Goal: Task Accomplishment & Management: Complete application form

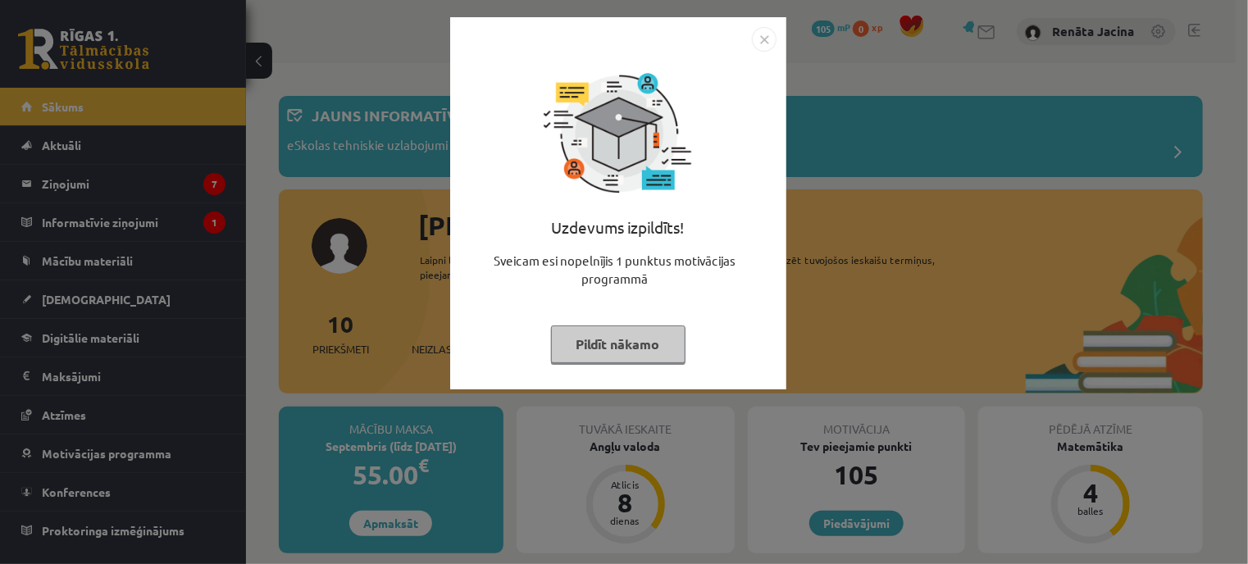
click at [765, 37] on img "Close" at bounding box center [764, 39] width 25 height 25
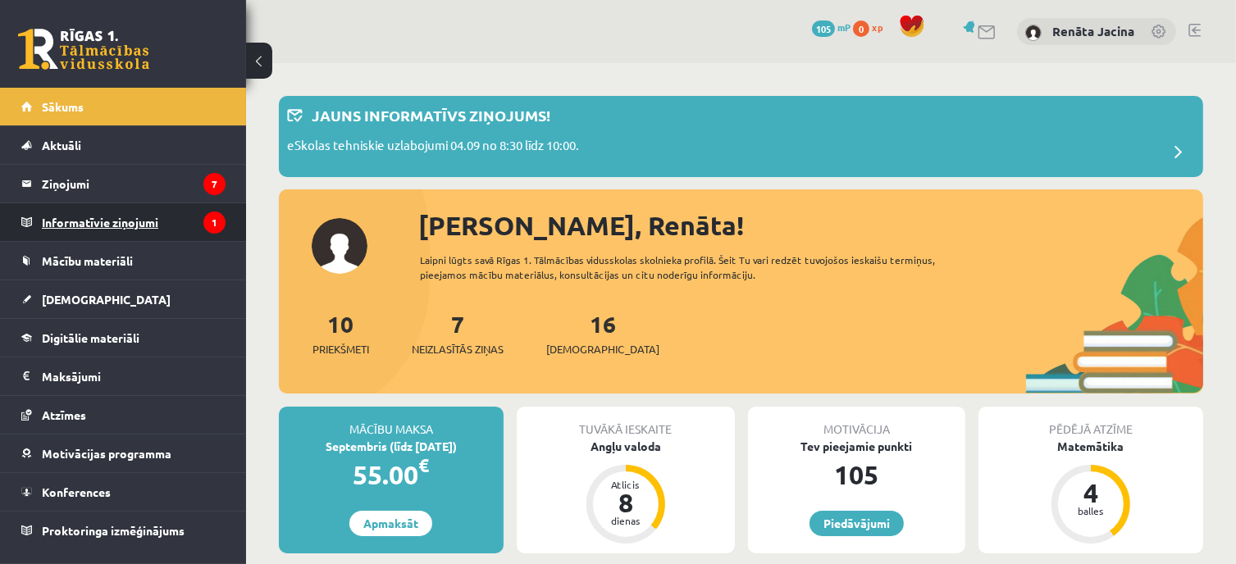
click at [93, 219] on legend "Informatīvie ziņojumi 1" at bounding box center [134, 222] width 184 height 38
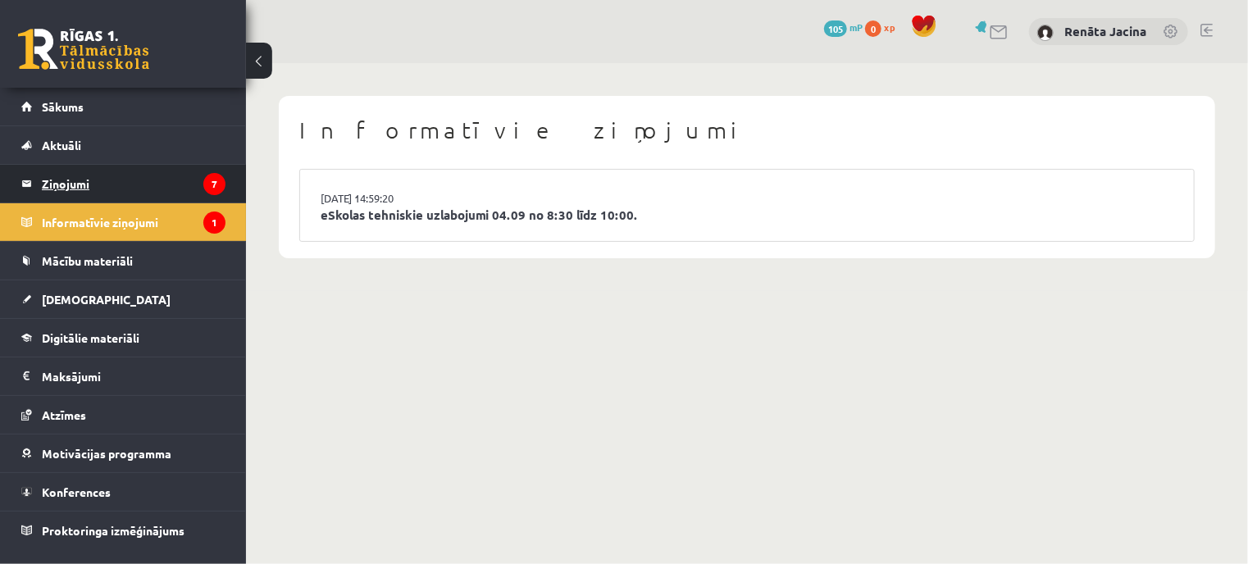
click at [133, 170] on legend "Ziņojumi 7" at bounding box center [134, 184] width 184 height 38
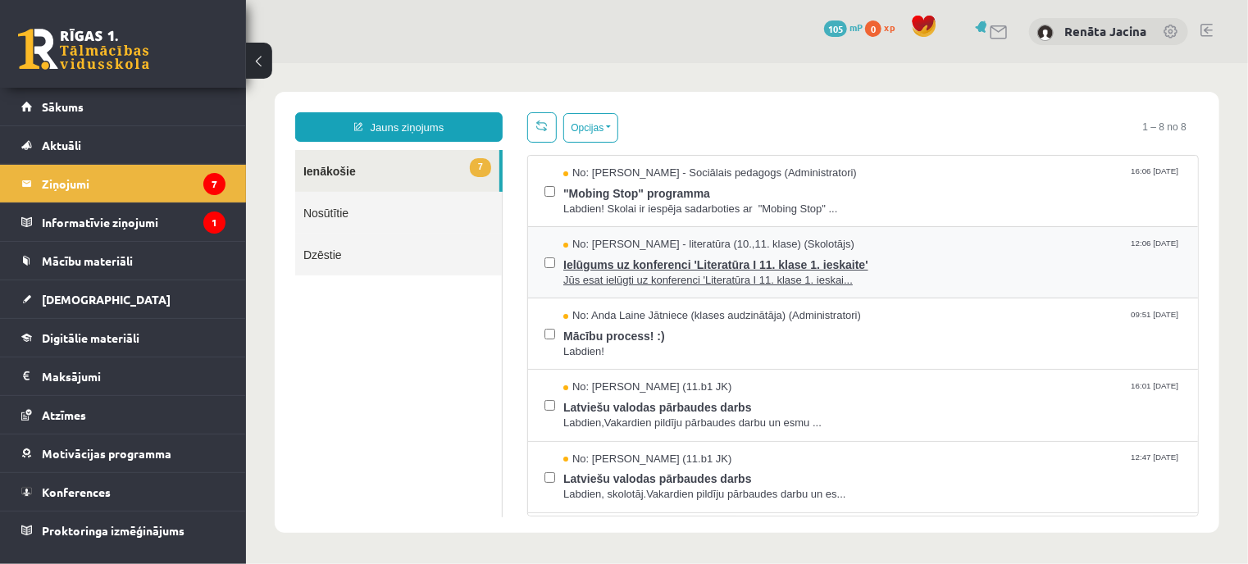
click at [794, 262] on span "Ielūgums uz konferenci 'Literatūra I 11. klase 1. ieskaite'" at bounding box center [872, 262] width 618 height 20
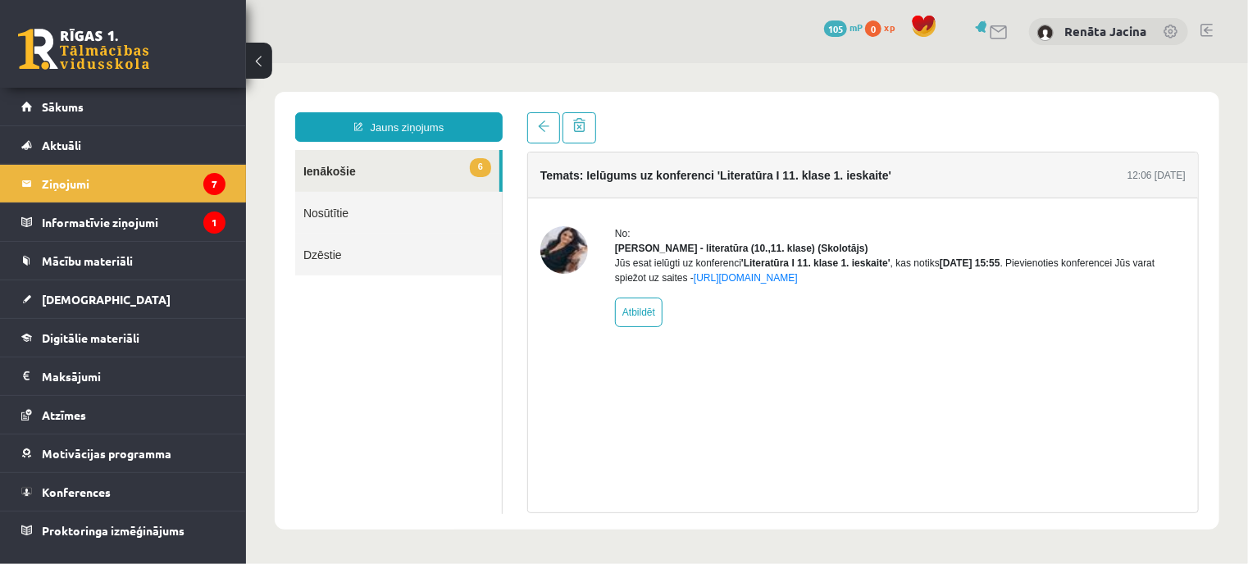
click at [389, 166] on link "6 Ienākošie" at bounding box center [396, 170] width 204 height 42
click at [426, 220] on link "Nosūtītie" at bounding box center [397, 212] width 207 height 42
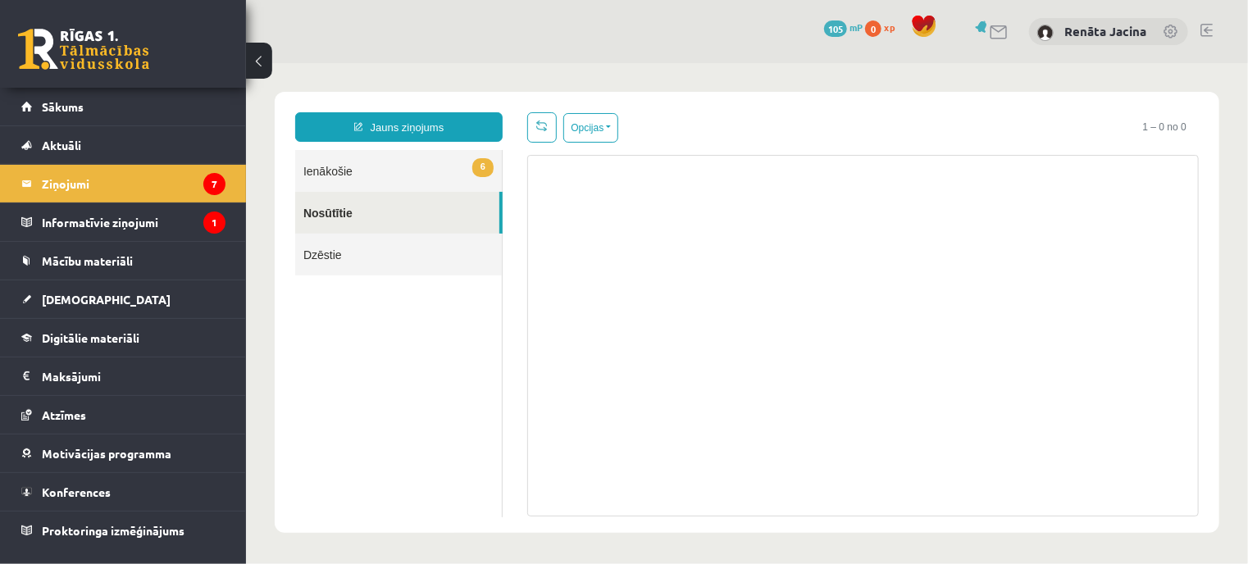
click at [416, 179] on link "6 Ienākošie" at bounding box center [397, 170] width 207 height 42
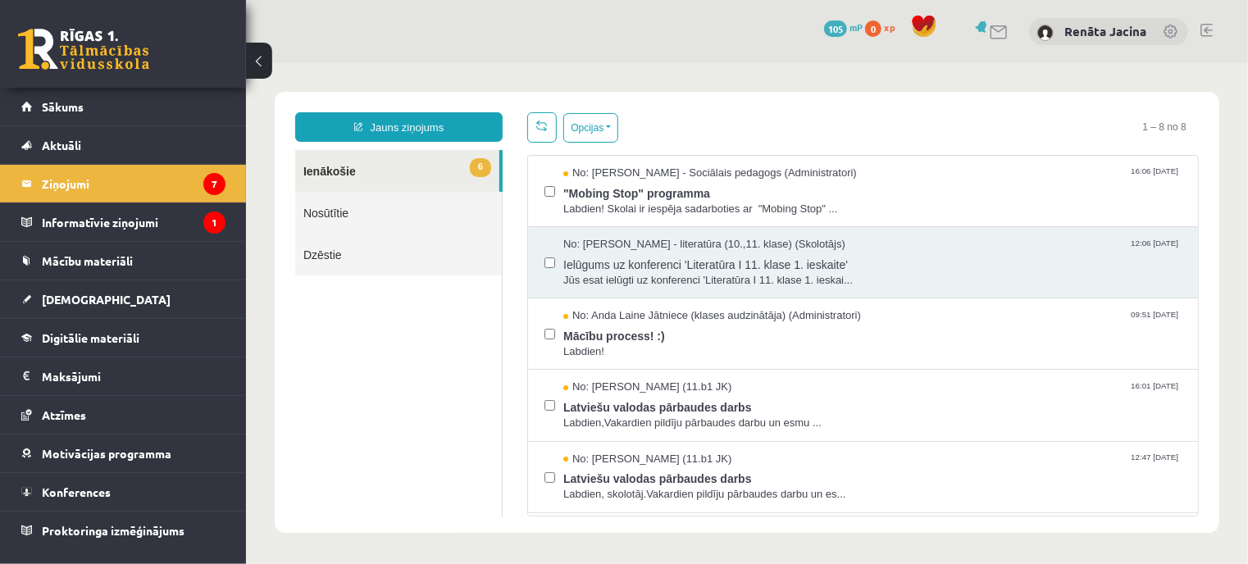
click at [297, 171] on link "6 Ienākošie" at bounding box center [396, 170] width 204 height 42
click at [46, 263] on span "Mācību materiāli" at bounding box center [87, 260] width 91 height 15
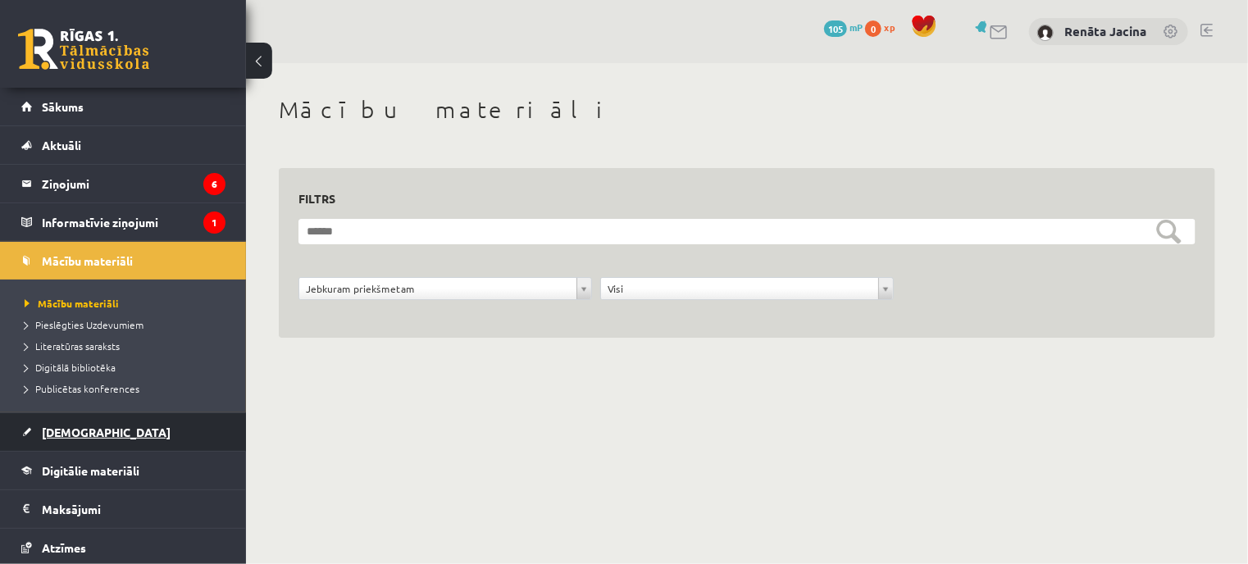
click at [67, 423] on link "[DEMOGRAPHIC_DATA]" at bounding box center [123, 432] width 204 height 38
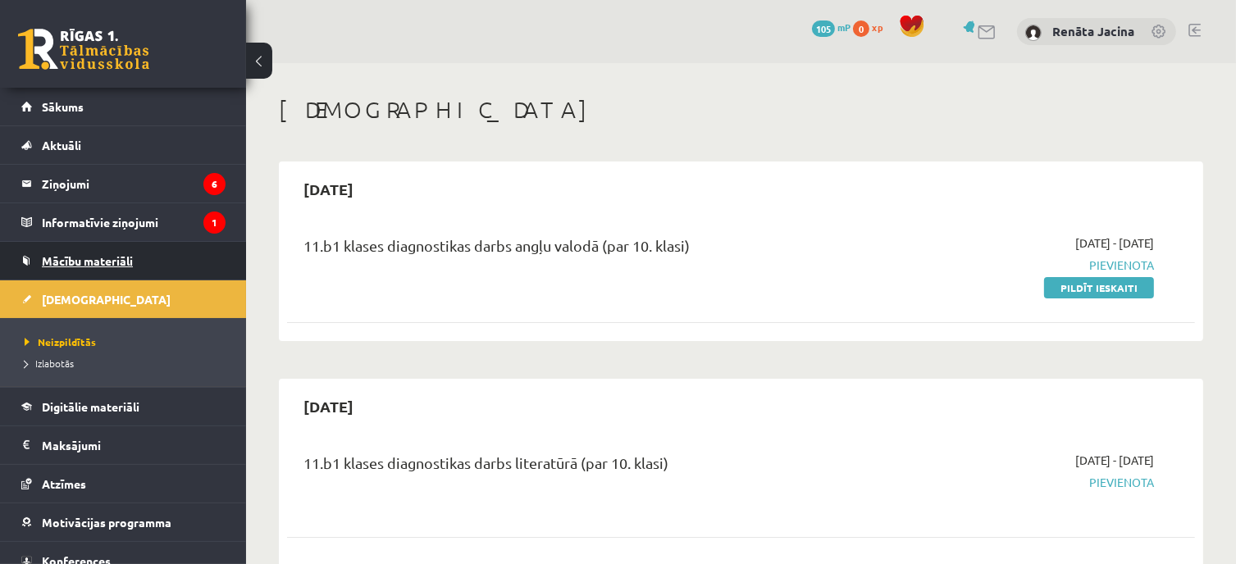
click at [115, 263] on span "Mācību materiāli" at bounding box center [87, 260] width 91 height 15
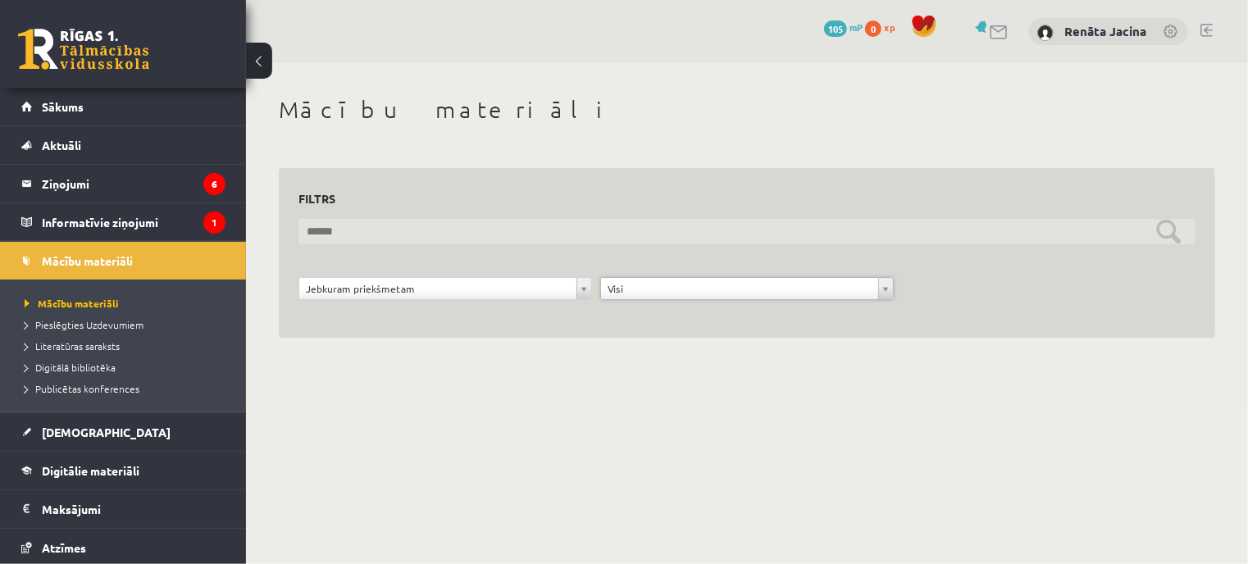
click at [1168, 229] on input "text" at bounding box center [746, 231] width 897 height 25
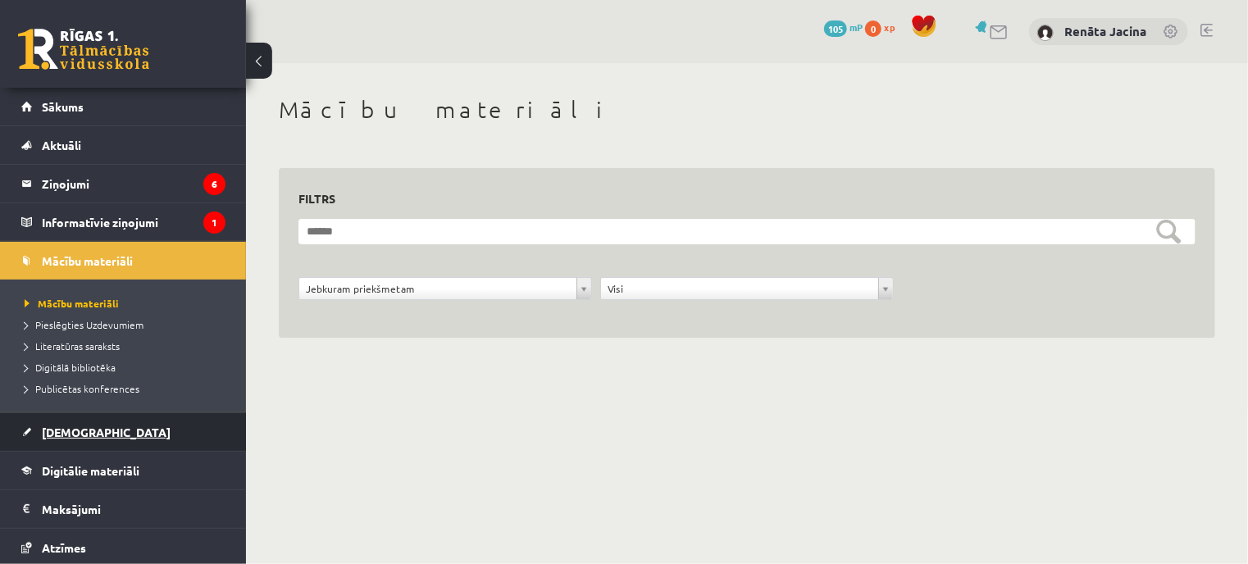
click at [83, 441] on link "[DEMOGRAPHIC_DATA]" at bounding box center [123, 432] width 204 height 38
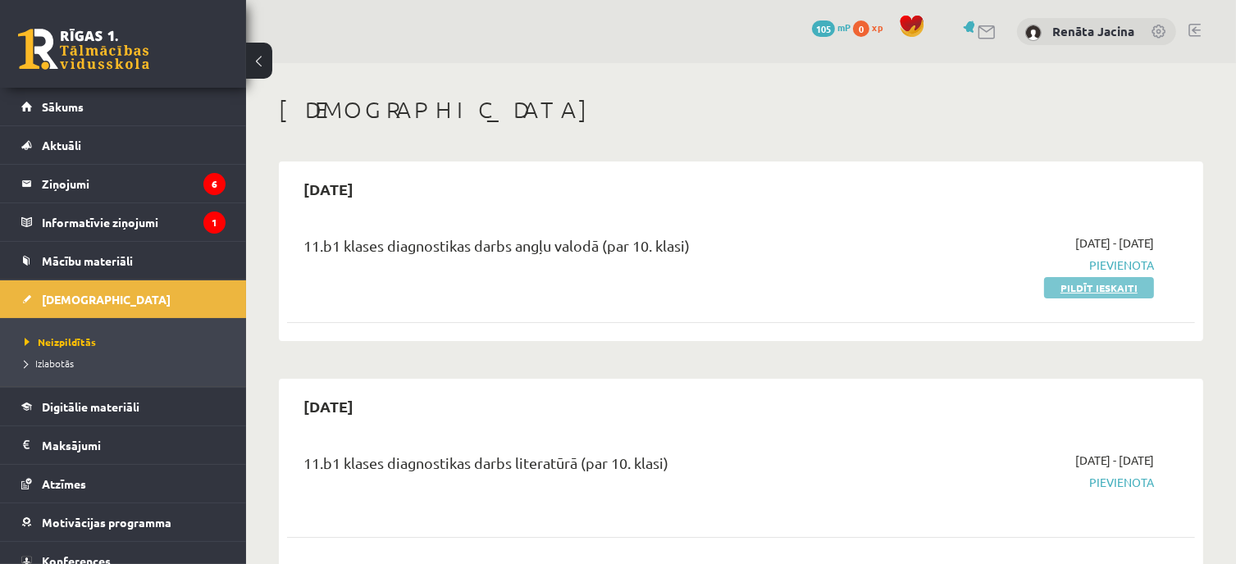
click at [1123, 294] on link "Pildīt ieskaiti" at bounding box center [1099, 287] width 110 height 21
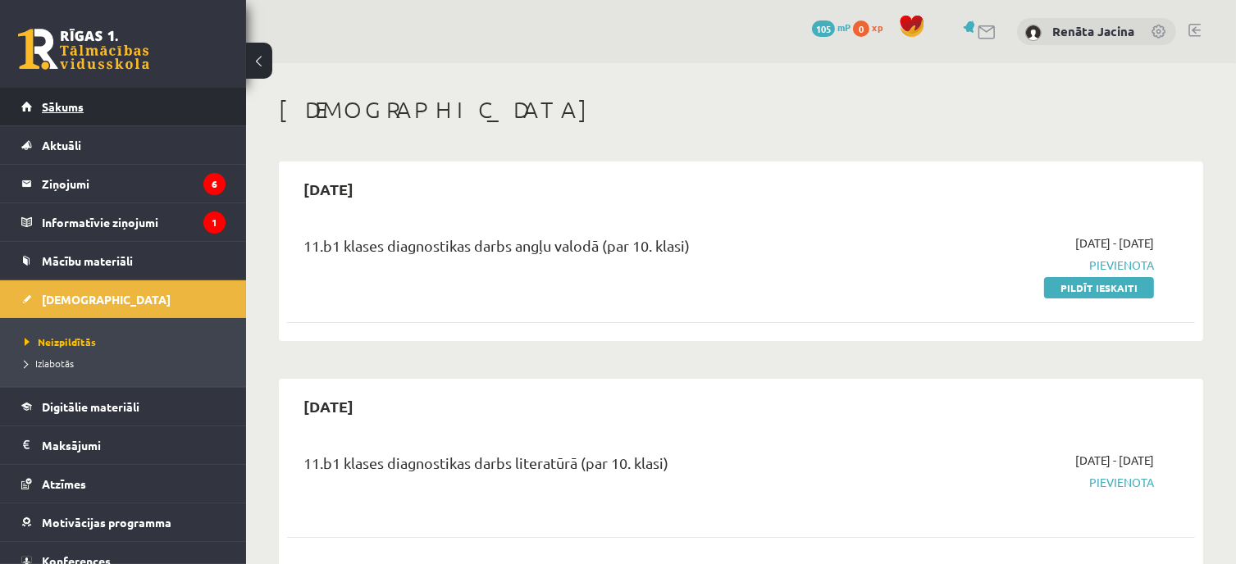
click at [100, 113] on link "Sākums" at bounding box center [123, 107] width 204 height 38
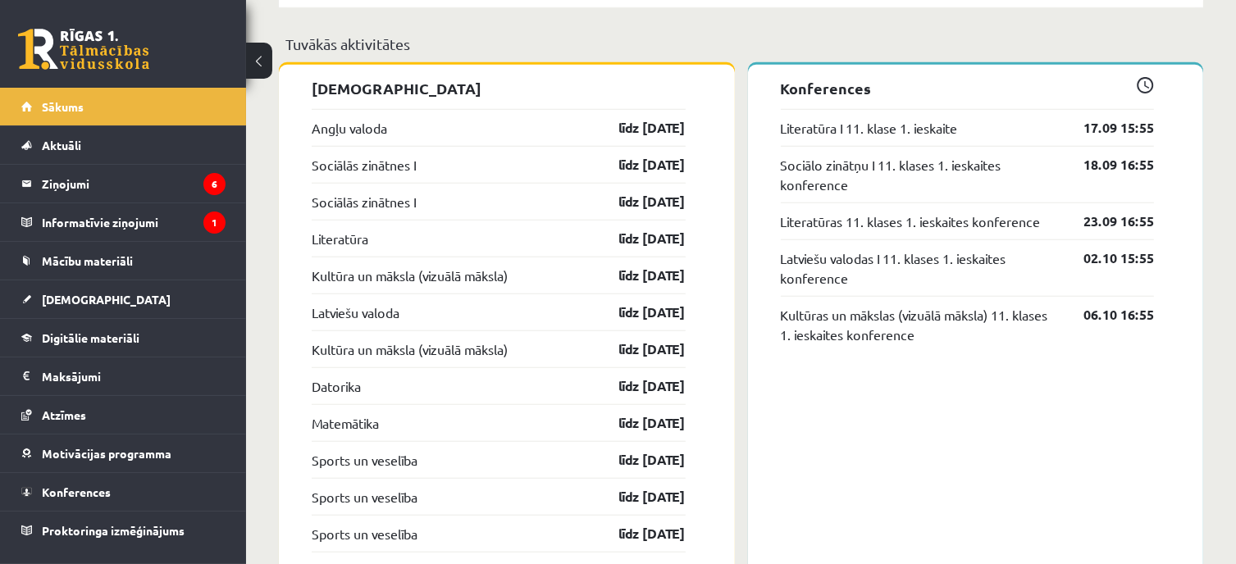
scroll to position [1390, 0]
click at [372, 129] on link "Angļu valoda" at bounding box center [349, 129] width 75 height 20
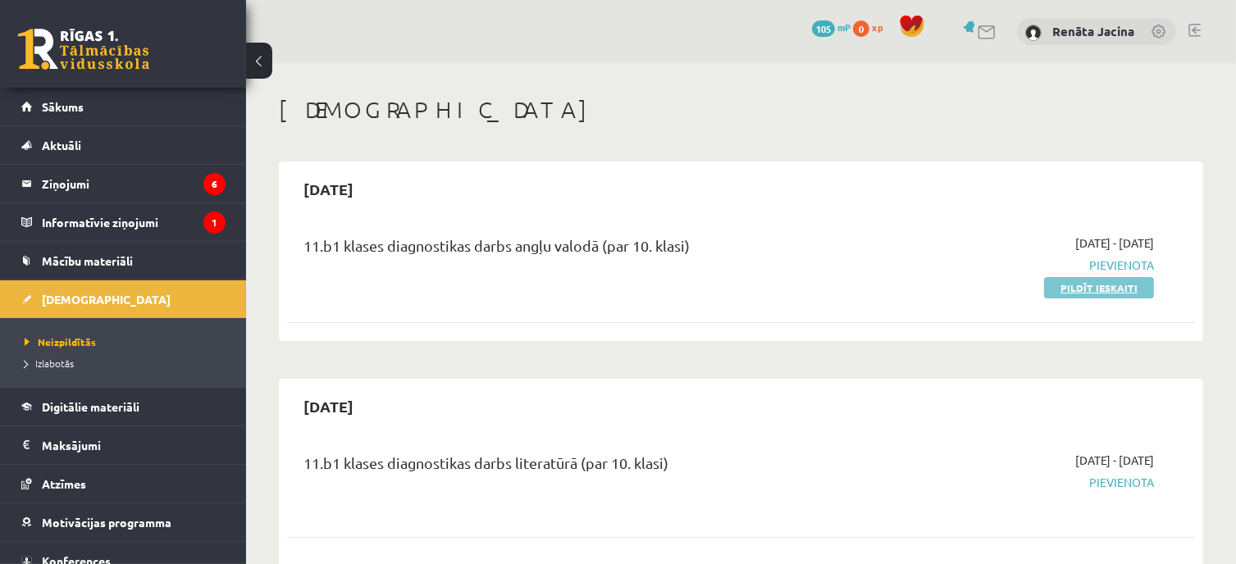
click at [1093, 292] on link "Pildīt ieskaiti" at bounding box center [1099, 287] width 110 height 21
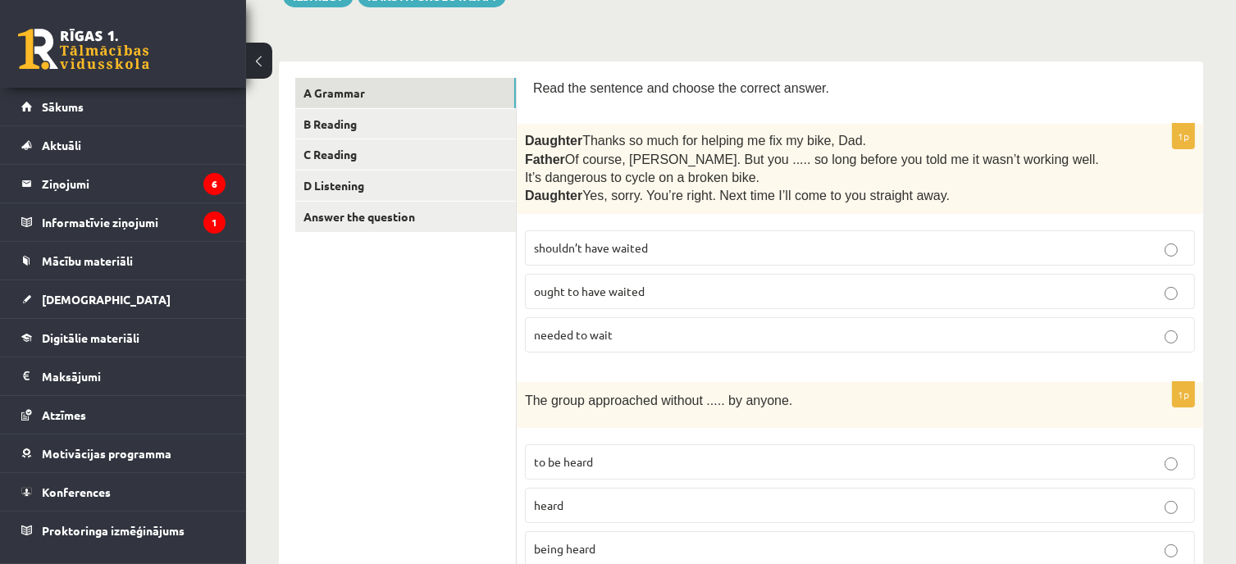
scroll to position [246, 0]
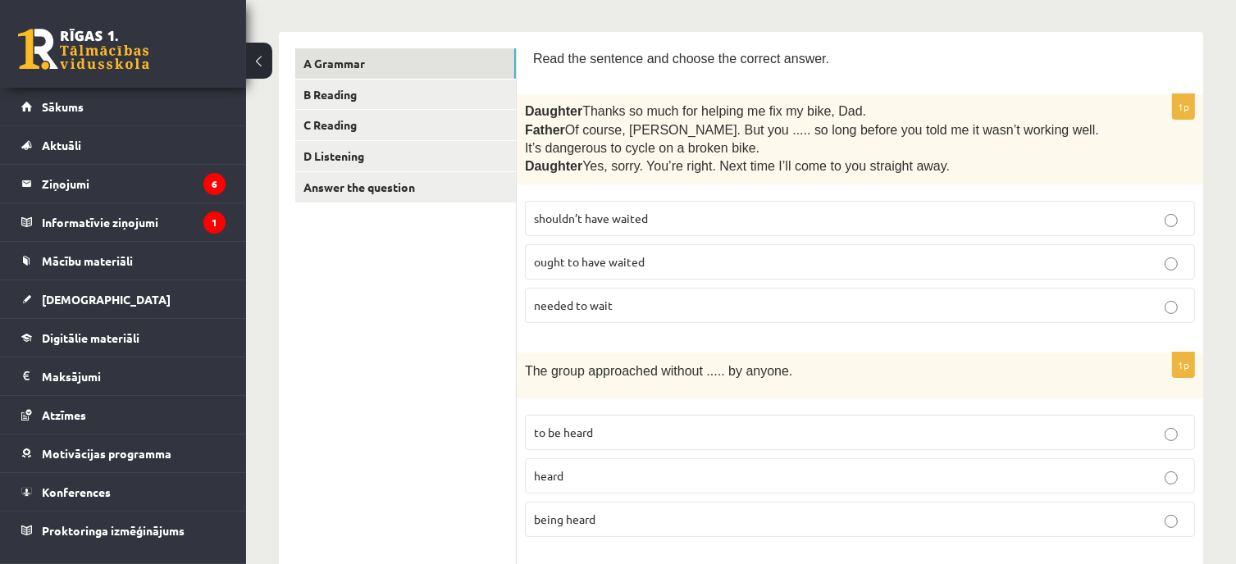
click at [1165, 231] on label "shouldn’t have waited" at bounding box center [860, 218] width 670 height 35
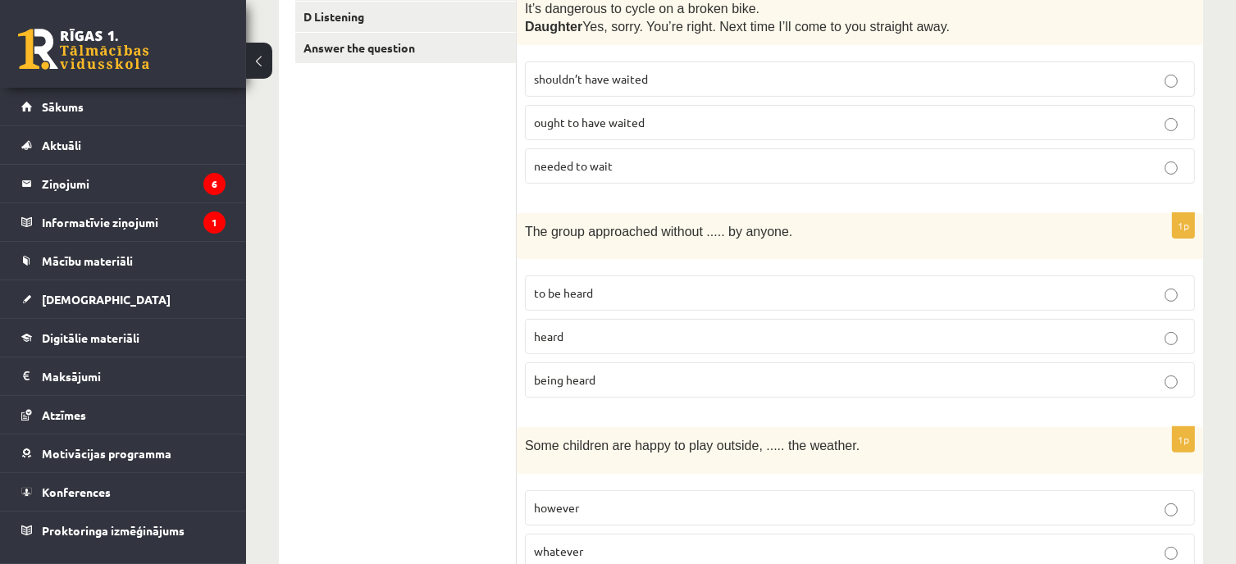
scroll to position [410, 0]
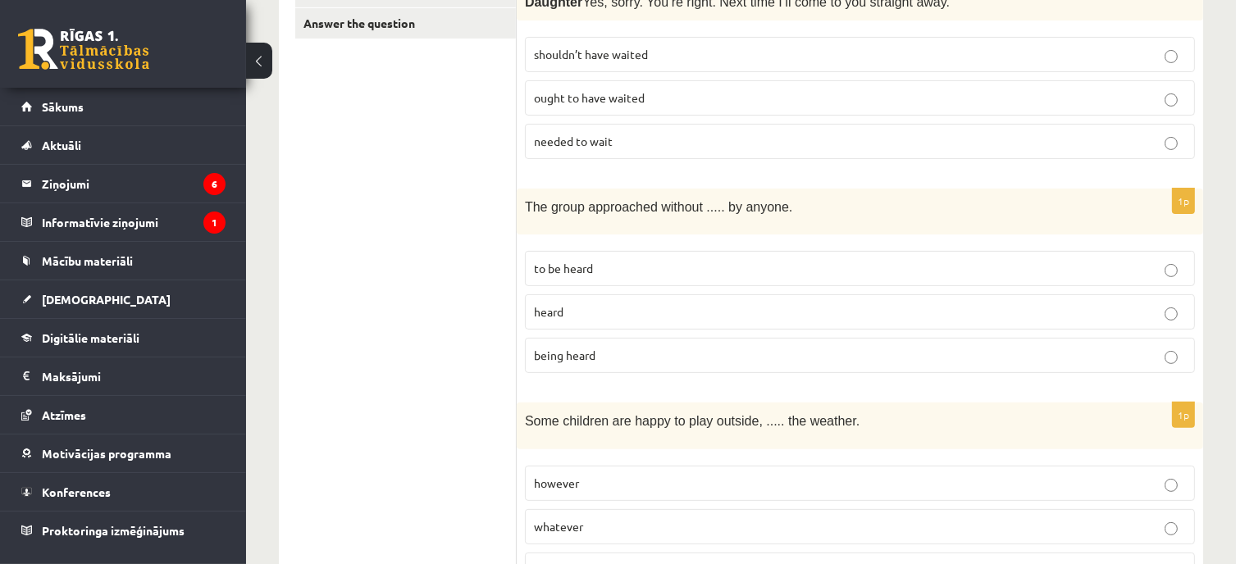
click at [590, 361] on label "being heard" at bounding box center [860, 355] width 670 height 35
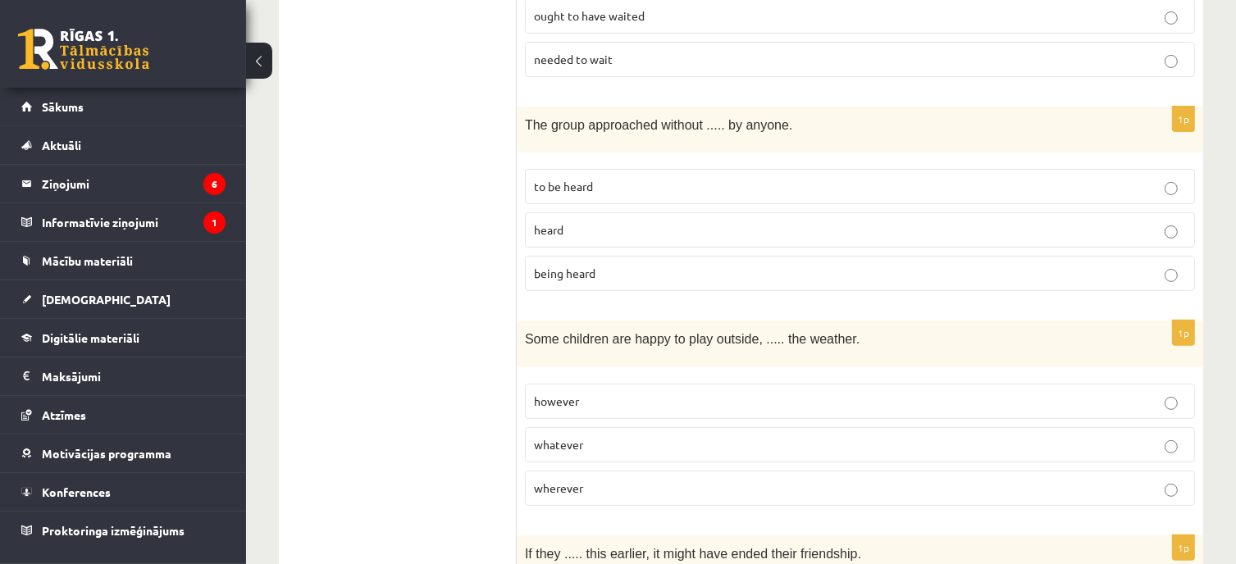
scroll to position [574, 0]
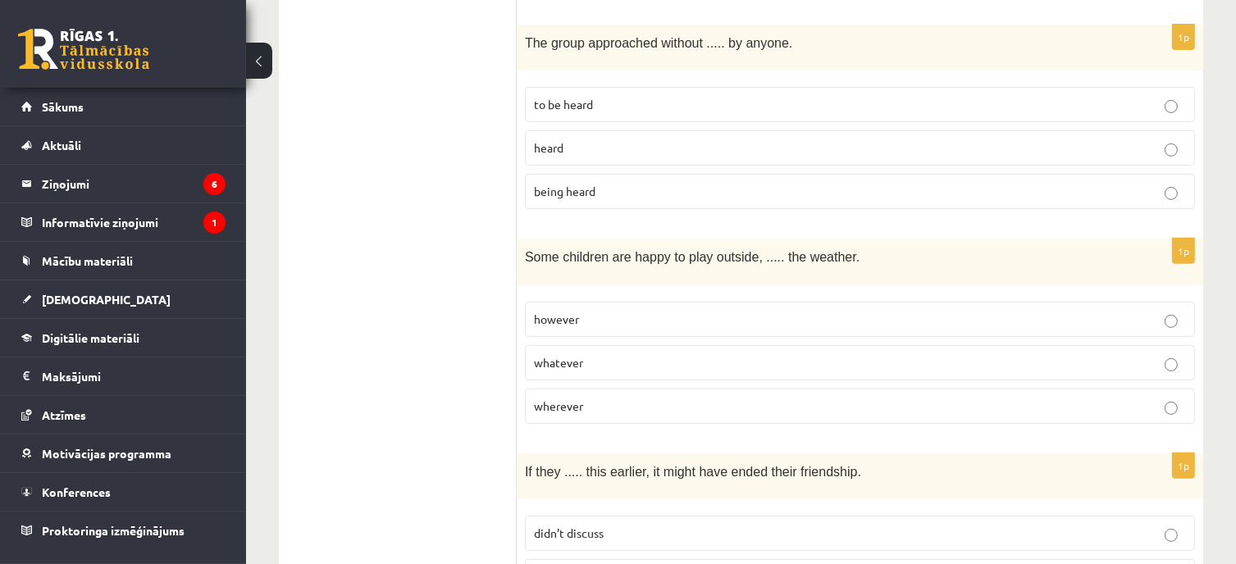
click at [587, 364] on p "whatever" at bounding box center [860, 362] width 652 height 17
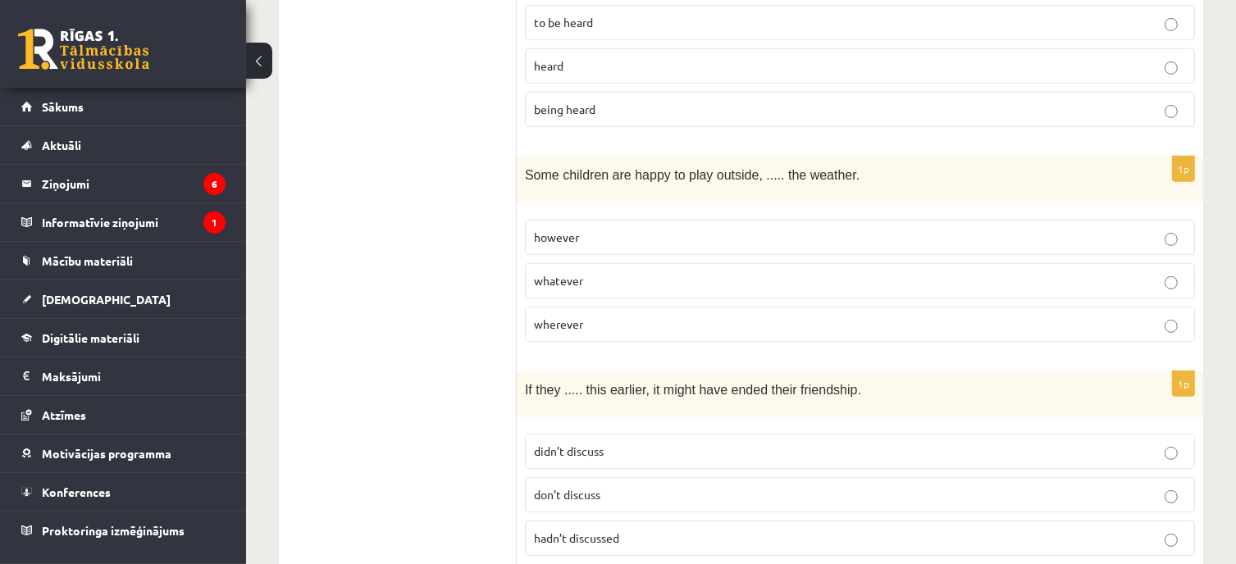
scroll to position [738, 0]
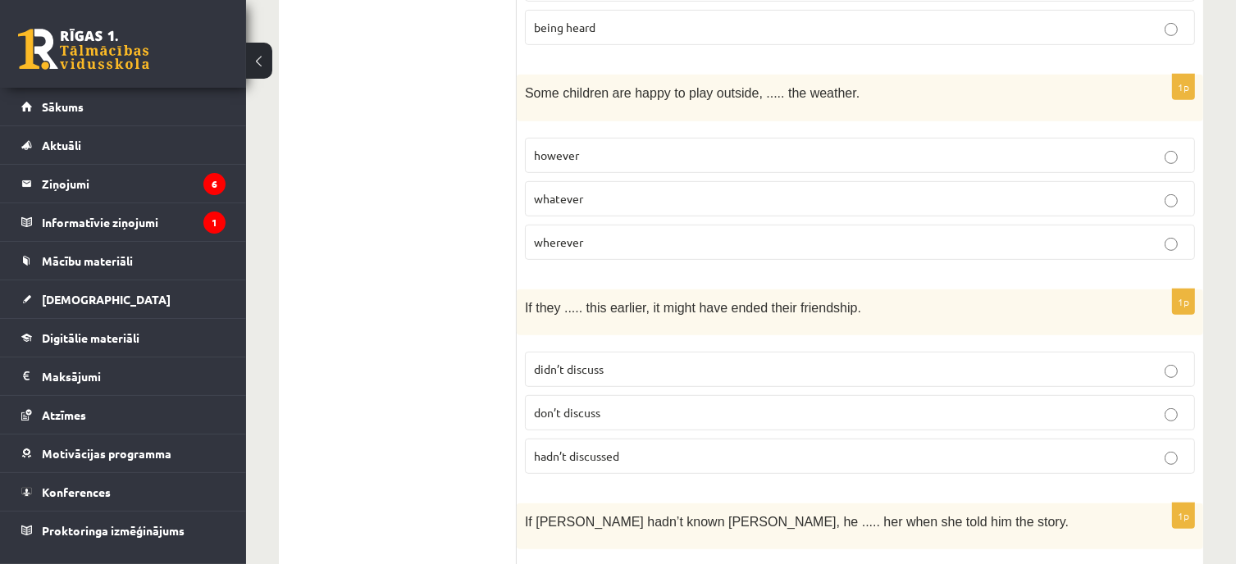
click at [636, 448] on p "hadn’t discussed" at bounding box center [860, 456] width 652 height 17
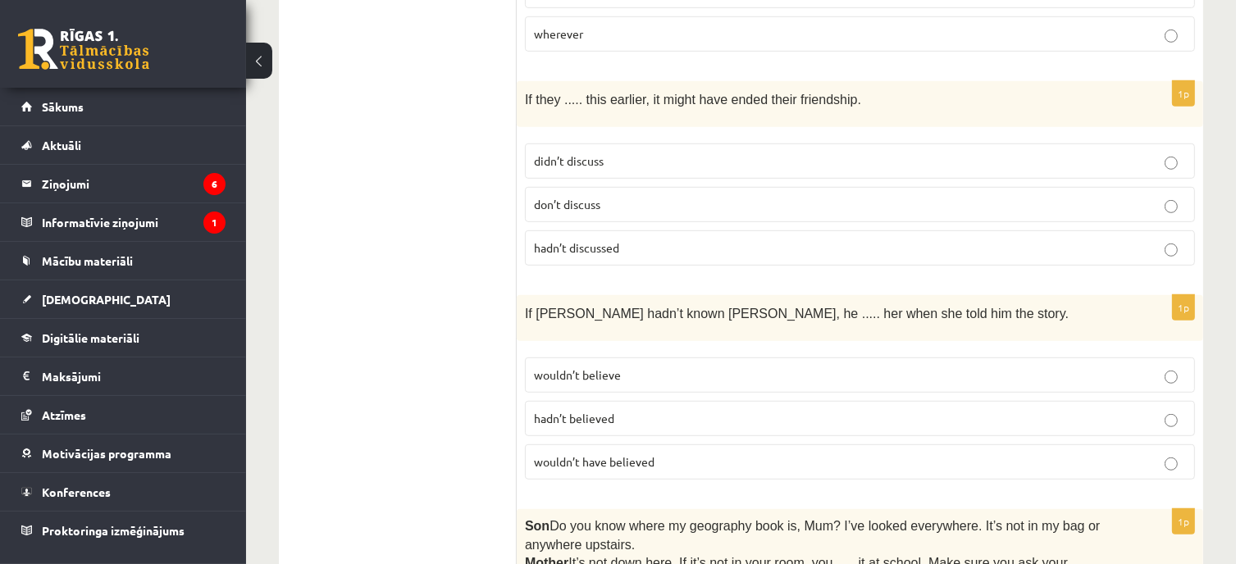
scroll to position [984, 0]
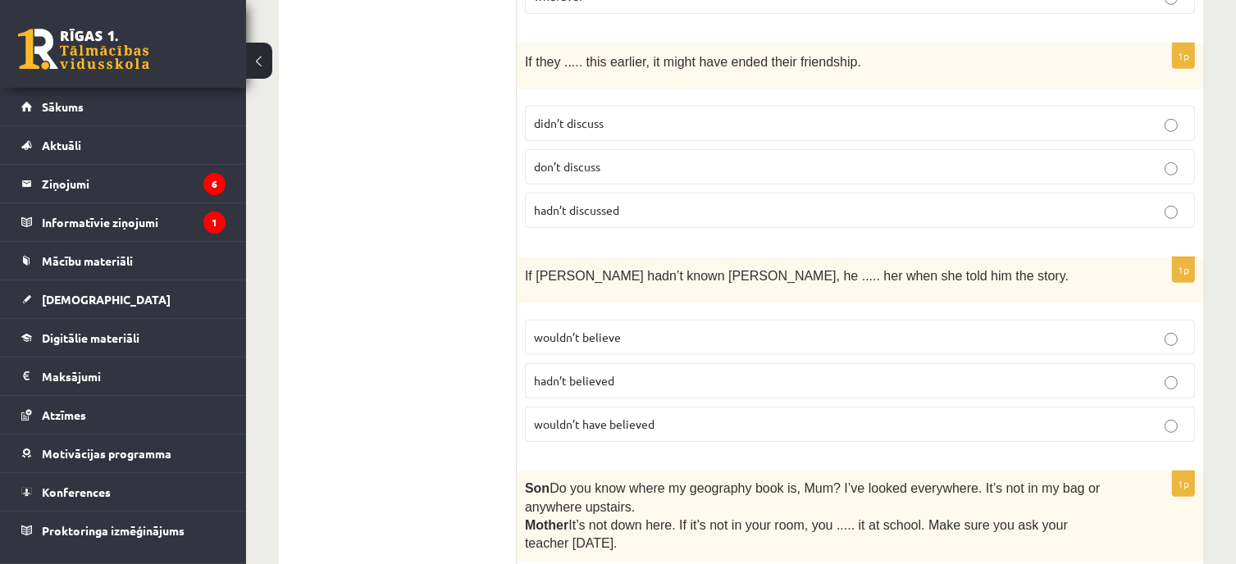
click at [622, 417] on span "wouldn’t have believed" at bounding box center [594, 424] width 121 height 15
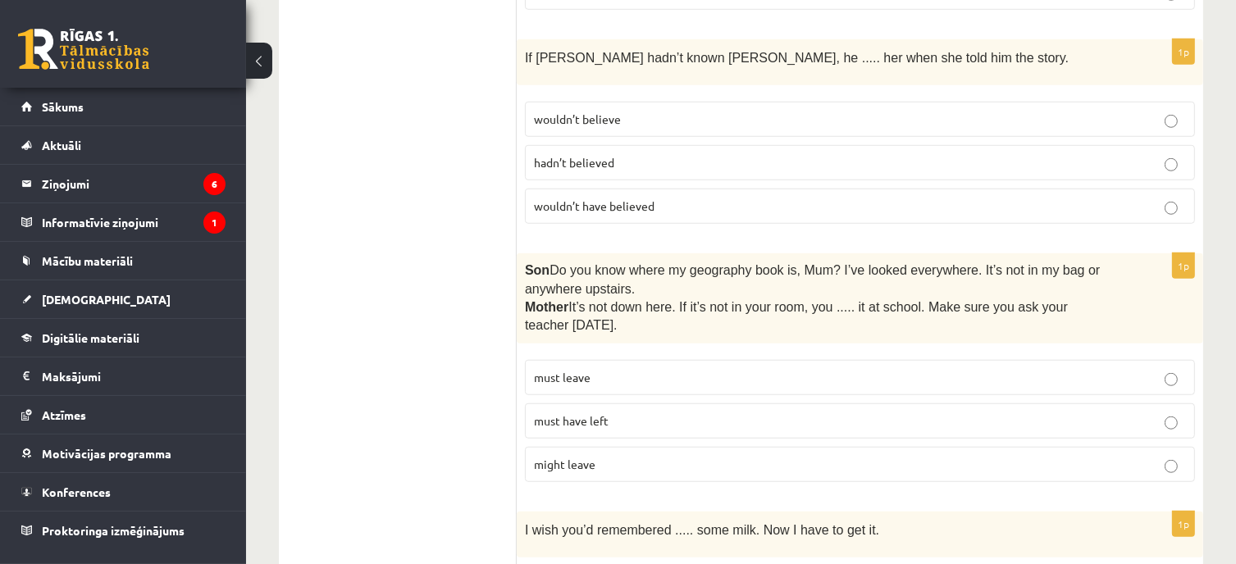
scroll to position [1230, 0]
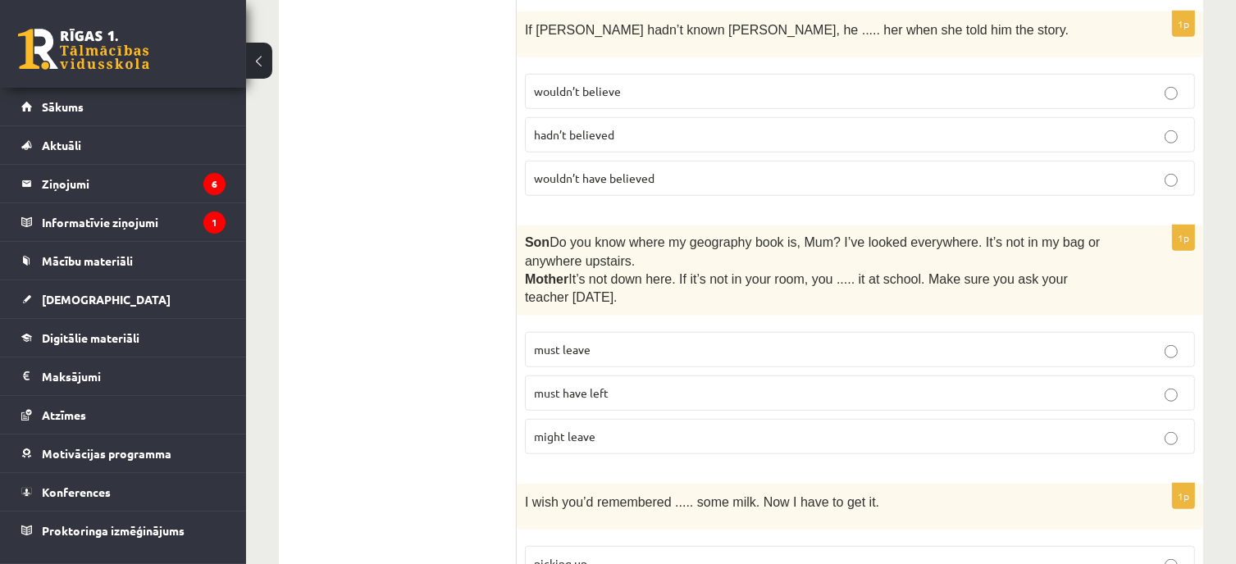
click at [621, 385] on p "must have left" at bounding box center [860, 393] width 652 height 17
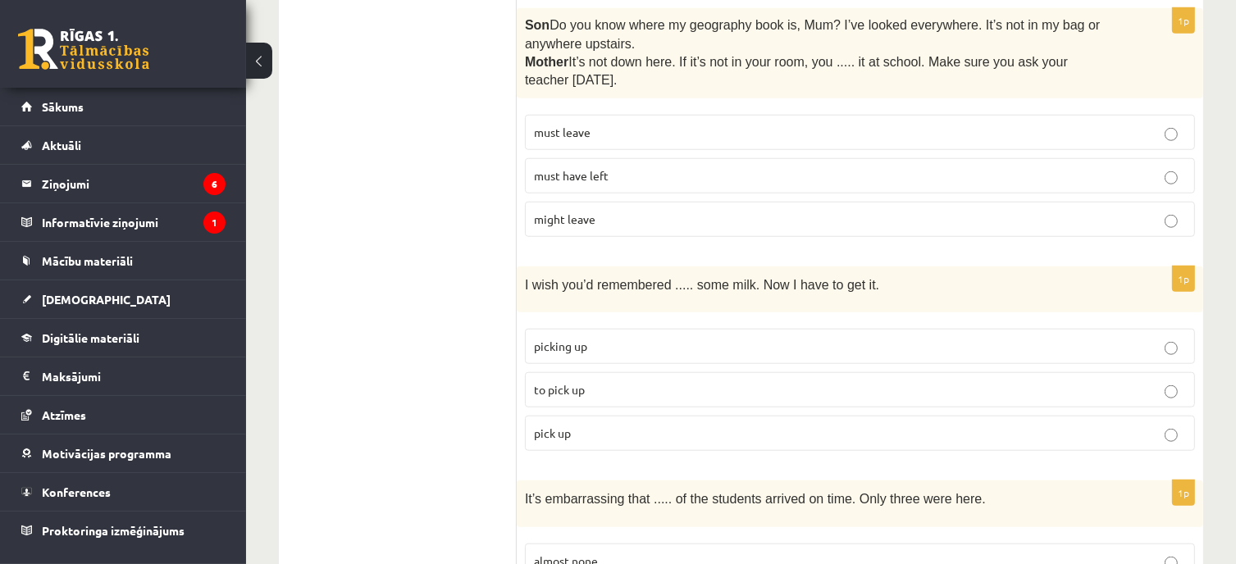
scroll to position [1476, 0]
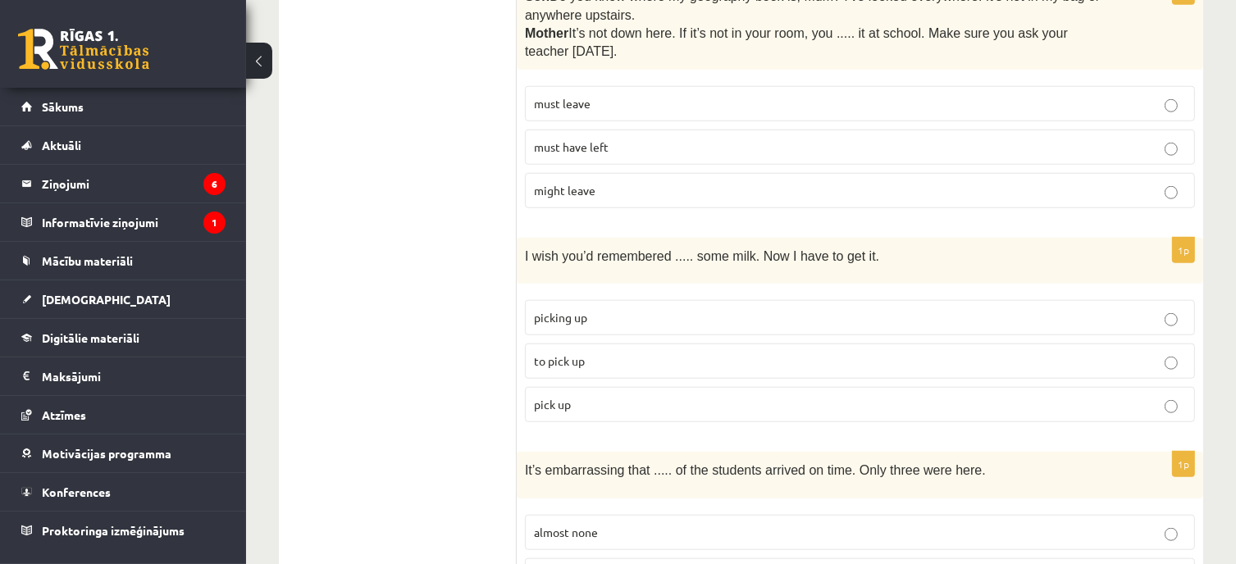
click at [592, 353] on p "to pick up" at bounding box center [860, 361] width 652 height 17
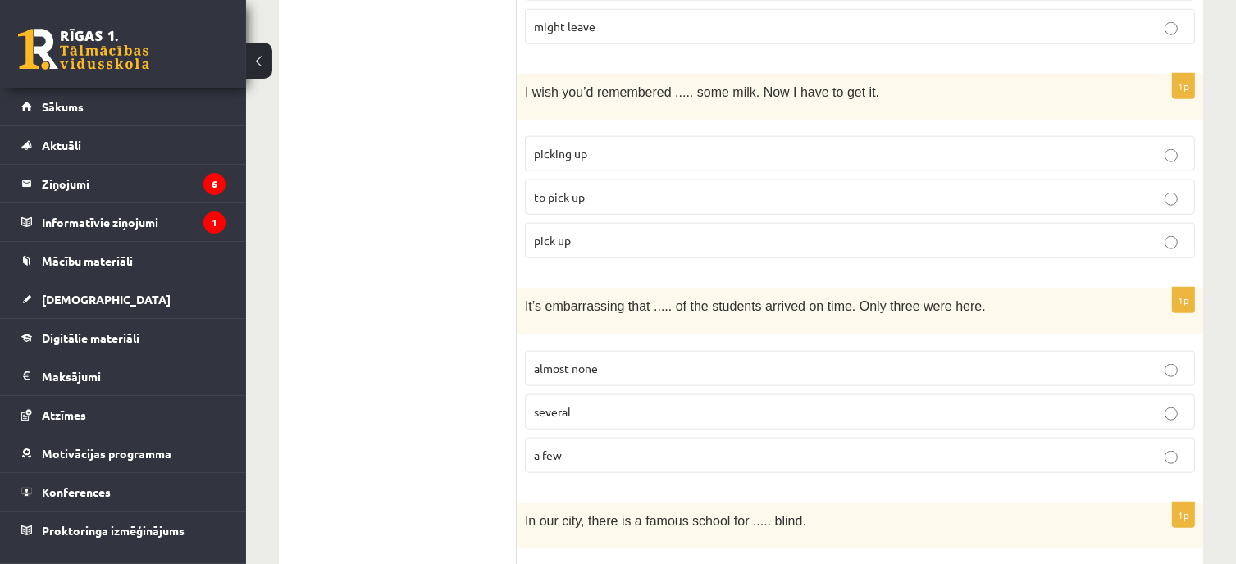
scroll to position [1722, 0]
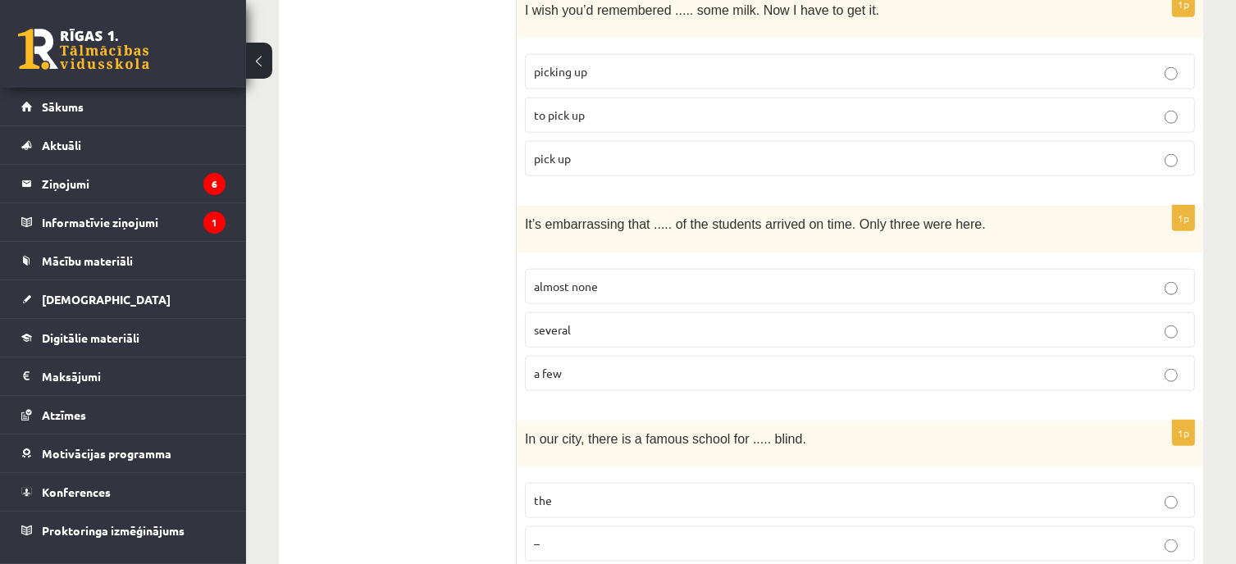
click at [585, 279] on span "almost none" at bounding box center [566, 286] width 64 height 15
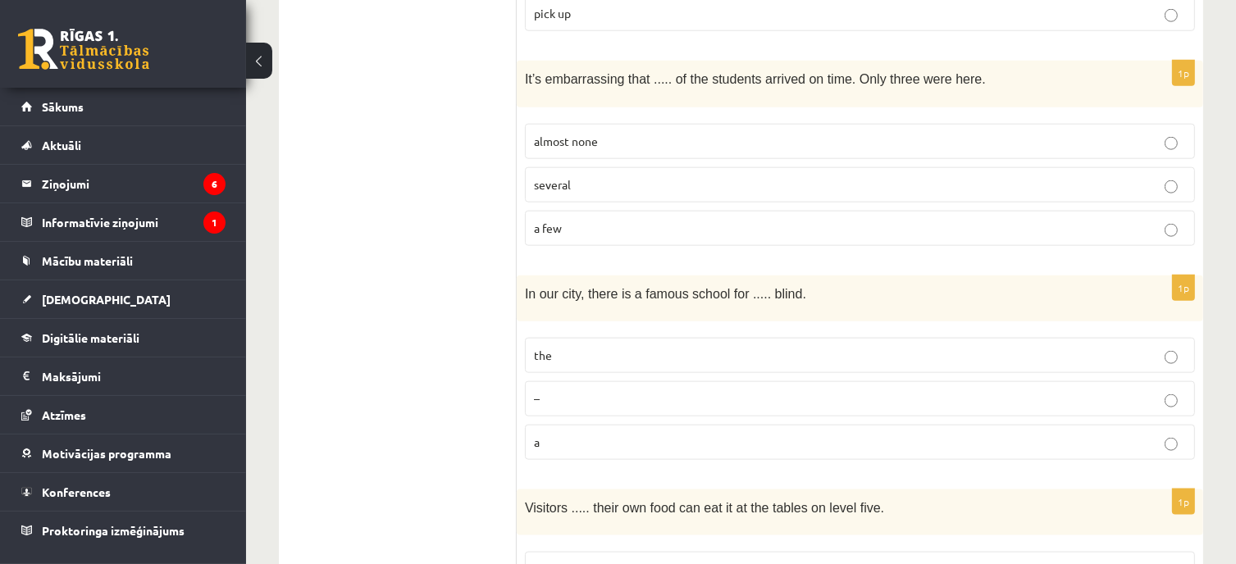
scroll to position [1886, 0]
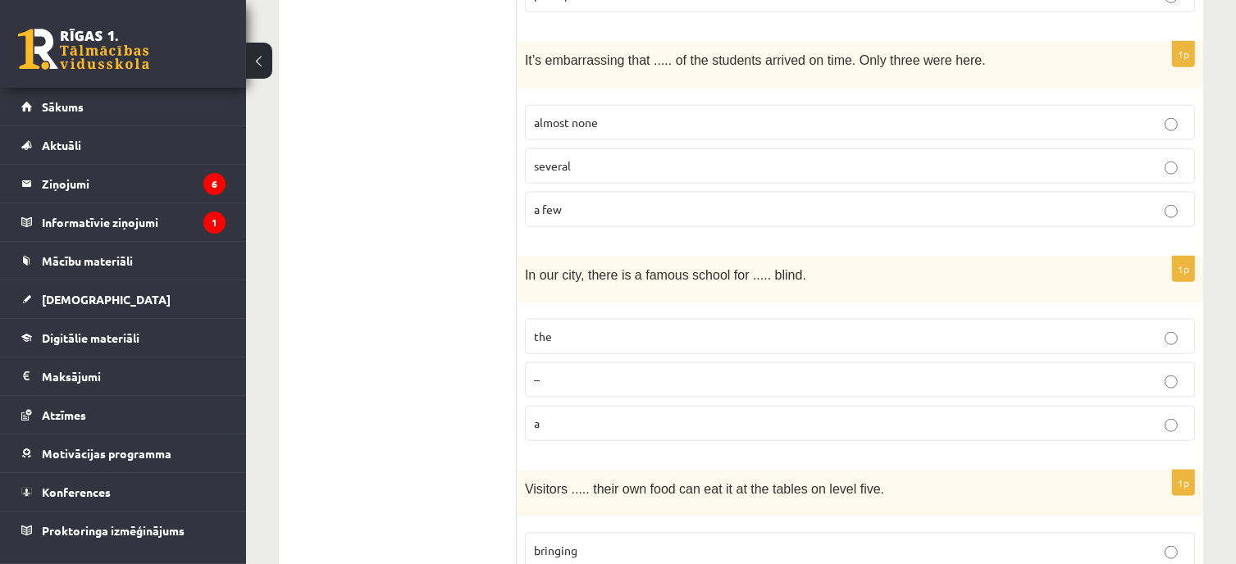
click at [613, 328] on p "the" at bounding box center [860, 336] width 652 height 17
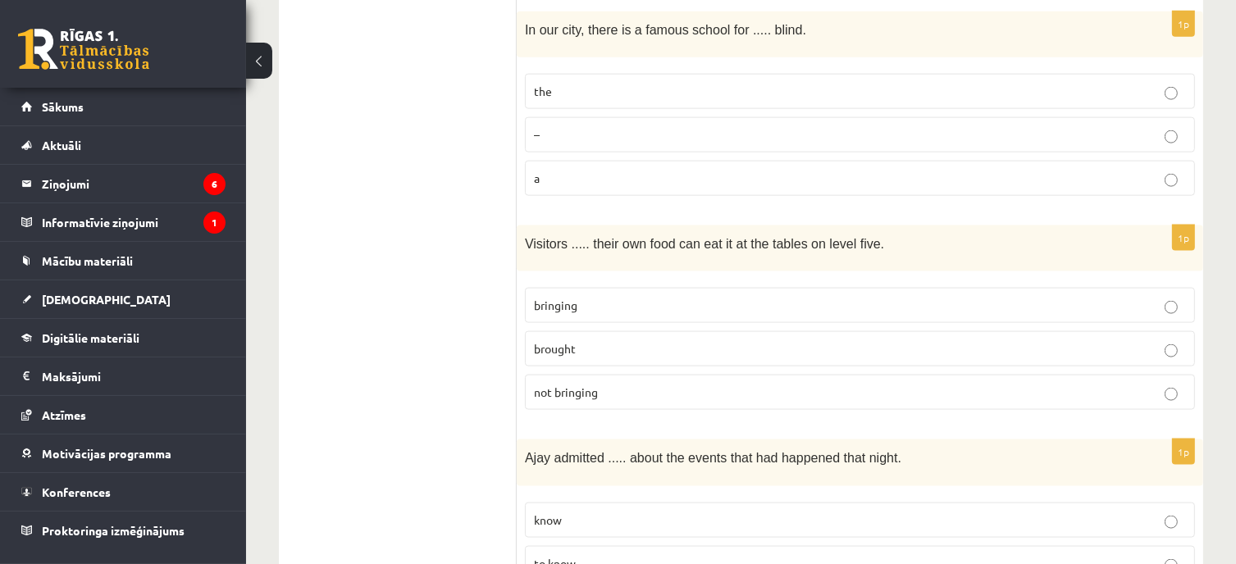
scroll to position [2132, 0]
click at [604, 296] on p "bringing" at bounding box center [860, 304] width 652 height 17
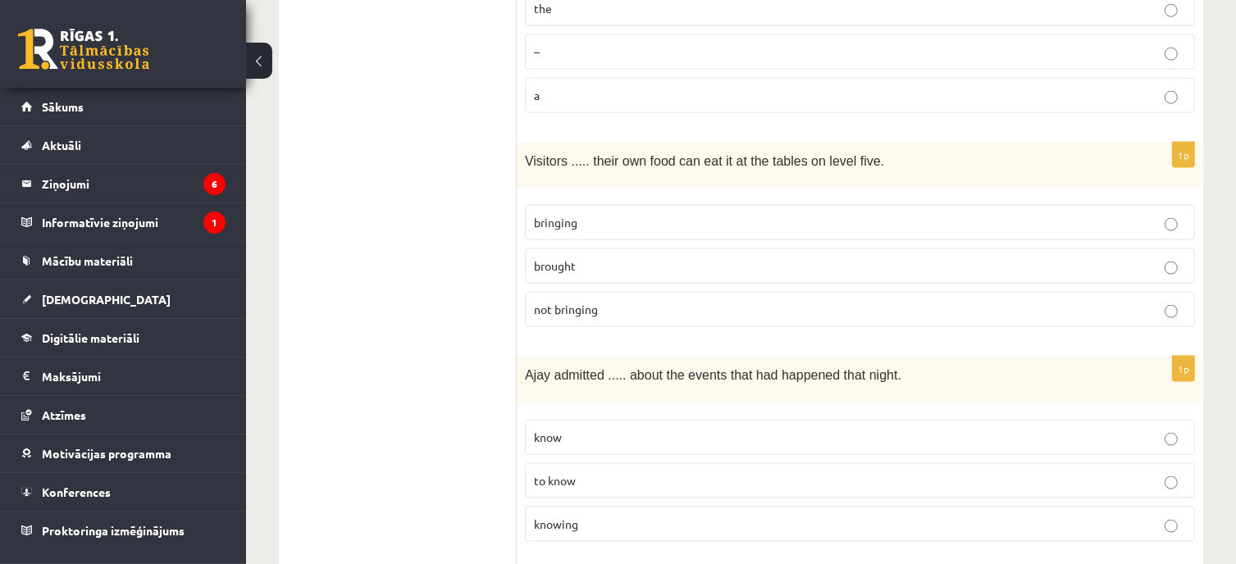
scroll to position [2296, 0]
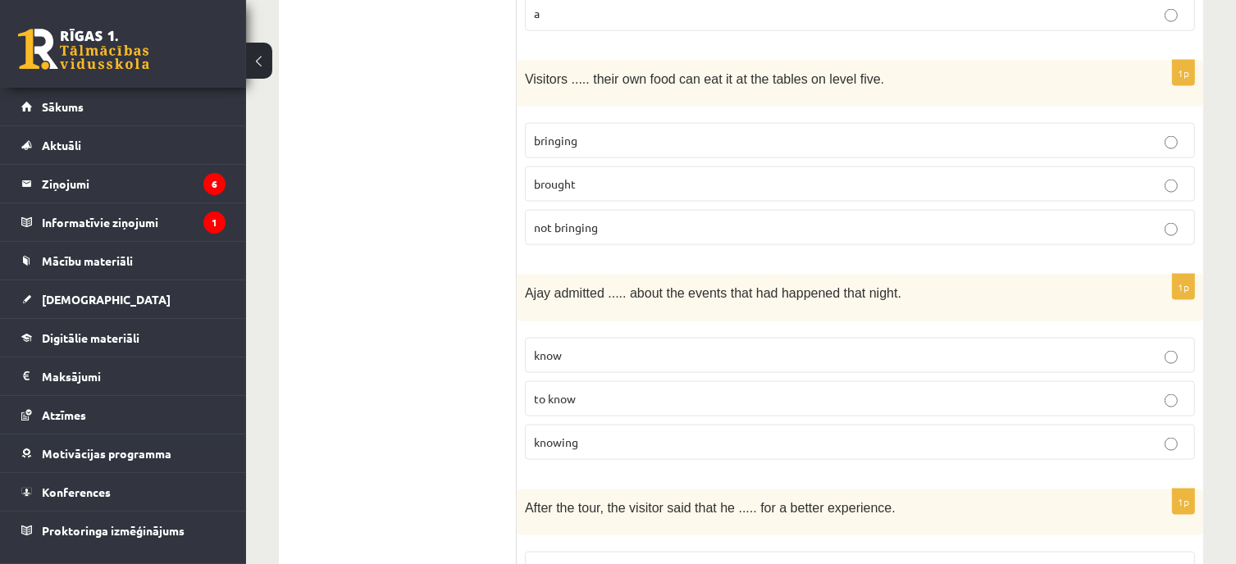
click at [586, 390] on p "to know" at bounding box center [860, 398] width 652 height 17
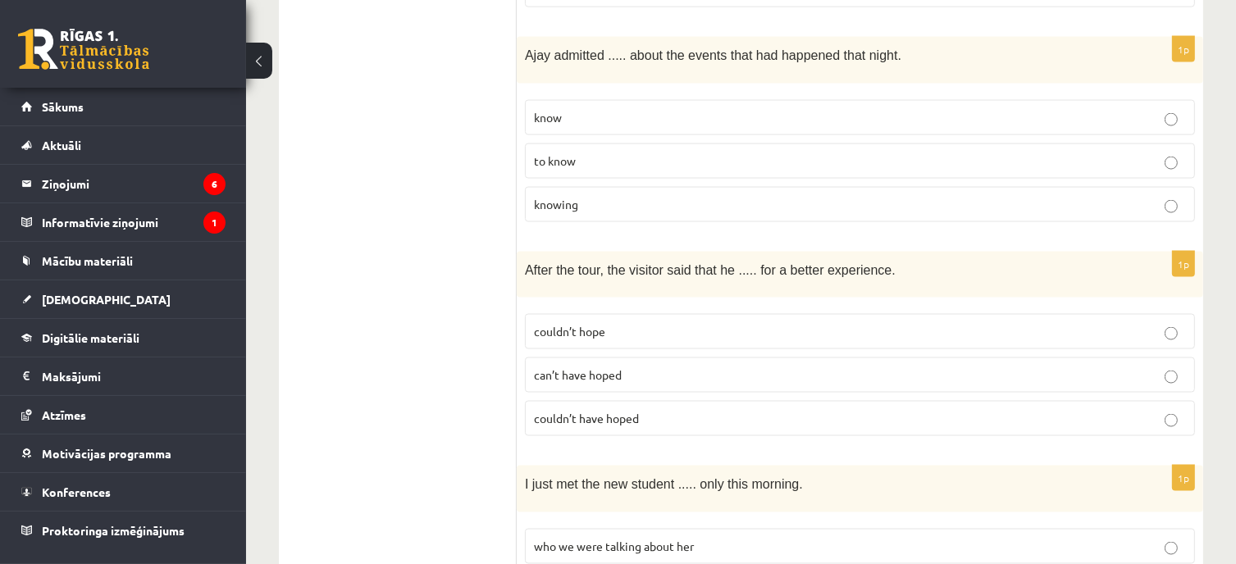
scroll to position [2542, 0]
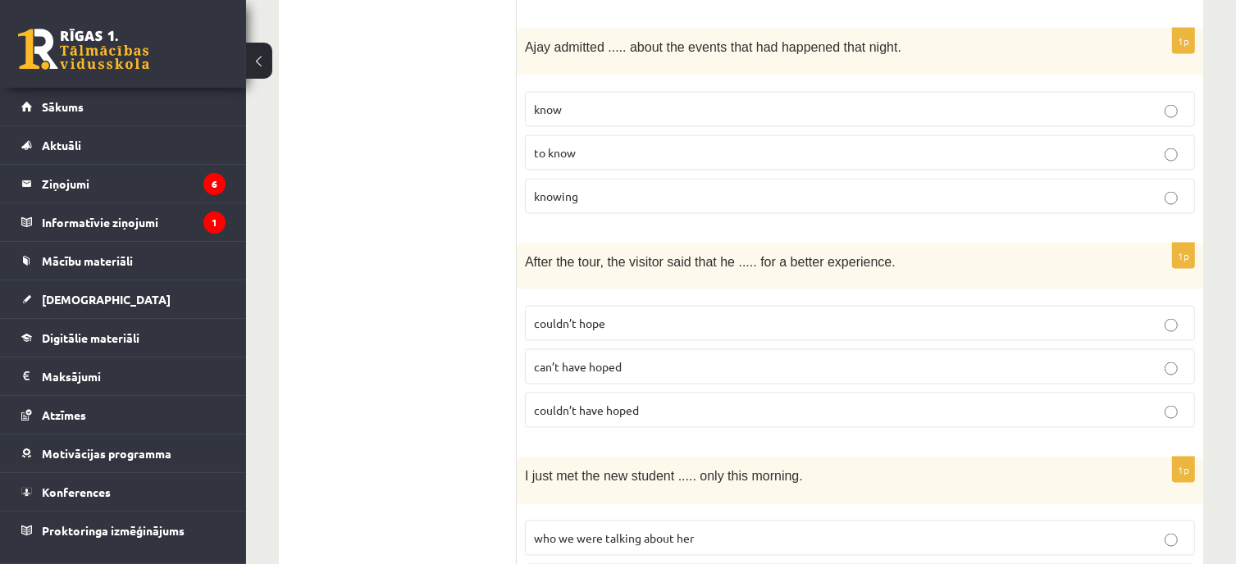
click at [571, 396] on label "couldn’t have hoped" at bounding box center [860, 410] width 670 height 35
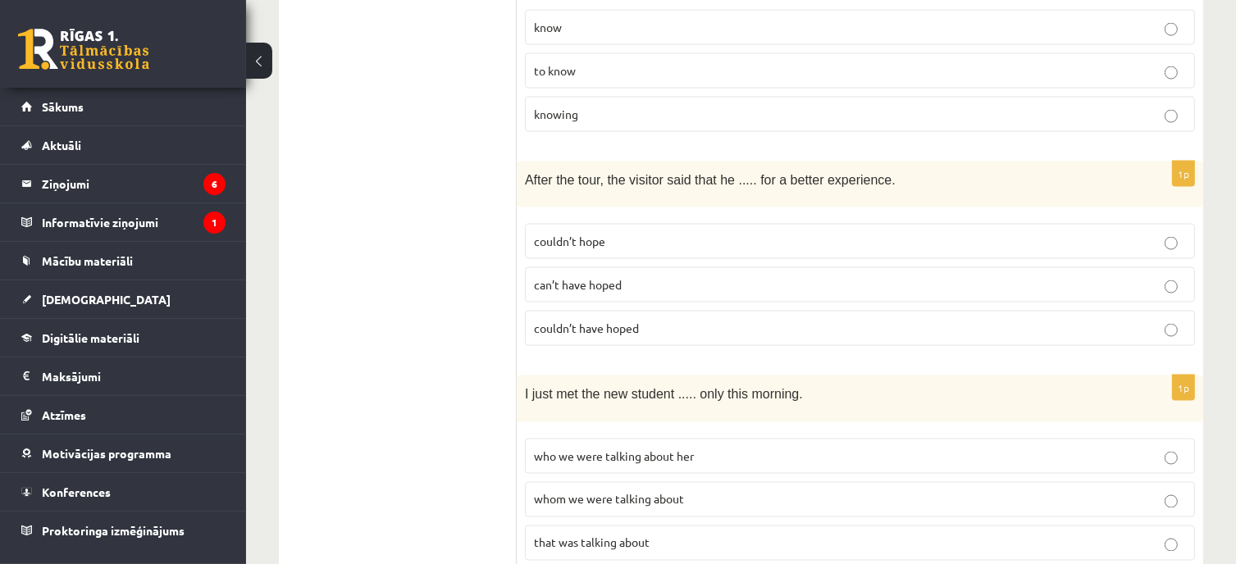
scroll to position [2706, 0]
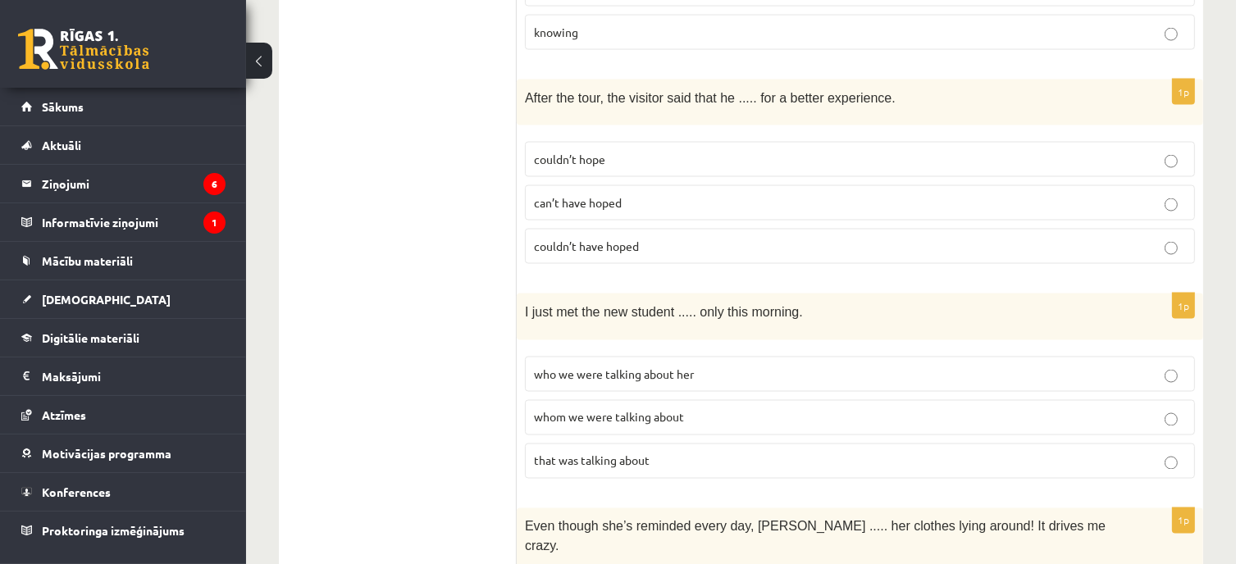
click at [568, 410] on span "whom we were talking about" at bounding box center [609, 417] width 150 height 15
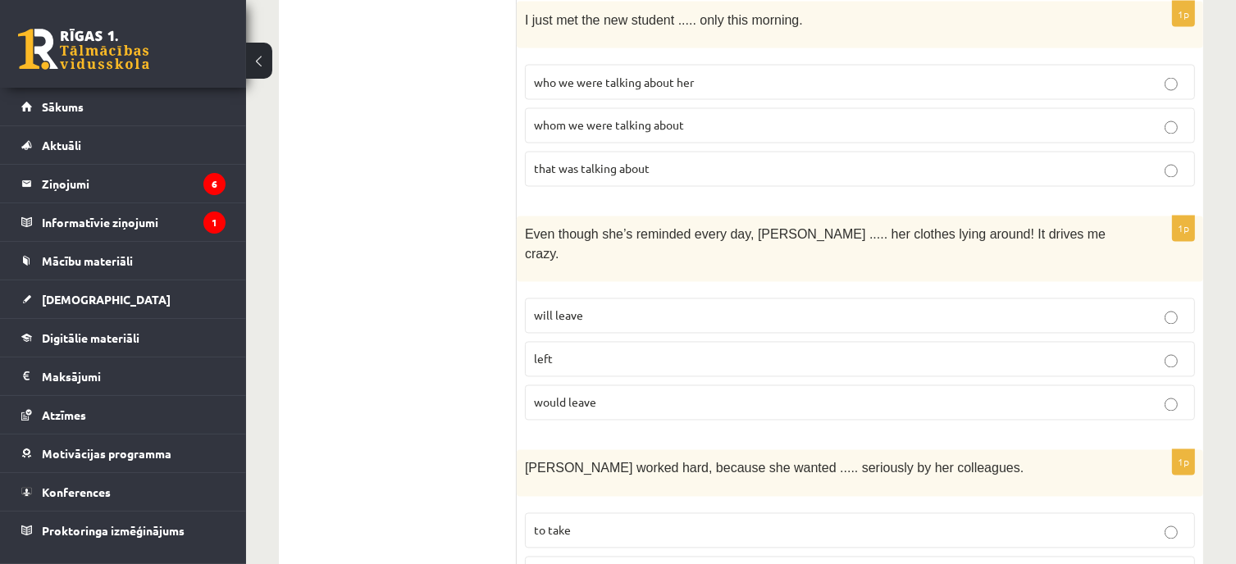
scroll to position [2916, 0]
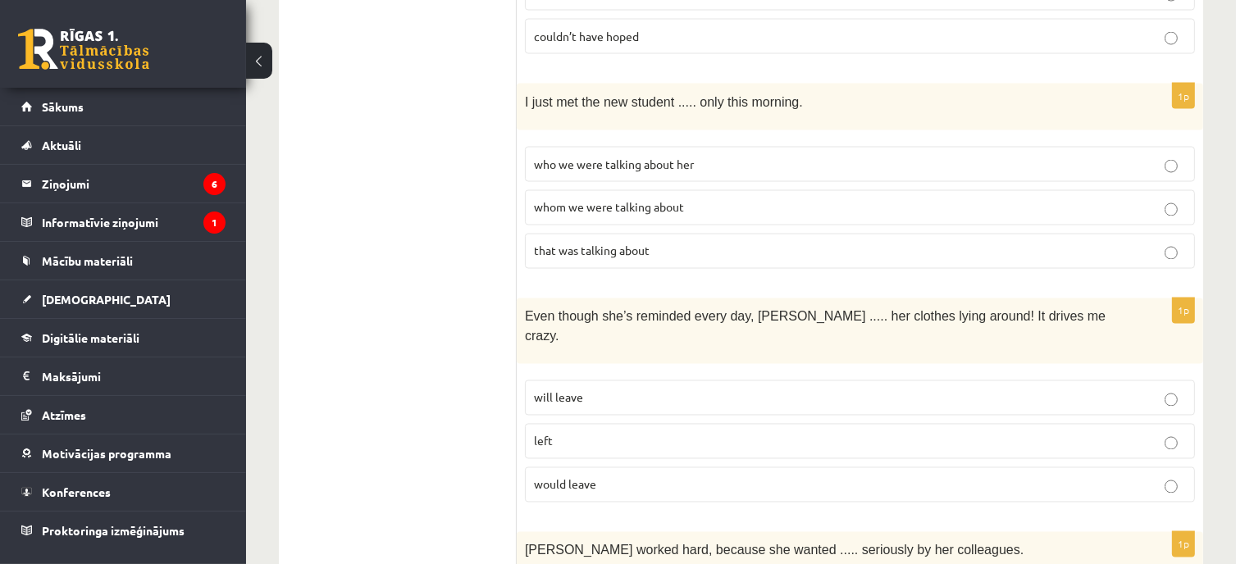
click at [645, 389] on p "will leave" at bounding box center [860, 397] width 652 height 17
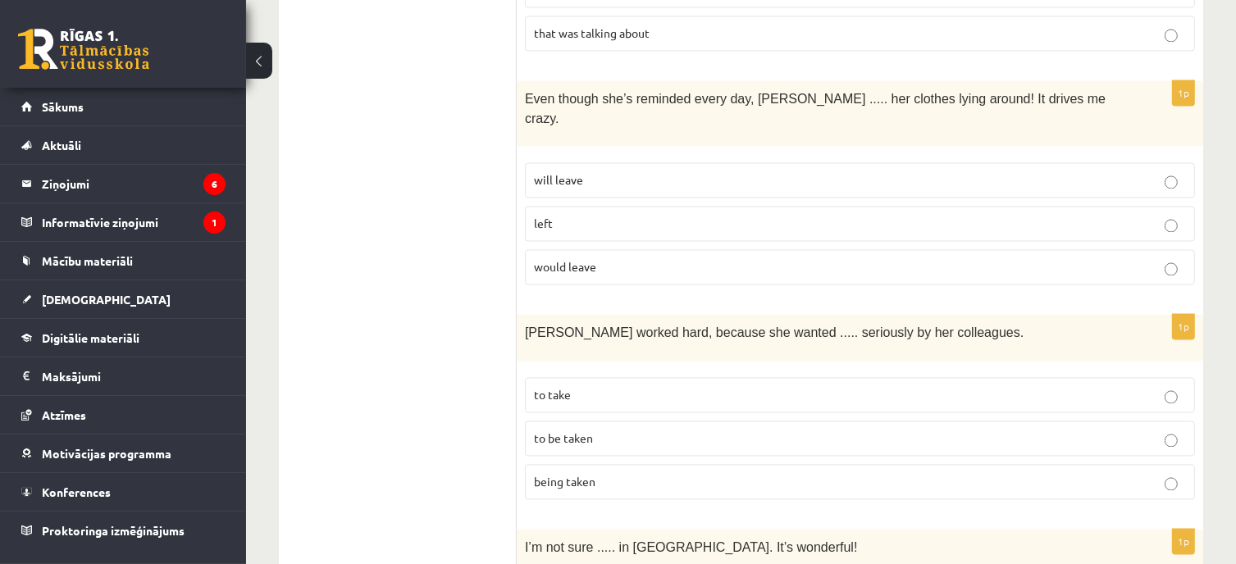
scroll to position [3162, 0]
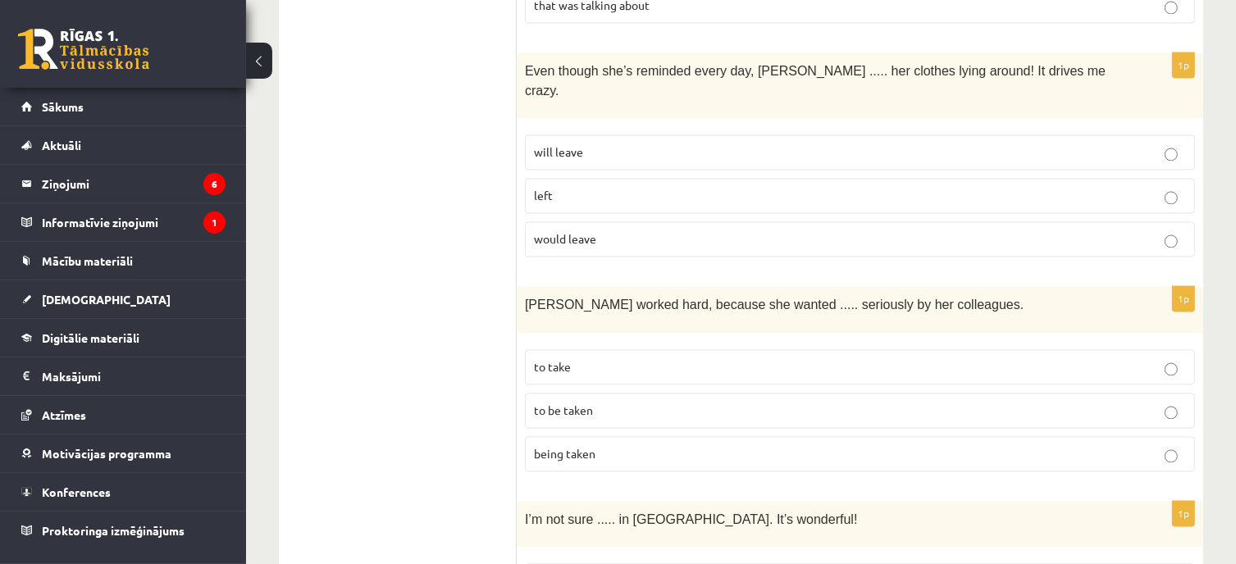
click at [618, 402] on p "to be taken" at bounding box center [860, 410] width 652 height 17
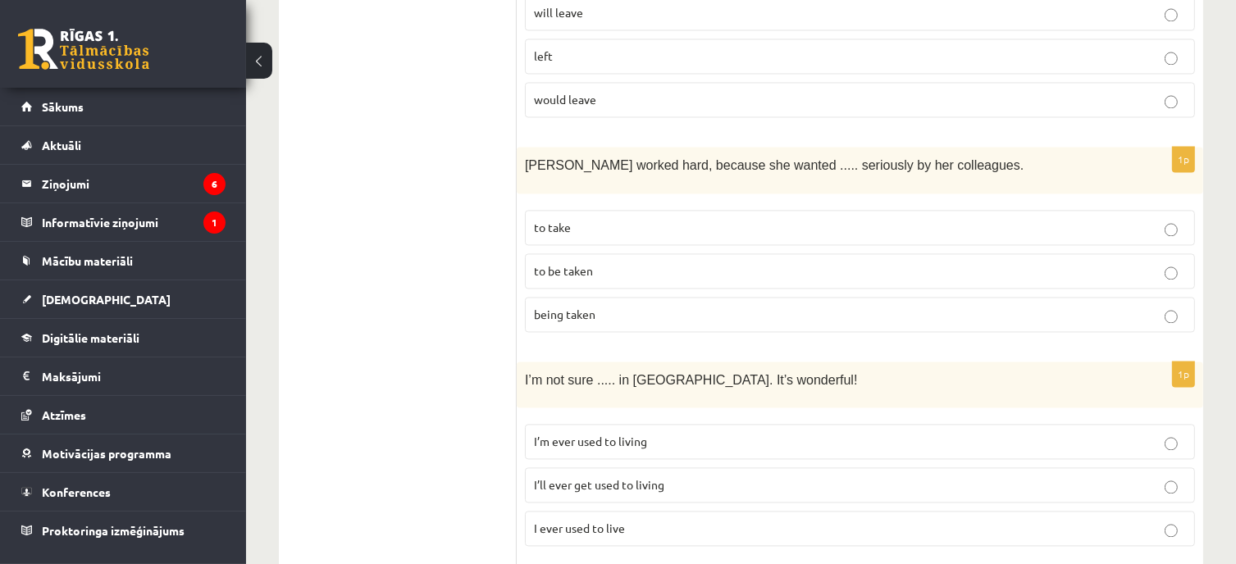
scroll to position [3326, 0]
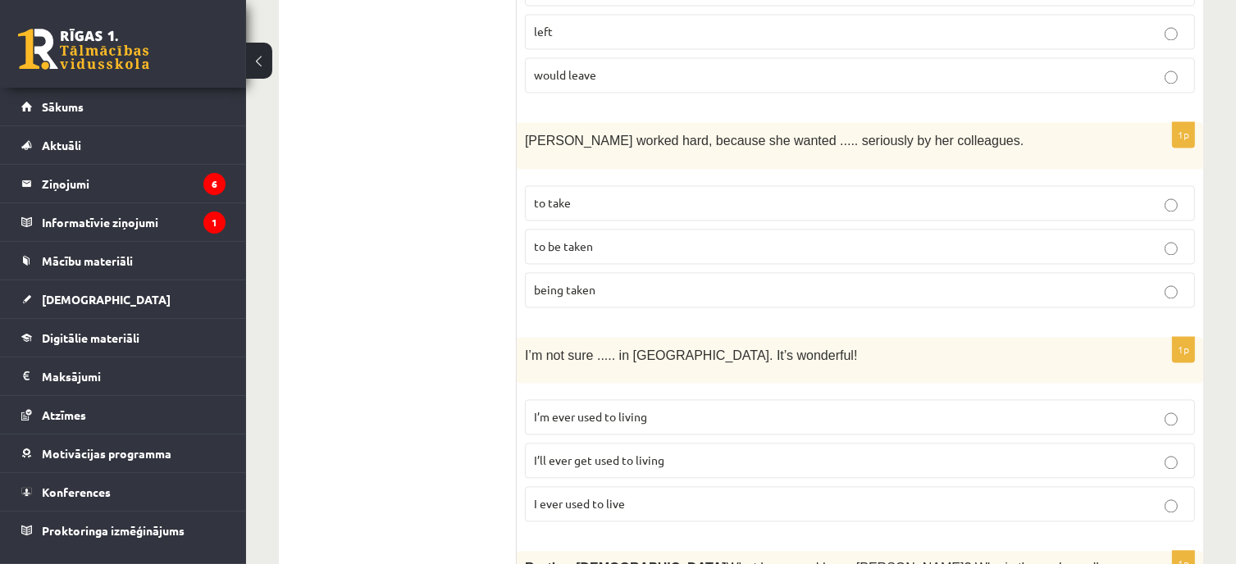
click at [663, 452] on p "I’ll ever get used to living" at bounding box center [860, 460] width 652 height 17
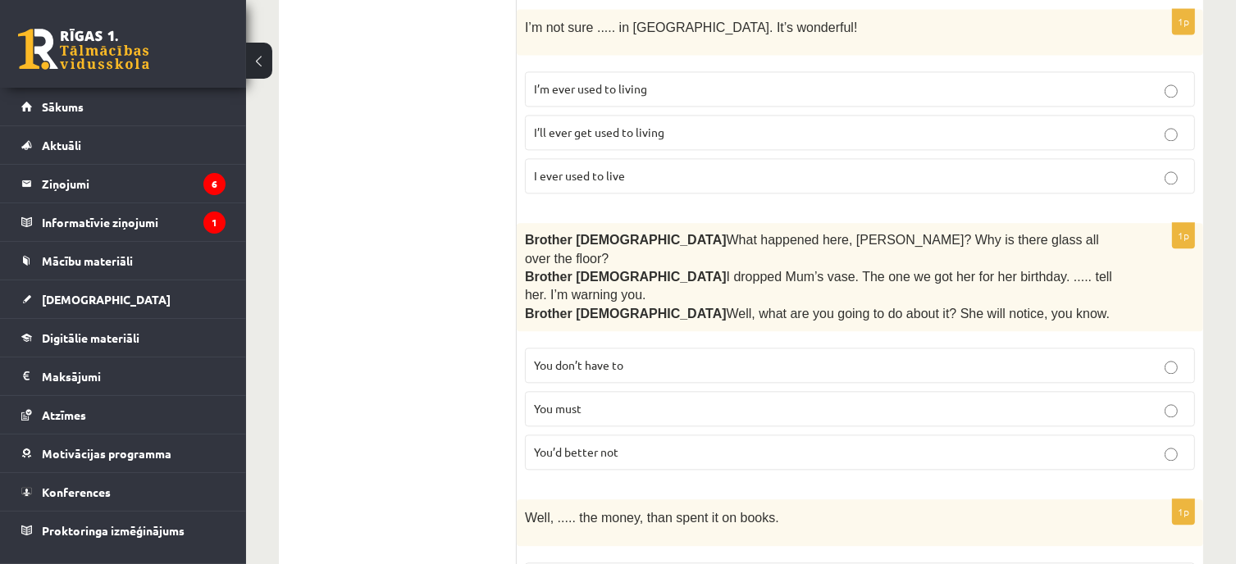
scroll to position [3572, 0]
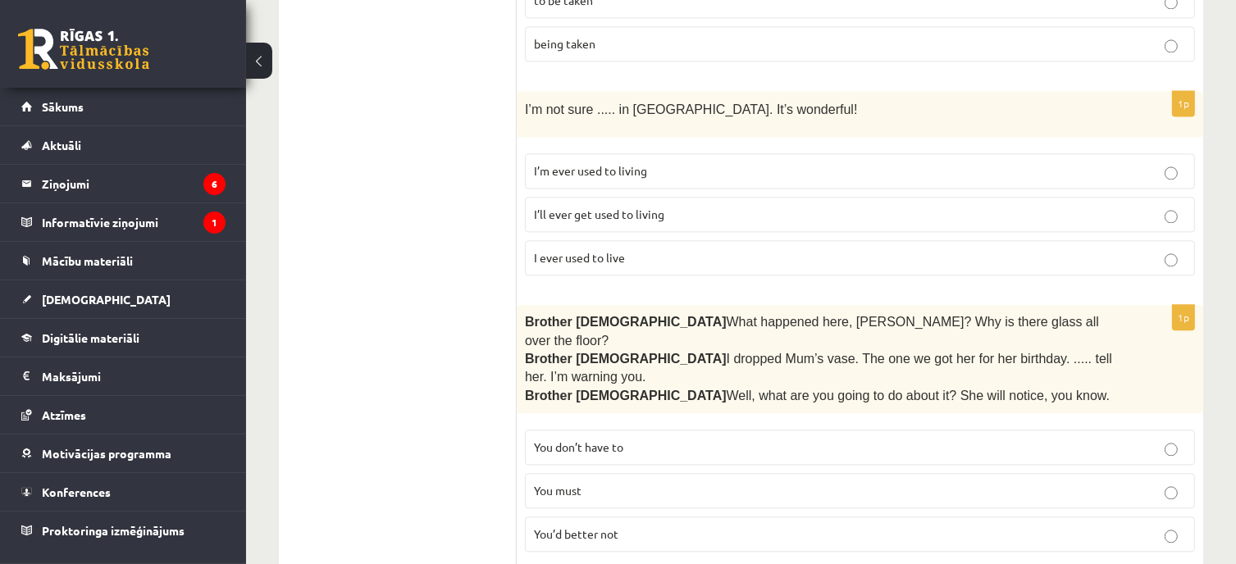
click at [625, 526] on p "You’d better not" at bounding box center [860, 534] width 652 height 17
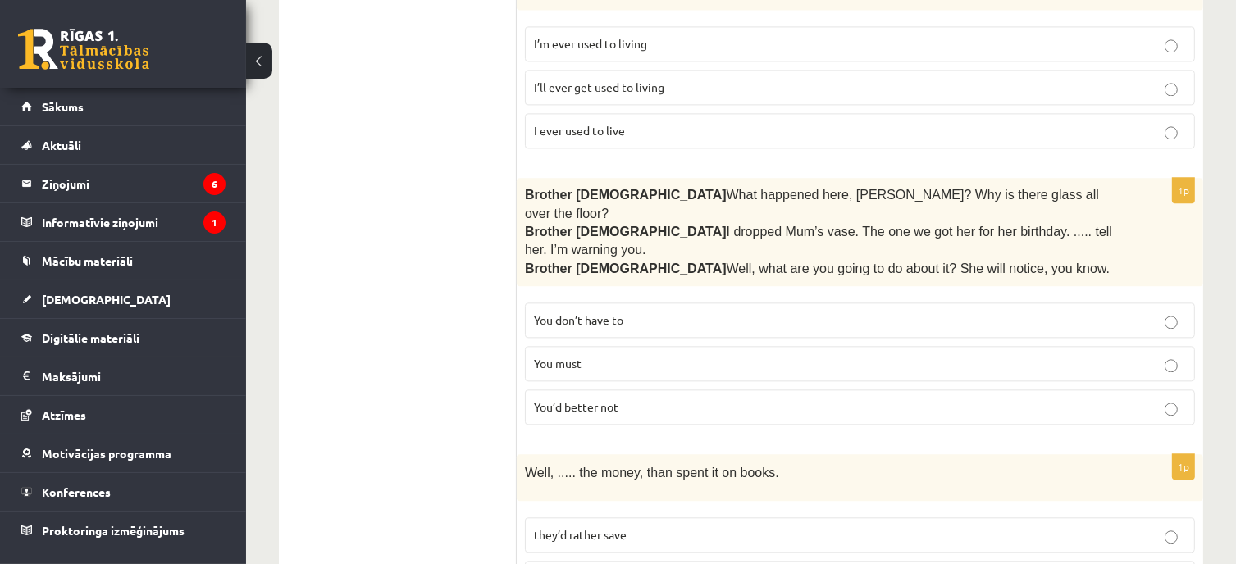
scroll to position [3818, 0]
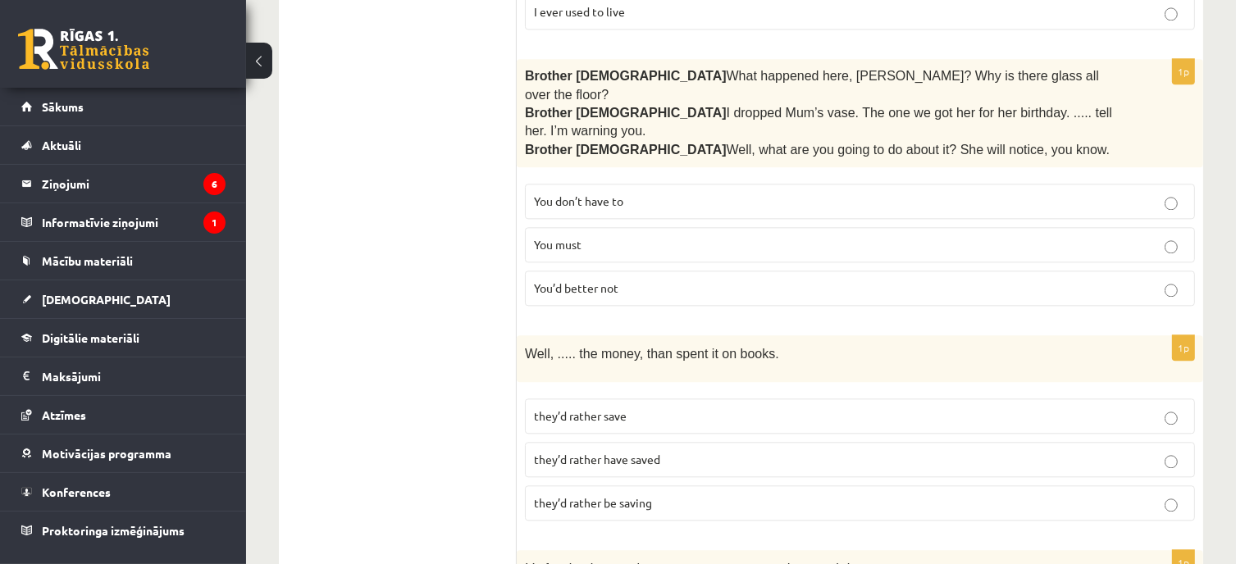
click at [633, 452] on span "they’d rather have saved" at bounding box center [597, 459] width 126 height 15
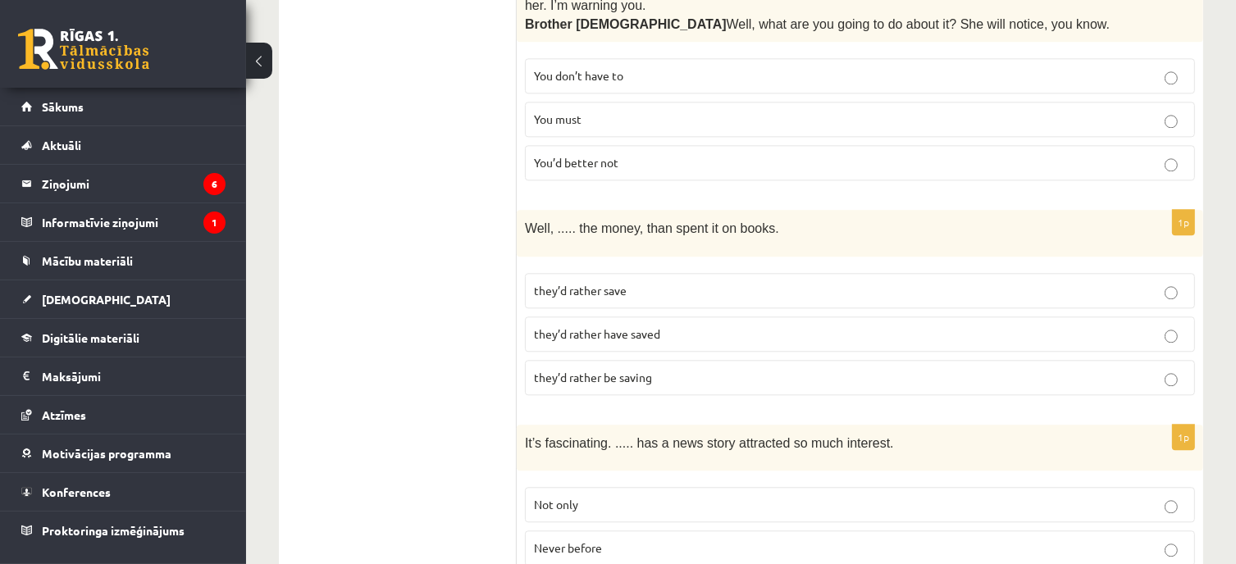
scroll to position [3982, 0]
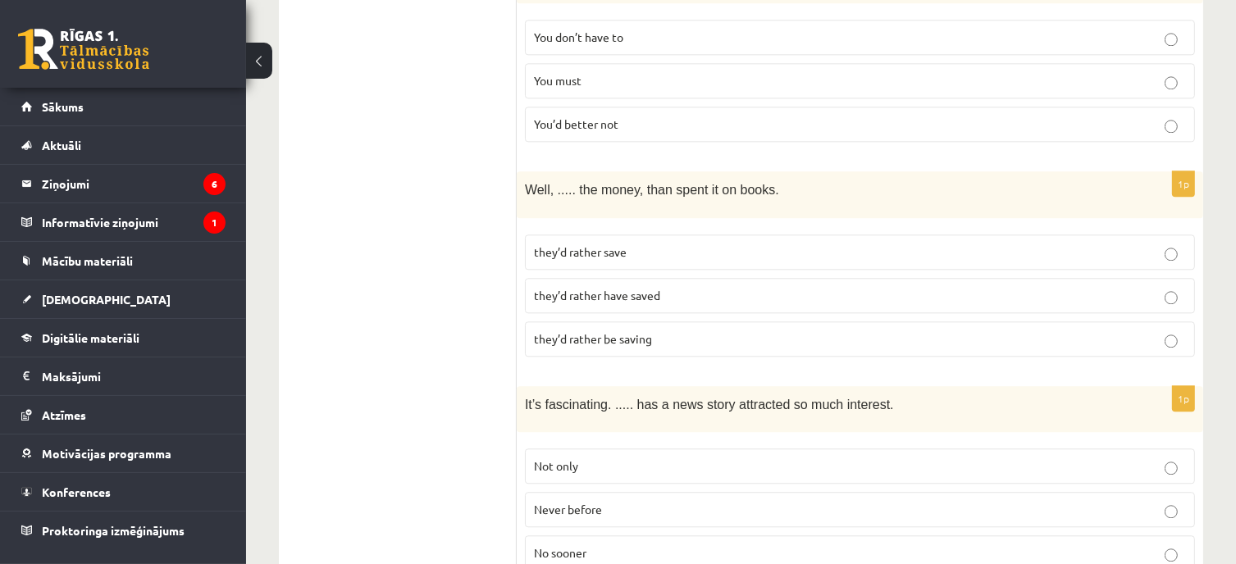
click at [635, 501] on p "Never before" at bounding box center [860, 509] width 652 height 17
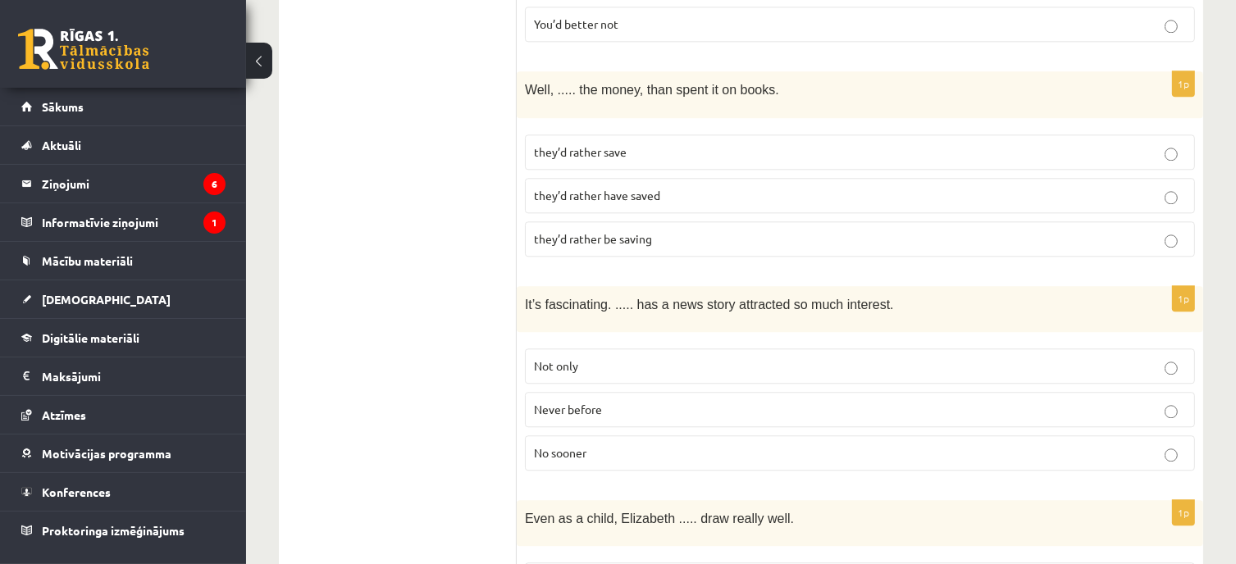
scroll to position [4164, 0]
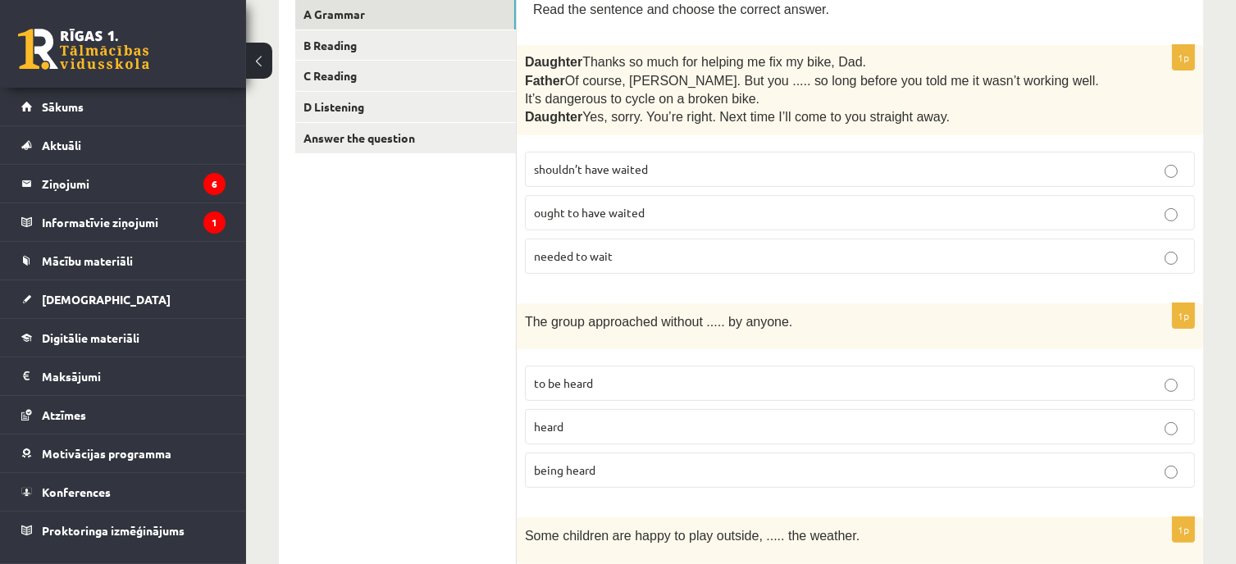
scroll to position [0, 0]
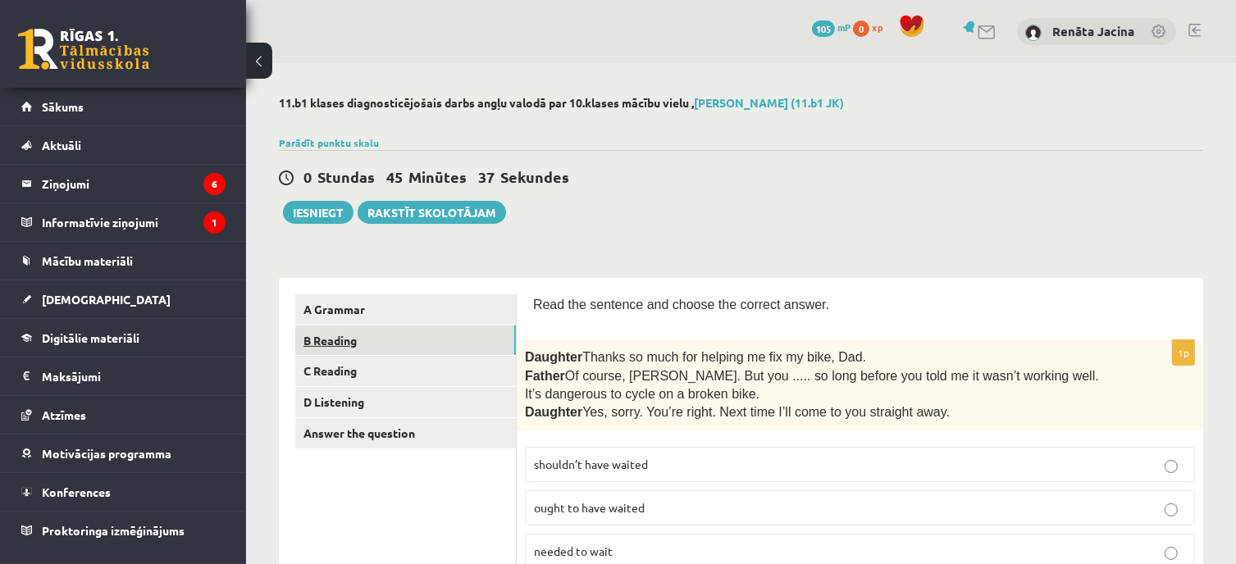
click at [373, 337] on link "B Reading" at bounding box center [405, 341] width 221 height 30
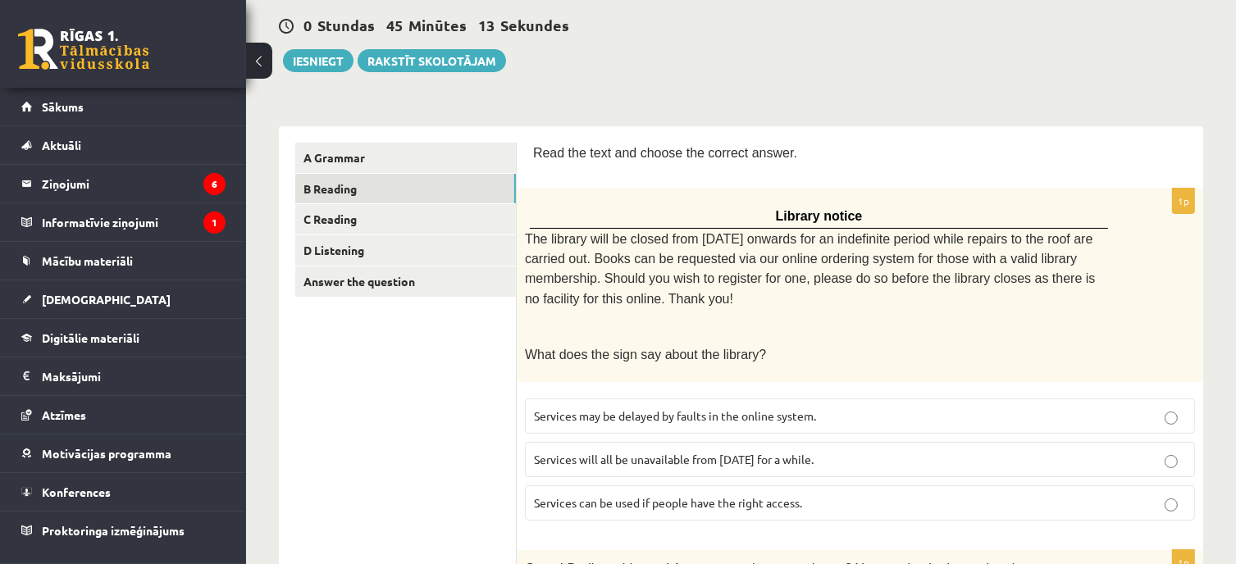
scroll to position [153, 0]
click at [893, 494] on p "Services can be used if people have the right access." at bounding box center [860, 502] width 652 height 17
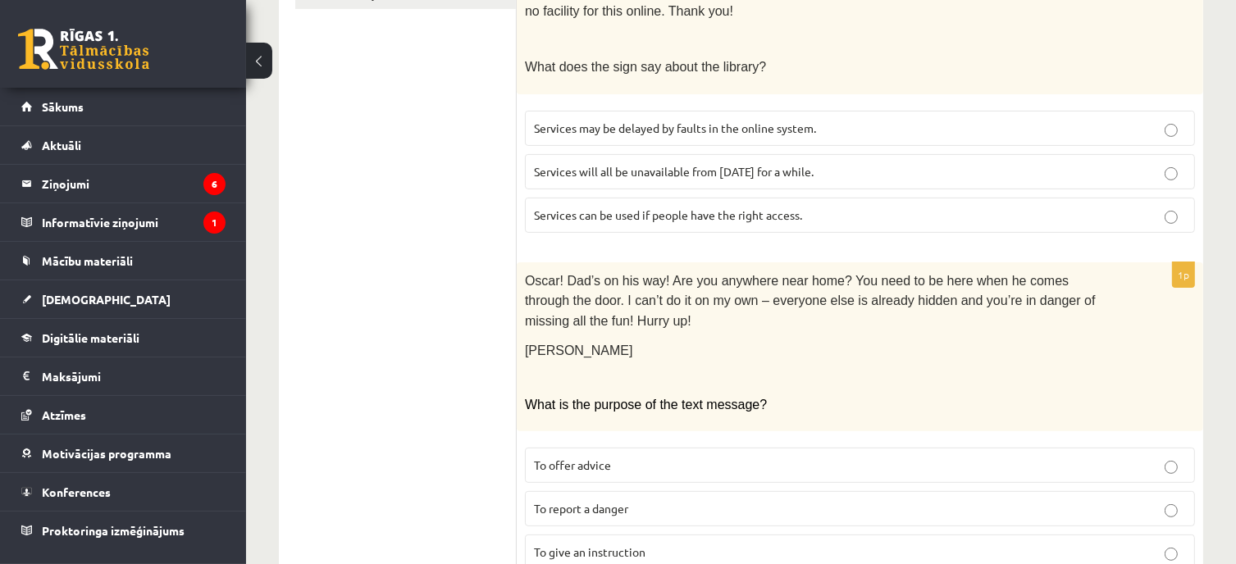
scroll to position [481, 0]
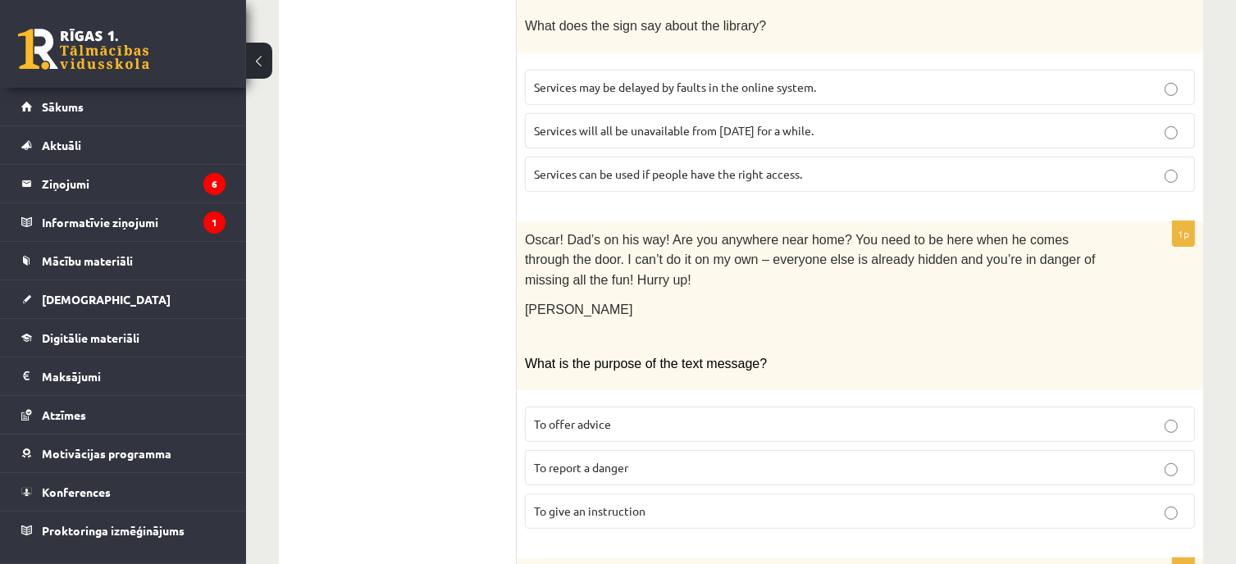
click at [571, 503] on span "To give an instruction" at bounding box center [590, 510] width 112 height 15
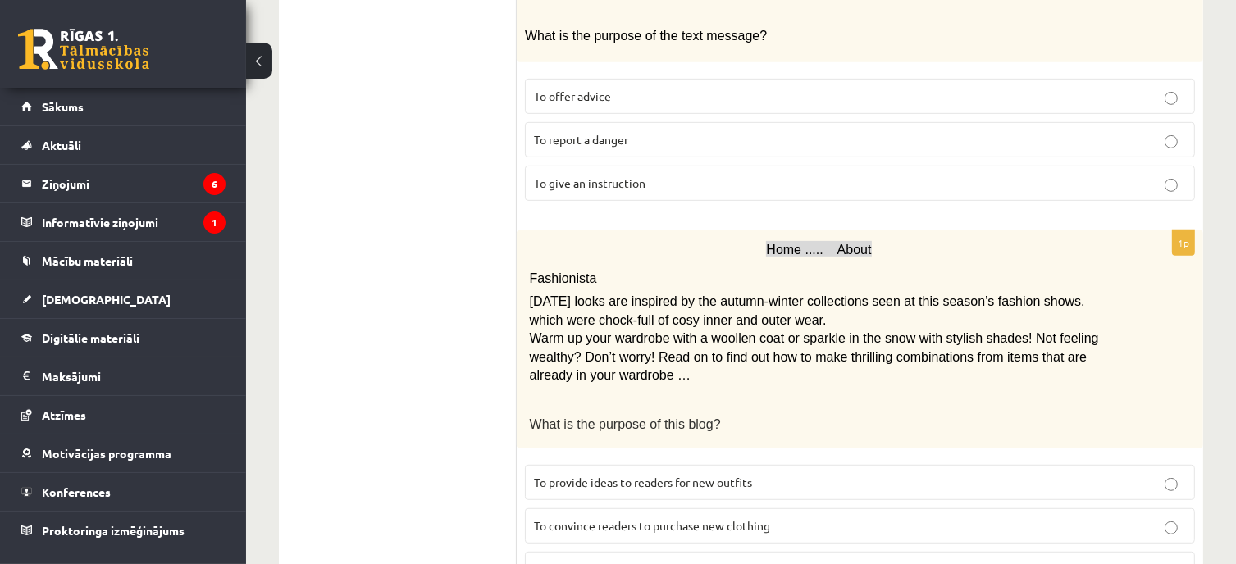
scroll to position [891, 0]
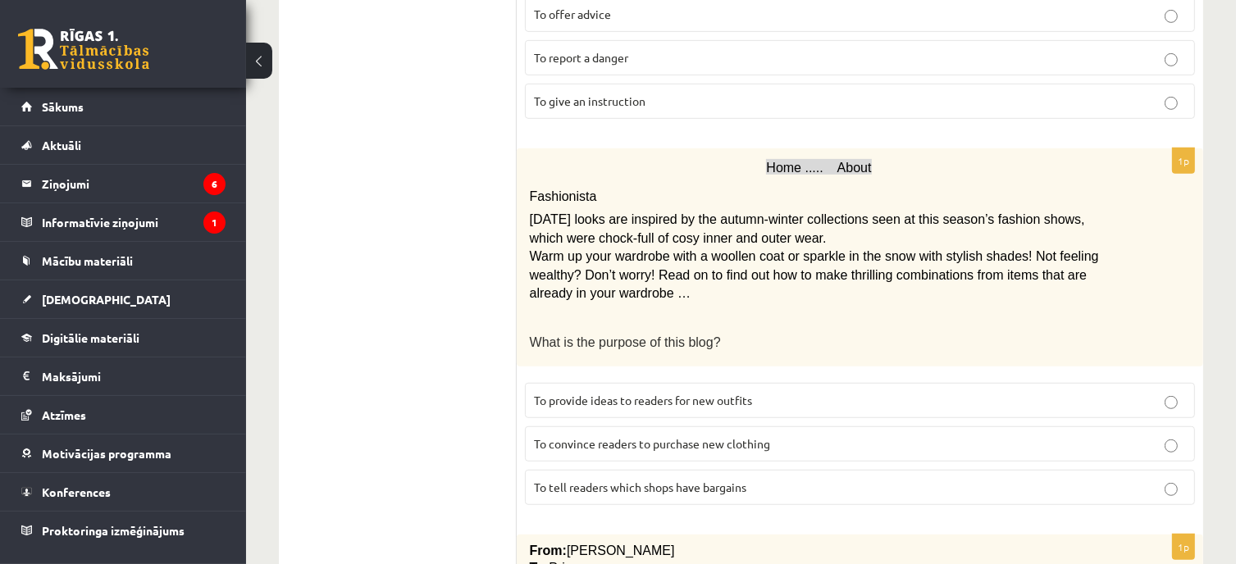
click at [731, 393] on span "To provide ideas to readers for new outfits" at bounding box center [643, 400] width 218 height 15
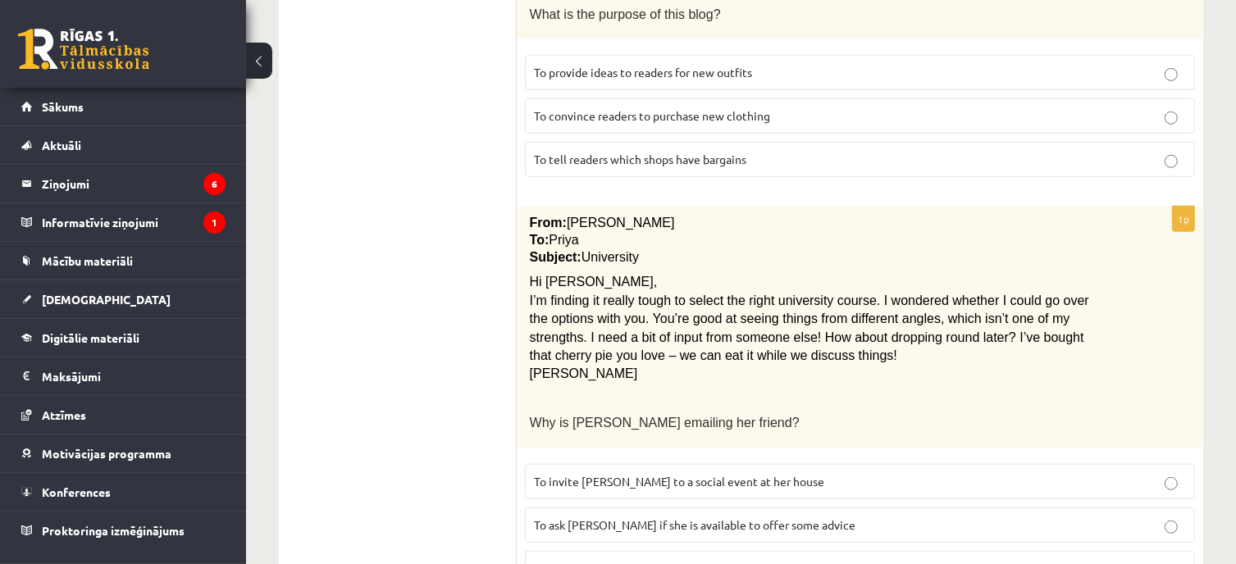
scroll to position [1301, 0]
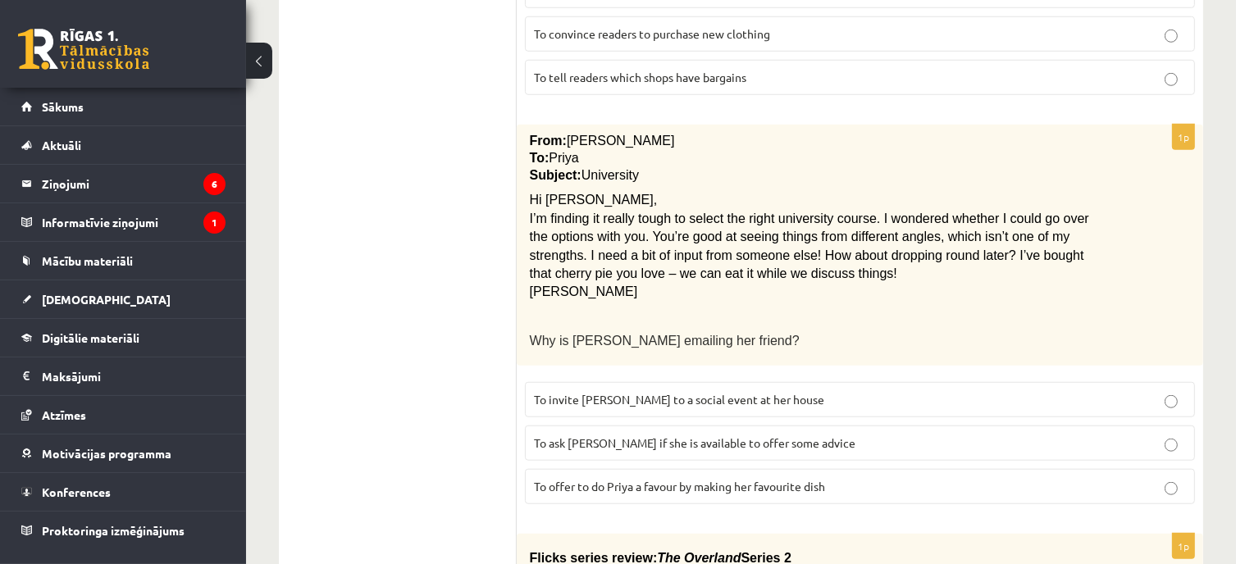
click at [795, 435] on p "To ask Priya if she is available to offer some advice" at bounding box center [860, 443] width 652 height 17
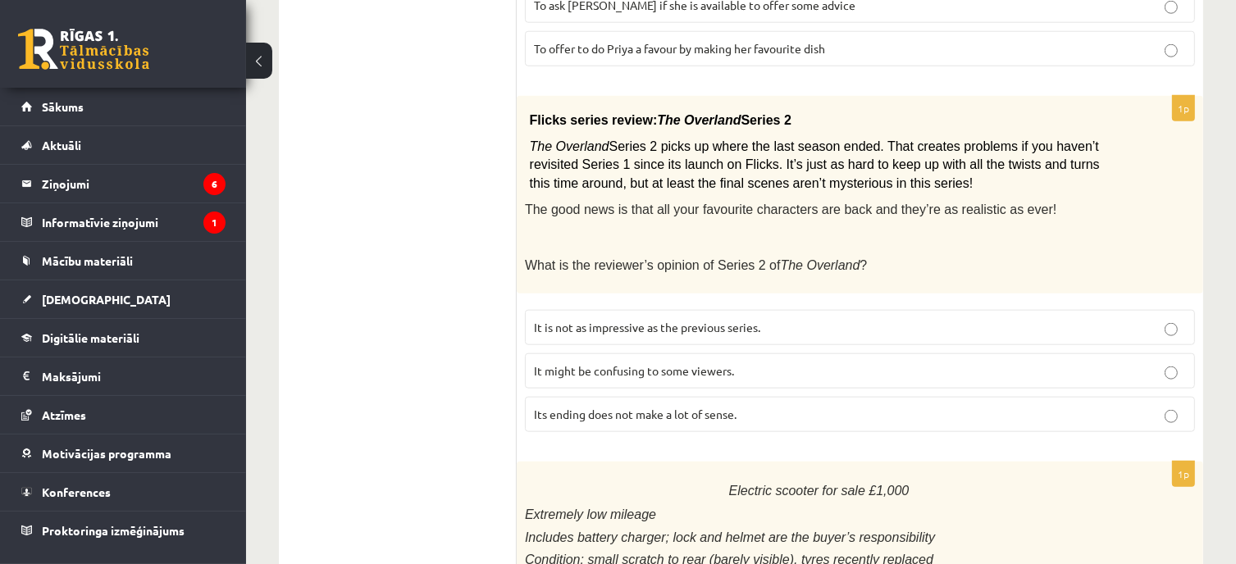
scroll to position [1711, 0]
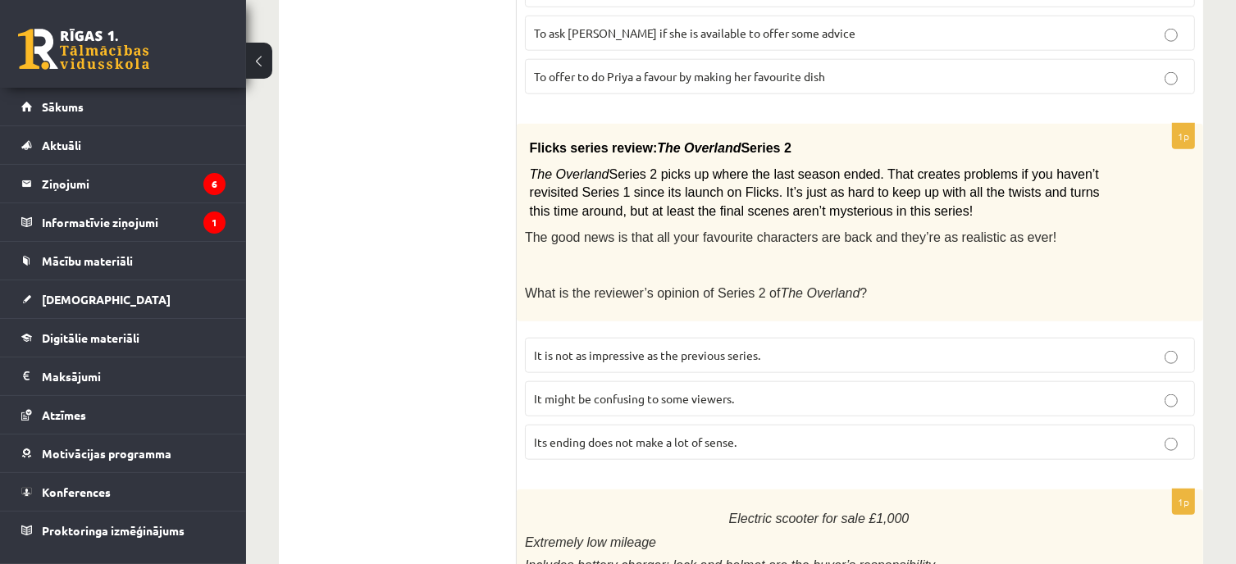
click at [799, 390] on p "It might be confusing to some viewers." at bounding box center [860, 398] width 652 height 17
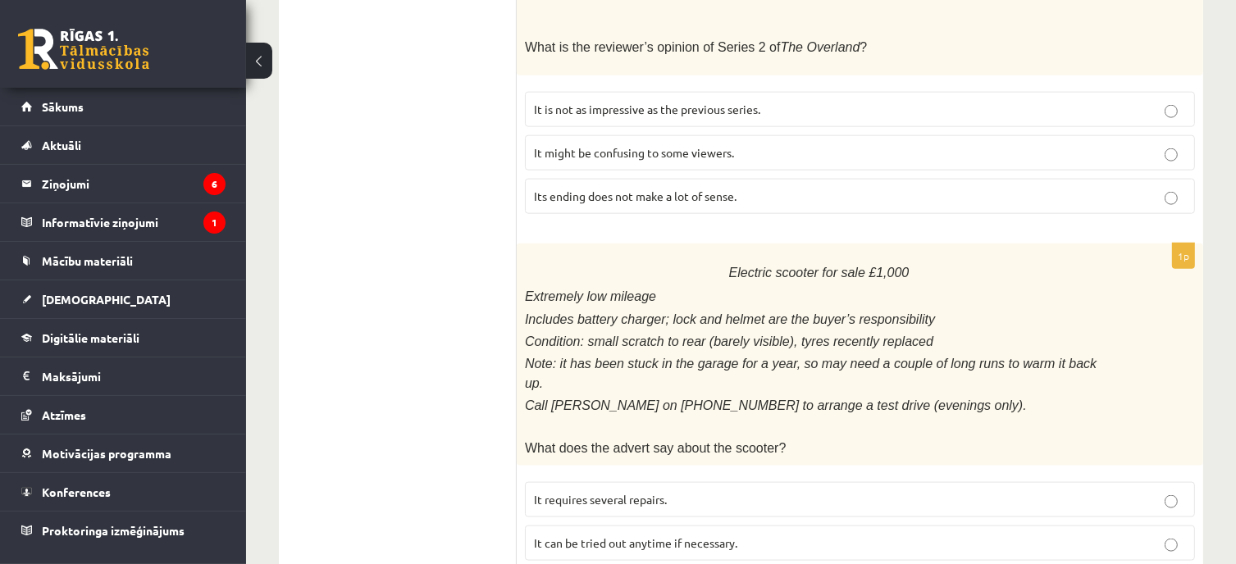
scroll to position [2001, 0]
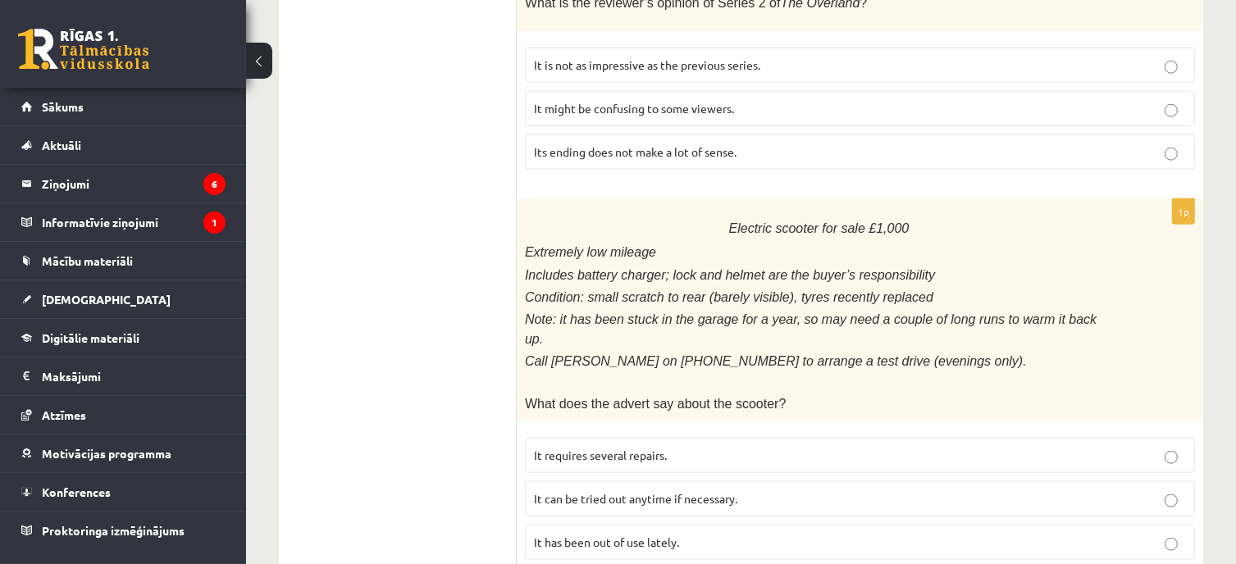
click at [648, 525] on label "It has been out of use lately." at bounding box center [860, 542] width 670 height 35
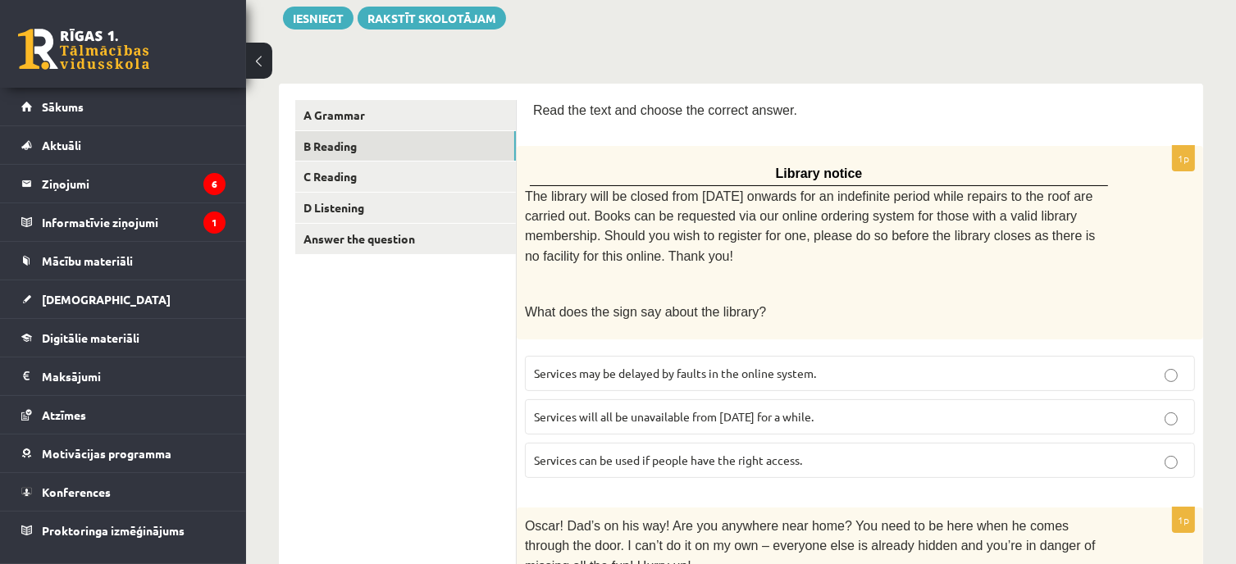
scroll to position [0, 0]
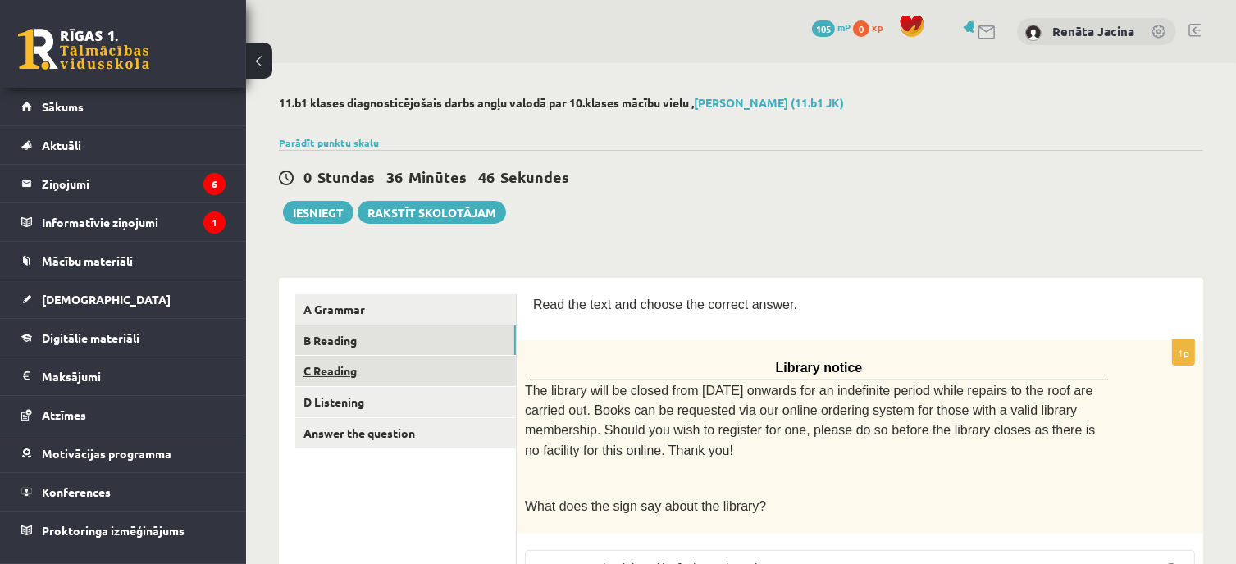
click at [358, 373] on link "C Reading" at bounding box center [405, 371] width 221 height 30
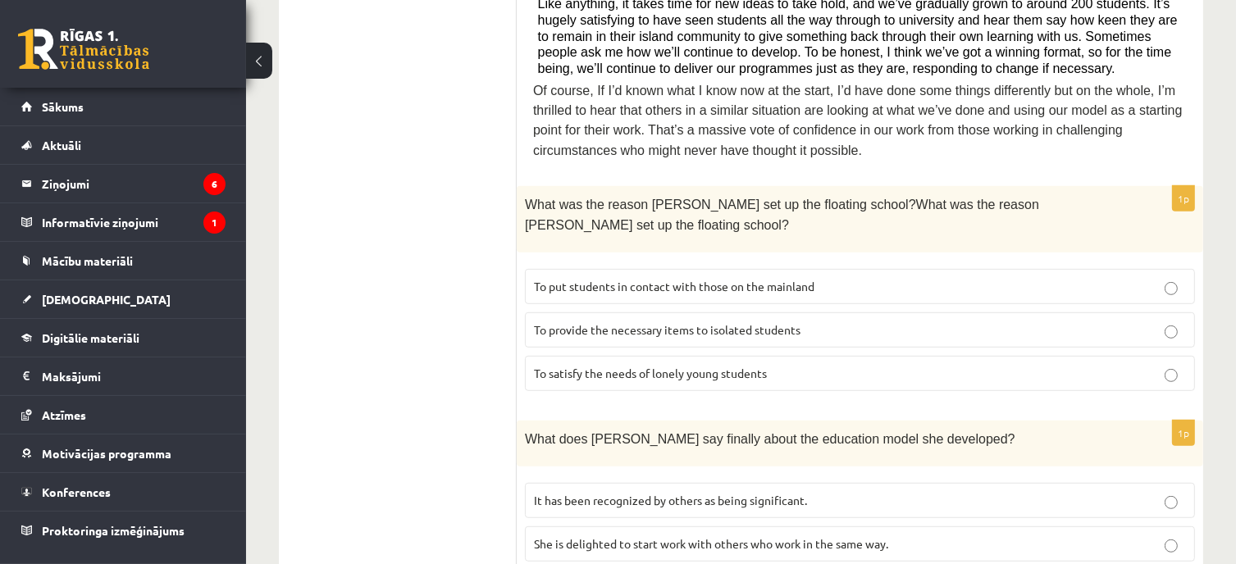
scroll to position [820, 0]
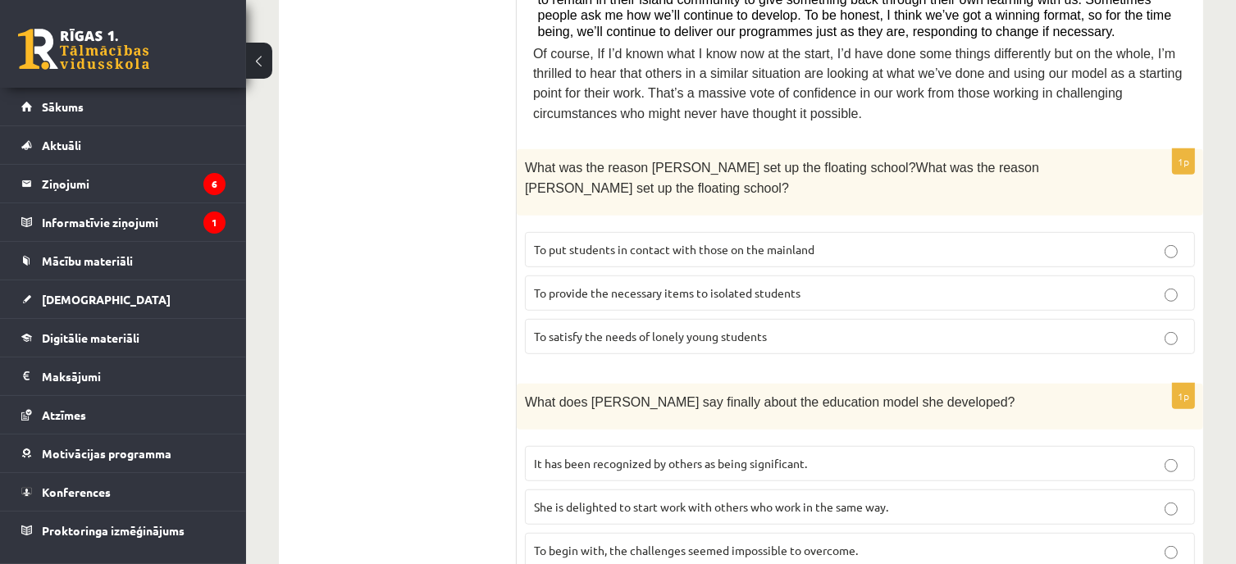
click at [801, 285] on p "To provide the necessary items to isolated students" at bounding box center [860, 293] width 652 height 17
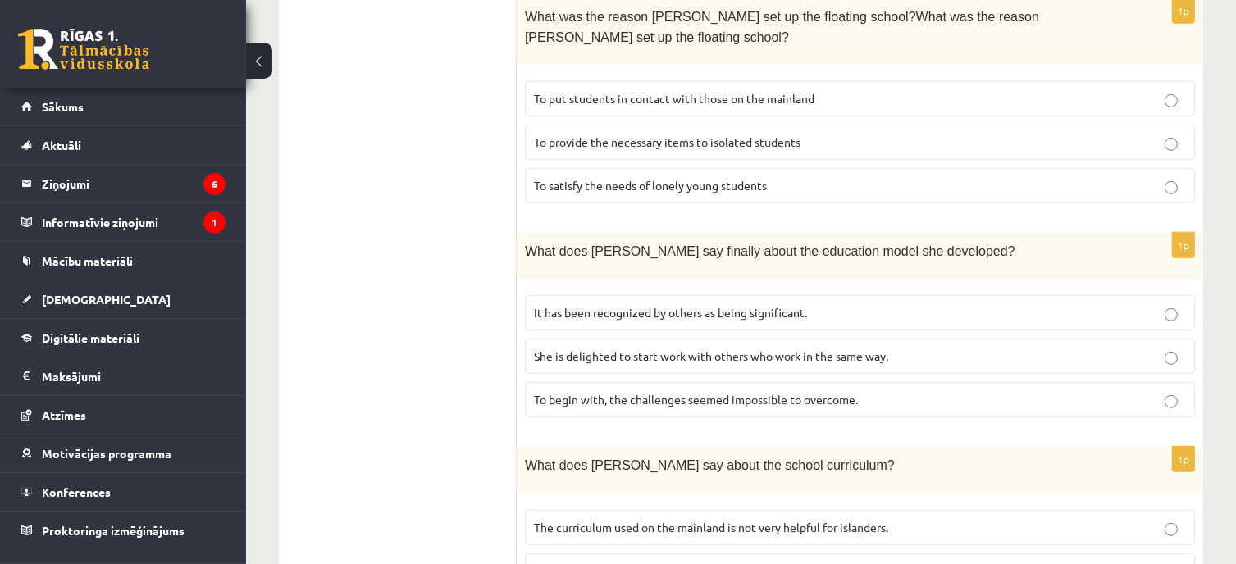
scroll to position [973, 0]
click at [763, 303] on span "It has been recognized by others as being significant." at bounding box center [670, 310] width 273 height 15
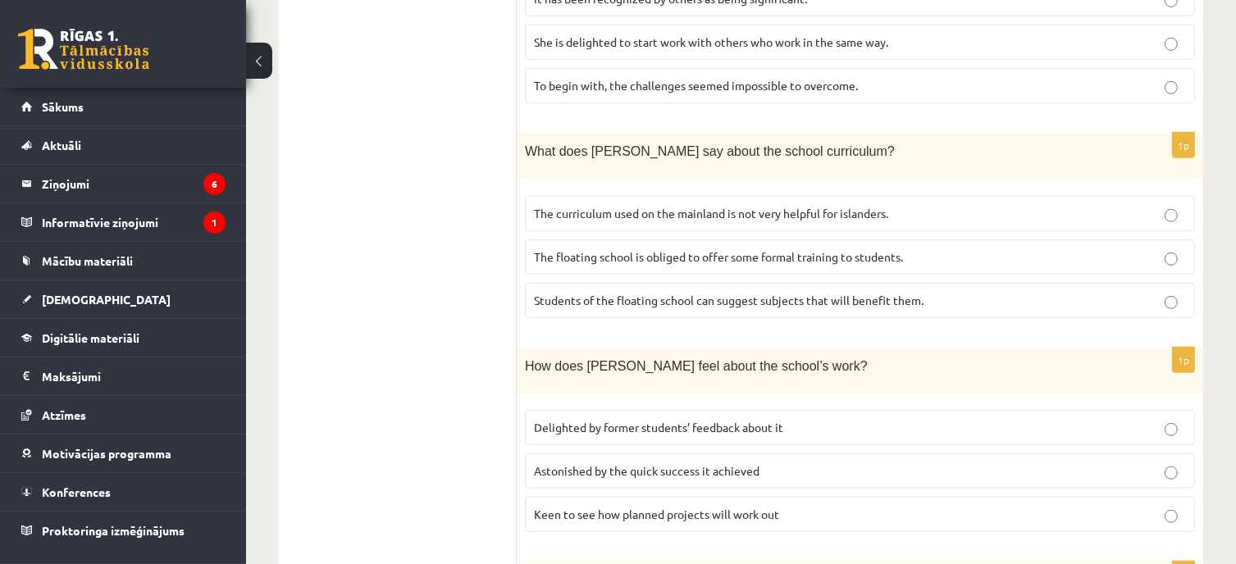
scroll to position [1282, 0]
click at [888, 208] on span "The curriculum used on the mainland is not very helpful for islanders." at bounding box center [711, 215] width 354 height 15
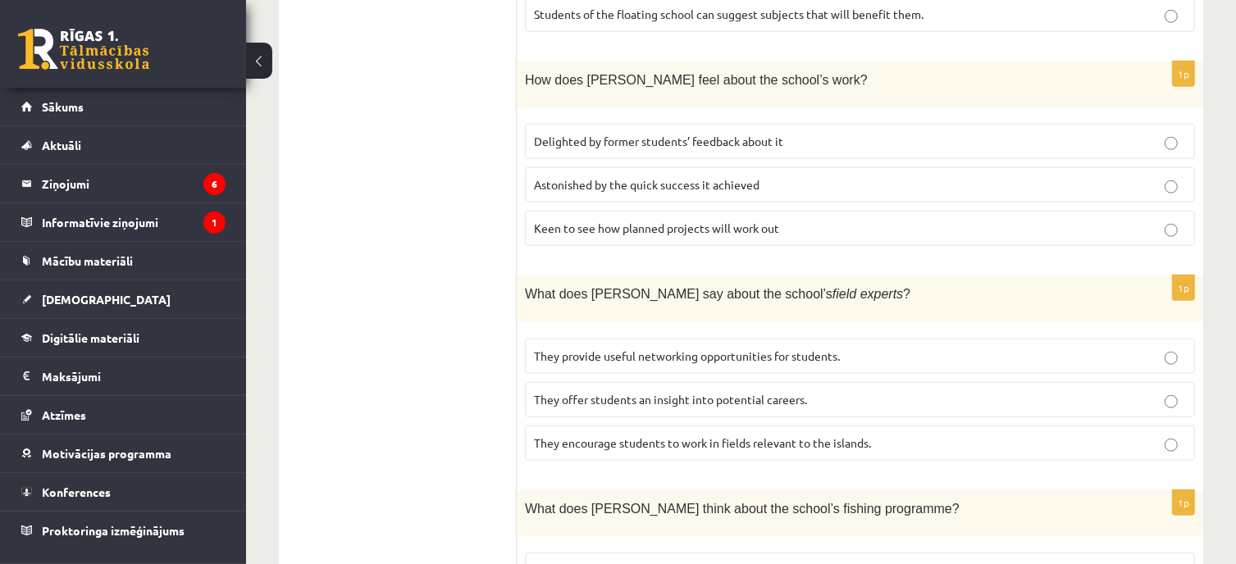
scroll to position [1571, 0]
click at [891, 391] on p "They offer students an insight into potential careers." at bounding box center [860, 399] width 652 height 17
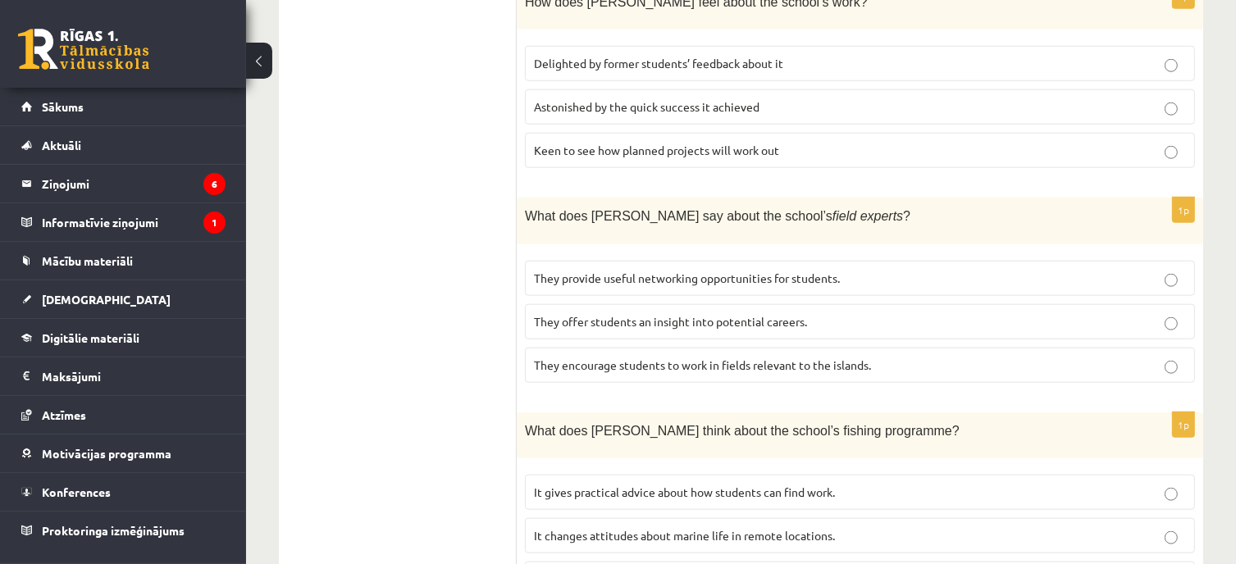
scroll to position [1666, 0]
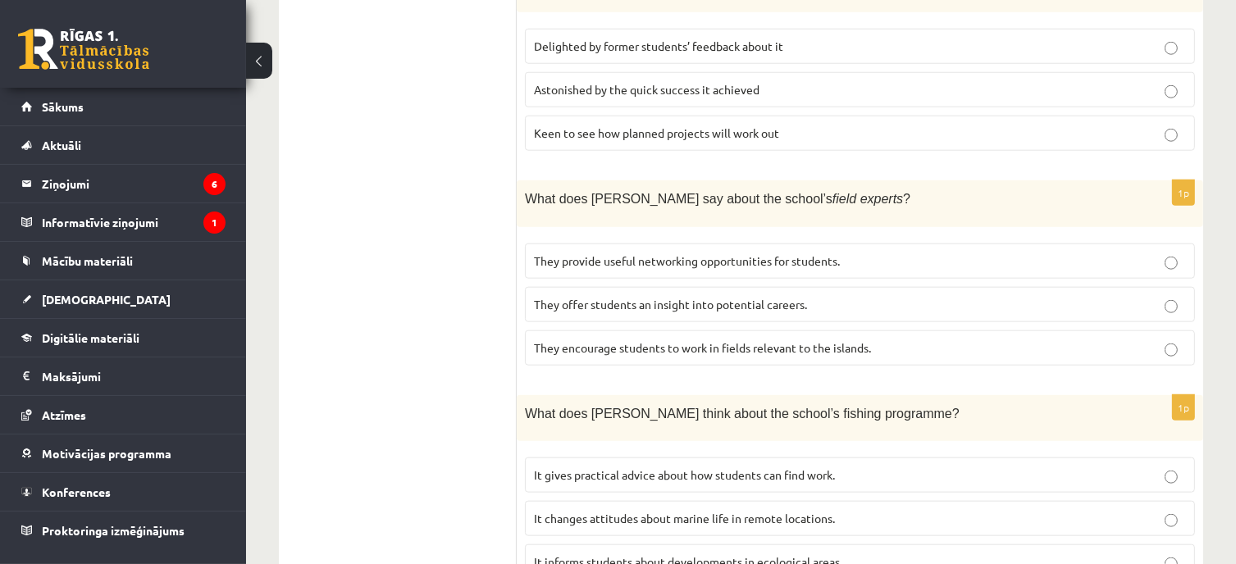
click at [874, 553] on p "It informs students about developments in ecological areas." at bounding box center [860, 561] width 652 height 17
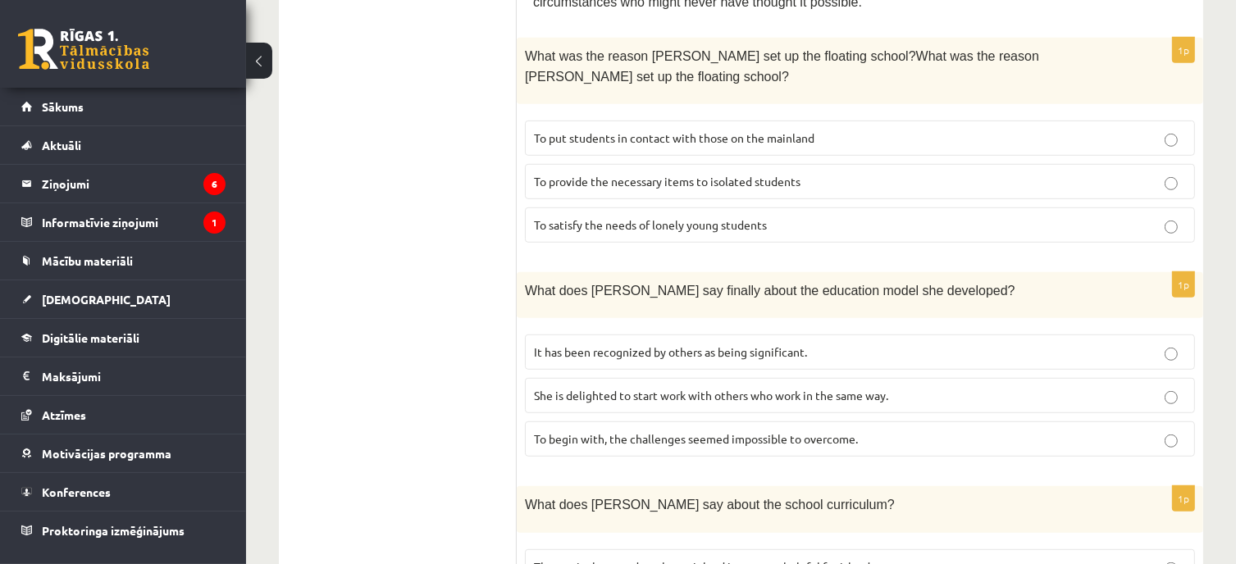
scroll to position [994, 0]
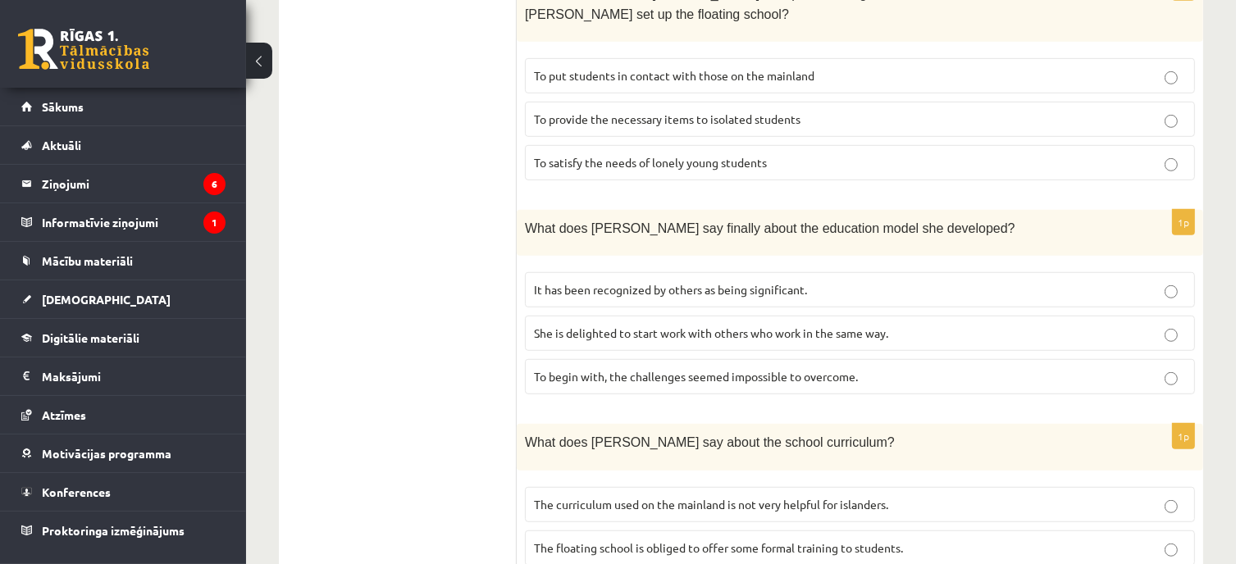
click at [903, 368] on p "To begin with, the challenges seemed impossible to overcome." at bounding box center [860, 376] width 652 height 17
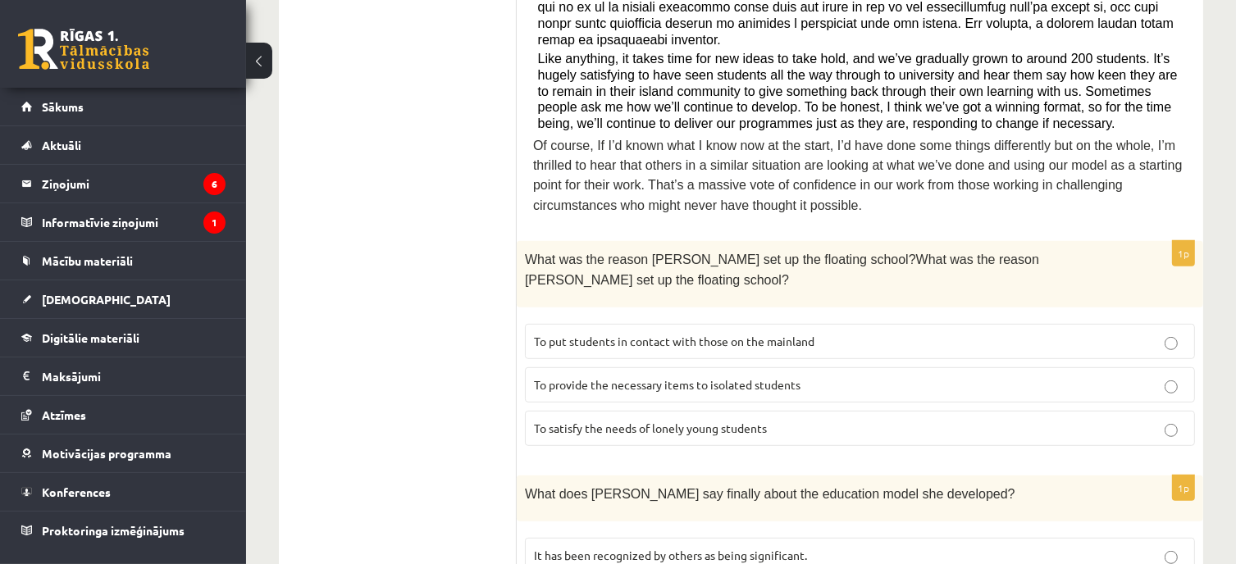
scroll to position [695, 0]
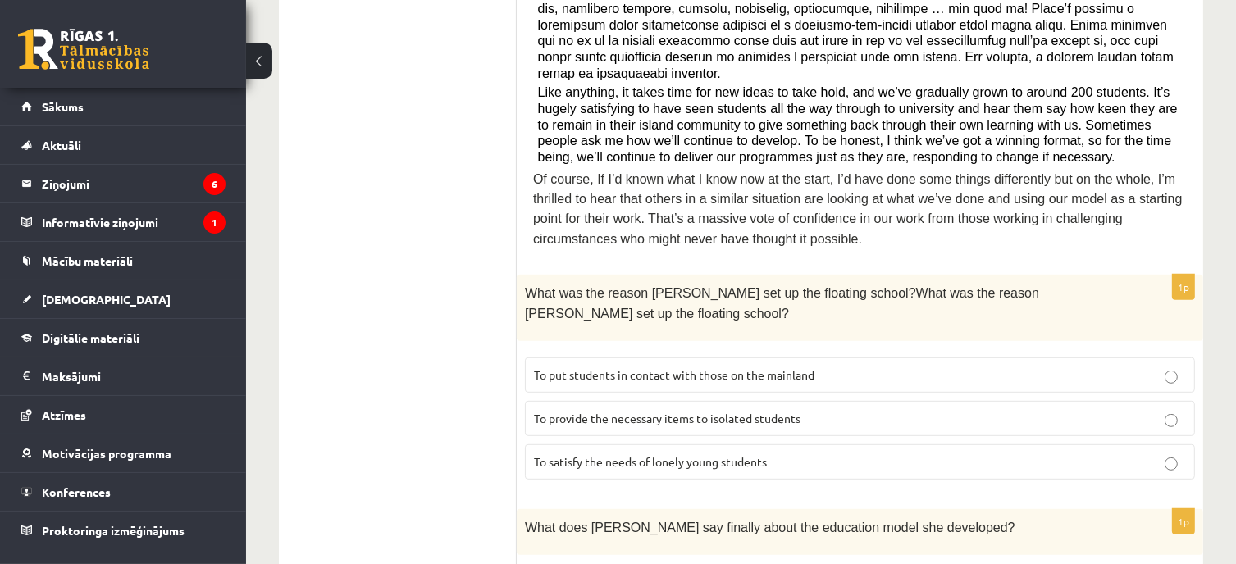
click at [903, 367] on p "To put students in contact with those on the mainland" at bounding box center [860, 375] width 652 height 17
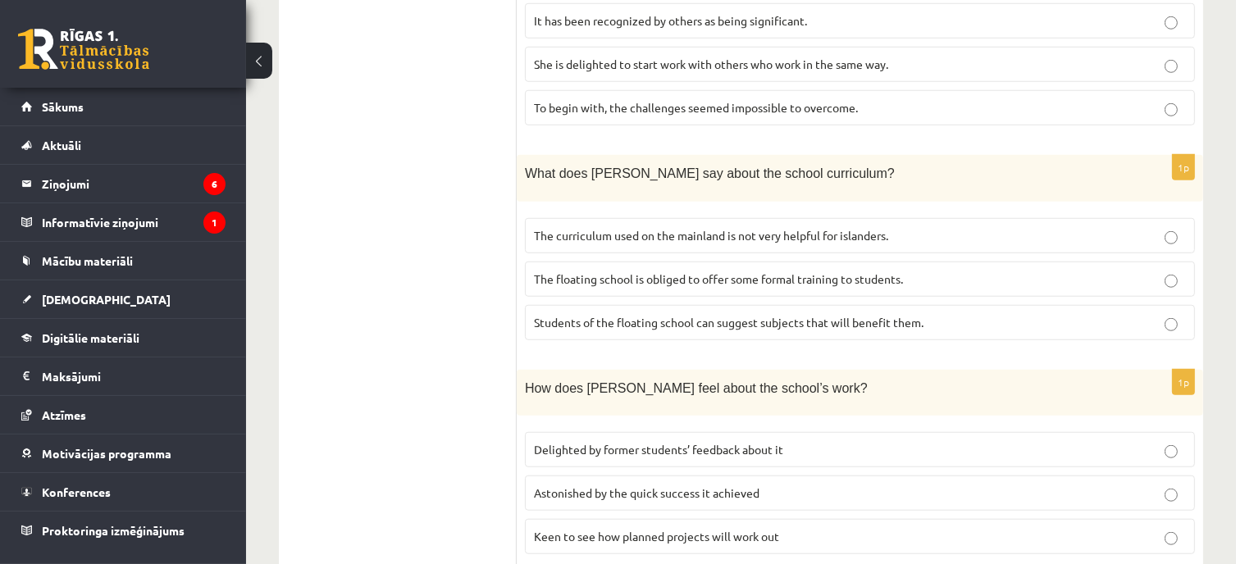
scroll to position [1263, 0]
click at [860, 424] on fieldset "Delighted by former students’ feedback about it Astonished by the quick success…" at bounding box center [860, 491] width 670 height 135
click at [868, 441] on p "Delighted by former students’ feedback about it" at bounding box center [860, 449] width 652 height 17
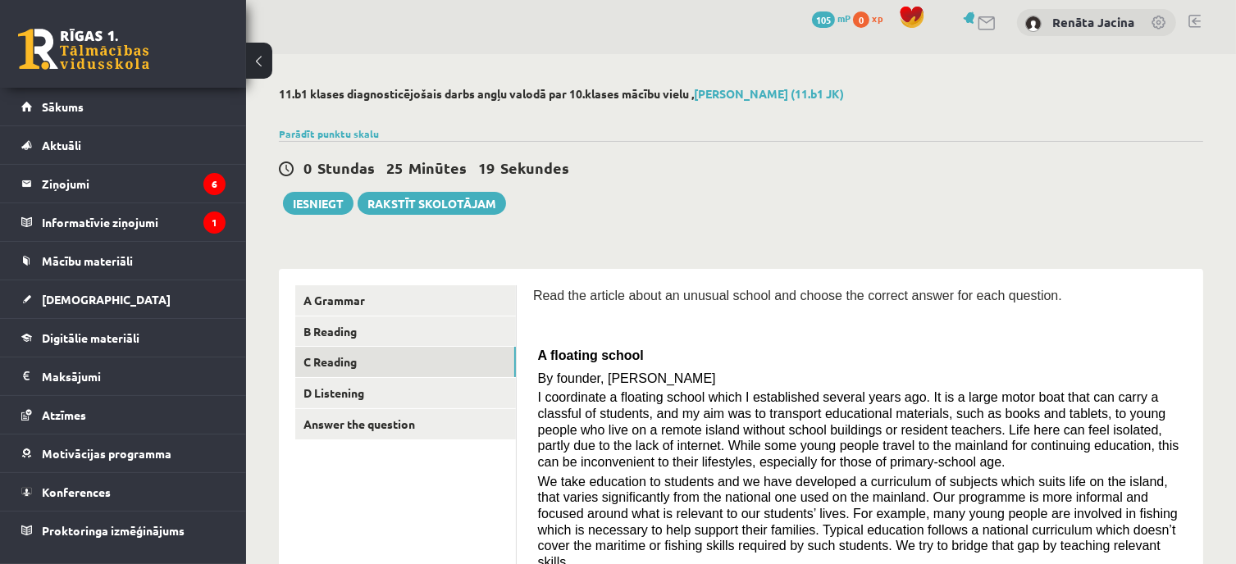
scroll to position [0, 0]
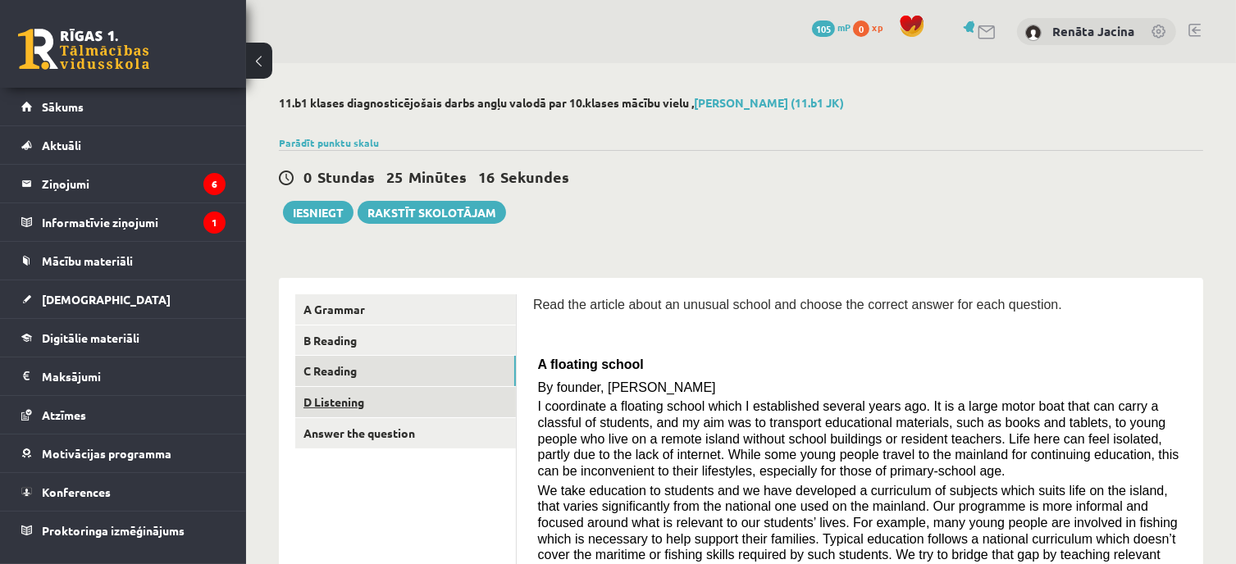
click link "D Listening"
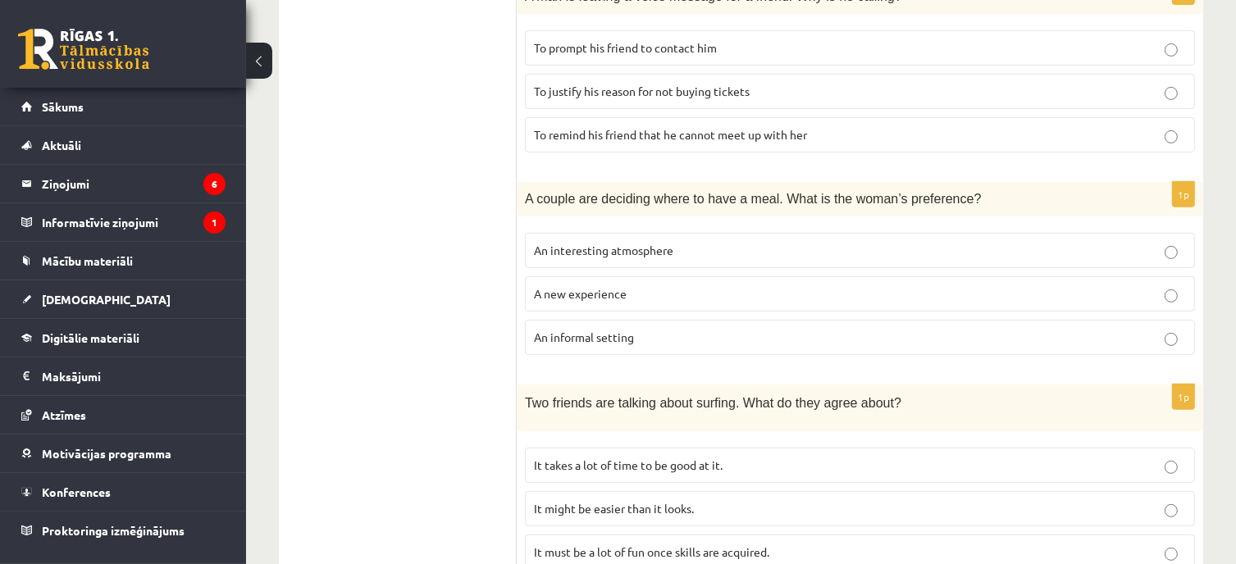
scroll to position [640, 0]
click span "An informal setting"
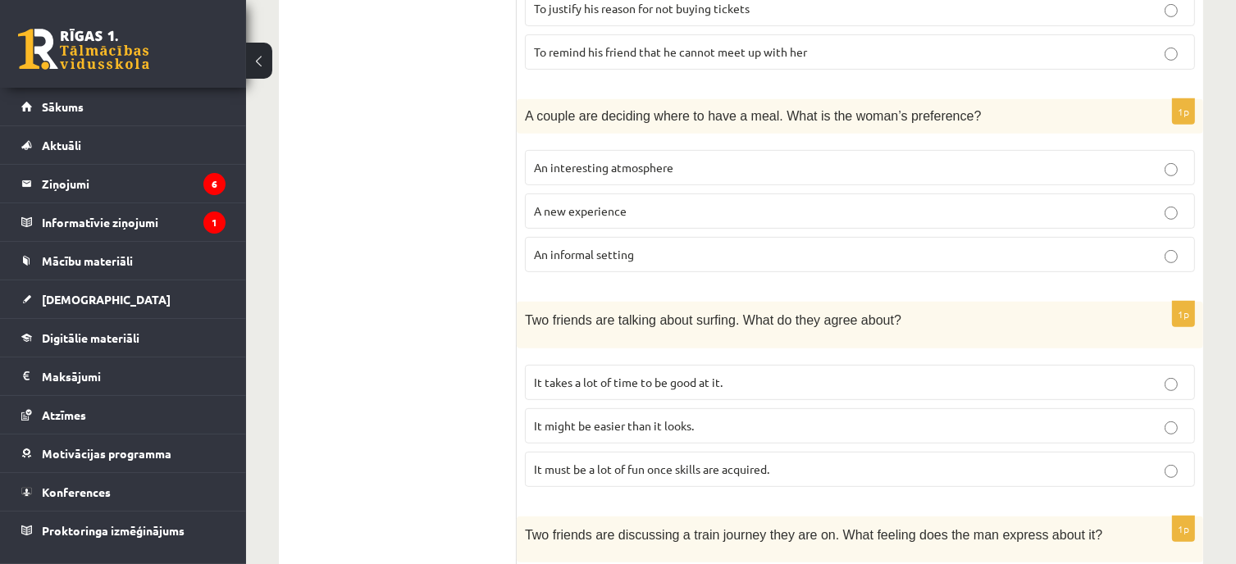
scroll to position [804, 0]
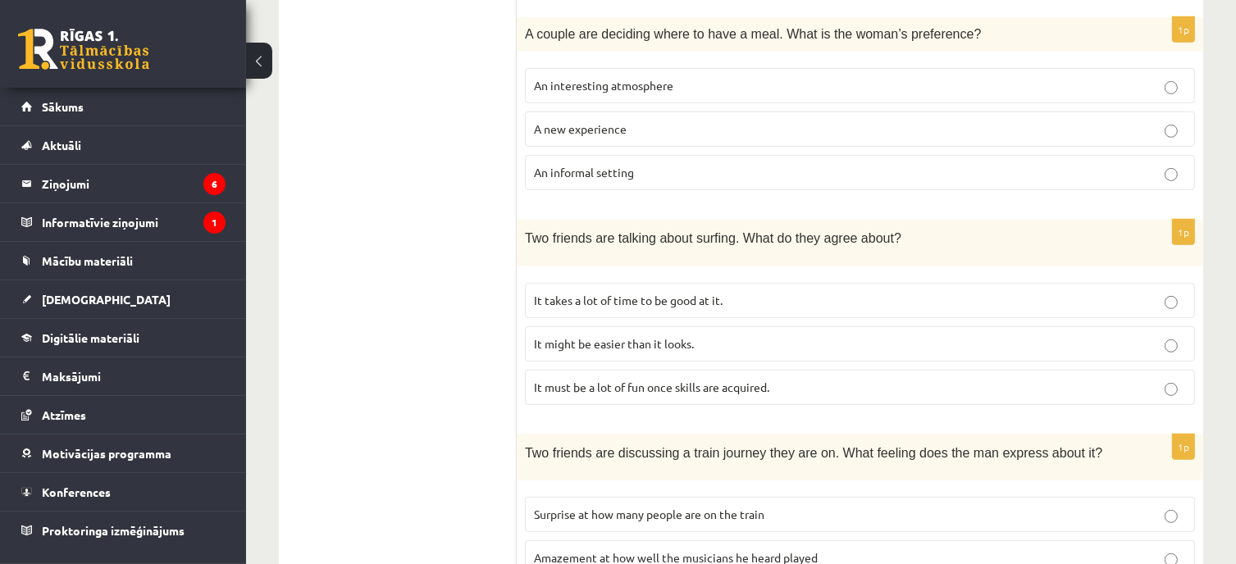
click p "It takes a lot of time to be good at it."
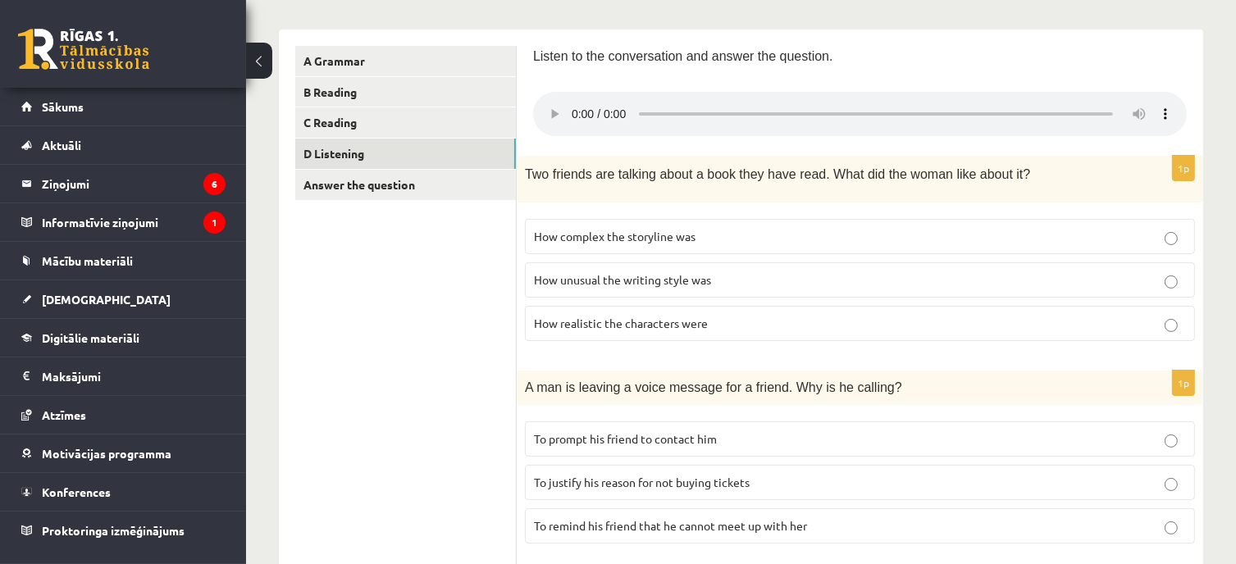
scroll to position [222, 0]
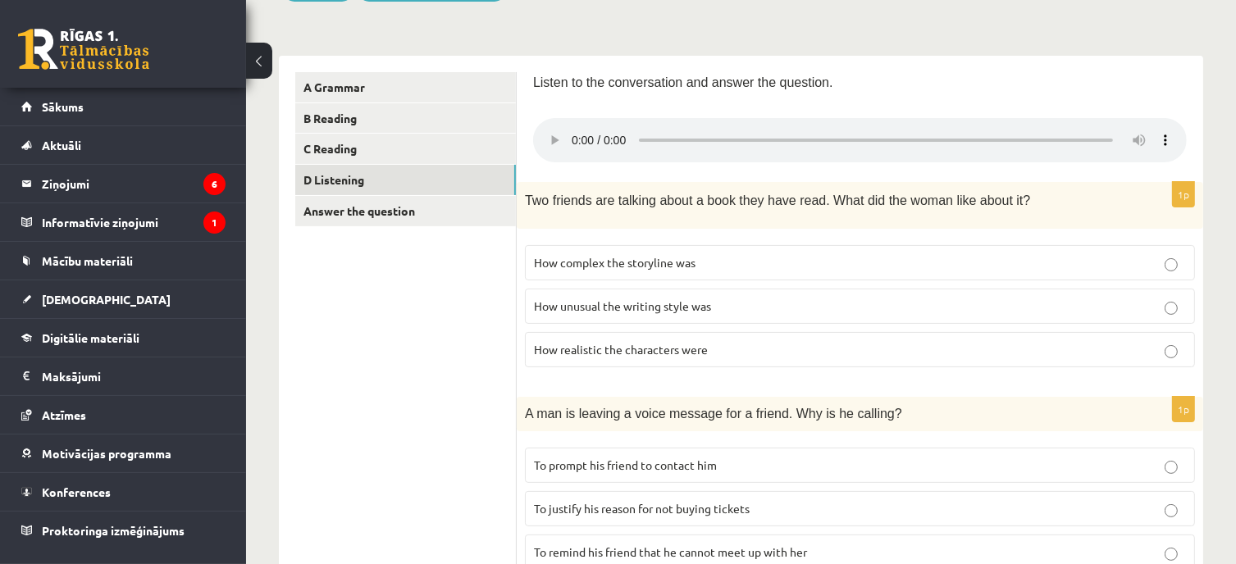
click span "How realistic the characters were"
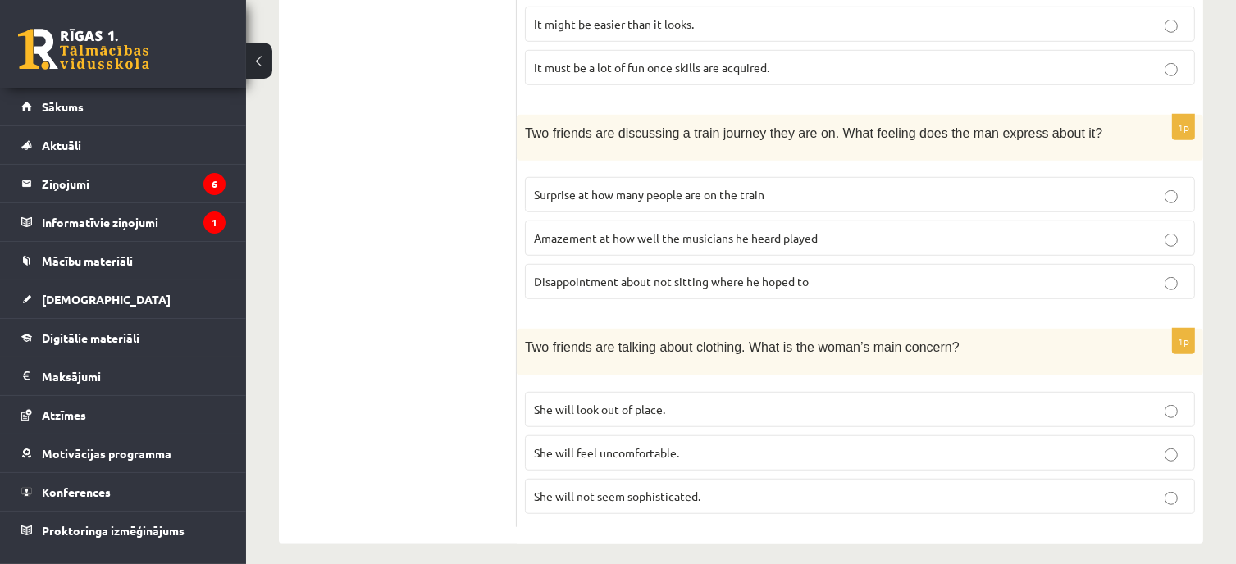
scroll to position [1042, 0]
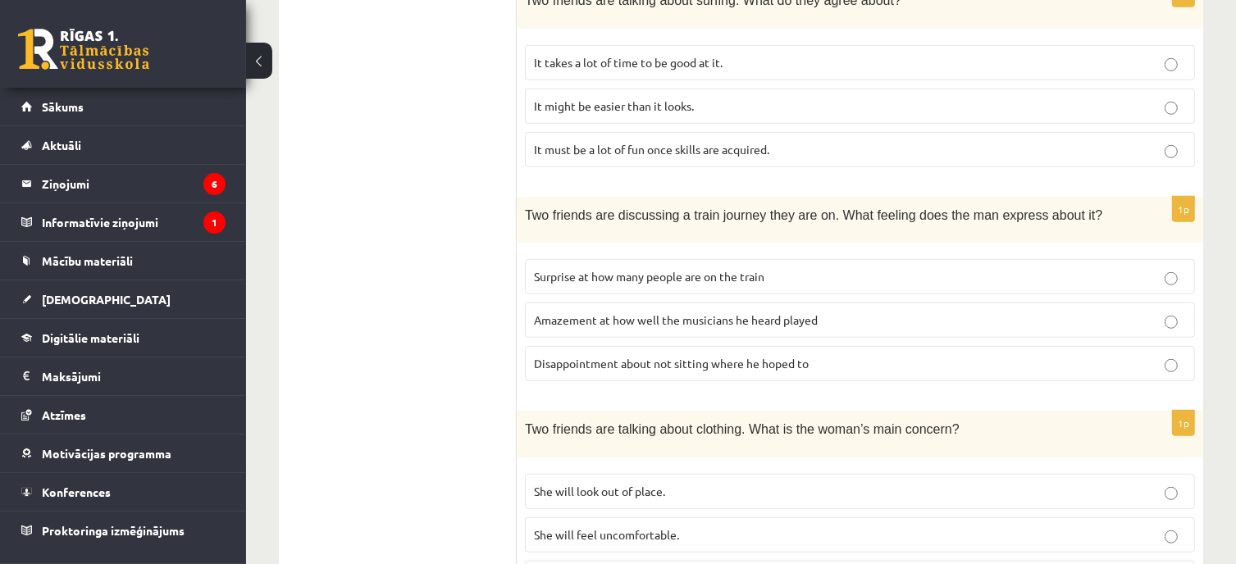
click p "Disappointment about not sitting where he hoped to"
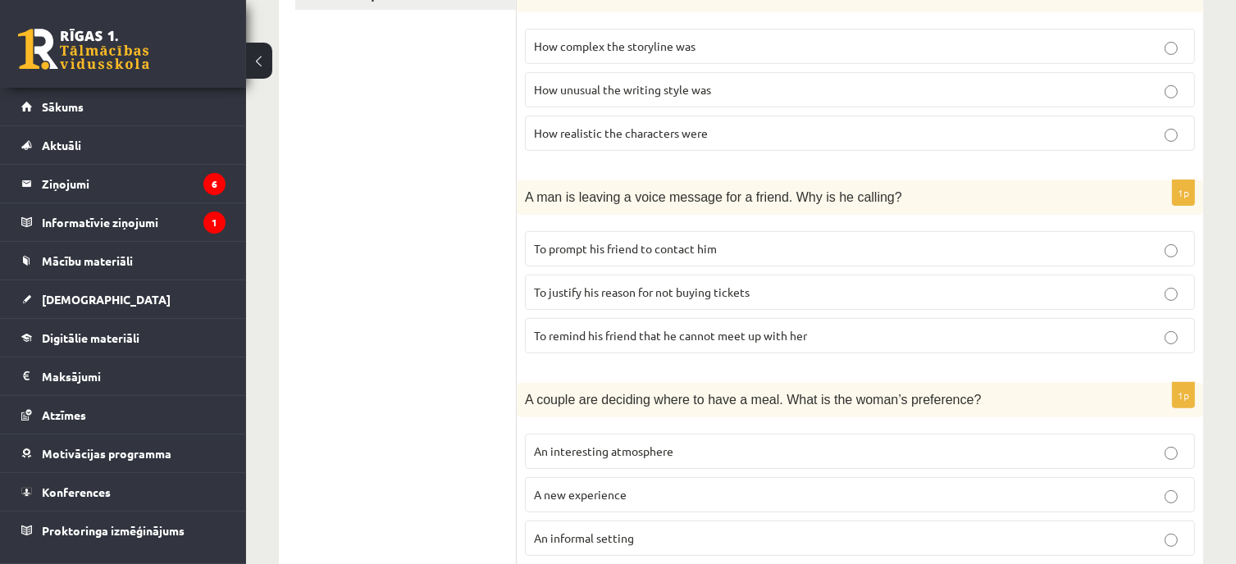
scroll to position [410, 0]
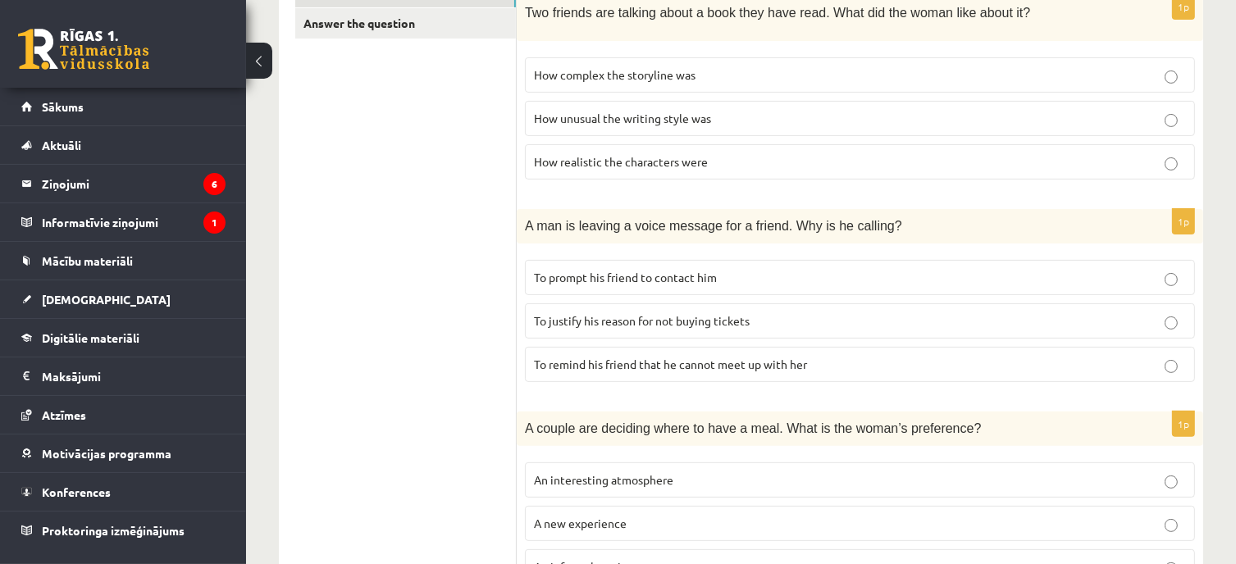
click p "To remind his friend that he cannot meet up with her"
click label "To justify his reason for not buying tickets"
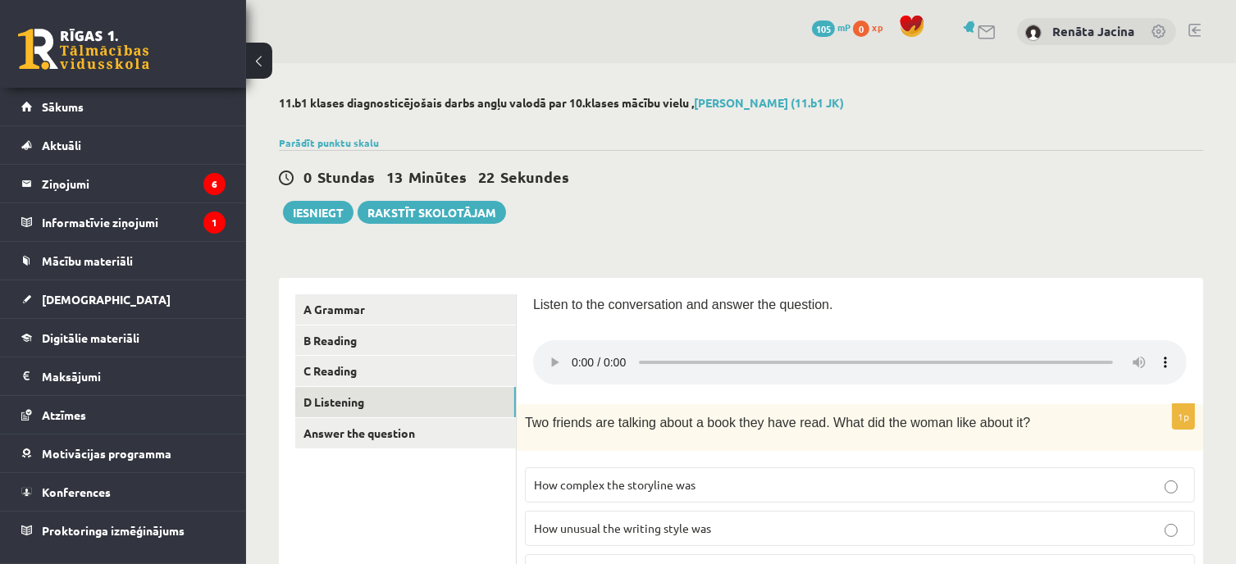
scroll to position [328, 0]
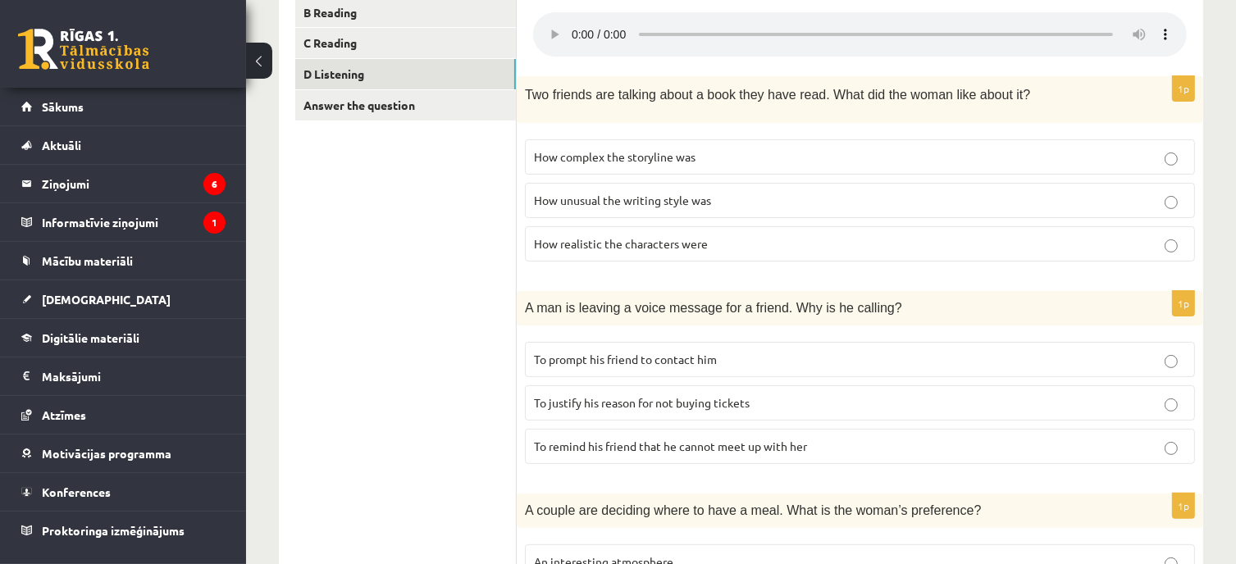
click p "To prompt his friend to contact him"
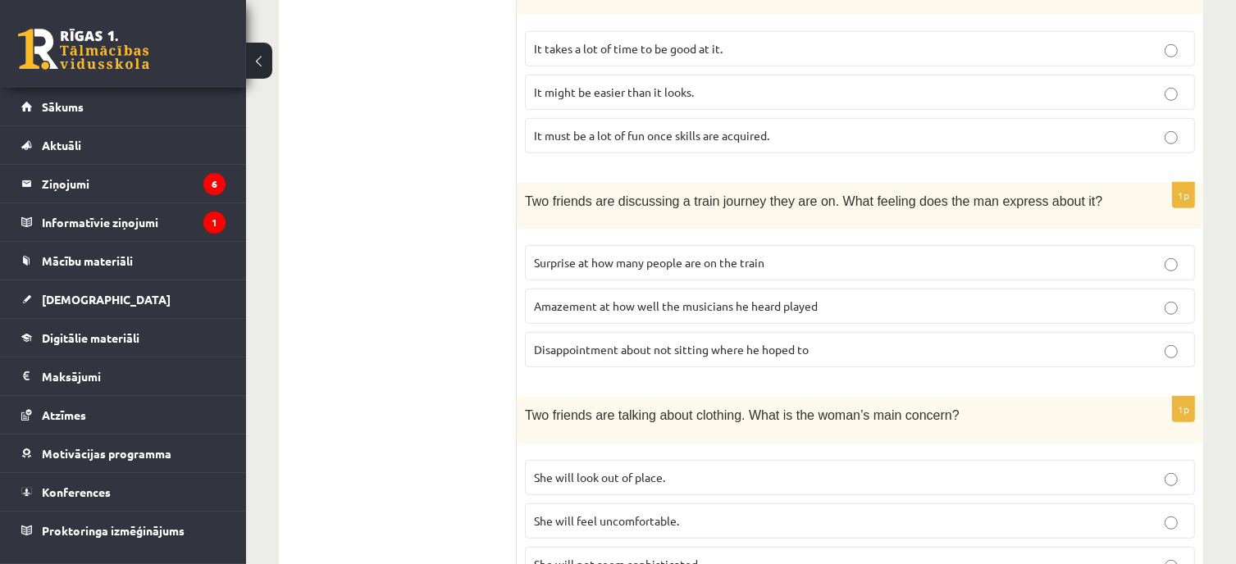
scroll to position [1124, 0]
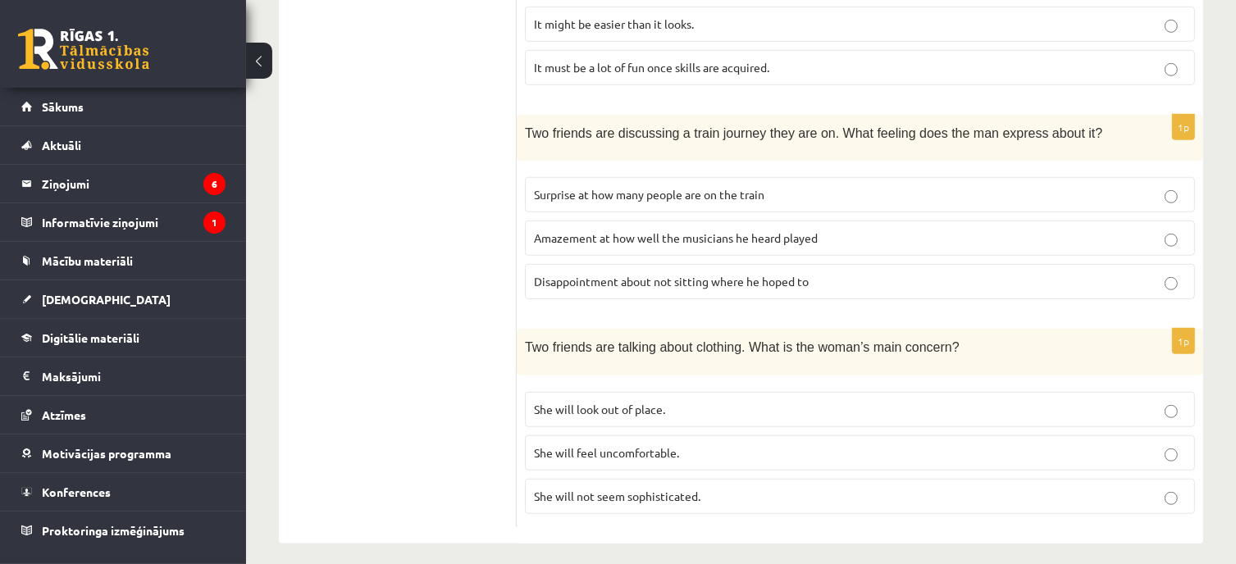
click span "She will not seem sophisticated."
click p "She will look out of place."
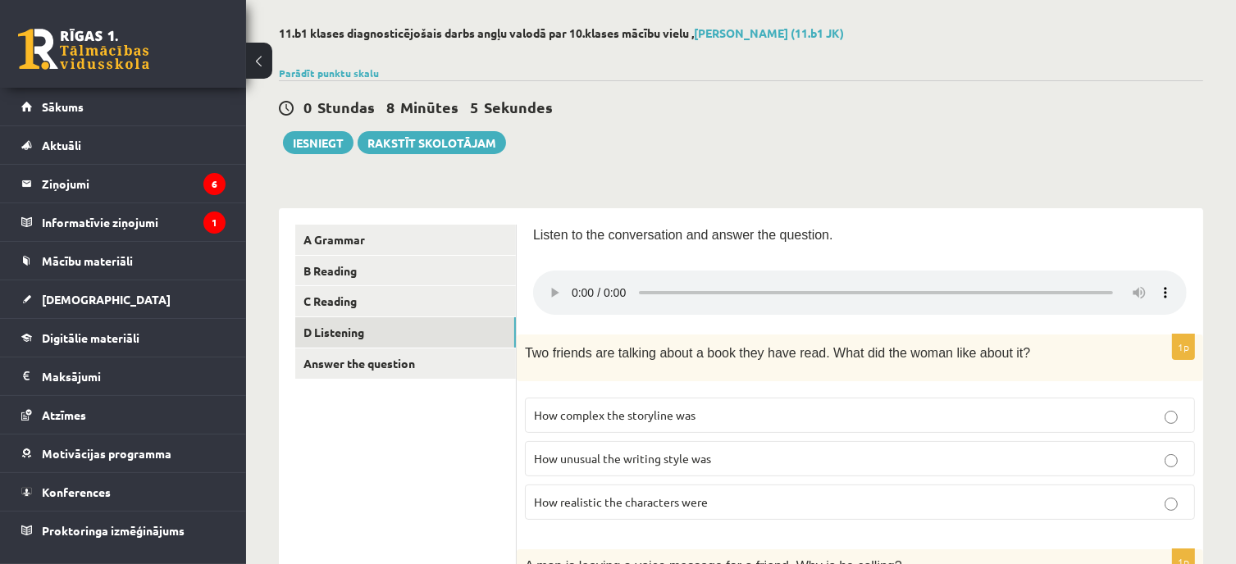
scroll to position [0, 0]
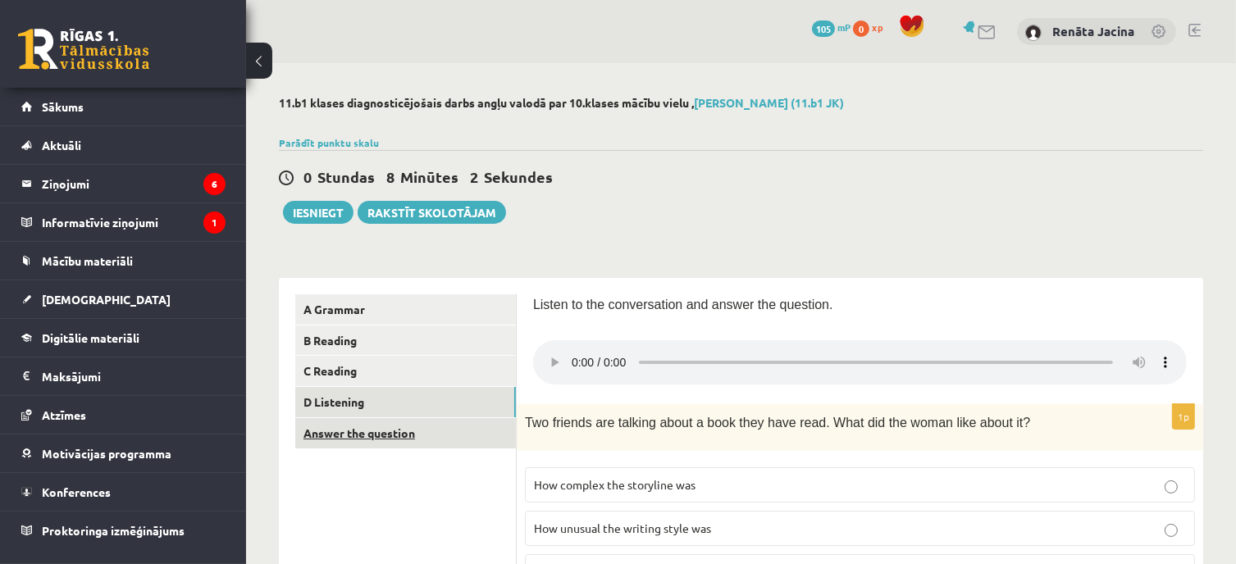
click link "Answer the question"
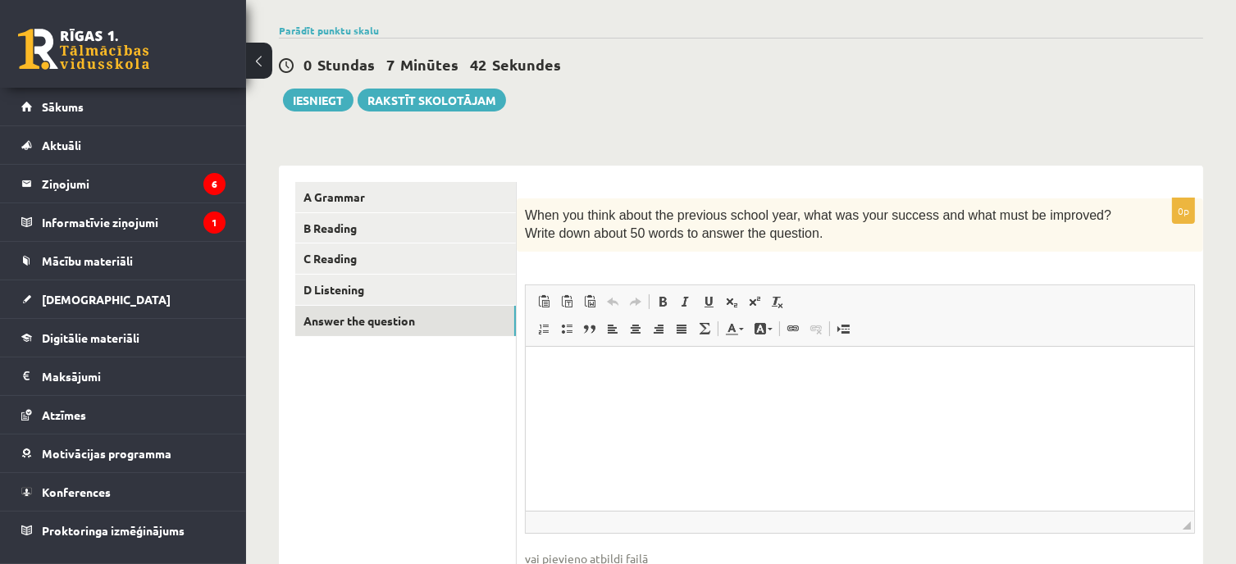
scroll to position [141, 0]
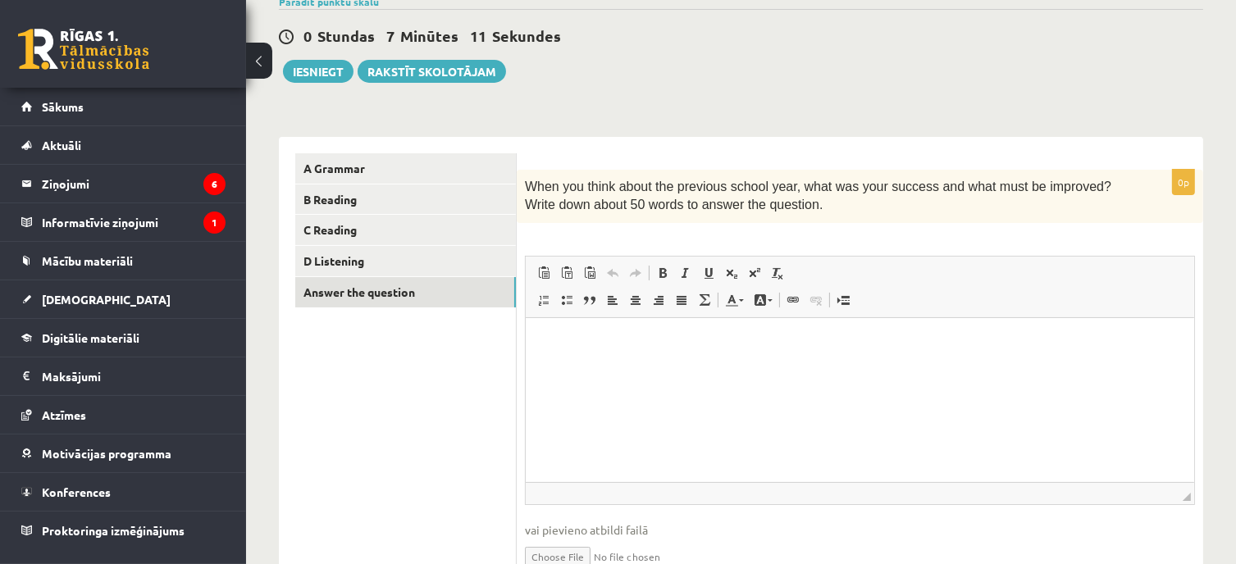
click html
click p "**********"
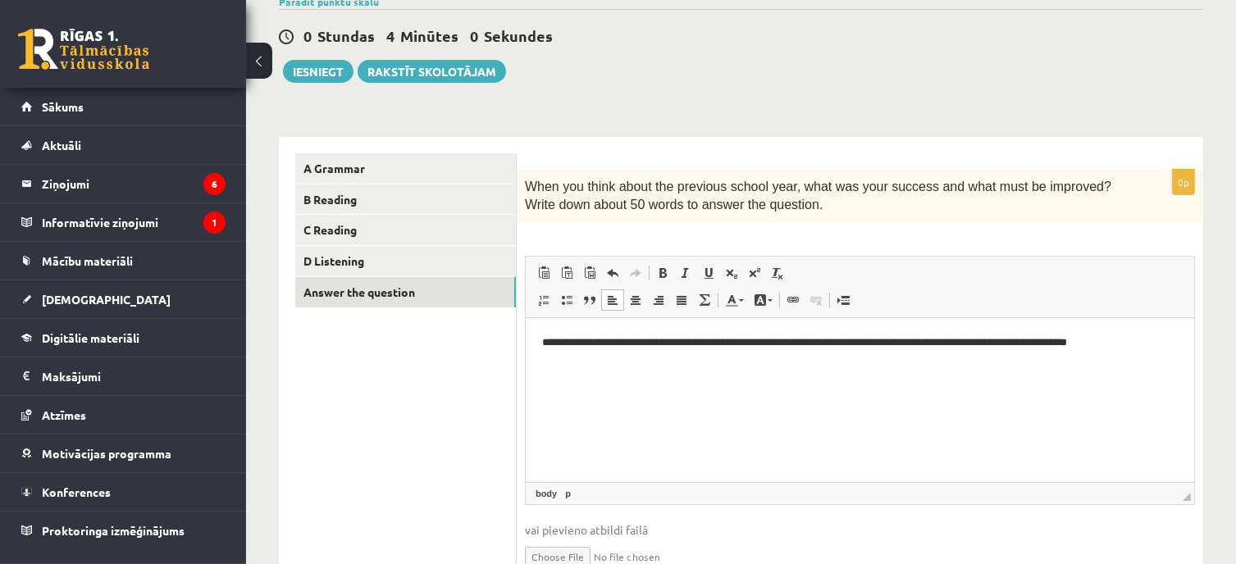
click p "**********"
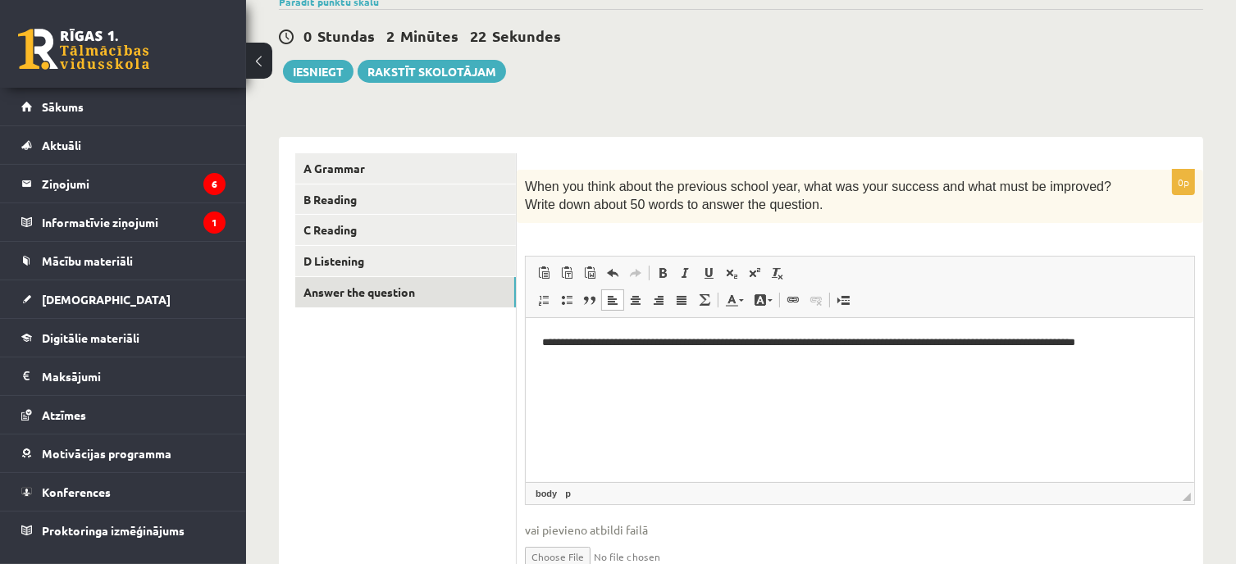
click p "**********"
click html "**********"
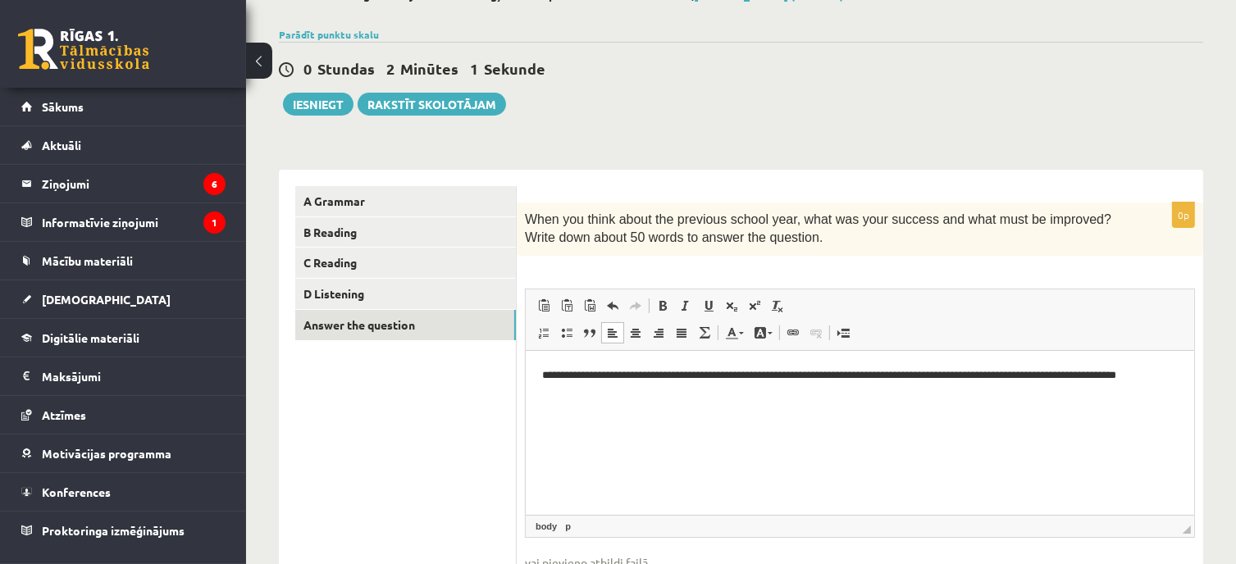
scroll to position [104, 0]
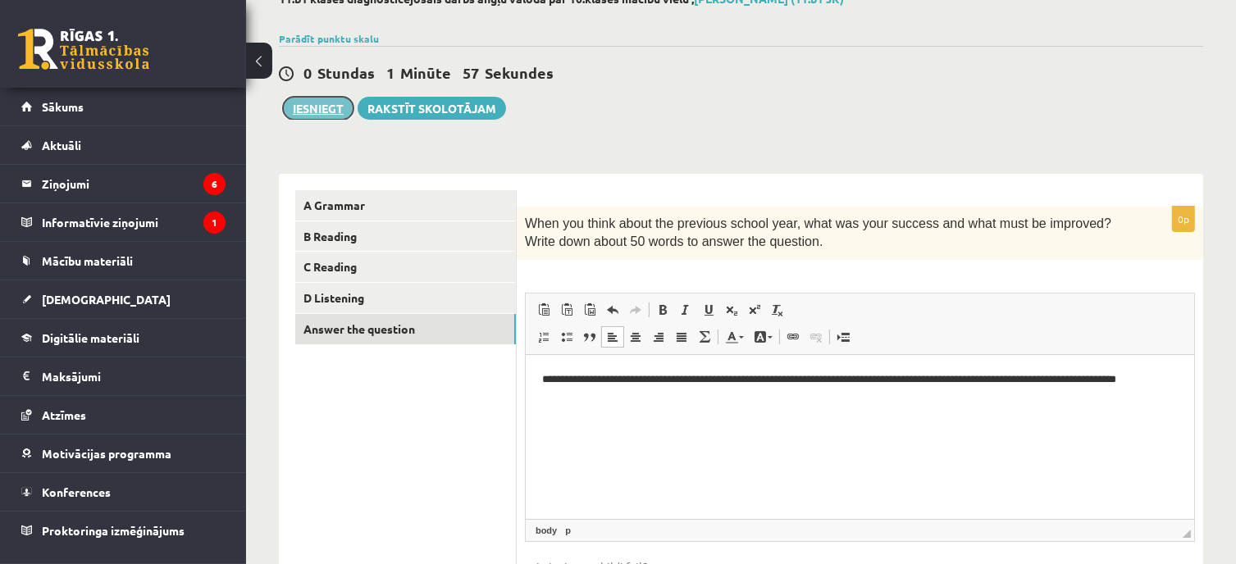
click button "Iesniegt"
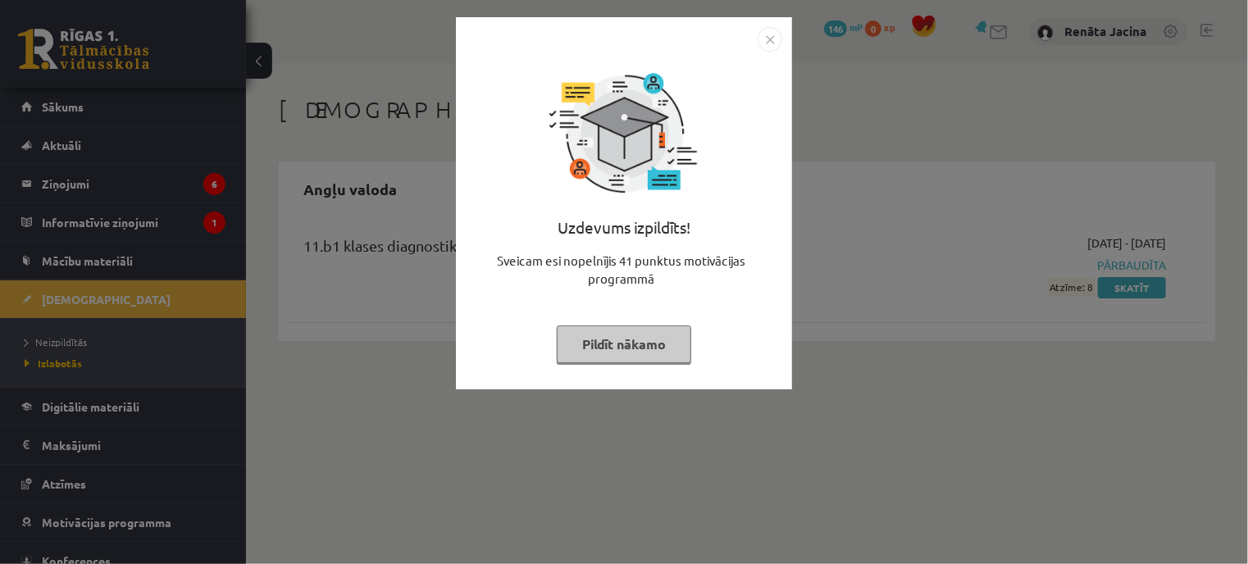
click at [768, 45] on img "Close" at bounding box center [770, 39] width 25 height 25
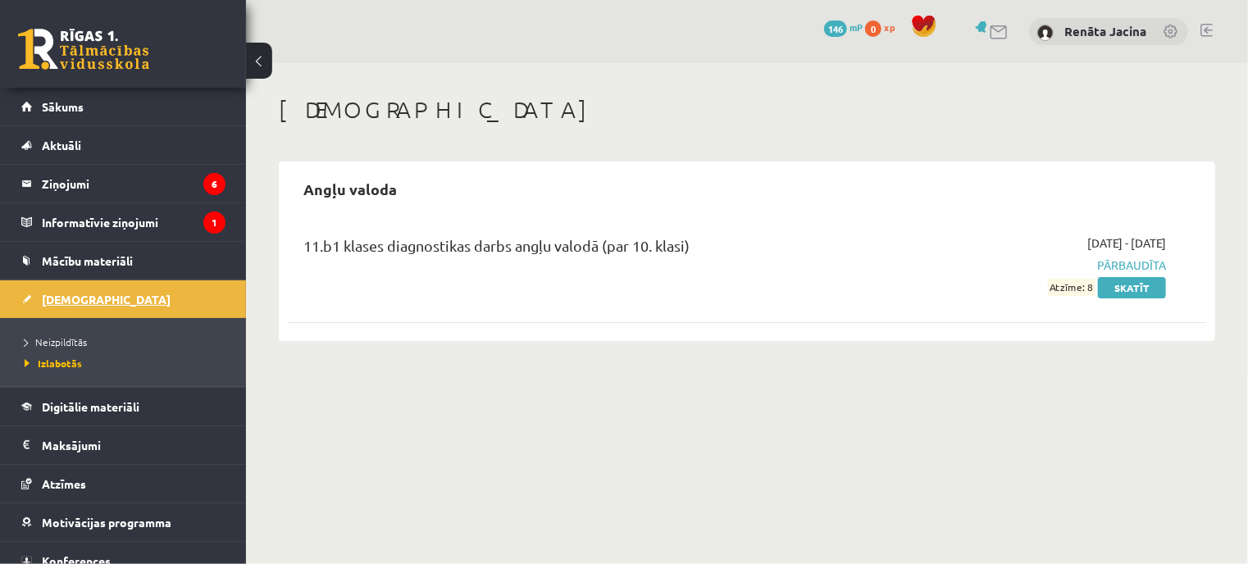
click at [86, 301] on span "[DEMOGRAPHIC_DATA]" at bounding box center [106, 299] width 129 height 15
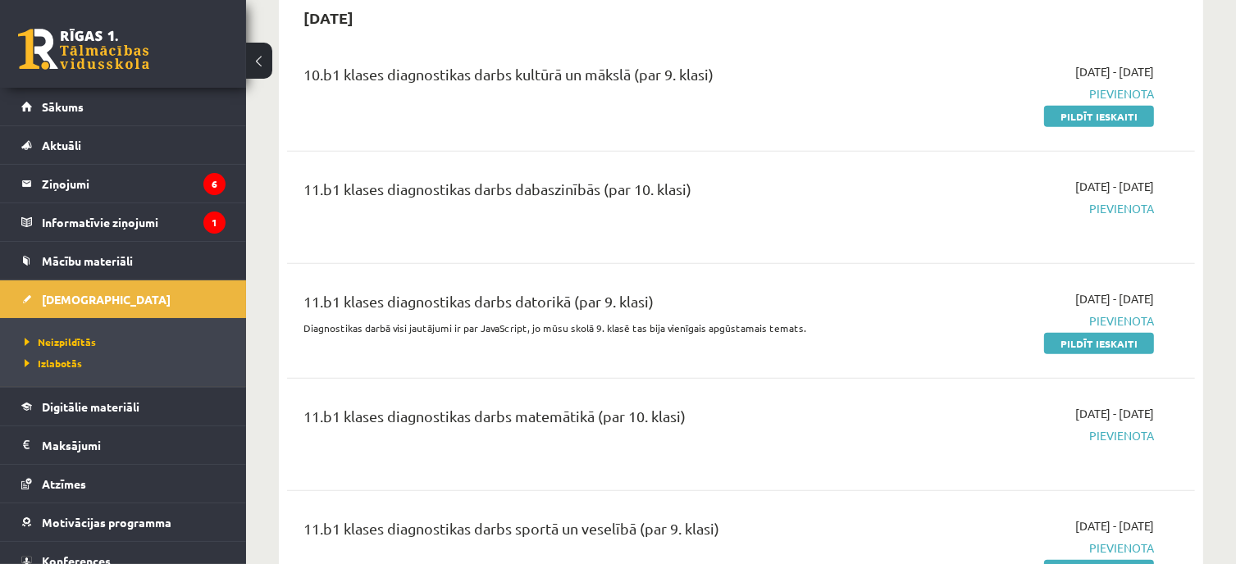
scroll to position [1394, 0]
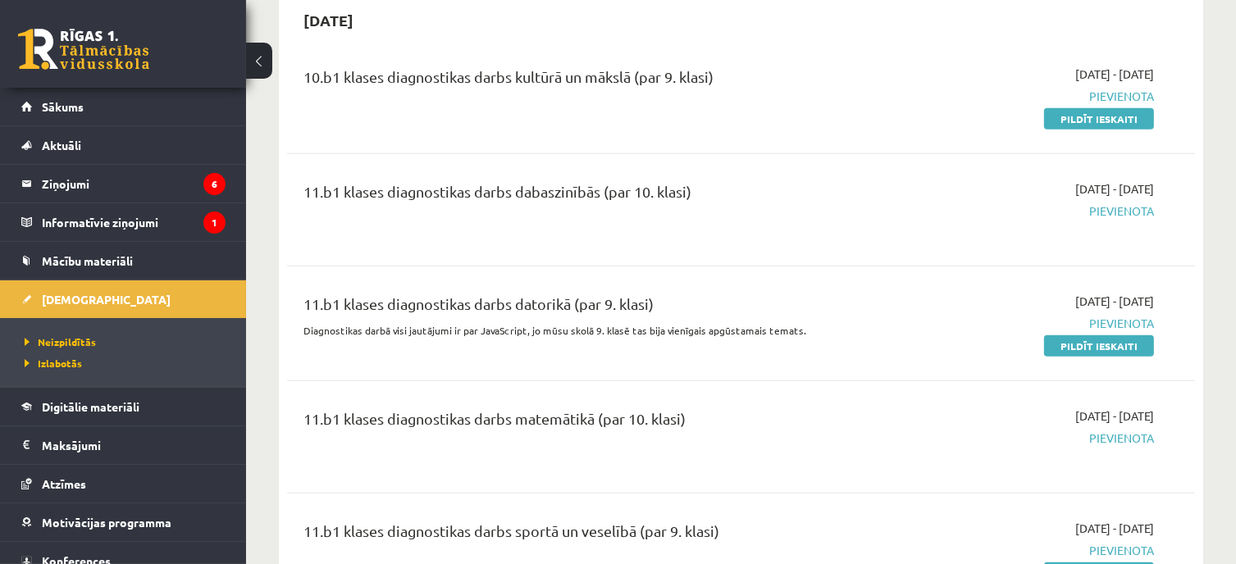
drag, startPoint x: 1068, startPoint y: 341, endPoint x: 706, endPoint y: 53, distance: 462.2
click at [1068, 341] on link "Pildīt ieskaiti" at bounding box center [1099, 345] width 110 height 21
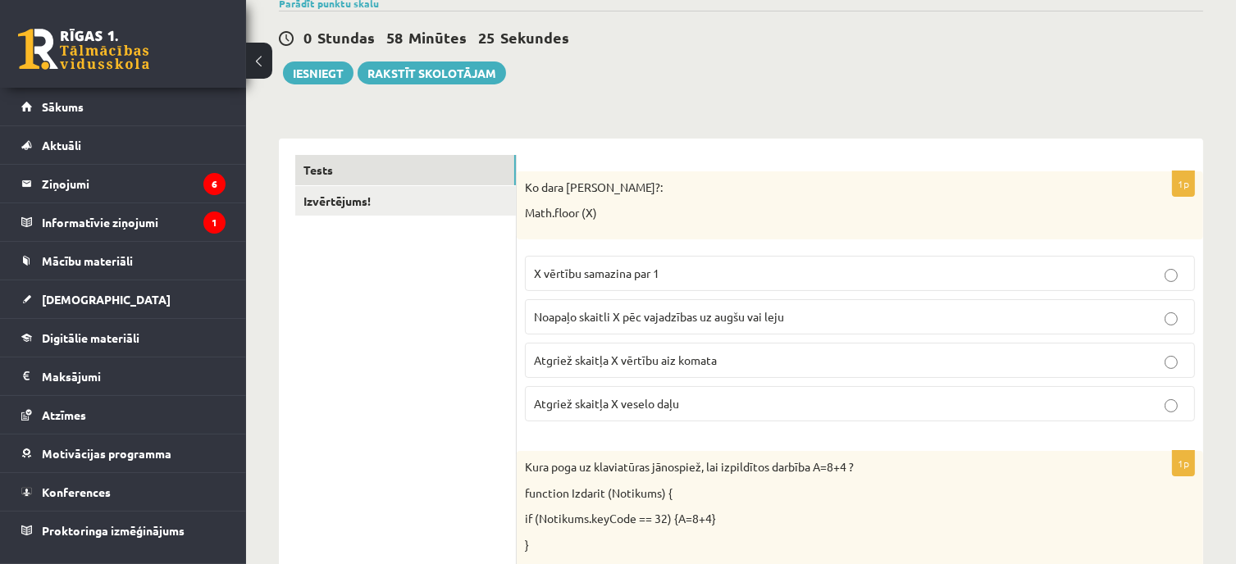
scroll to position [164, 0]
click at [786, 404] on p "Atgriež skaitļa X veselo daļu" at bounding box center [860, 403] width 652 height 17
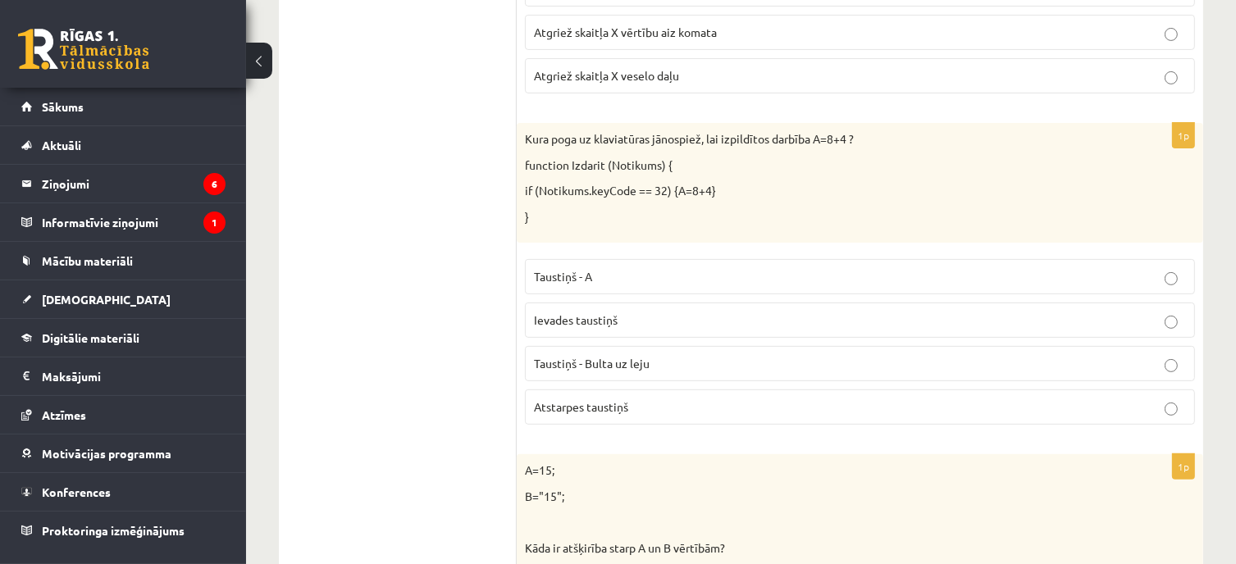
scroll to position [410, 0]
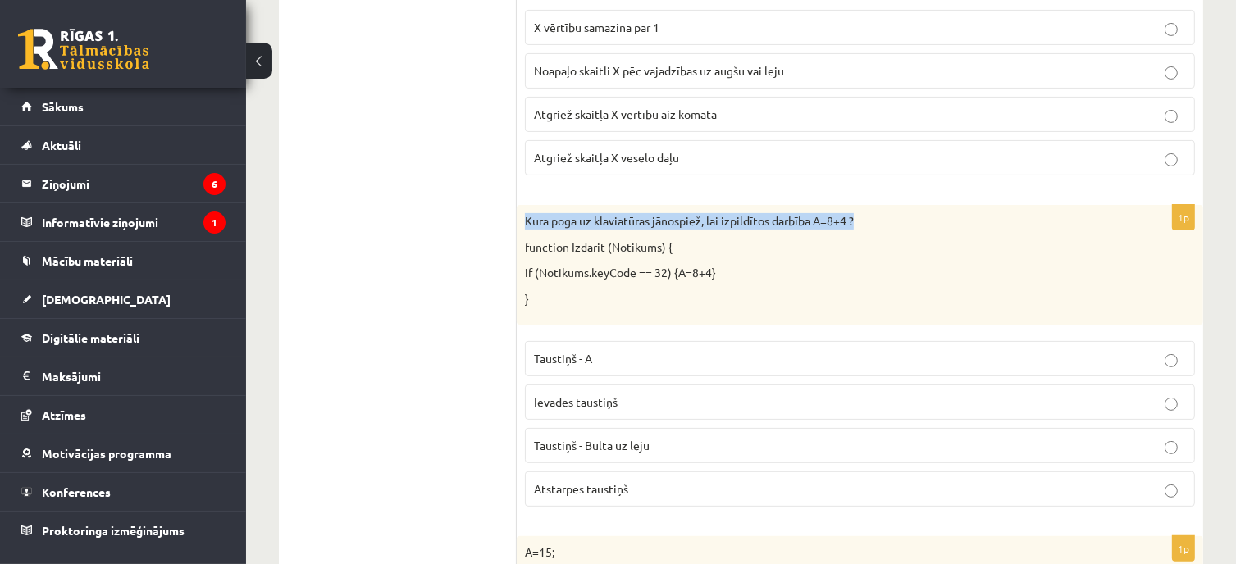
drag, startPoint x: 526, startPoint y: 216, endPoint x: 876, endPoint y: 228, distance: 350.4
click at [876, 228] on div "Kura poga uz klaviatūras jānospiež, lai izpildītos darbība A=8+4 ? function Izd…" at bounding box center [860, 265] width 686 height 120
copy p "Kura poga uz klaviatūras jānospiež, lai izpildītos darbība A=8+4 ?"
click at [663, 442] on p "Taustiņš - Bulta uz leju" at bounding box center [860, 445] width 652 height 17
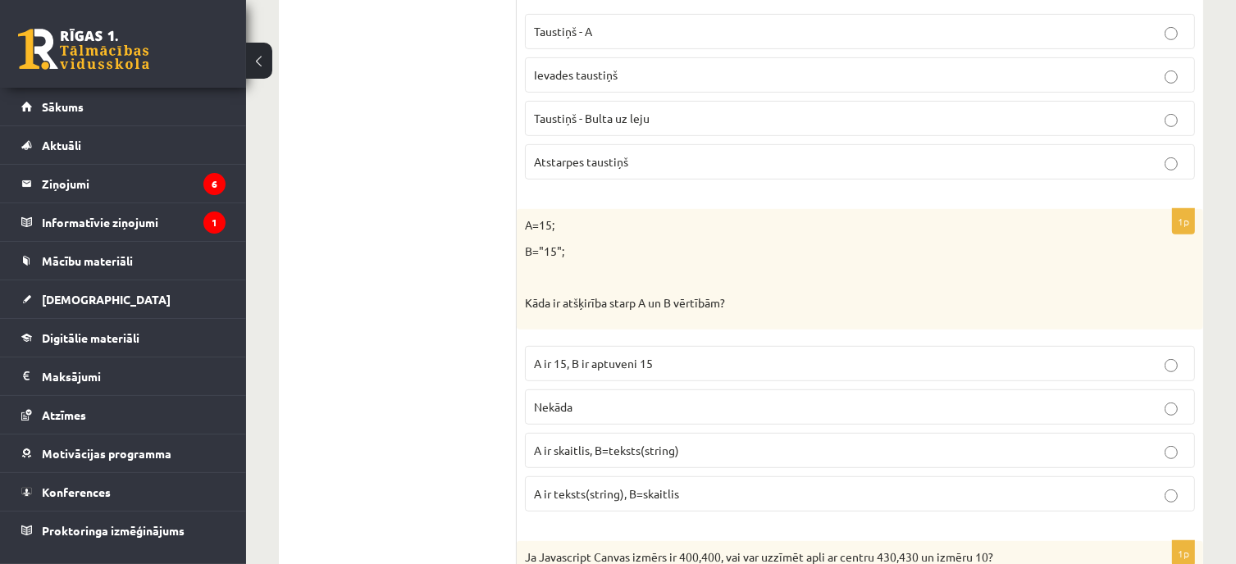
scroll to position [738, 0]
drag, startPoint x: 740, startPoint y: 298, endPoint x: 525, endPoint y: 303, distance: 215.7
click at [525, 303] on p "Kāda ir atšķirība starp A un B vērtībām?" at bounding box center [819, 302] width 588 height 16
copy p "Kāda ir atšķirība starp A un B vērtībām?"
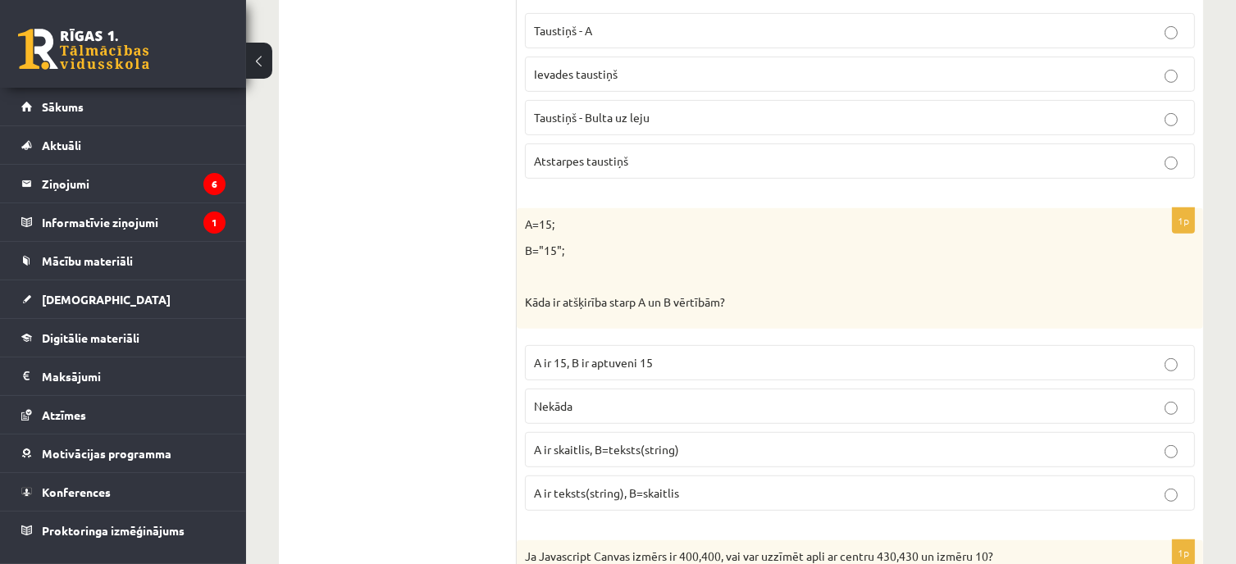
click at [643, 370] on label "A ir 15, B ir aptuveni 15" at bounding box center [860, 362] width 670 height 35
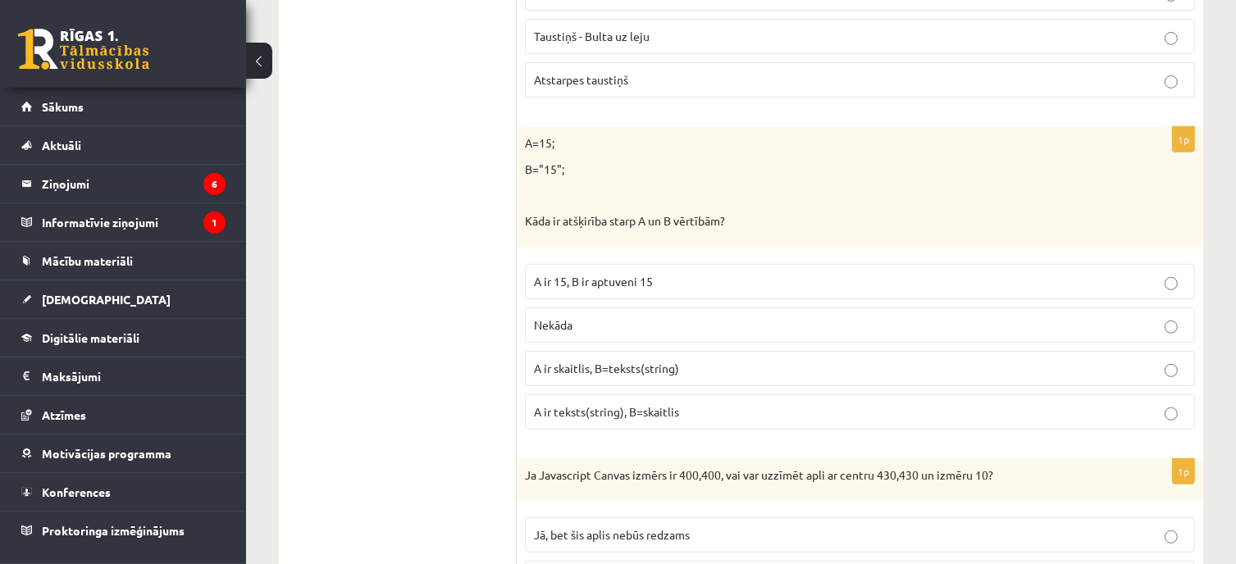
scroll to position [820, 0]
click at [640, 321] on p "Nekāda" at bounding box center [860, 324] width 652 height 17
click at [612, 407] on span "A ir teksts(string), B=skaitlis" at bounding box center [606, 410] width 145 height 15
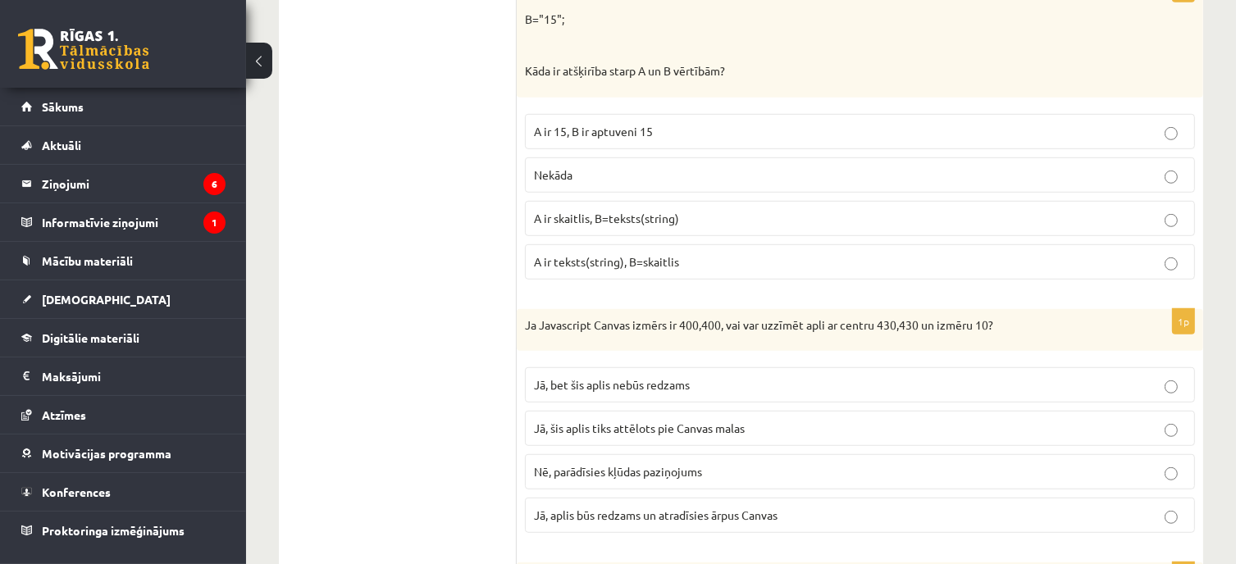
scroll to position [1066, 0]
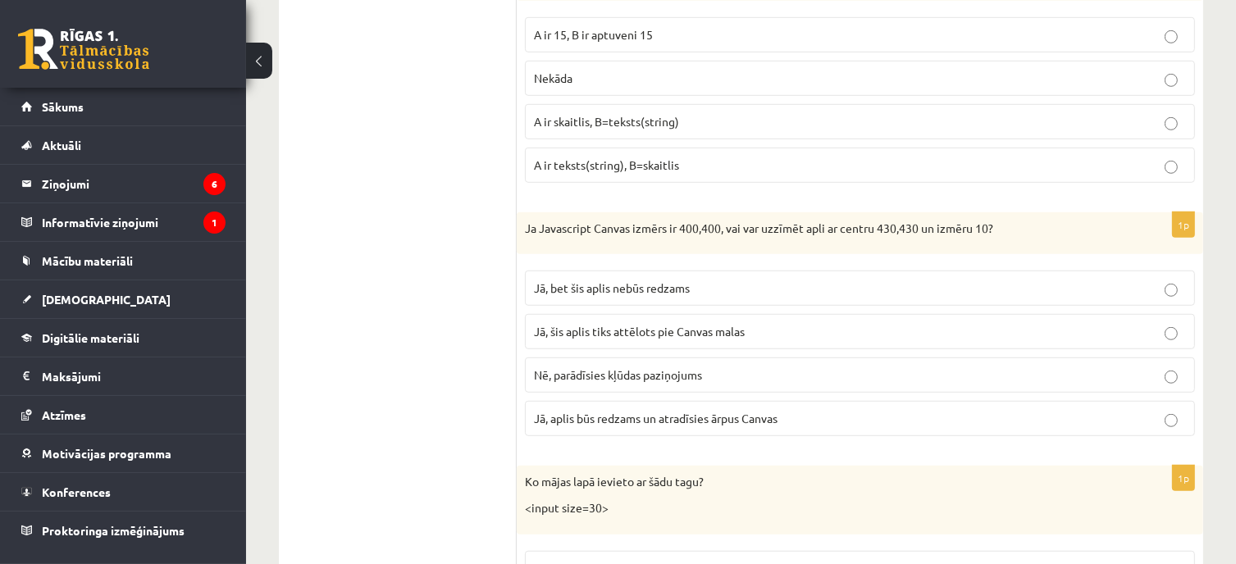
click at [710, 315] on label "Jā, šis aplis tiks attēlots pie Canvas malas" at bounding box center [860, 331] width 670 height 35
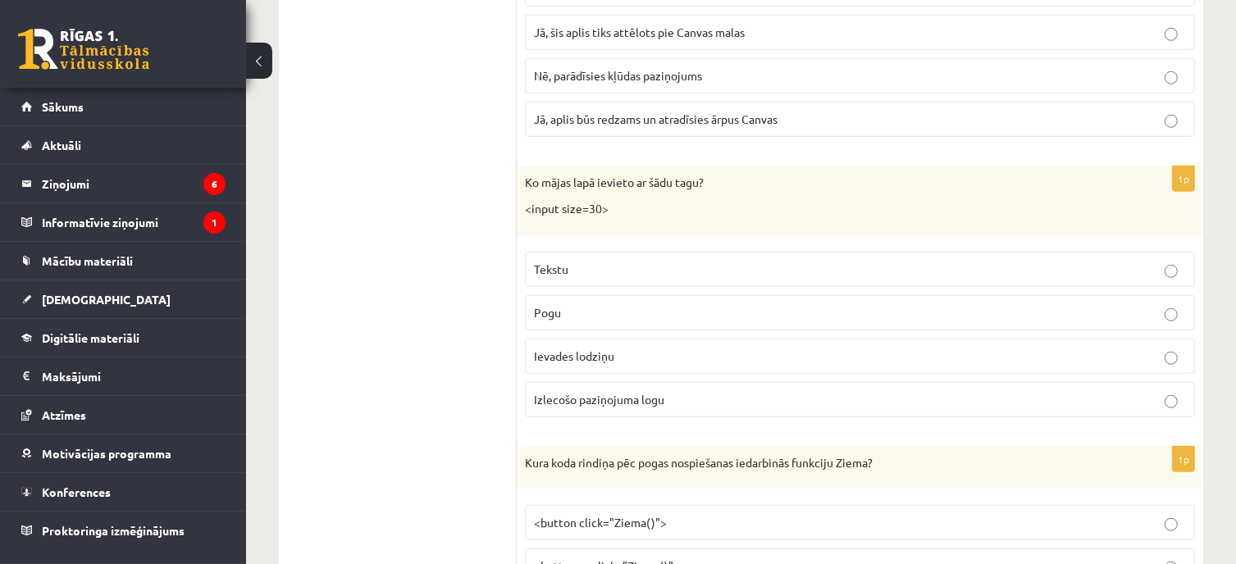
scroll to position [1394, 0]
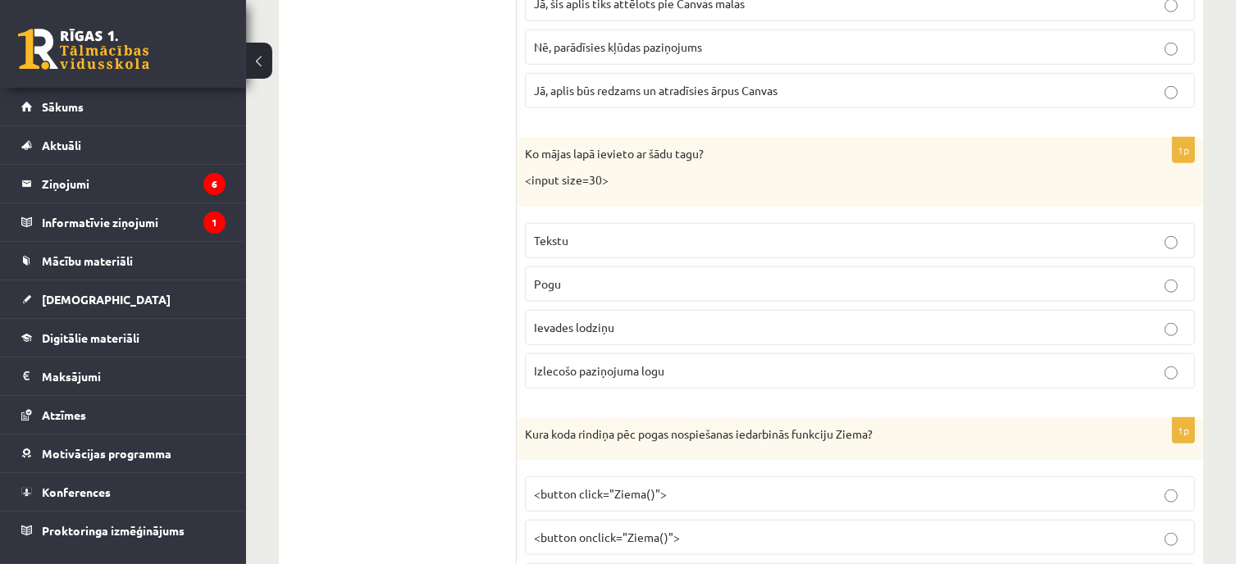
click at [656, 366] on span "Izlecošo paziņojuma logu" at bounding box center [599, 370] width 130 height 15
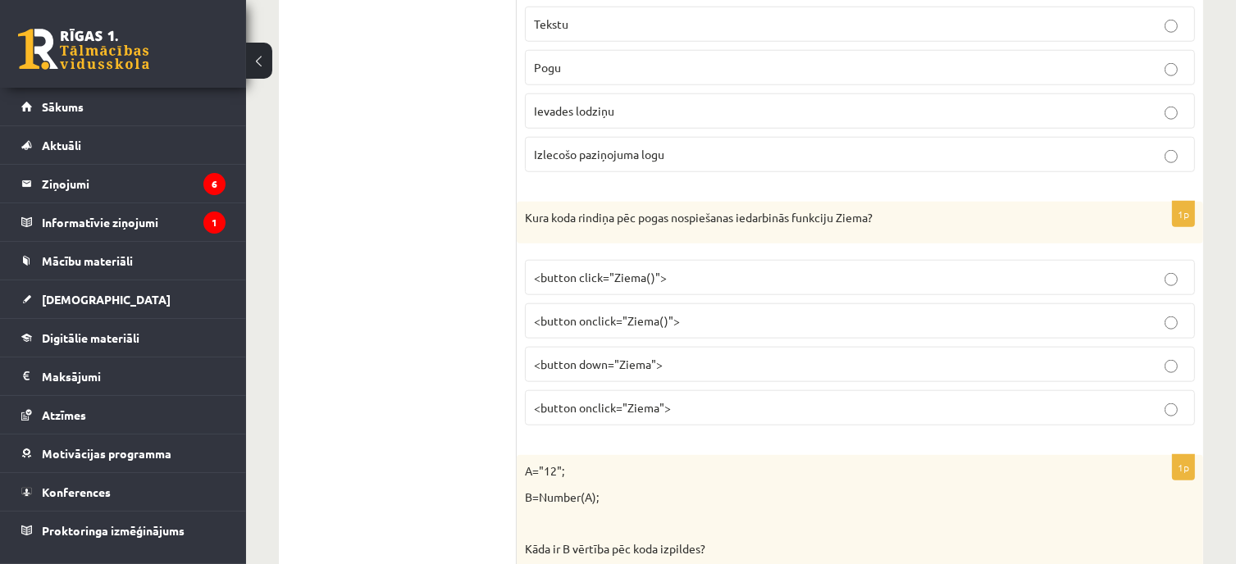
scroll to position [1640, 0]
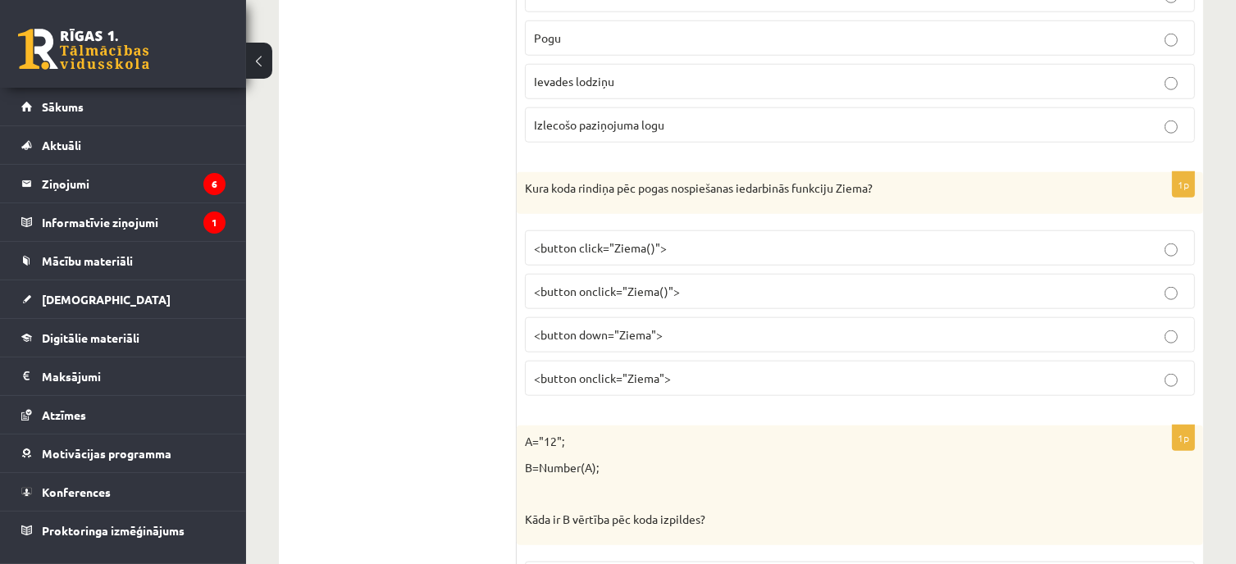
click at [695, 284] on p "<button onclick="Ziema()">" at bounding box center [860, 291] width 652 height 17
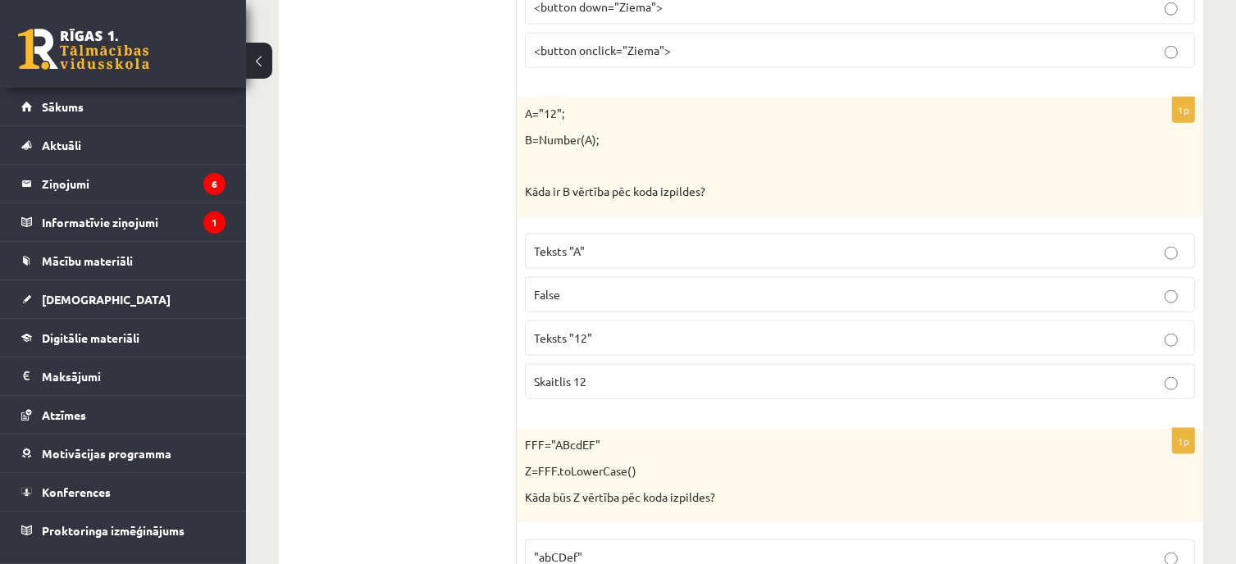
click at [695, 291] on p "False" at bounding box center [860, 294] width 652 height 17
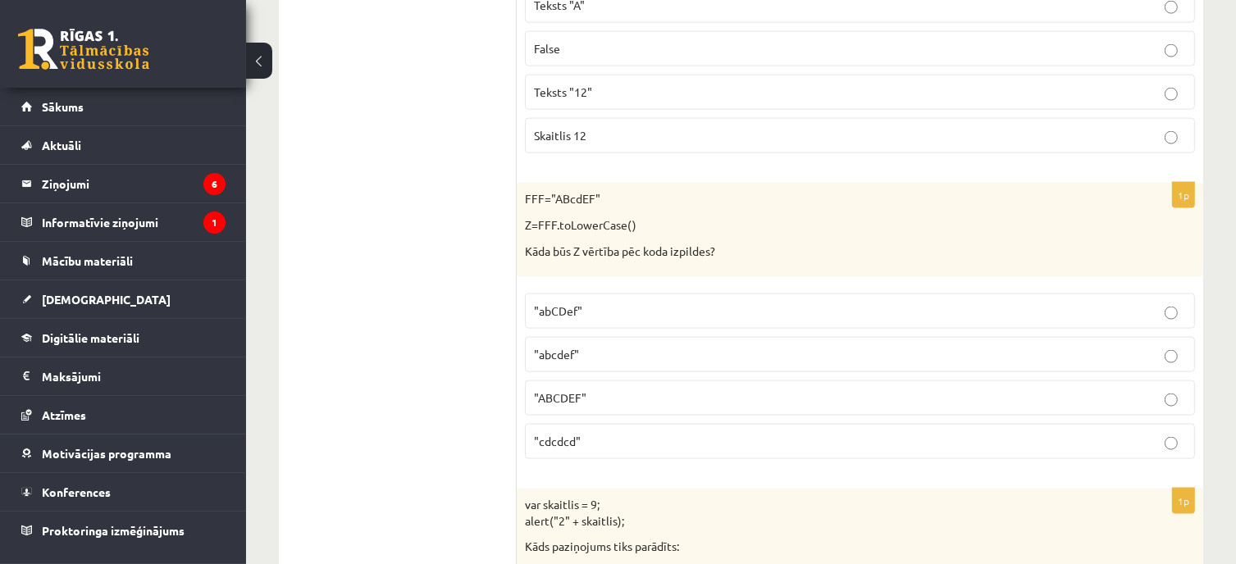
click at [695, 294] on label ""abCDef"" at bounding box center [860, 311] width 670 height 35
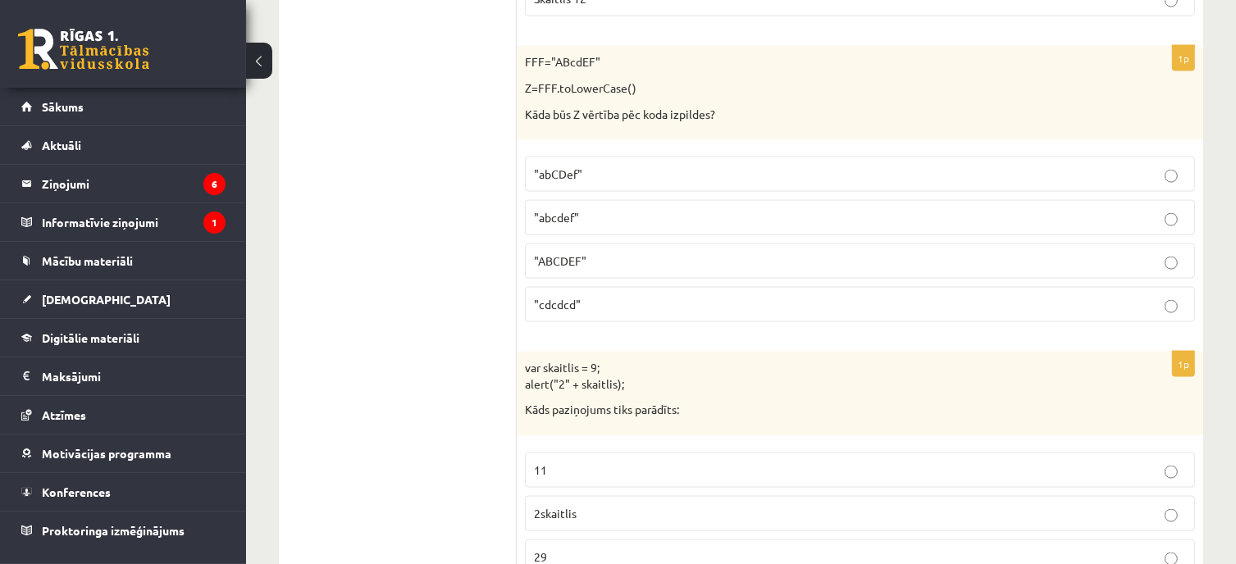
scroll to position [2542, 0]
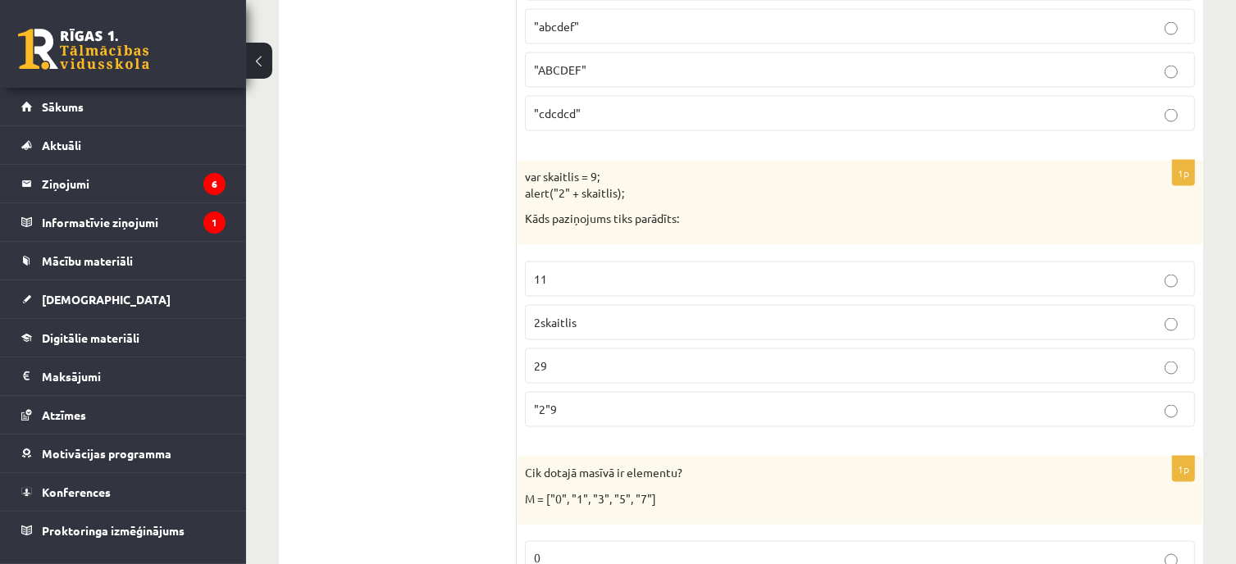
click at [689, 358] on p "29" at bounding box center [860, 366] width 652 height 17
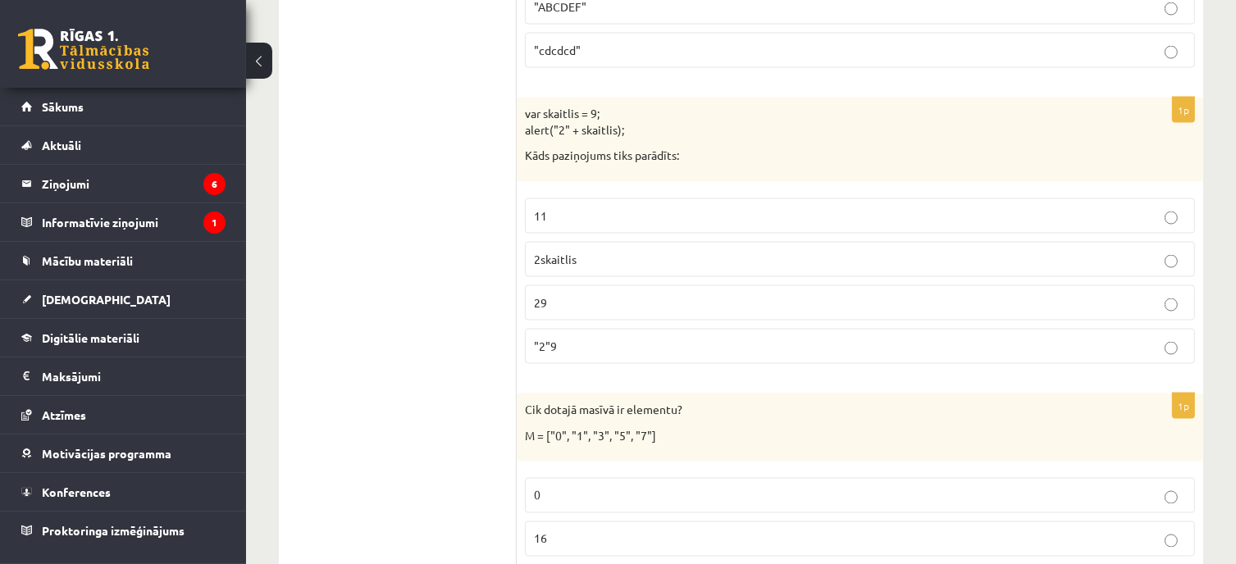
scroll to position [2870, 0]
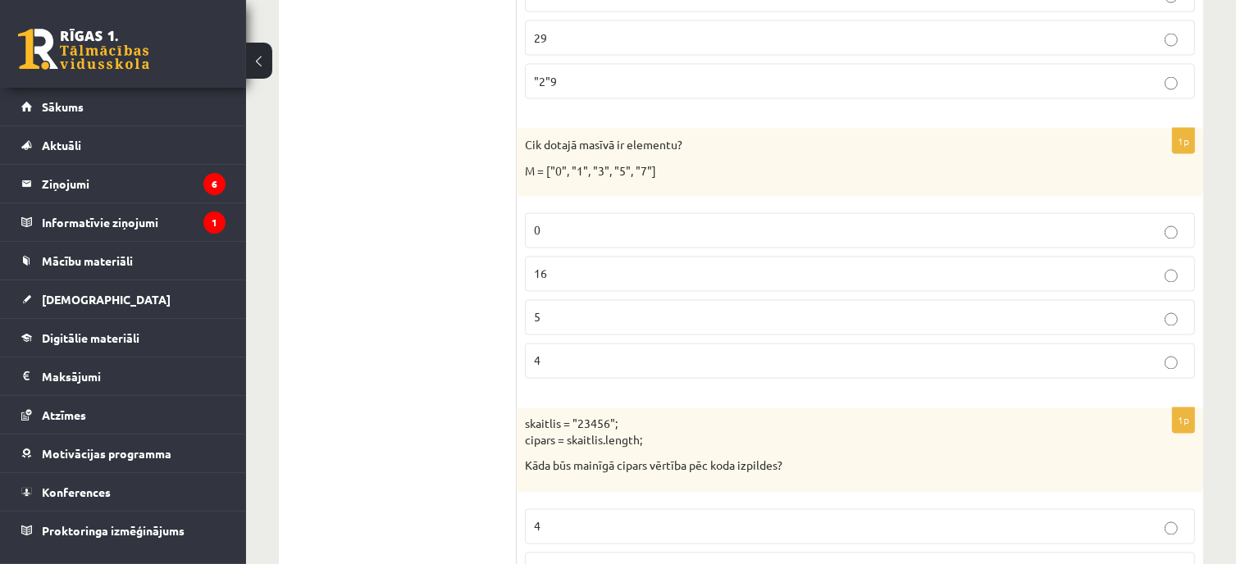
click at [673, 284] on fieldset "0 16 5 4" at bounding box center [860, 294] width 670 height 179
click at [658, 277] on label "16" at bounding box center [860, 274] width 670 height 35
click at [577, 356] on p "4" at bounding box center [860, 361] width 652 height 17
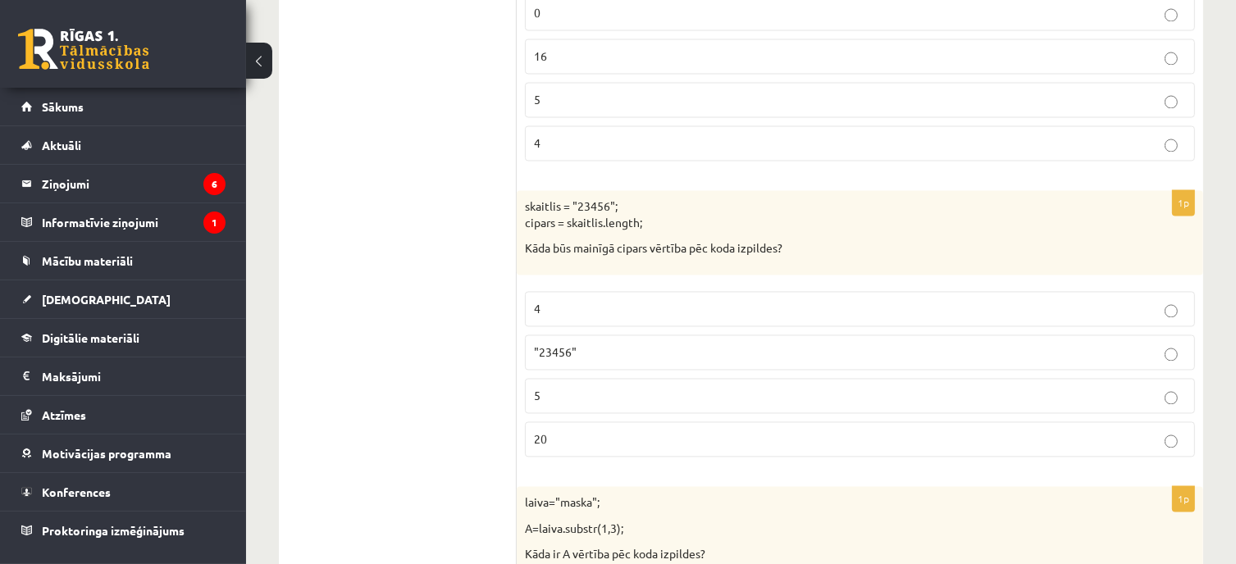
scroll to position [3116, 0]
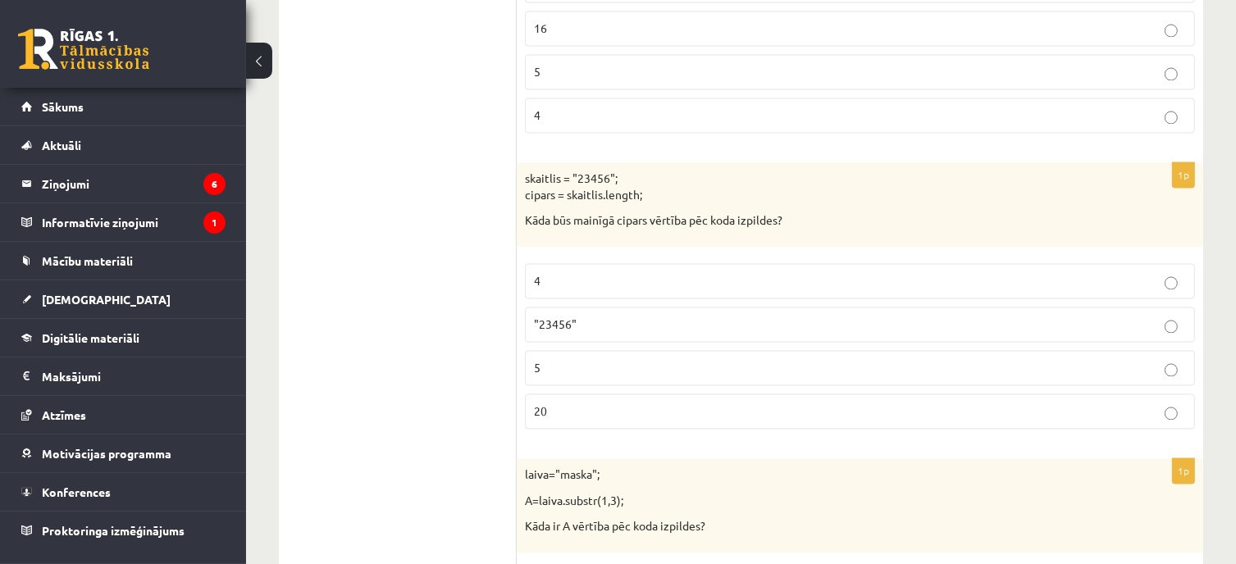
click at [561, 412] on label "20" at bounding box center [860, 411] width 670 height 35
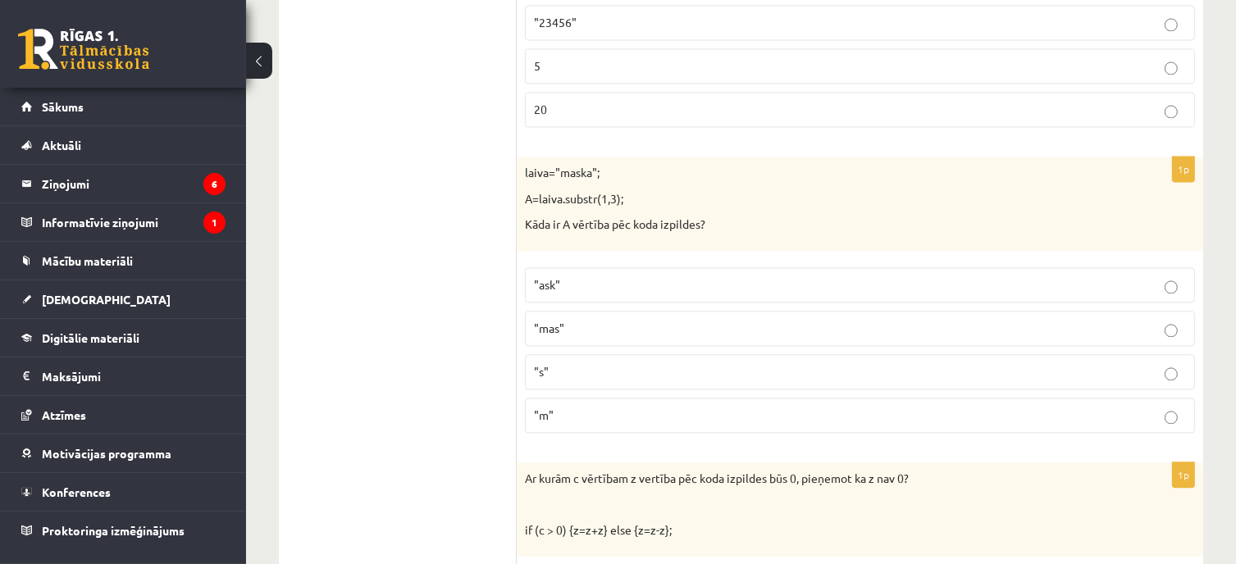
scroll to position [3526, 0]
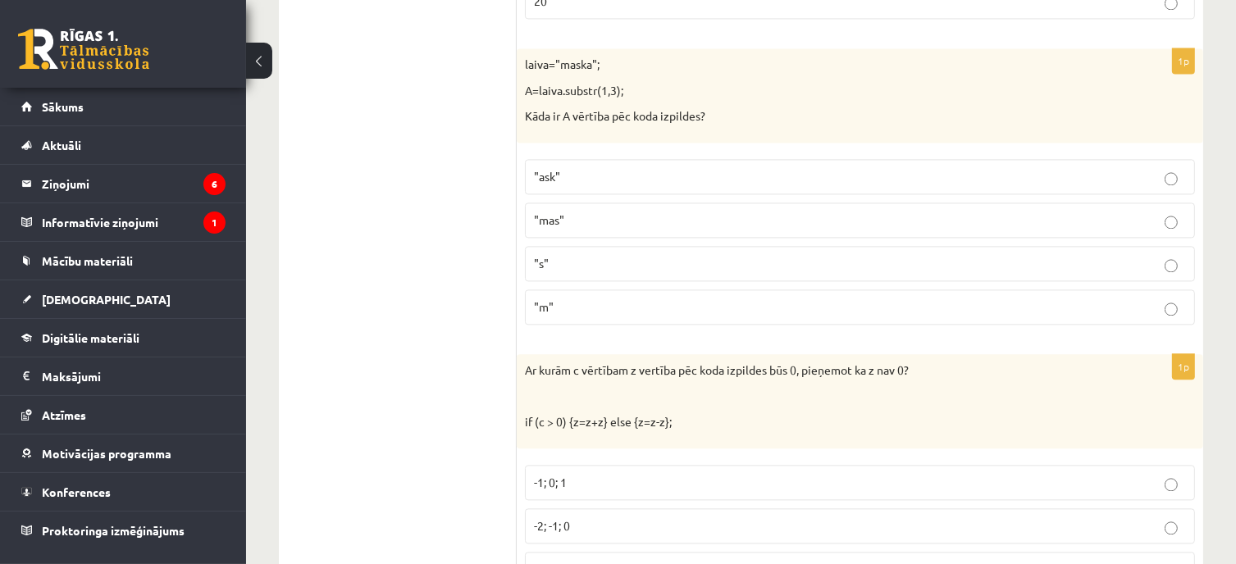
click p ""m""
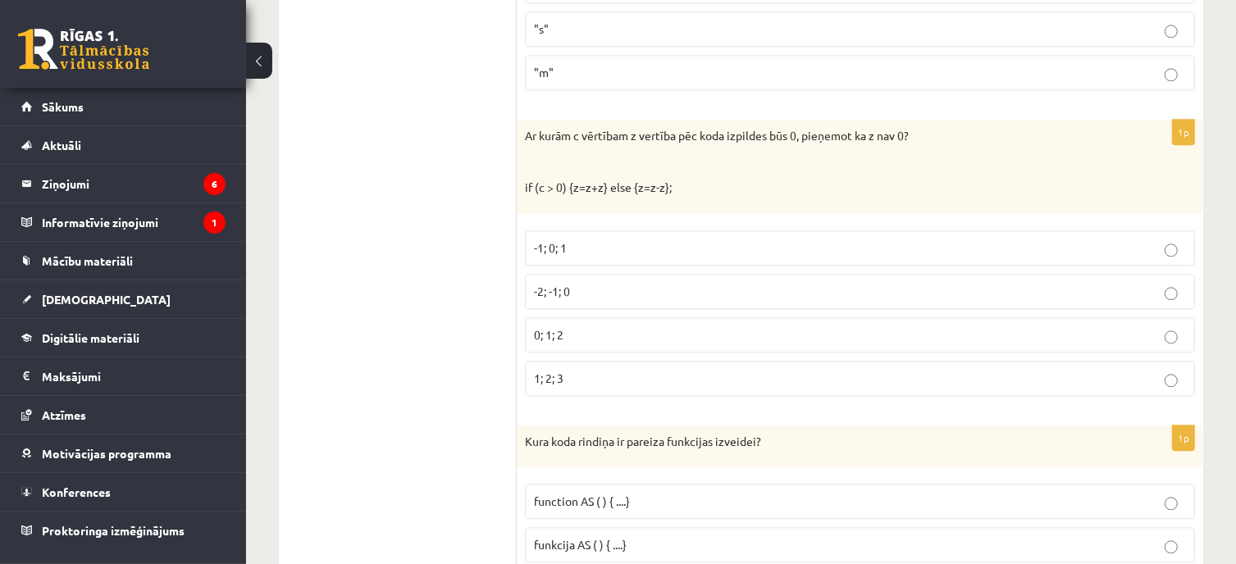
scroll to position [3772, 0]
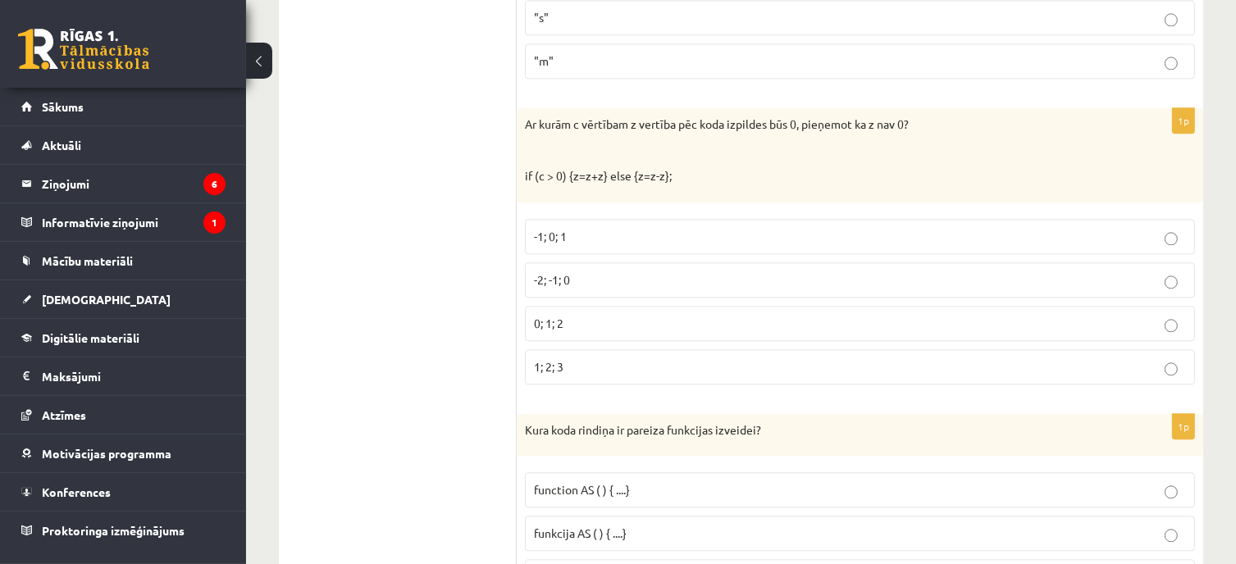
click label "0; 1; 2"
click p "1; 2; 3"
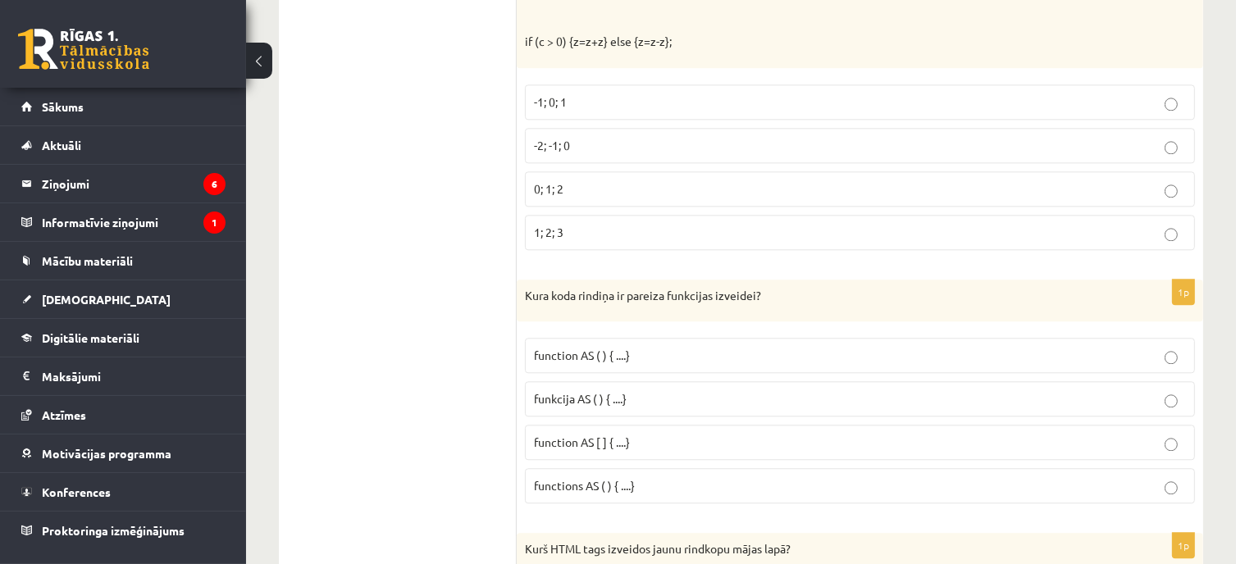
scroll to position [4100, 0]
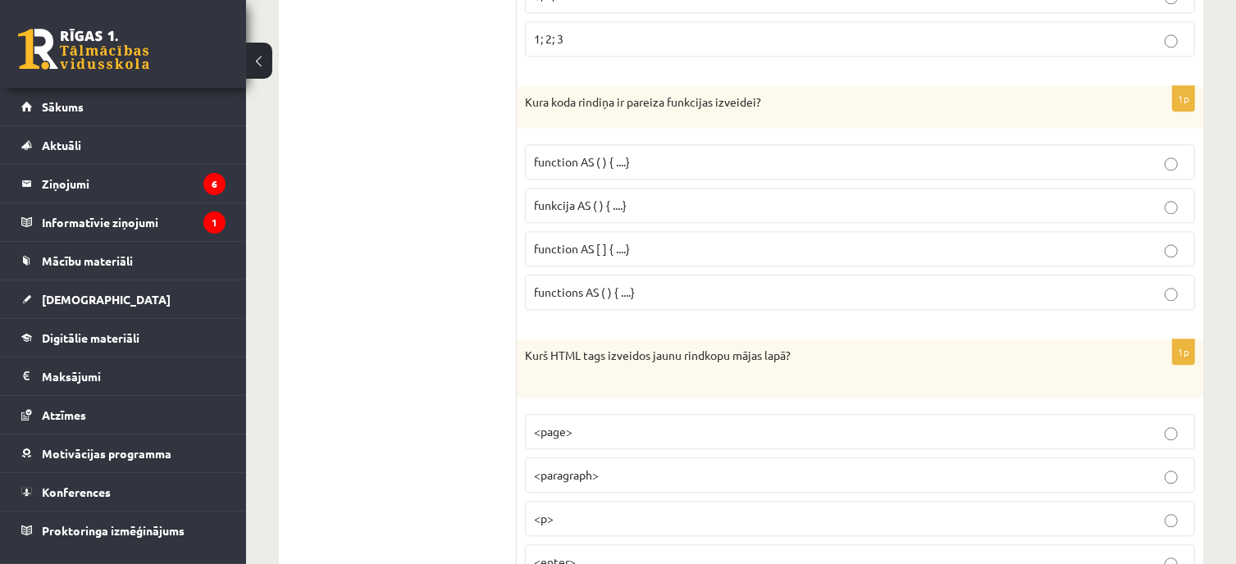
click p "function AS [ ] { ....}"
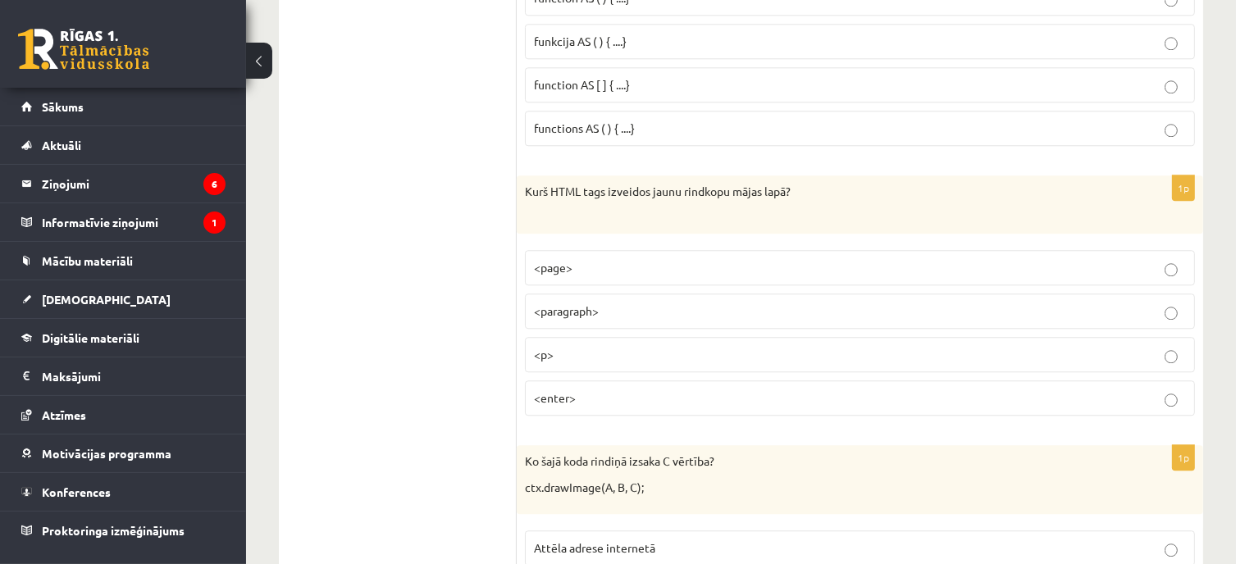
click label "<page>"
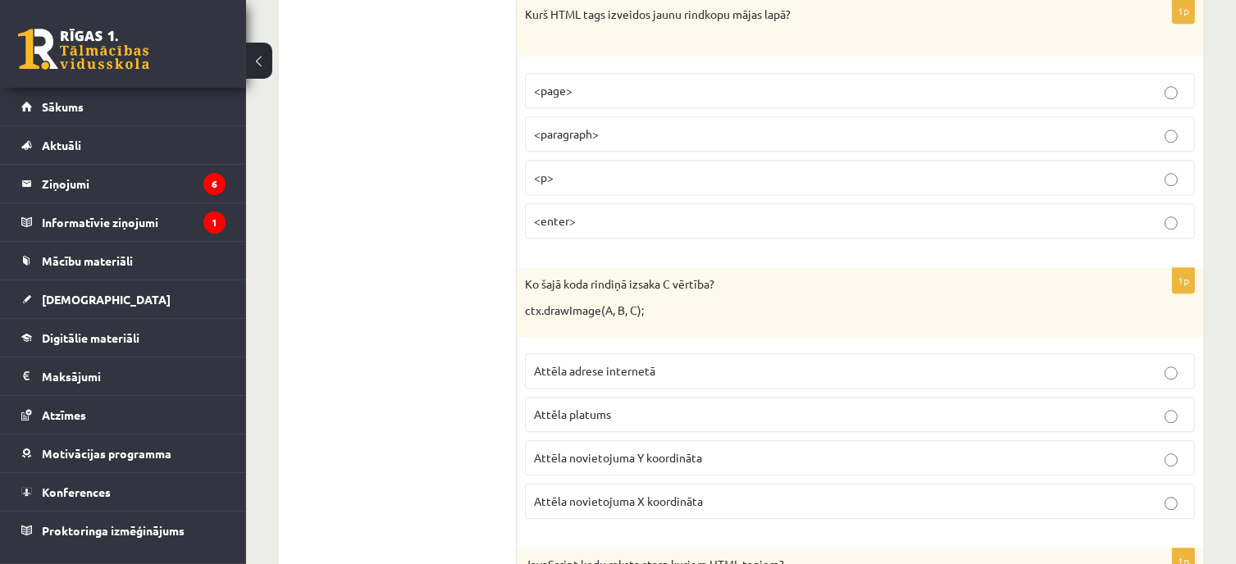
scroll to position [4592, 0]
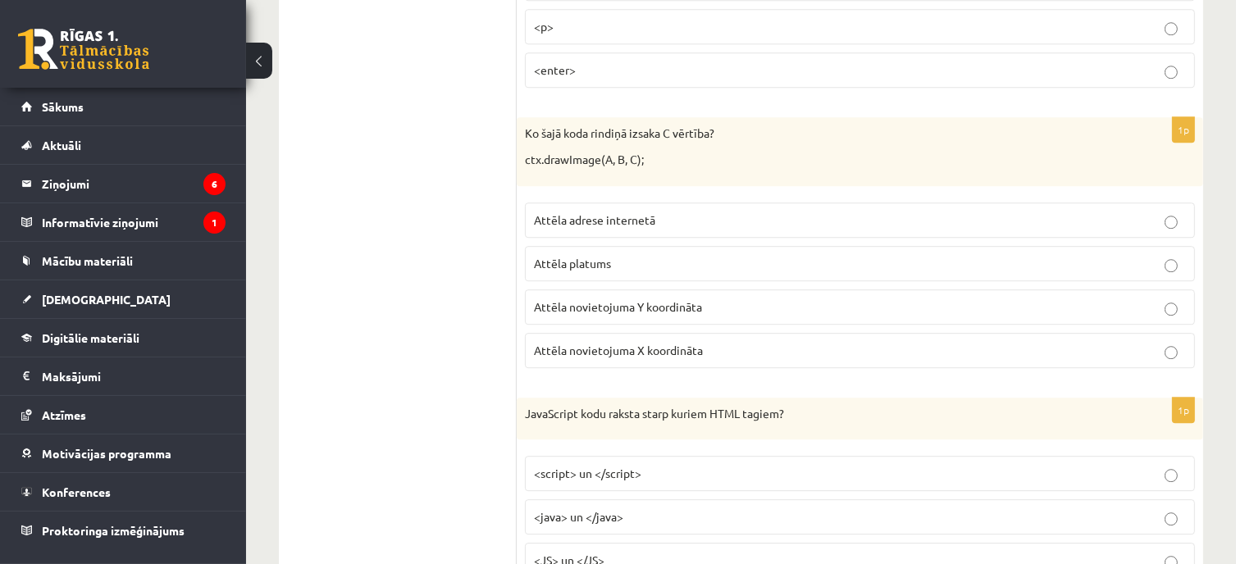
click p "Attēla platums"
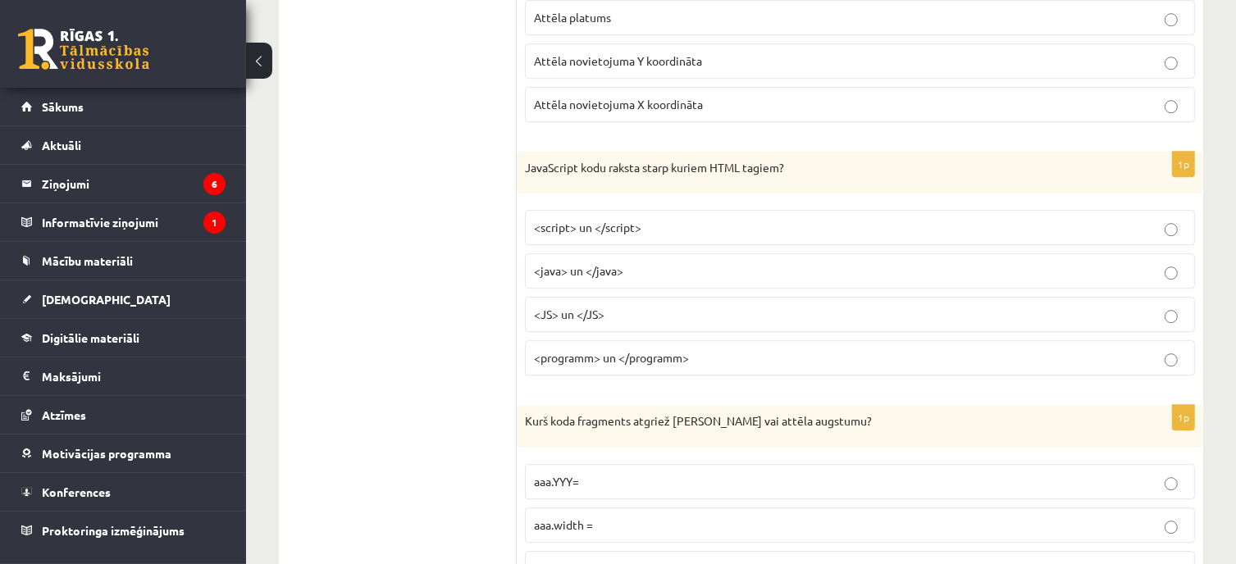
click label "<java> un </java>"
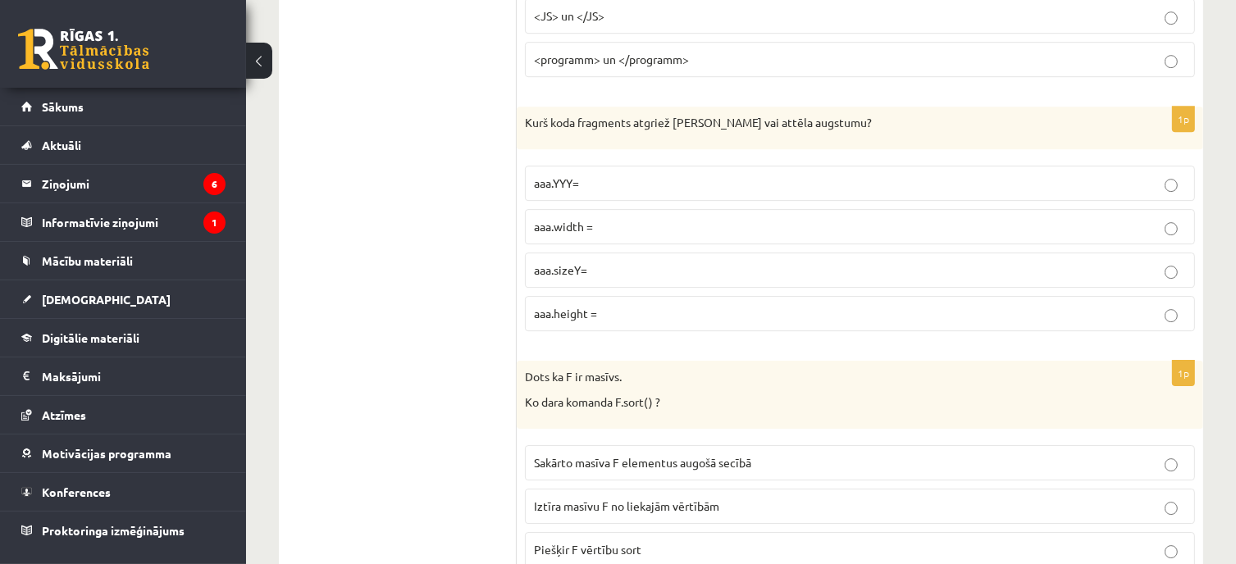
scroll to position [5166, 0]
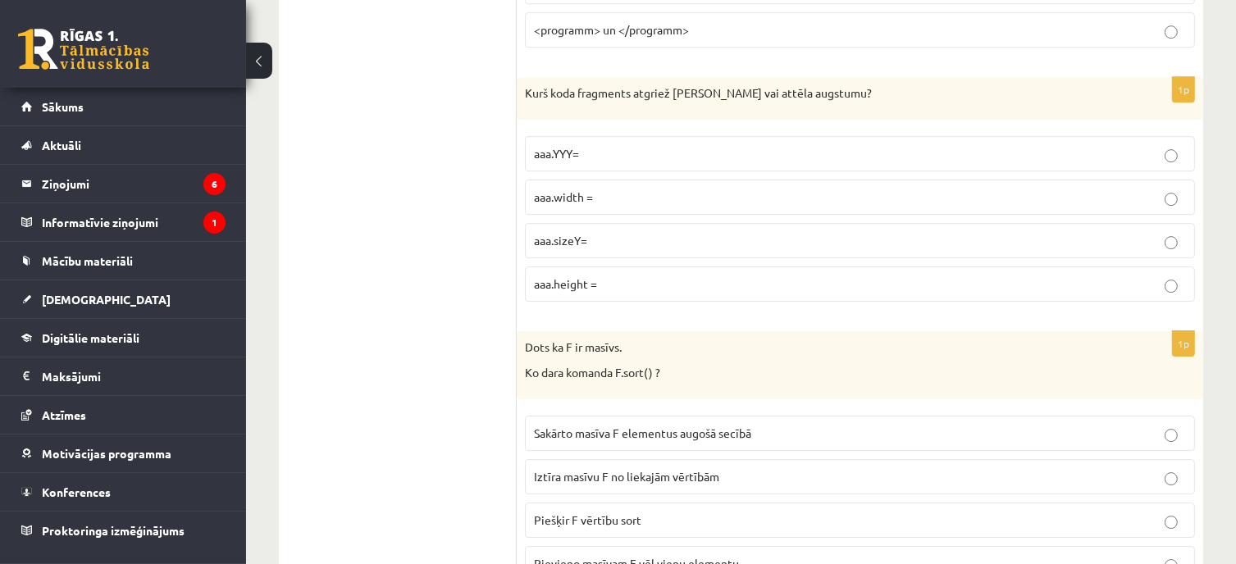
click fieldset "aaa.YYY= aaa.width = aaa.sizeY= aaa.height ="
click p "aaa.sizeY="
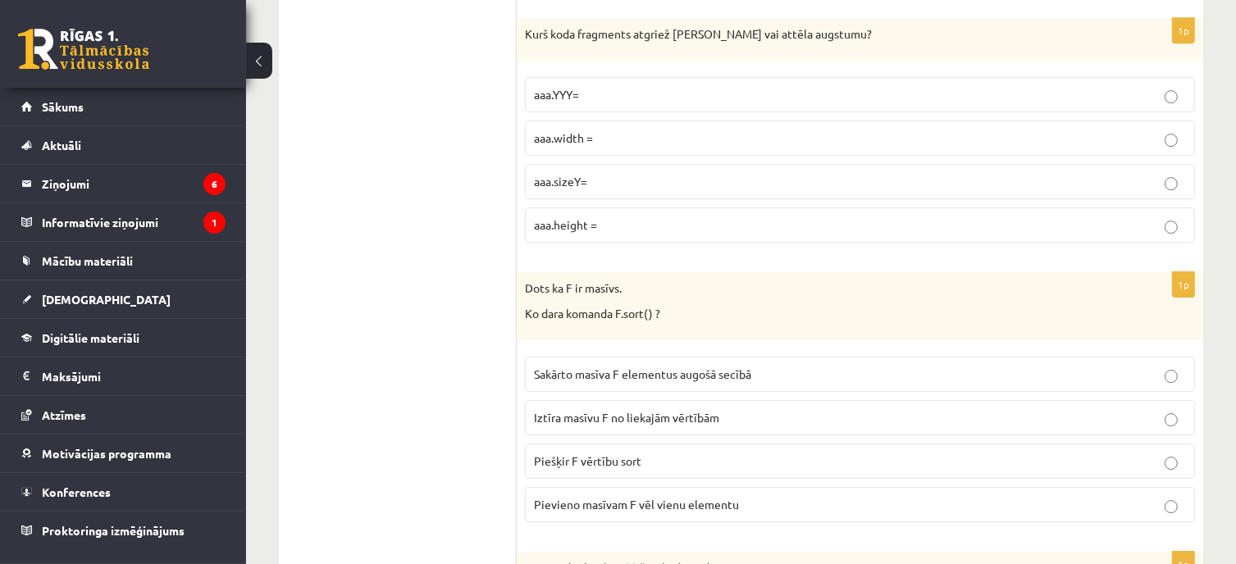
scroll to position [5330, 0]
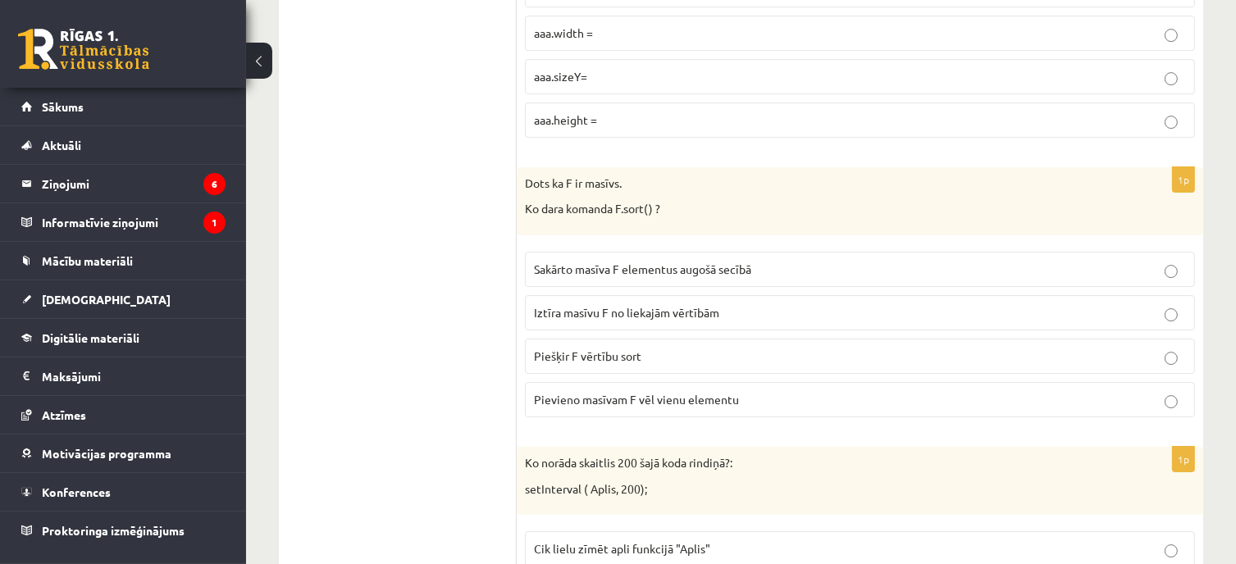
click p "Sakārto masīva F elementus augošā secībā"
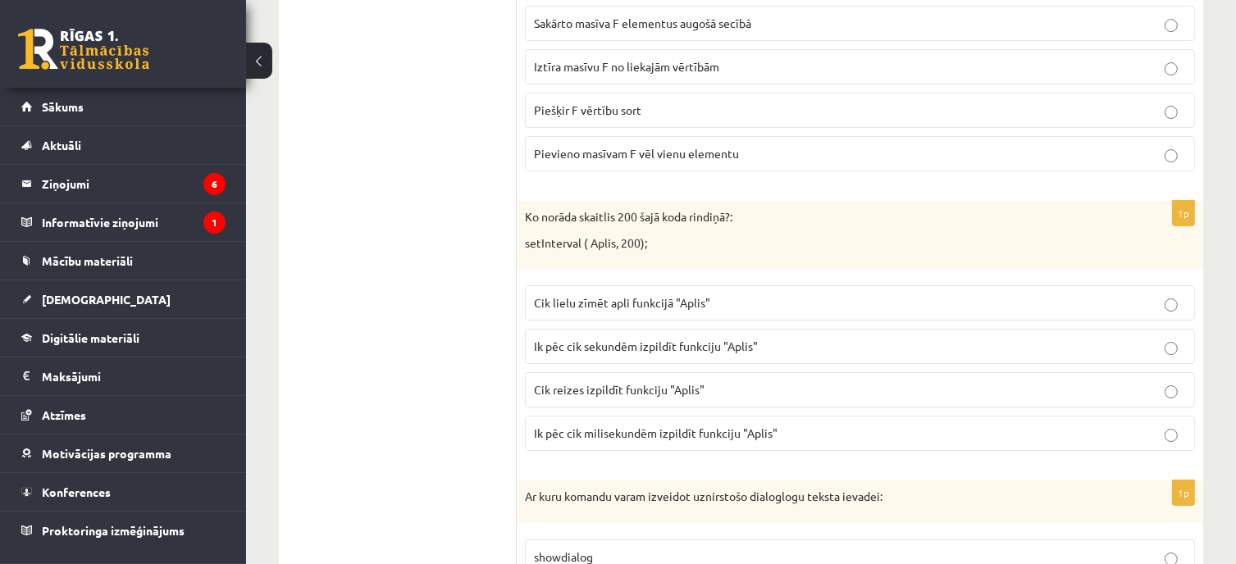
click label "Cik lielu zīmēt apli funkcijā "Aplis""
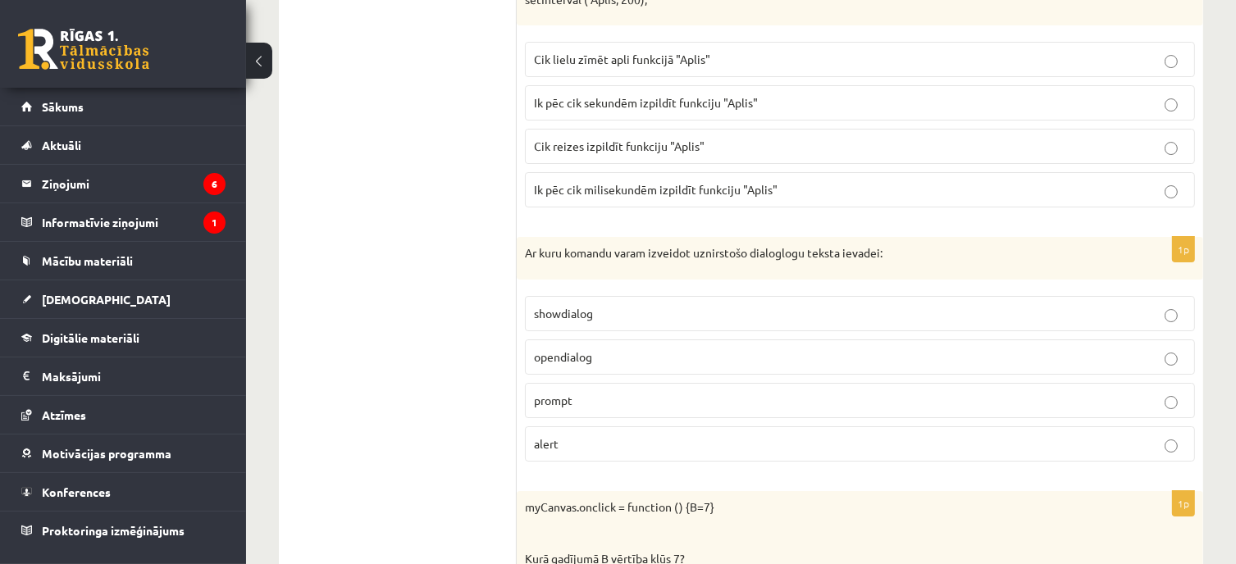
scroll to position [5822, 0]
click label "showdialog"
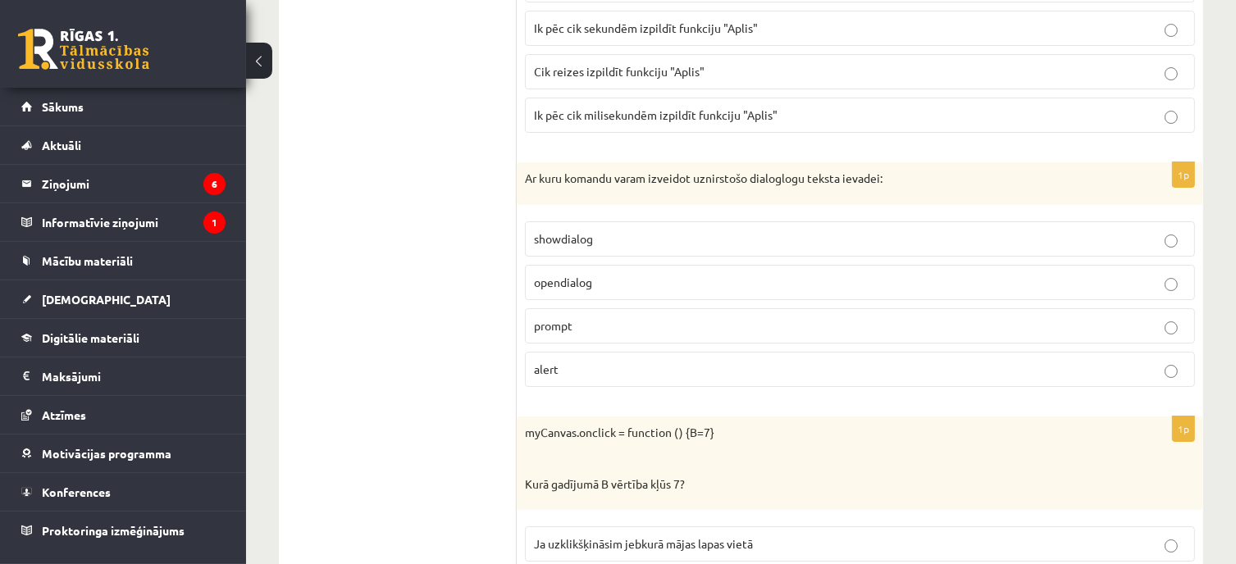
scroll to position [6068, 0]
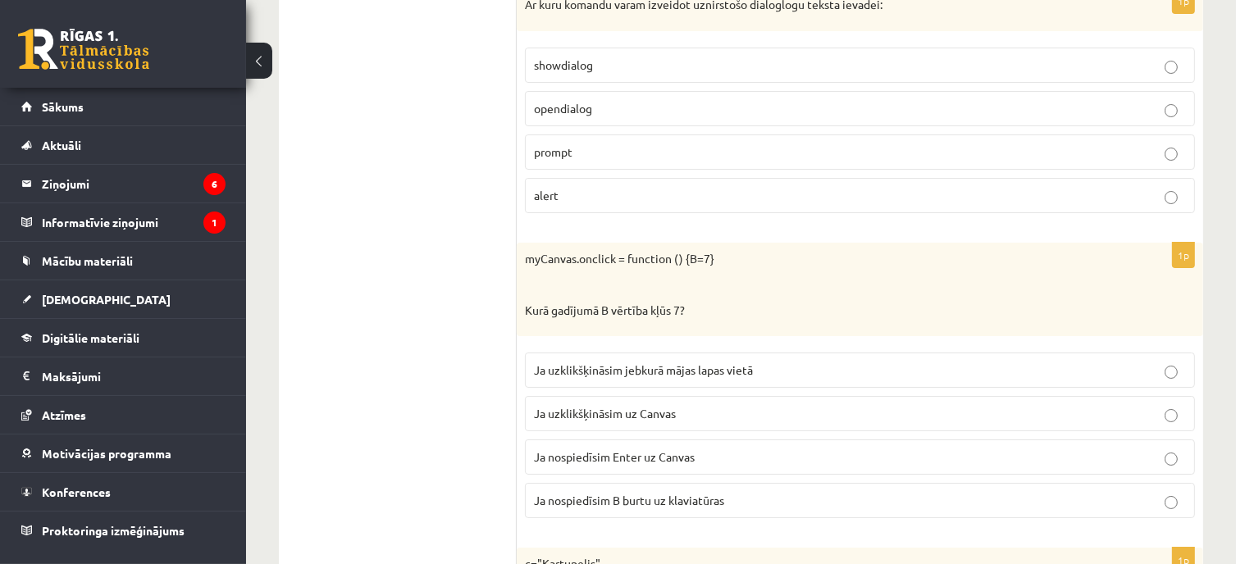
click span "Ja uzklikšķināsim uz Canvas"
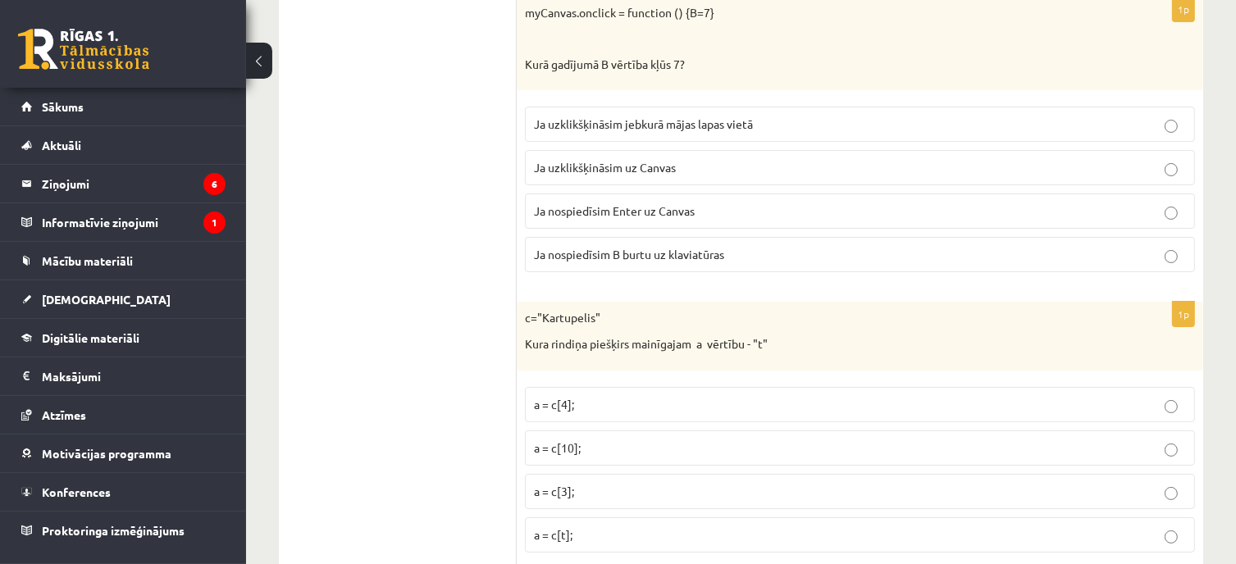
click p "a = c[4];"
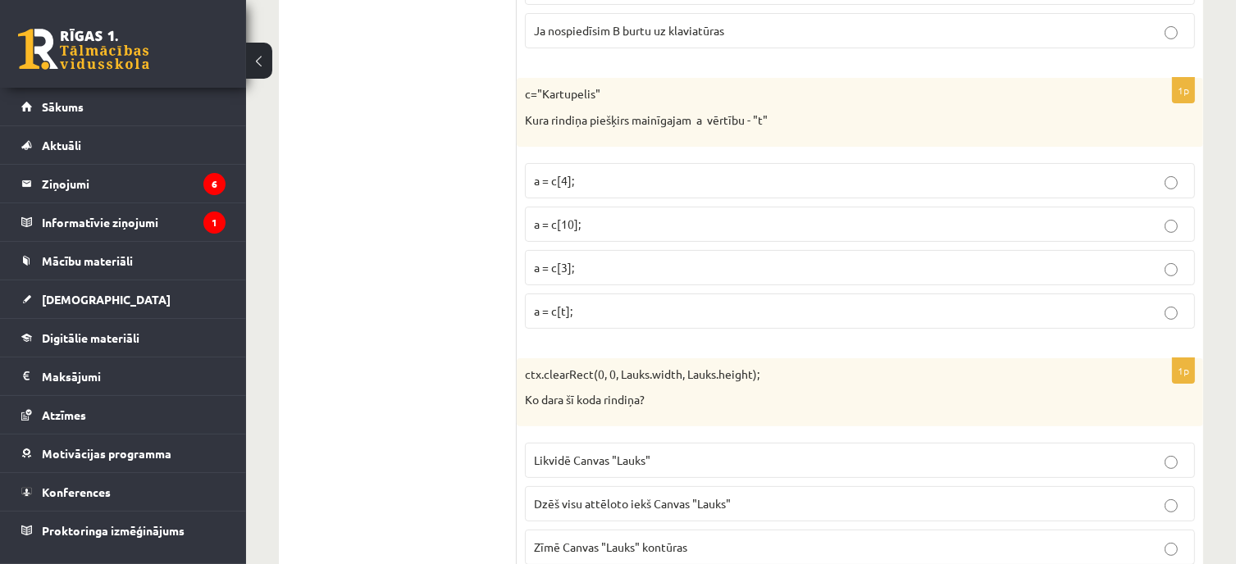
scroll to position [6560, 0]
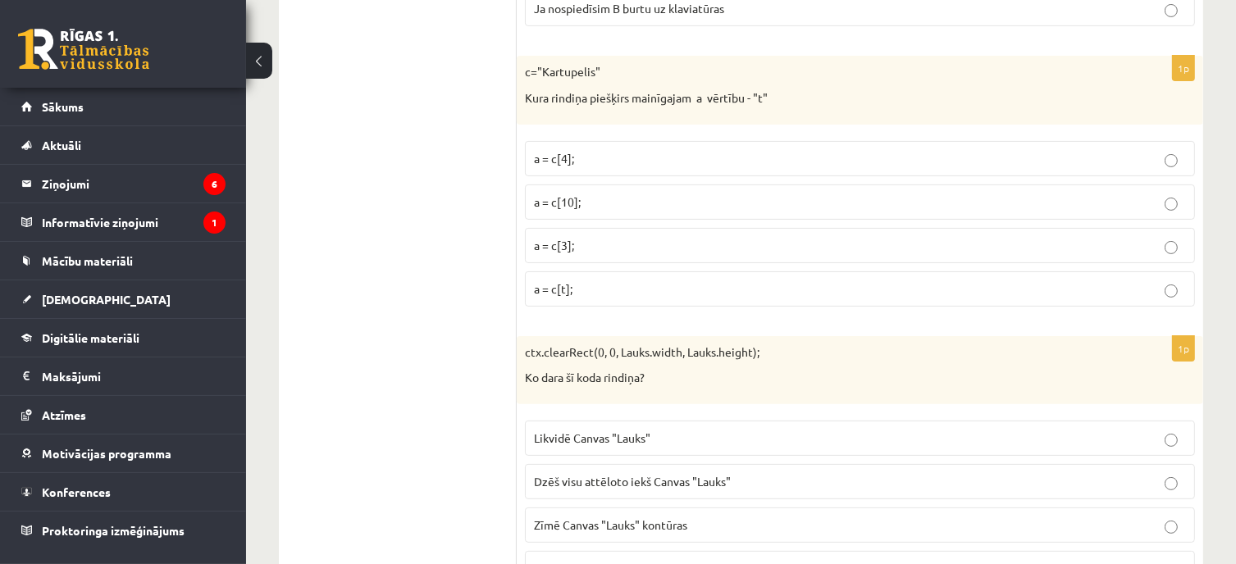
click label "Likvidē Canvas "Lauks""
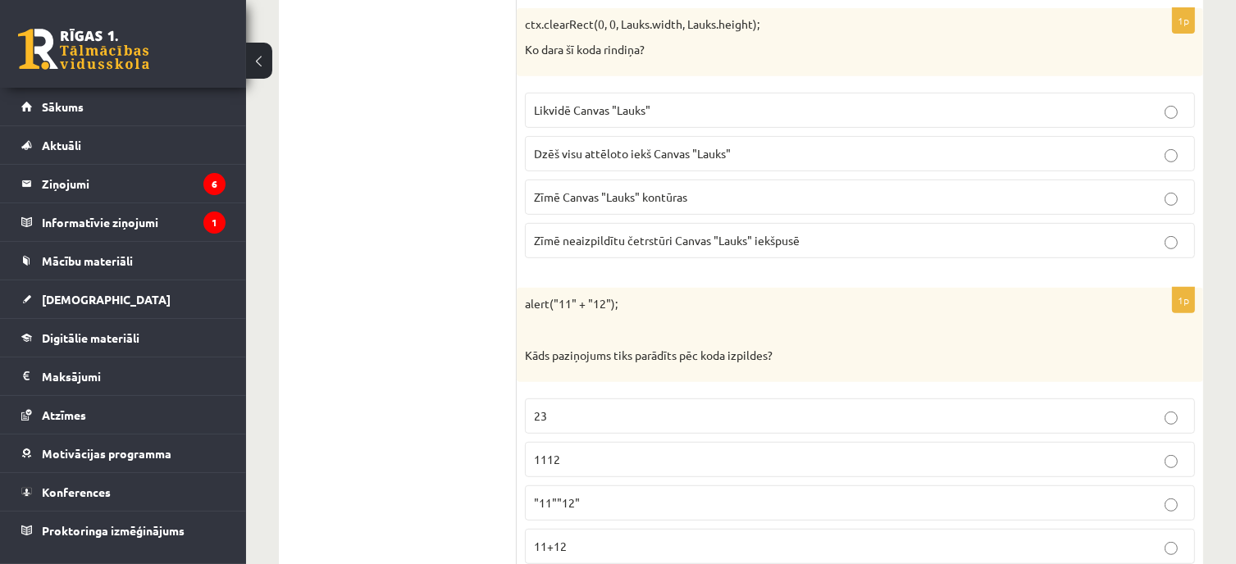
click p "1112"
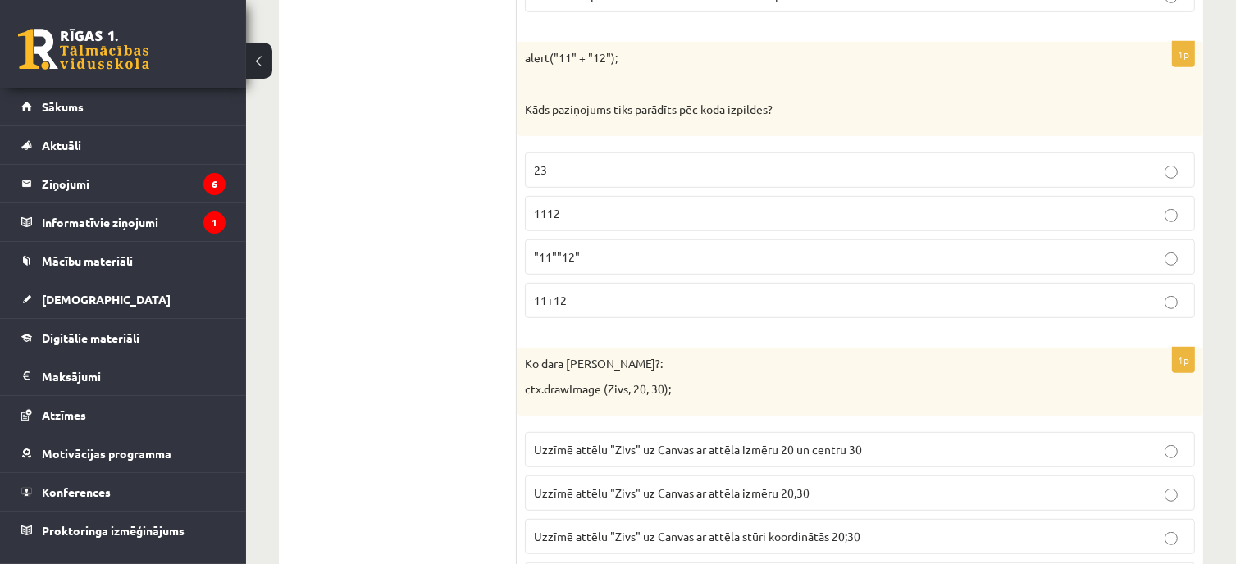
click label "Uzzīmē attēlu "Zivs" uz Canvas ar attēla izmēru 20 un centru 30"
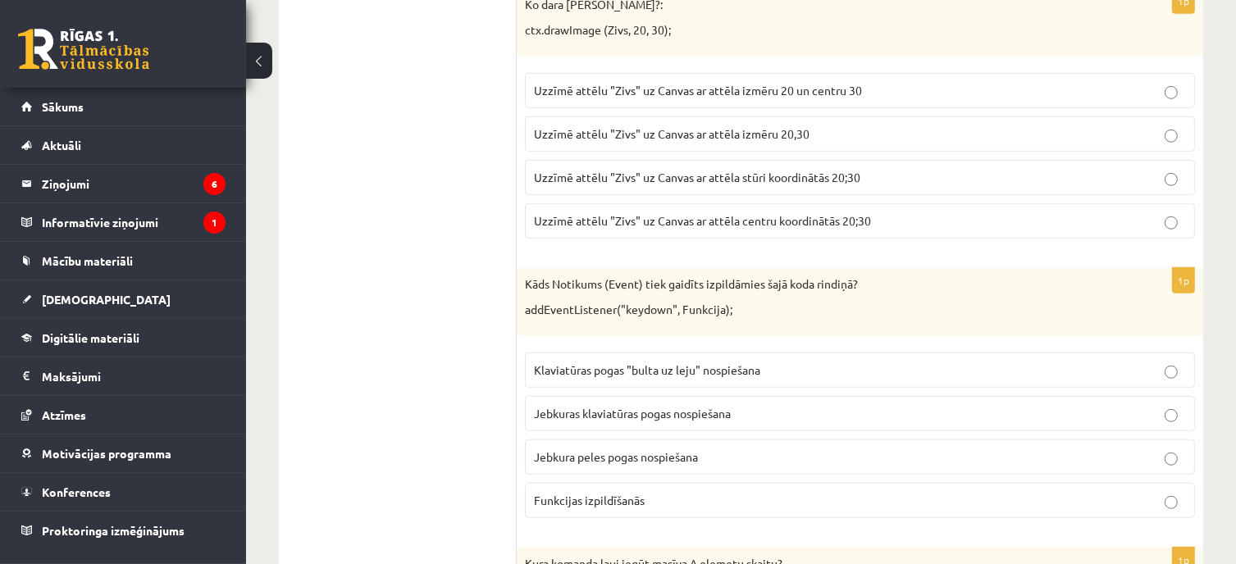
scroll to position [7544, 0]
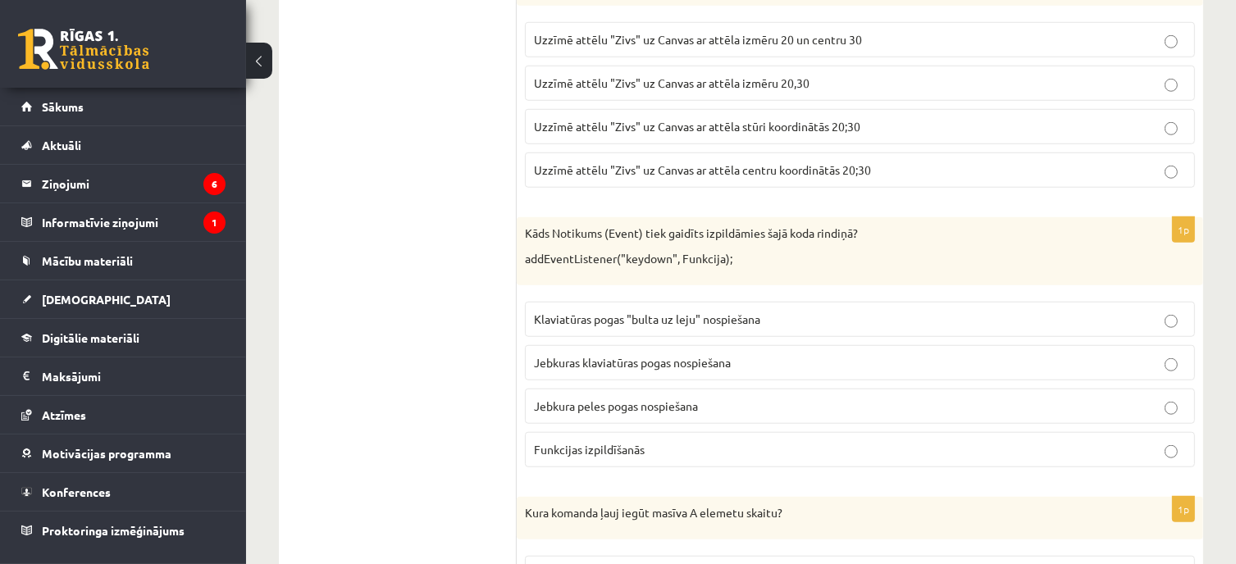
click p "Funkcijas izpildīšanās"
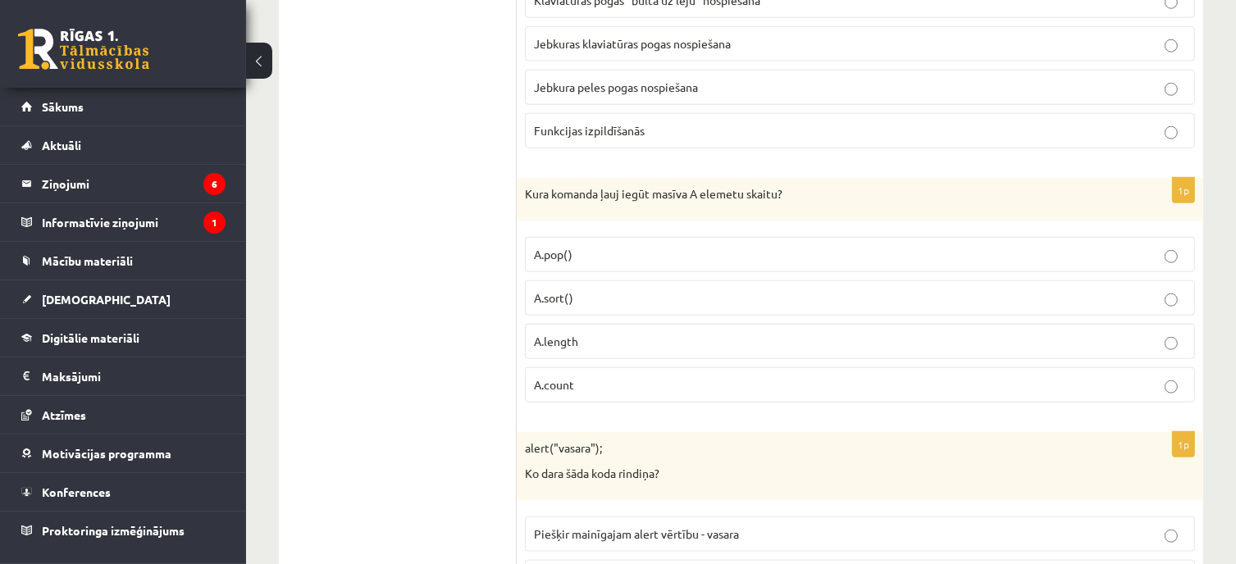
scroll to position [7872, 0]
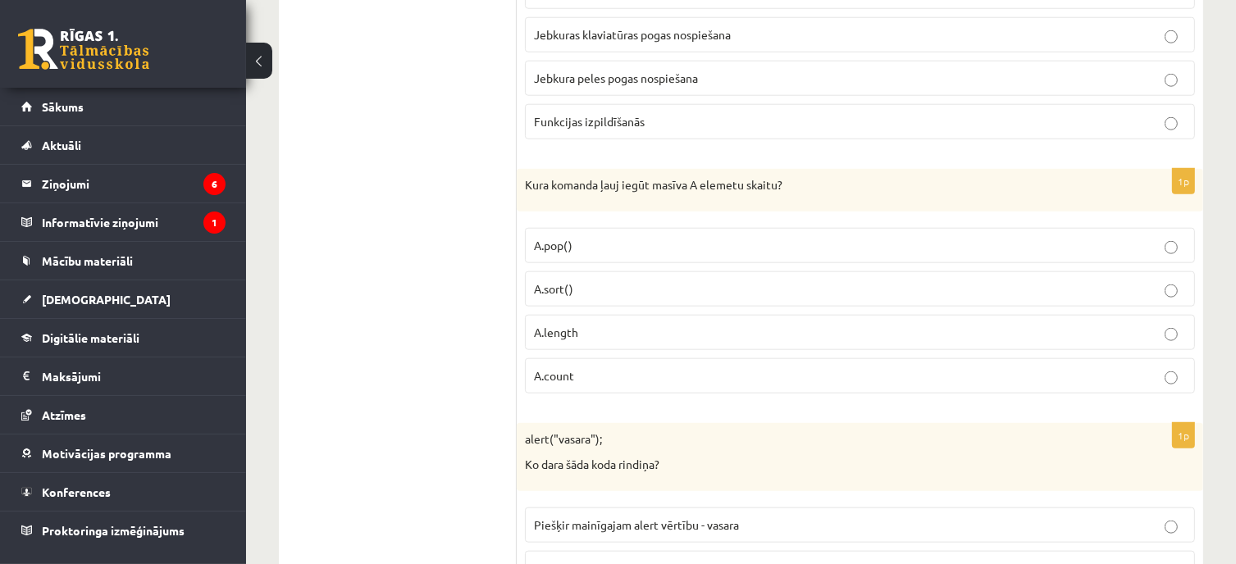
click p "A.length"
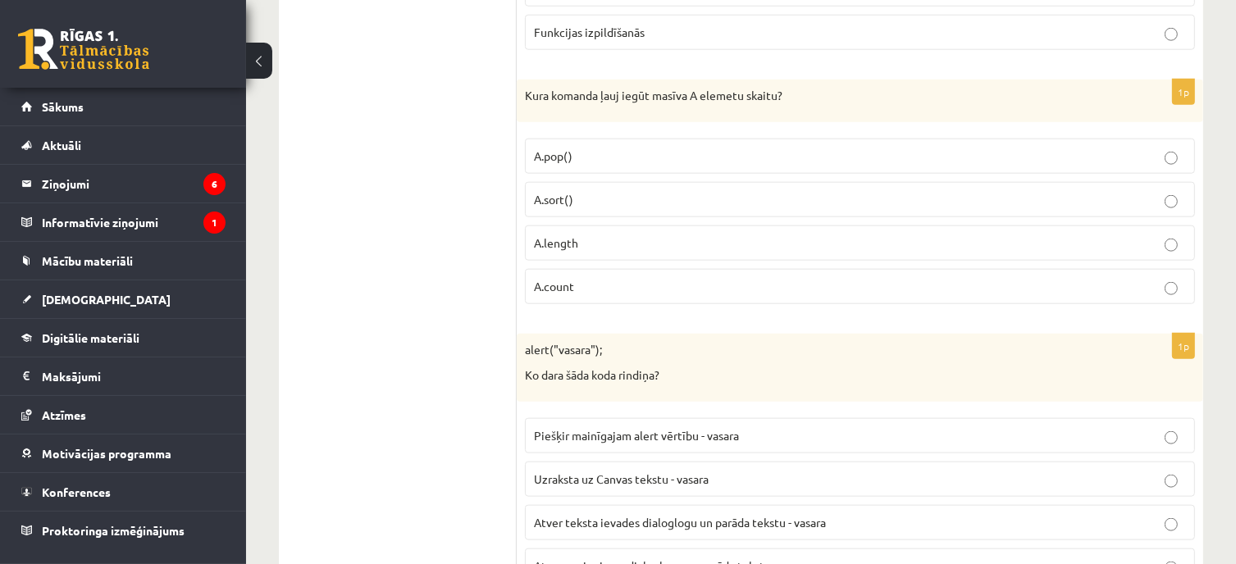
scroll to position [8200, 0]
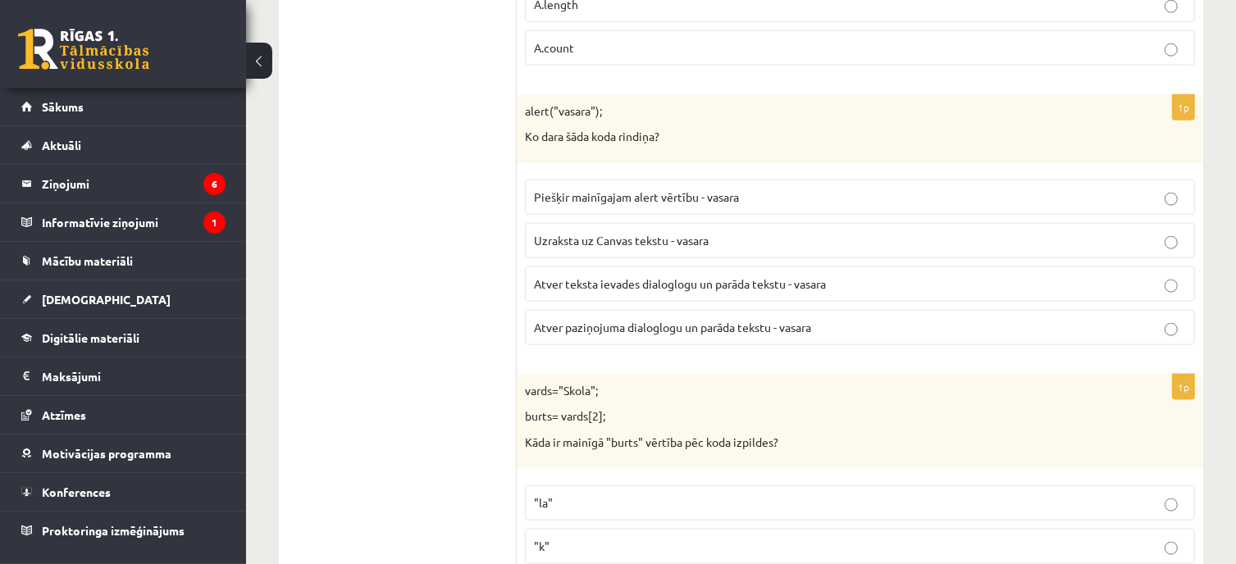
click span "Atver teksta ievades dialoglogu un parāda tekstu - vasara"
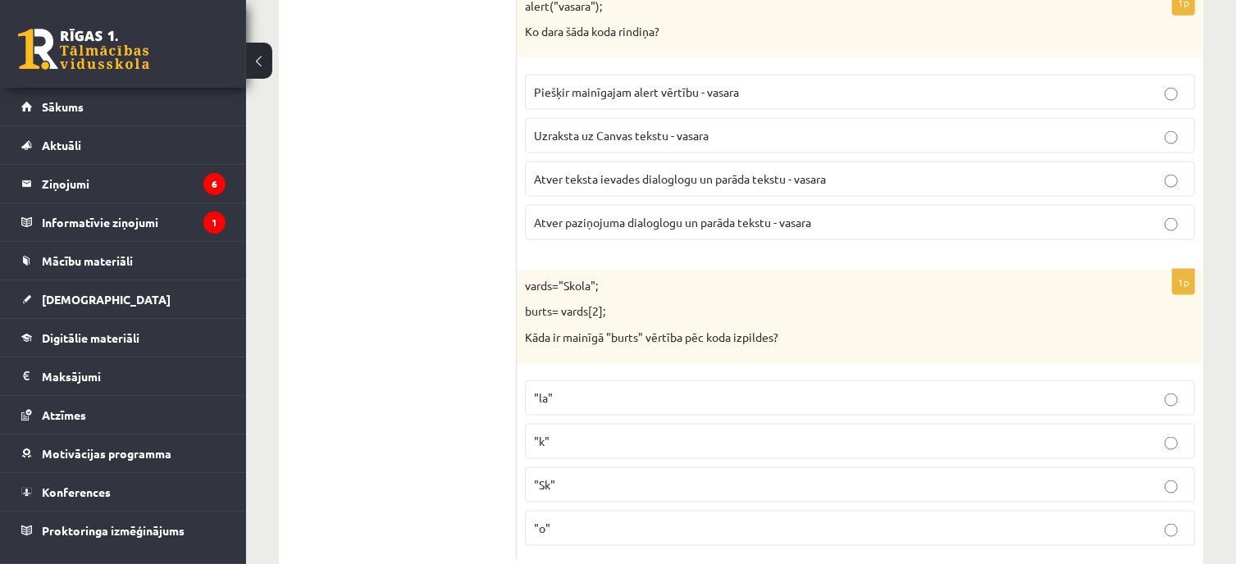
scroll to position [8310, 0]
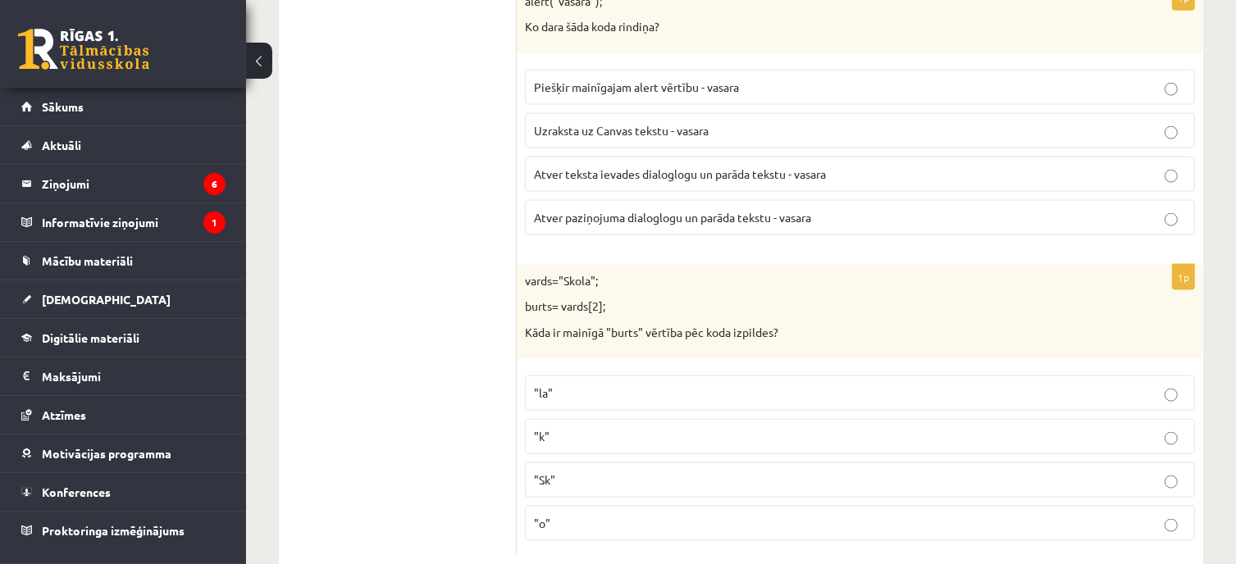
click p ""k""
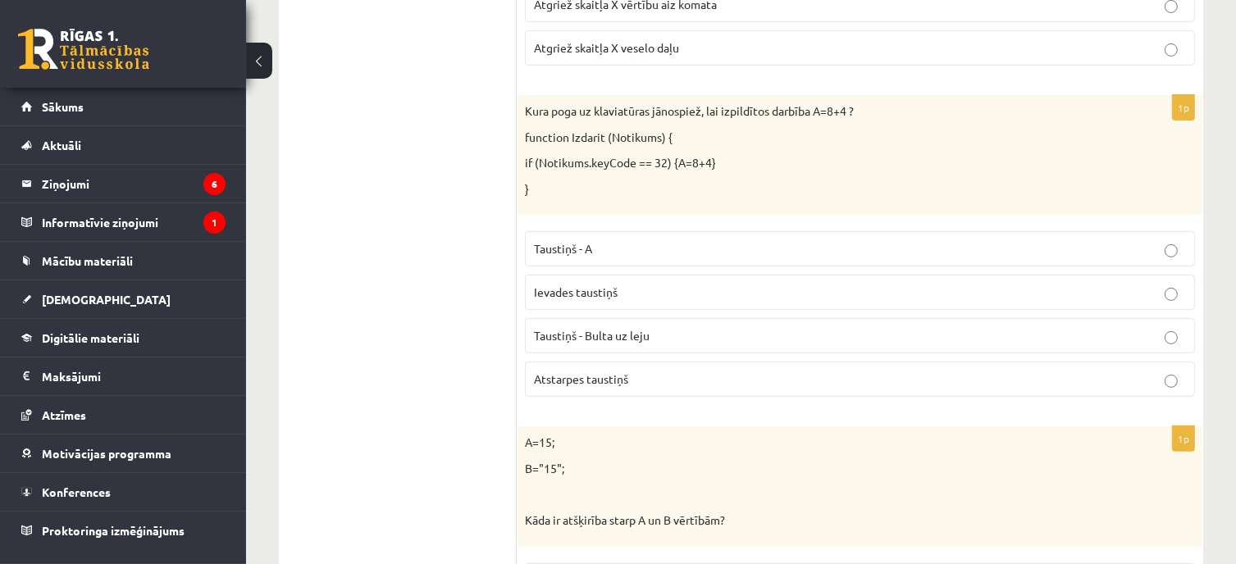
scroll to position [0, 0]
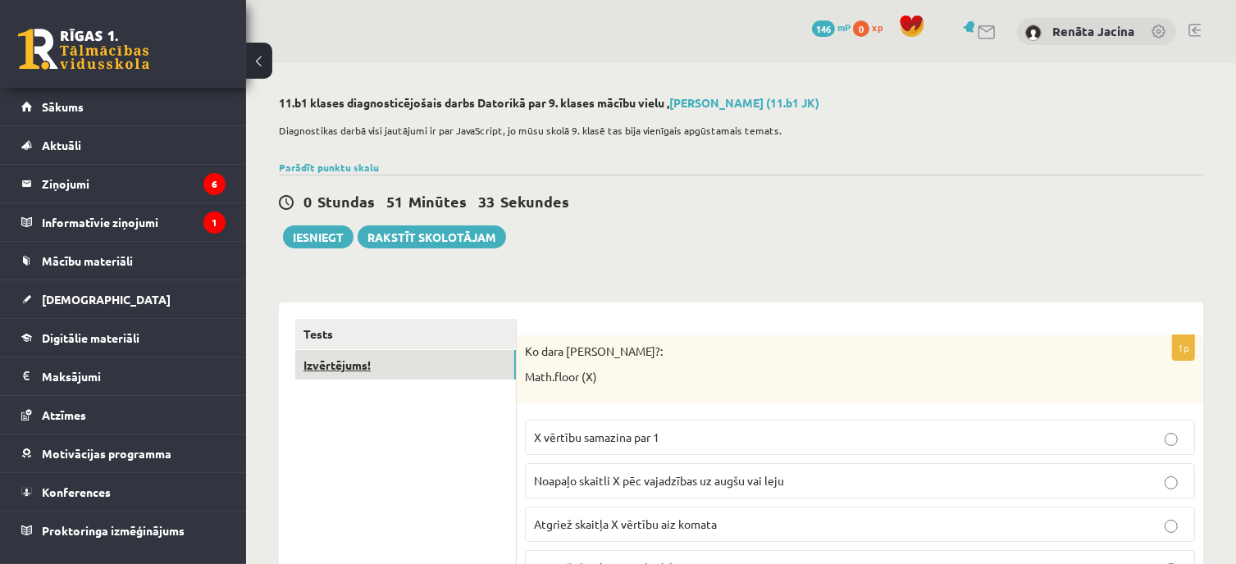
click link "Izvērtējums!"
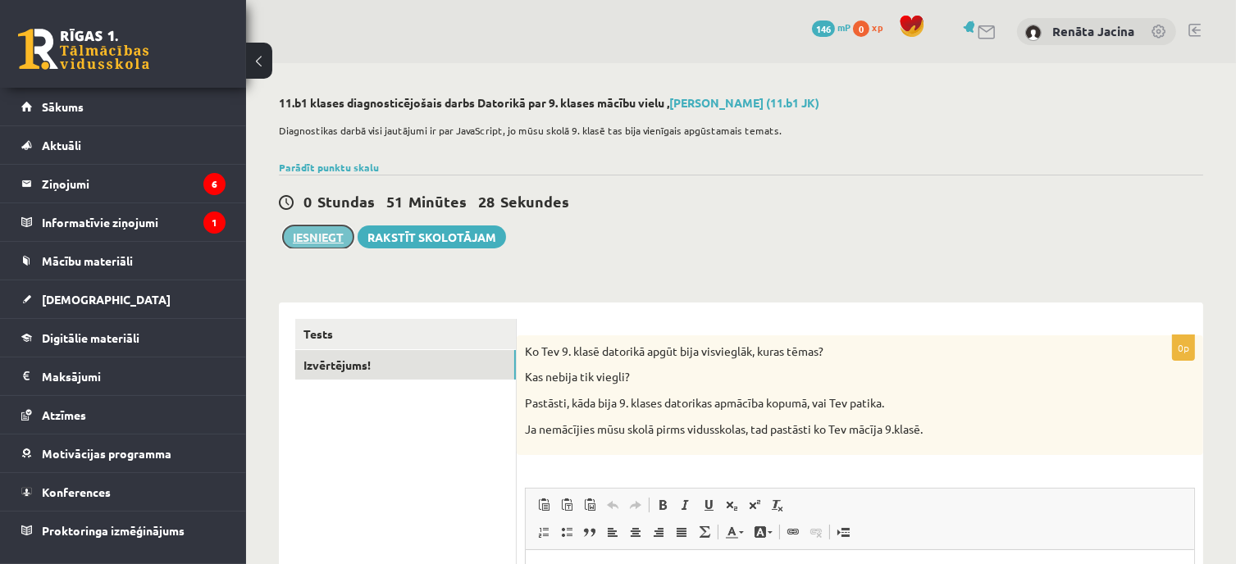
click button "Iesniegt"
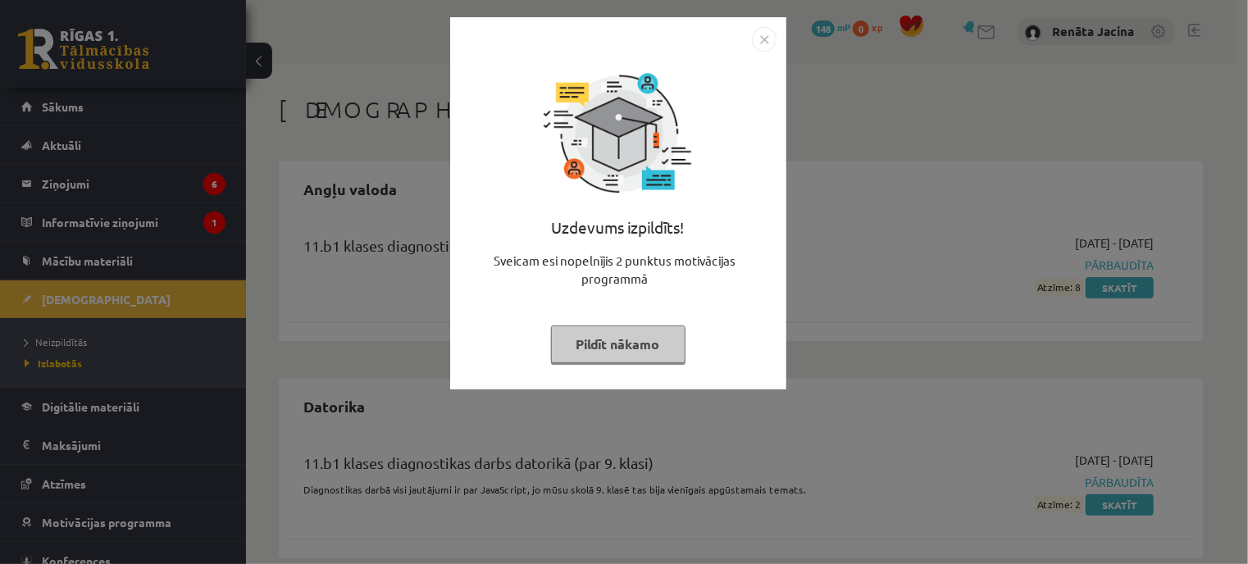
click at [762, 43] on img "Close" at bounding box center [764, 39] width 25 height 25
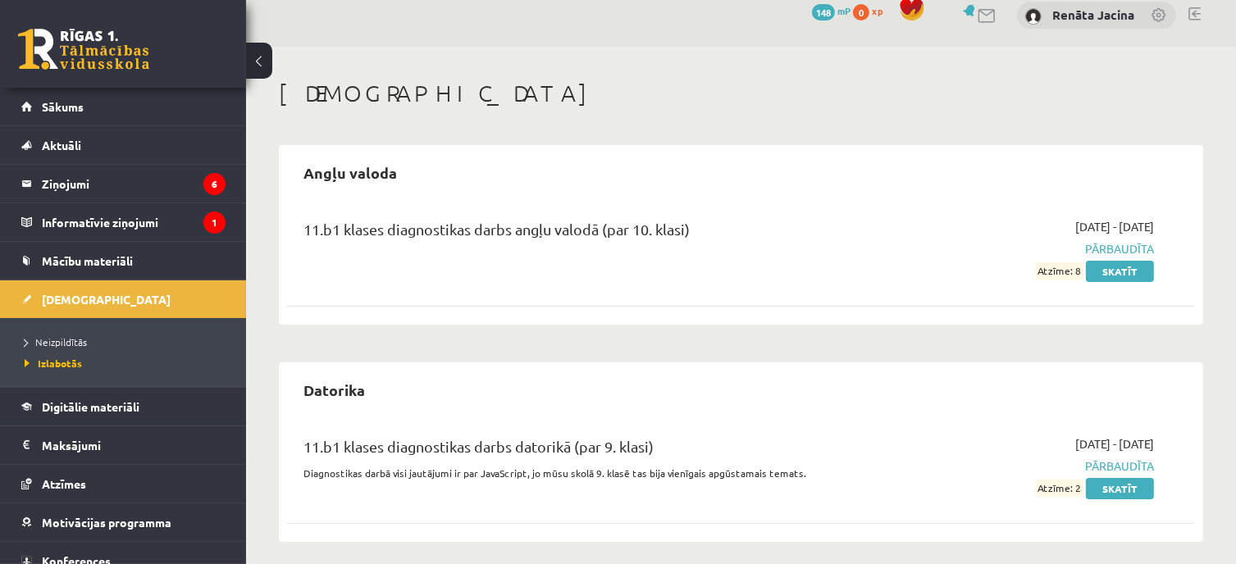
scroll to position [26, 0]
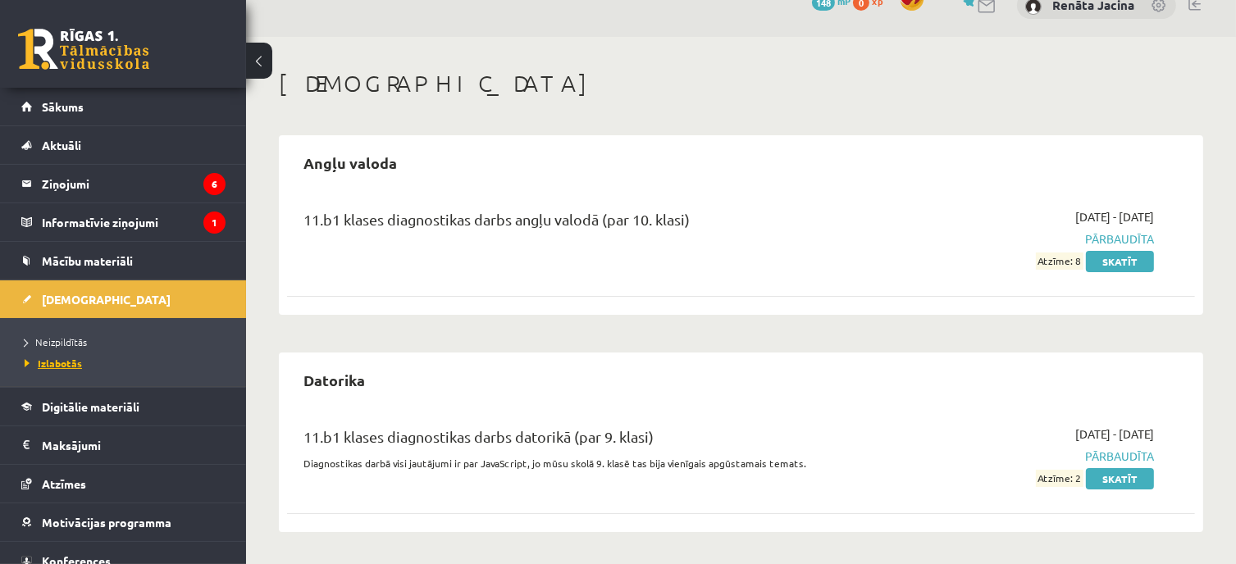
click at [61, 367] on span "Izlabotās" at bounding box center [53, 363] width 57 height 13
click at [1128, 477] on link "Skatīt" at bounding box center [1120, 478] width 68 height 21
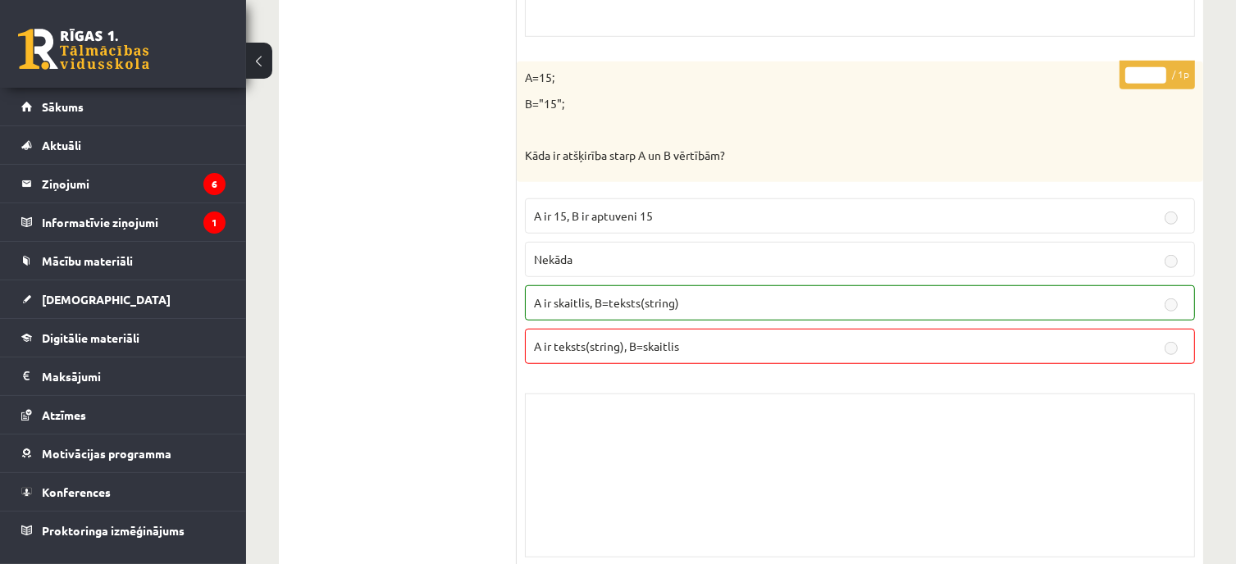
scroll to position [1640, 0]
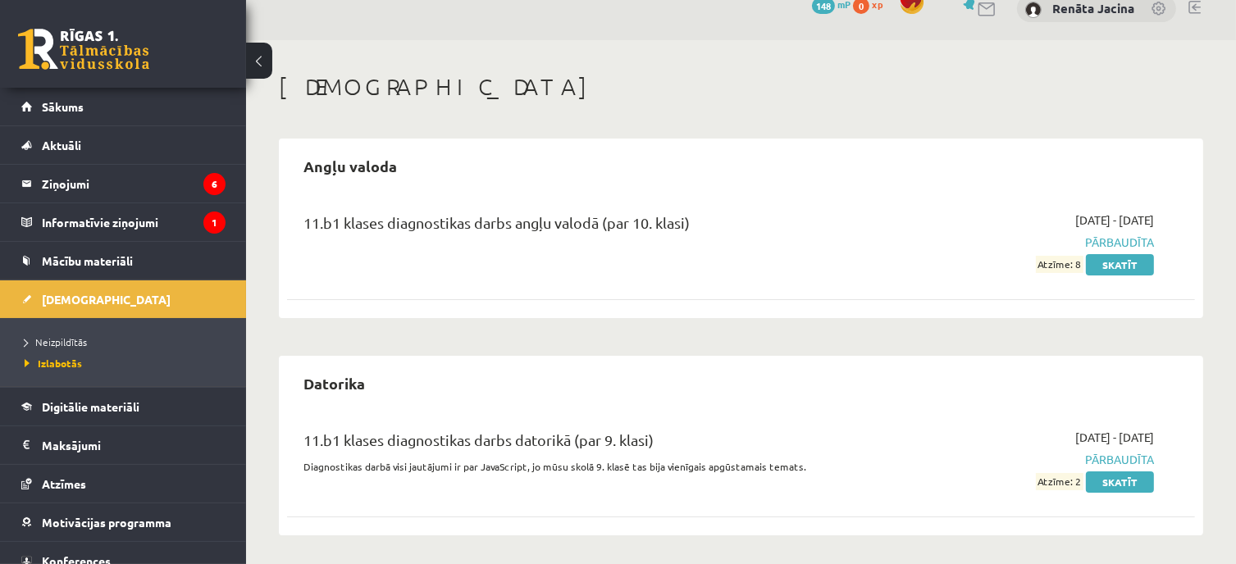
scroll to position [26, 0]
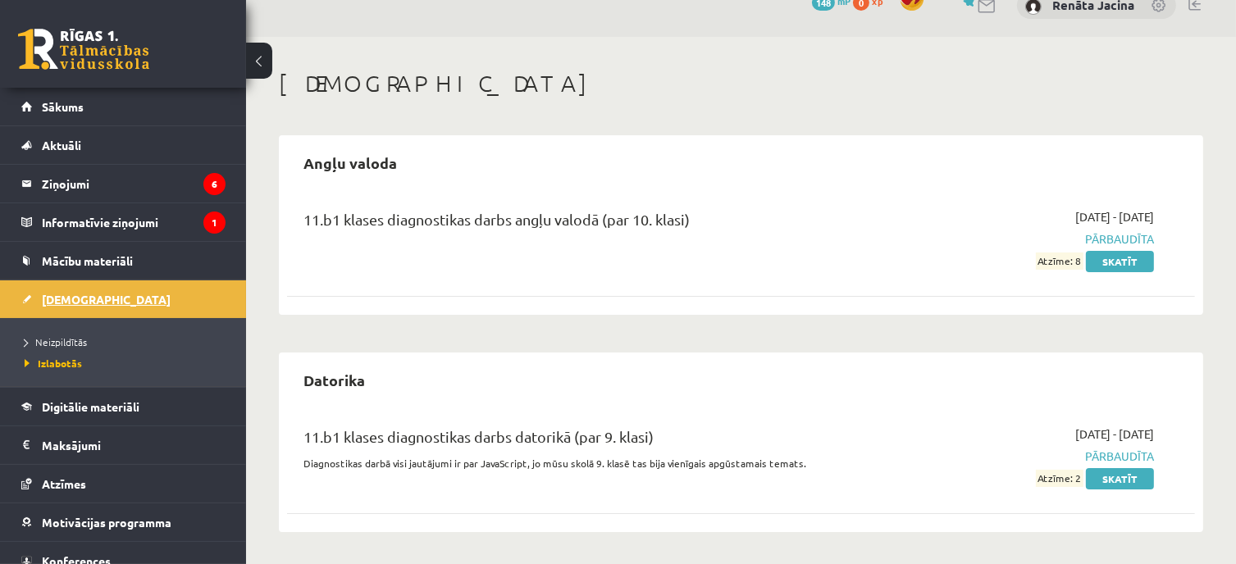
click at [94, 288] on link "[DEMOGRAPHIC_DATA]" at bounding box center [123, 299] width 204 height 38
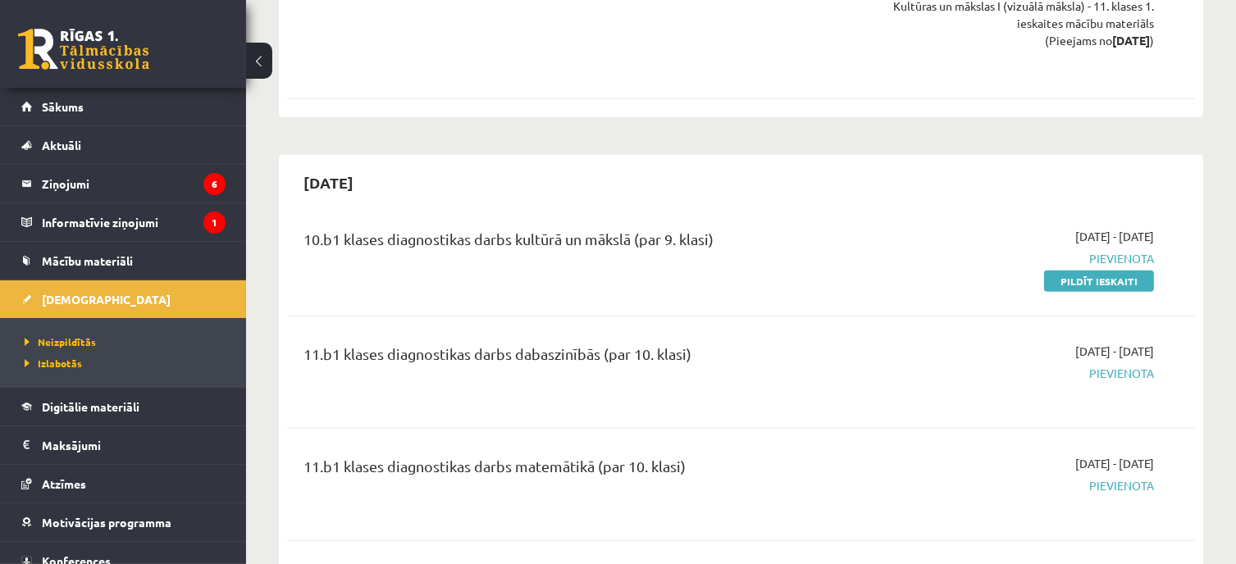
scroll to position [1256, 0]
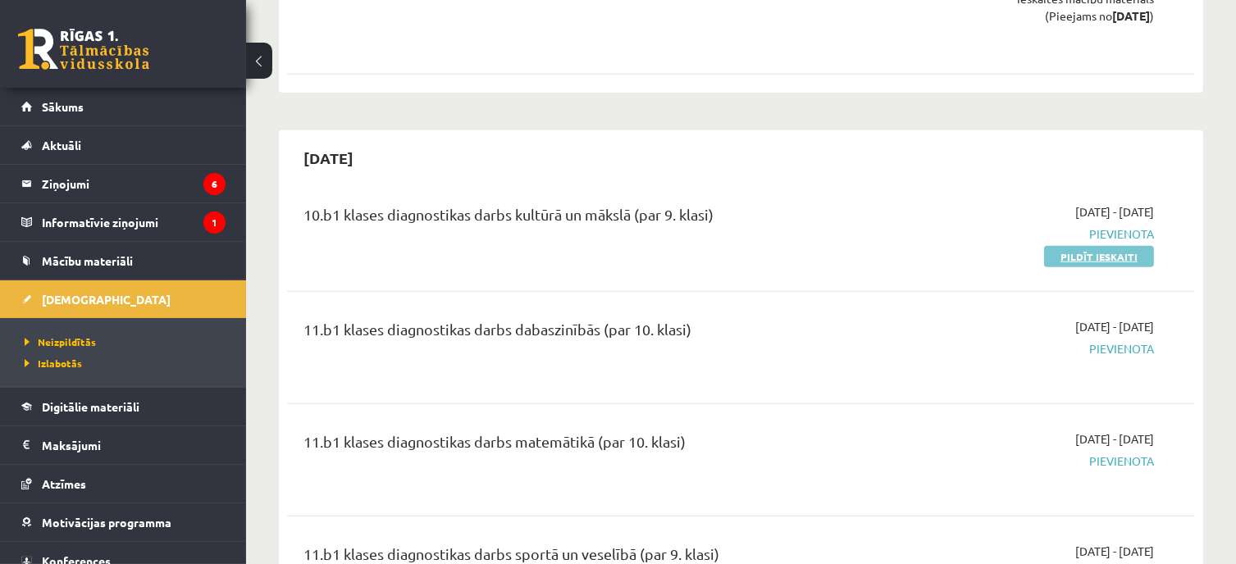
click at [1092, 250] on link "Pildīt ieskaiti" at bounding box center [1099, 256] width 110 height 21
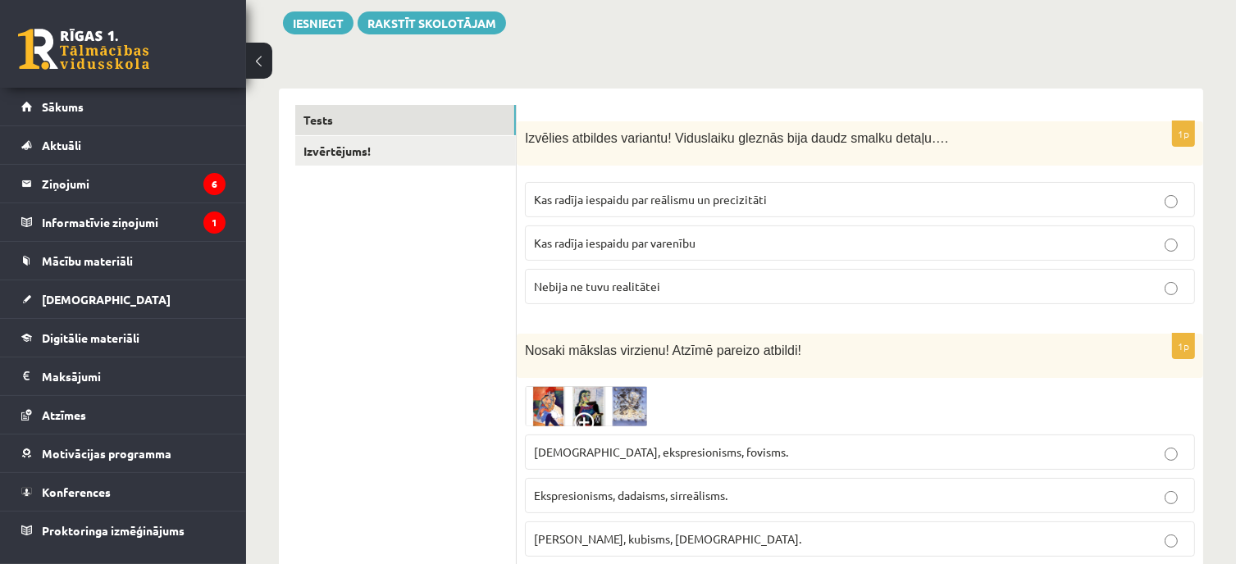
scroll to position [164, 0]
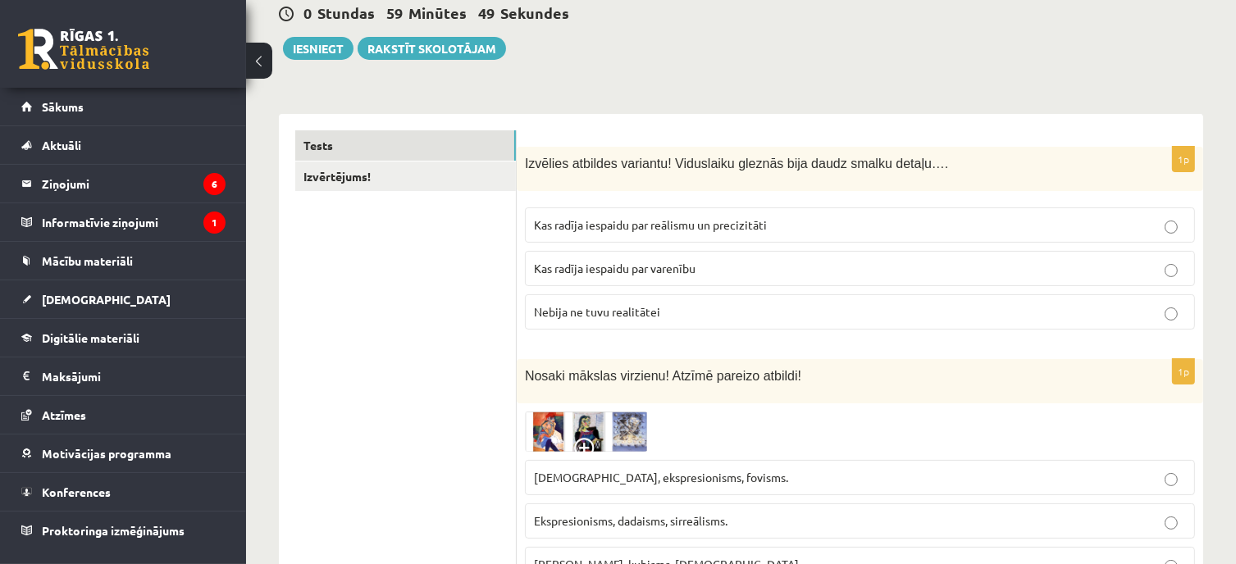
click at [771, 223] on p "Kas radīja iespaidu par reālismu un precizitāti" at bounding box center [860, 224] width 652 height 17
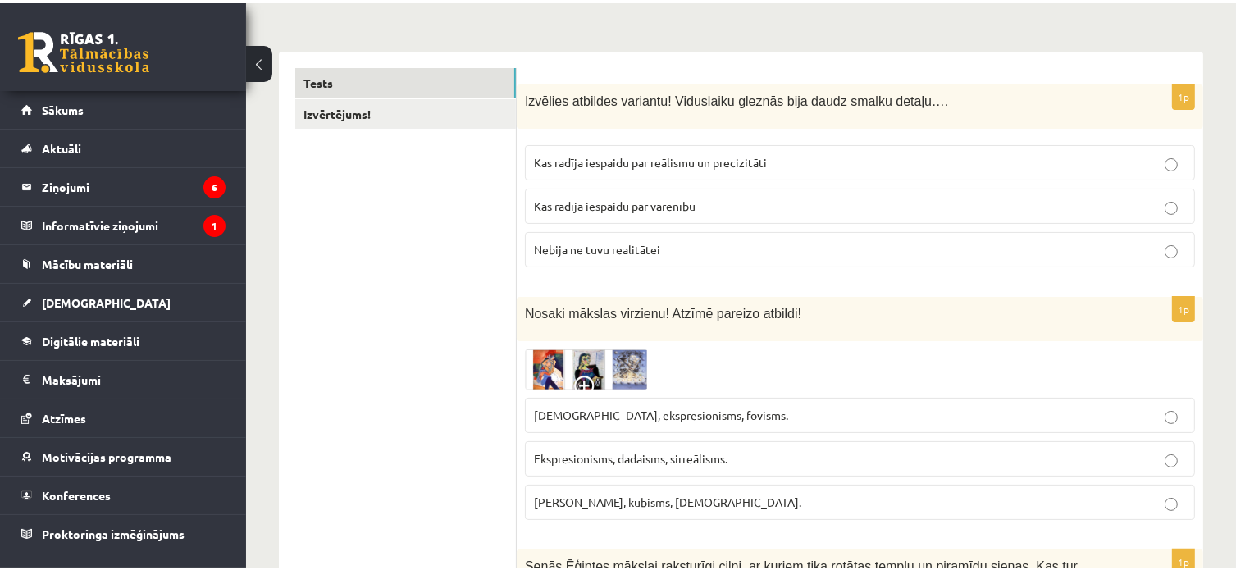
scroll to position [328, 0]
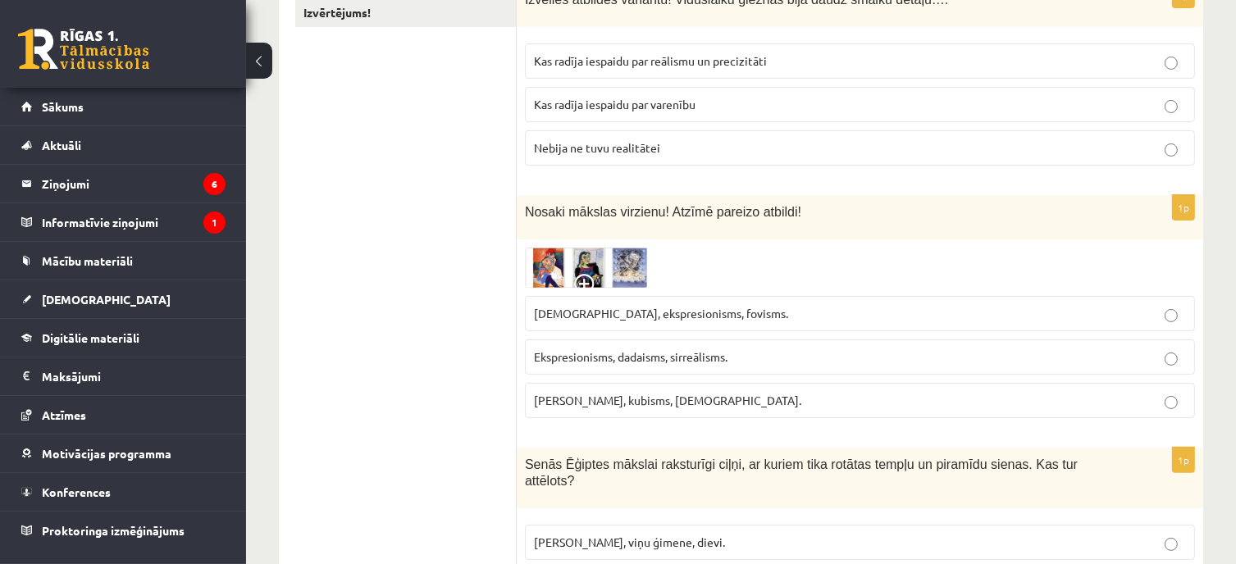
click at [540, 268] on img at bounding box center [586, 268] width 123 height 40
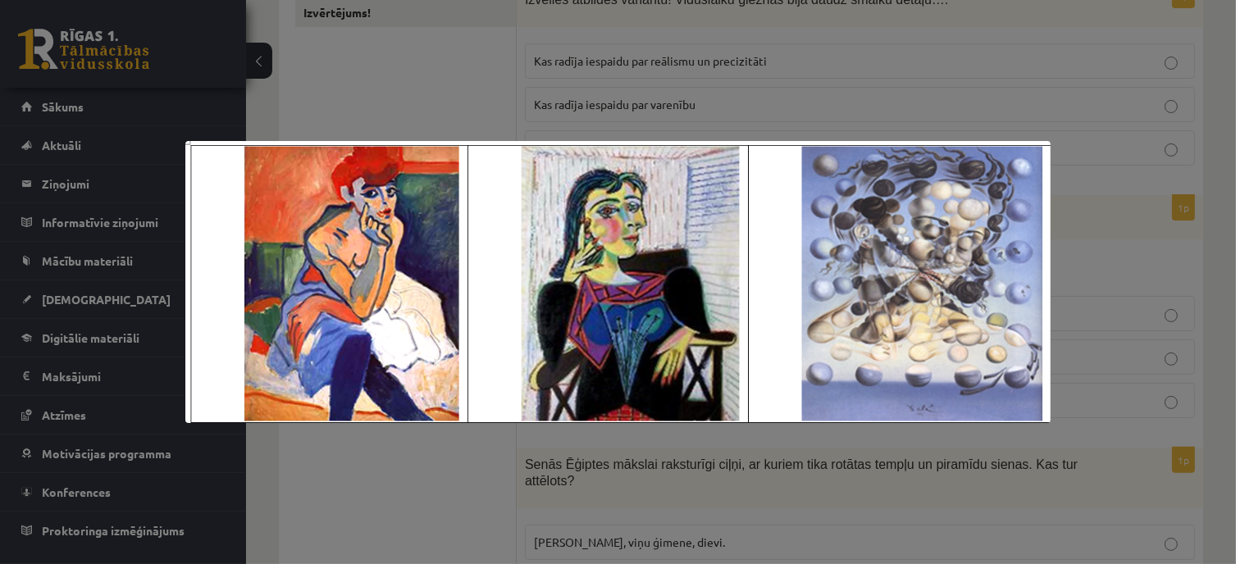
click at [1130, 288] on div at bounding box center [618, 282] width 1236 height 564
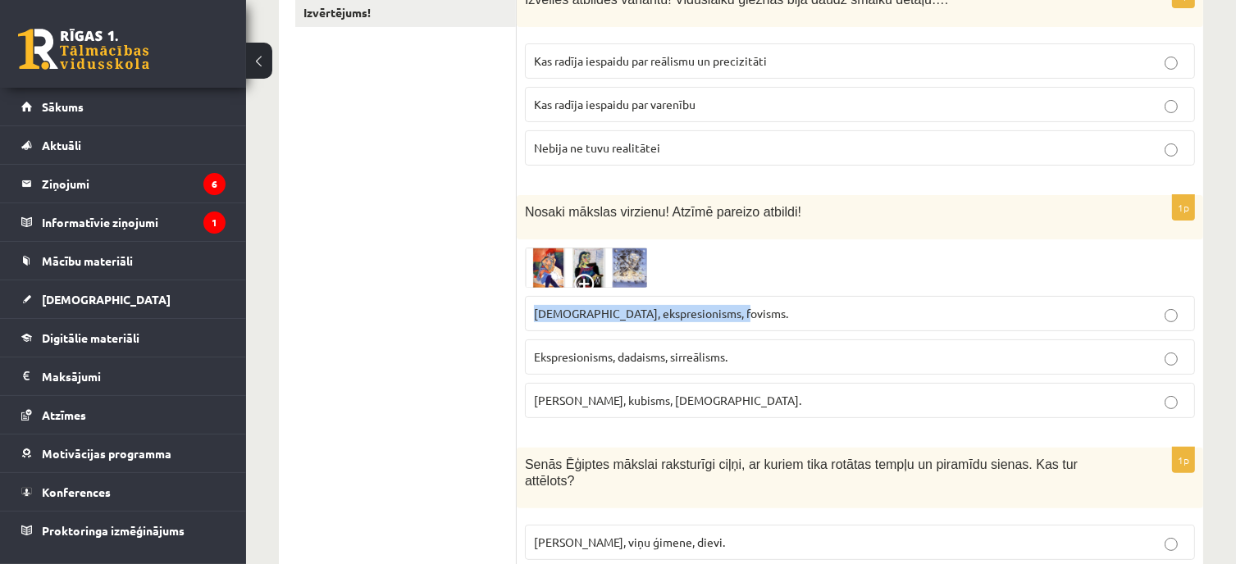
drag, startPoint x: 729, startPoint y: 310, endPoint x: 527, endPoint y: 309, distance: 201.7
click at [527, 309] on label "Sirreālisms, ekspresionisms, fovisms." at bounding box center [860, 313] width 670 height 35
copy span "Sirreālisms, ekspresionisms, fovisms."
drag, startPoint x: 454, startPoint y: 289, endPoint x: 463, endPoint y: 289, distance: 9.0
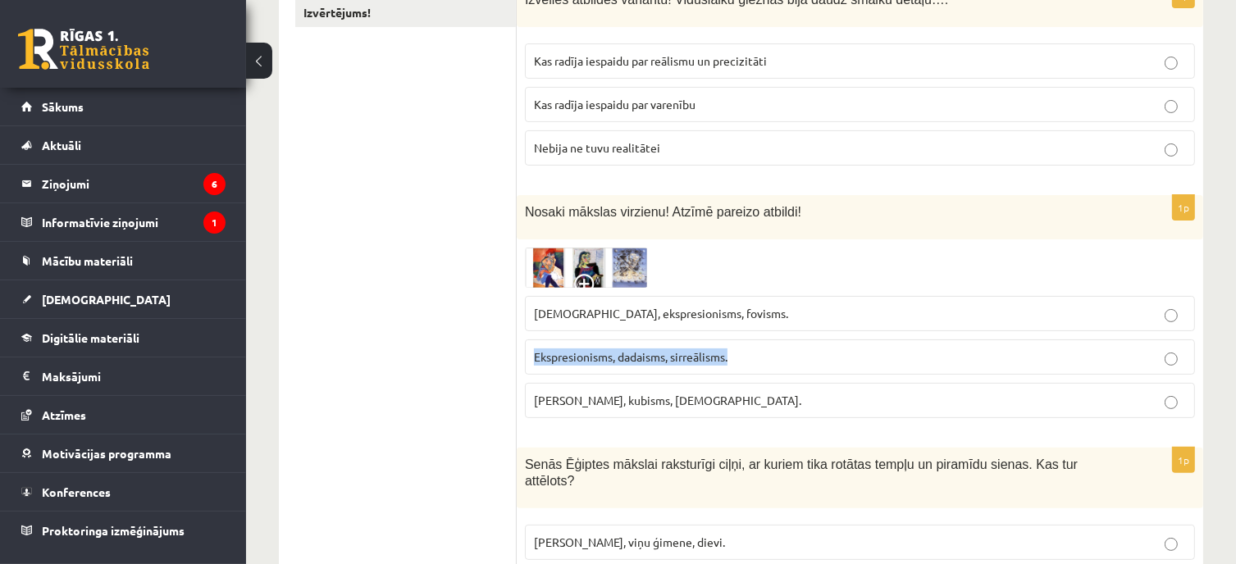
drag, startPoint x: 782, startPoint y: 358, endPoint x: 531, endPoint y: 363, distance: 251.0
click at [531, 363] on label "Ekspresionisms, dadaisms, sirreālisms." at bounding box center [860, 356] width 670 height 35
copy span "Ekspresionisms, dadaisms, sirreālisms."
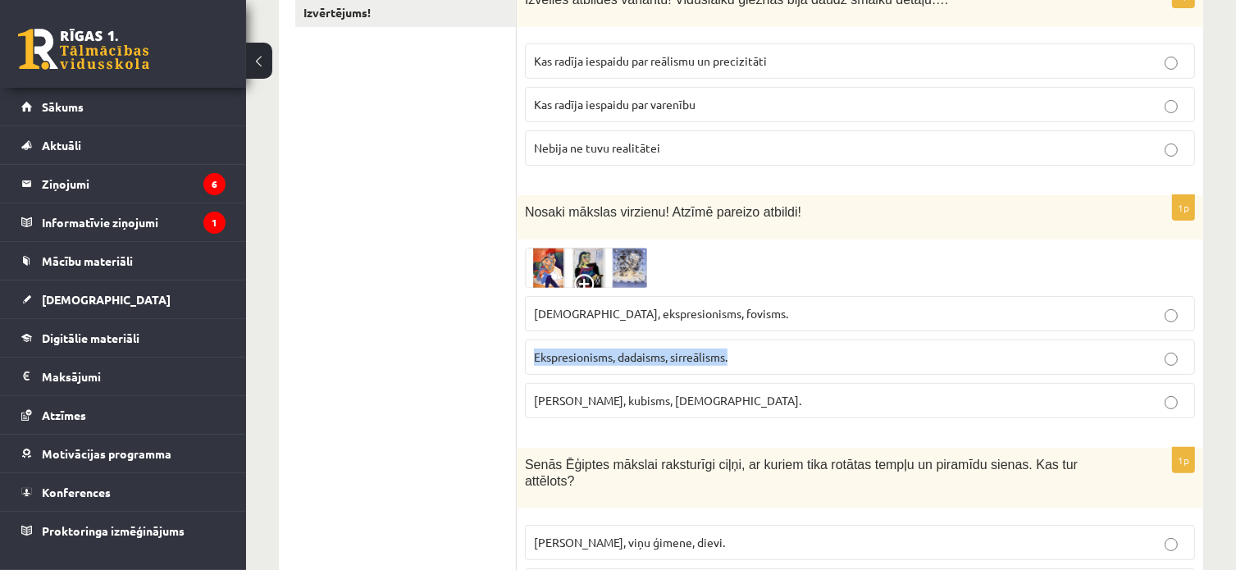
click at [630, 256] on img at bounding box center [586, 268] width 123 height 40
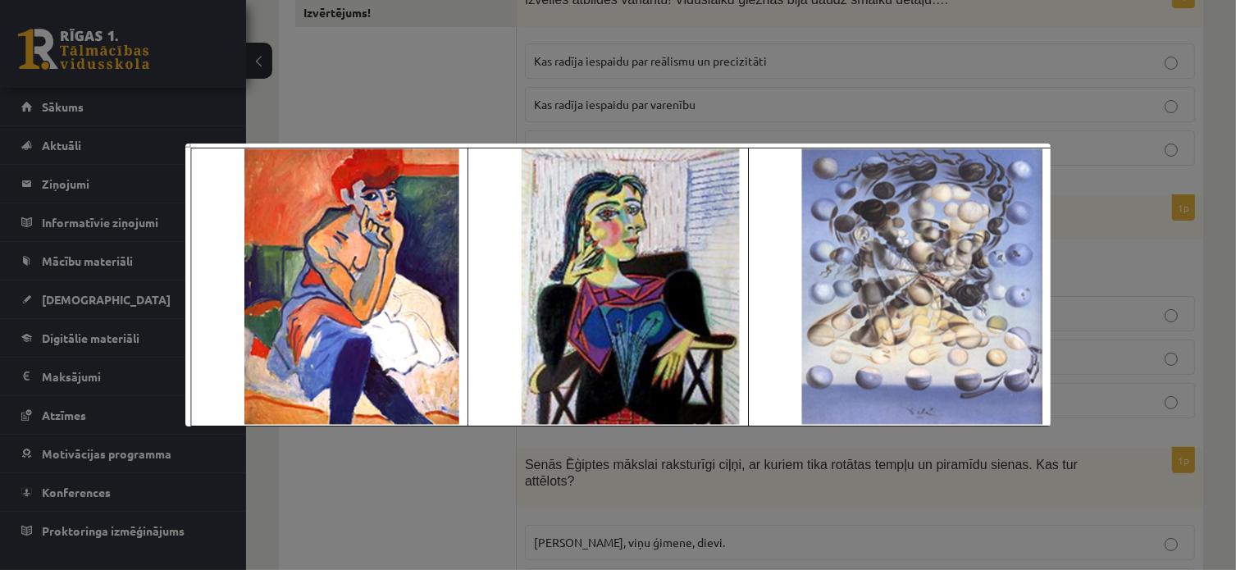
click at [1149, 268] on div at bounding box center [618, 285] width 1236 height 570
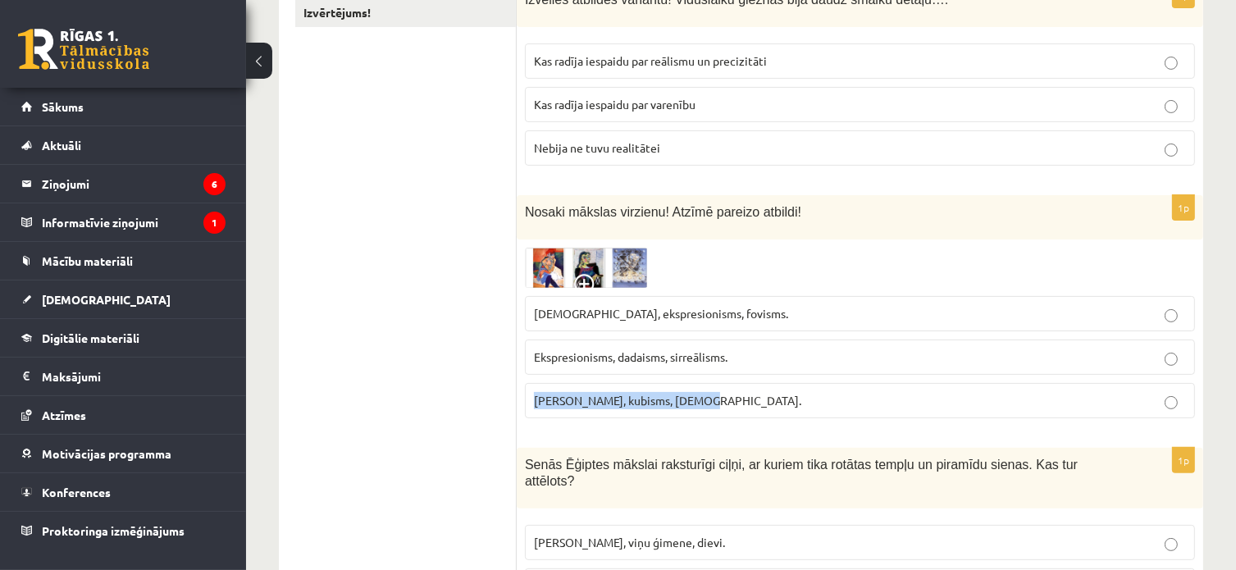
drag, startPoint x: 701, startPoint y: 399, endPoint x: 530, endPoint y: 410, distance: 171.7
click at [530, 410] on label "Fovisms, kubisms, sirreālisms." at bounding box center [860, 400] width 670 height 35
copy span "Fovisms, kubisms, sirreālisms."
click at [543, 255] on img at bounding box center [586, 268] width 123 height 40
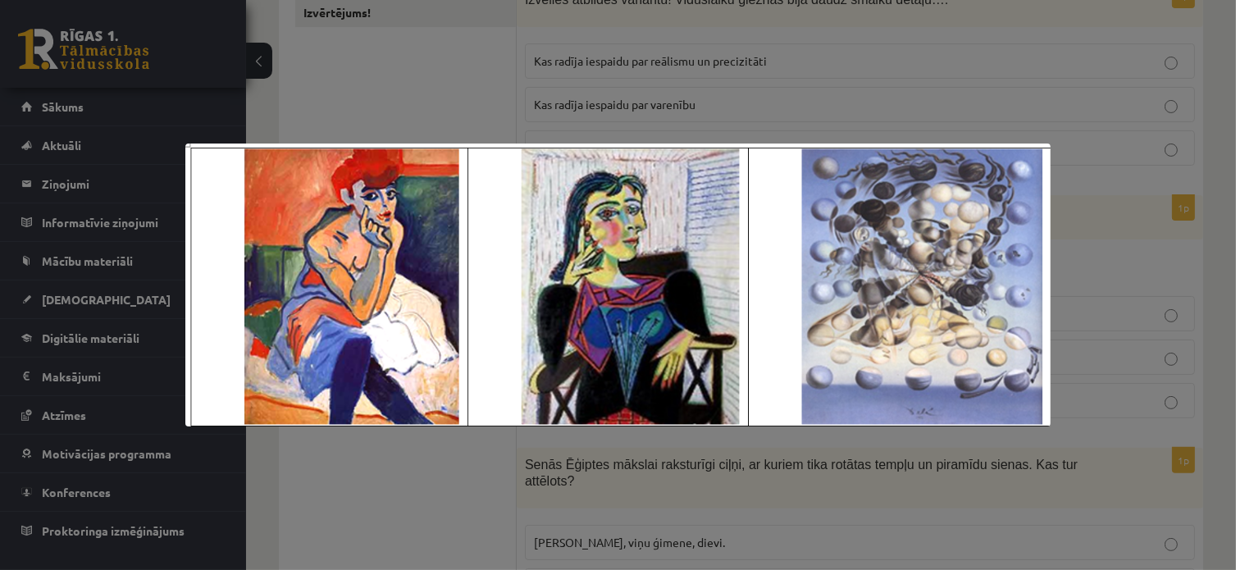
click at [438, 449] on div at bounding box center [618, 285] width 1236 height 570
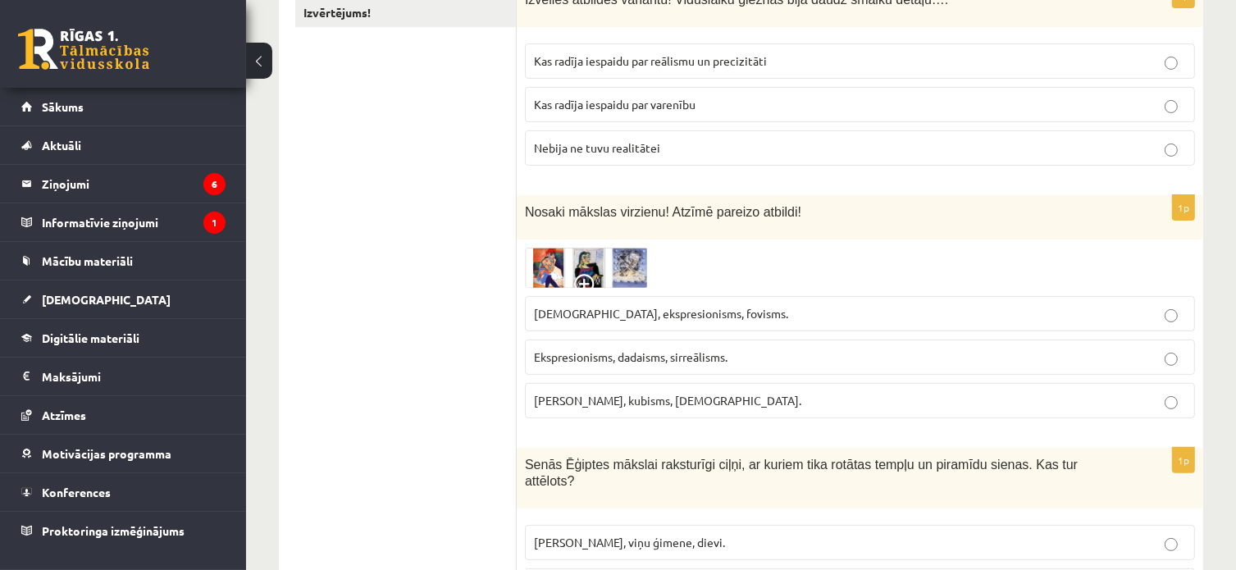
click at [572, 261] on img at bounding box center [586, 268] width 123 height 40
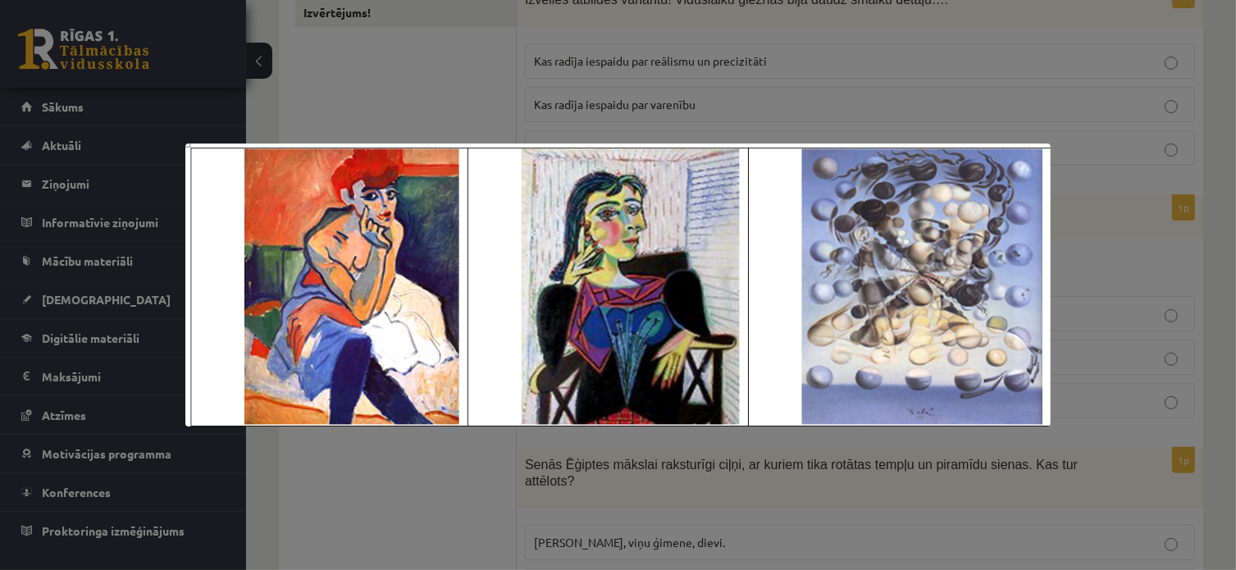
click at [368, 503] on div at bounding box center [618, 285] width 1236 height 570
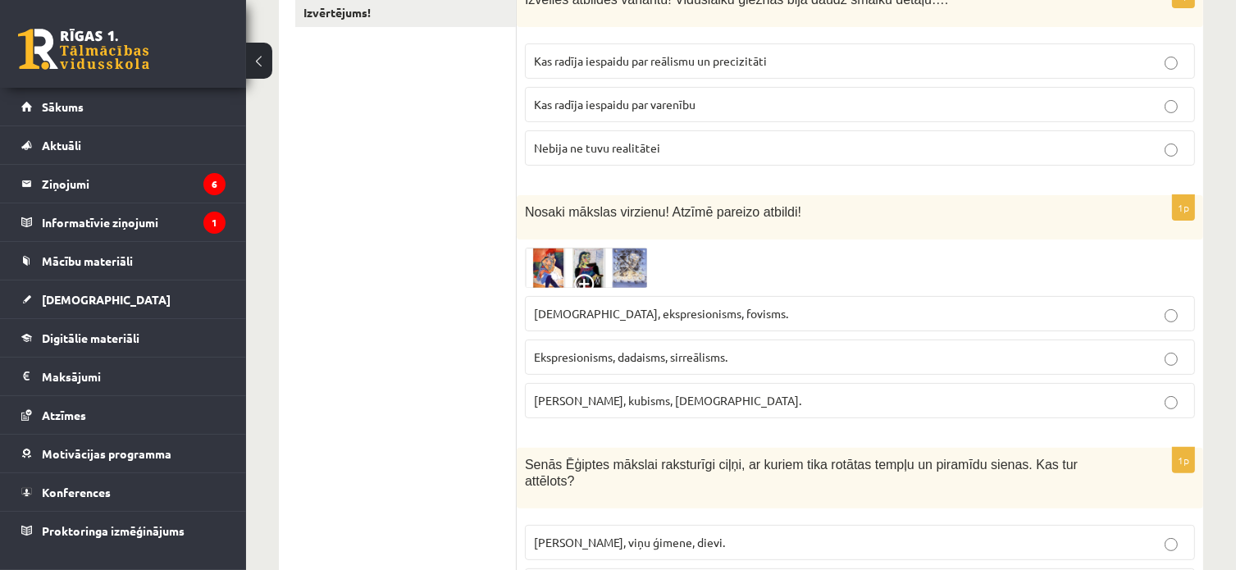
click at [541, 261] on img at bounding box center [586, 268] width 123 height 40
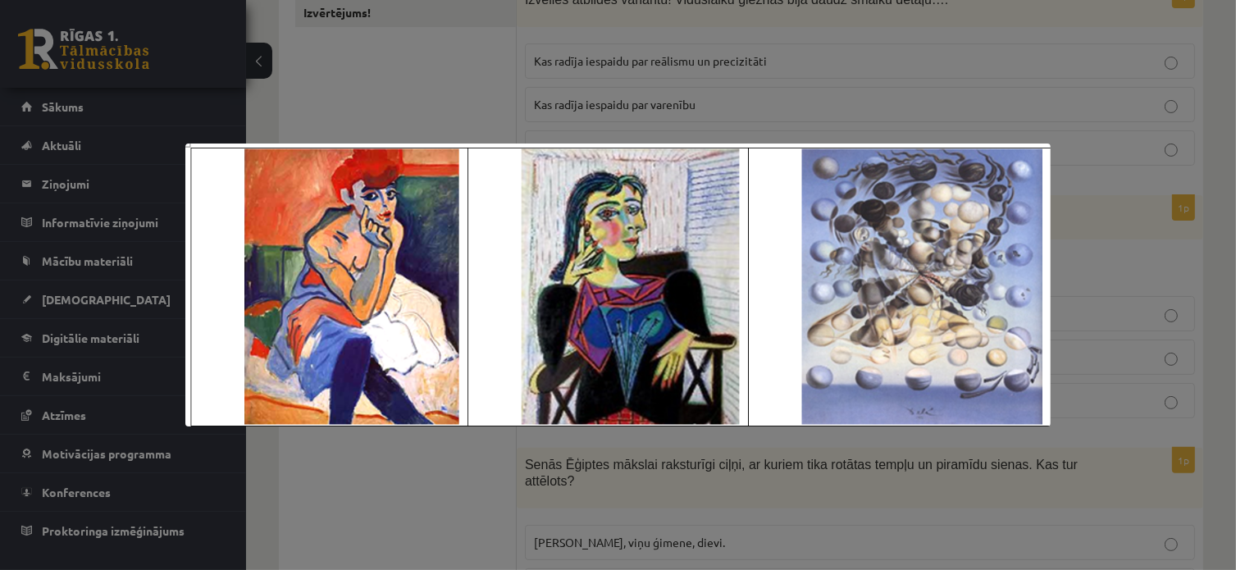
click at [399, 474] on div at bounding box center [618, 285] width 1236 height 570
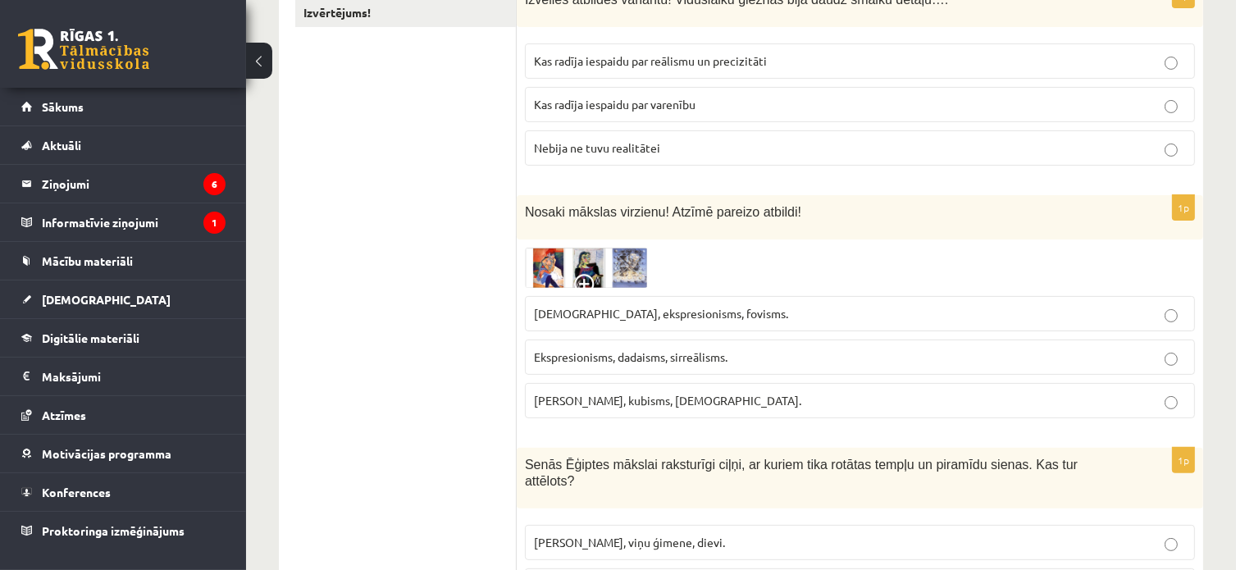
click at [595, 266] on img at bounding box center [586, 268] width 123 height 40
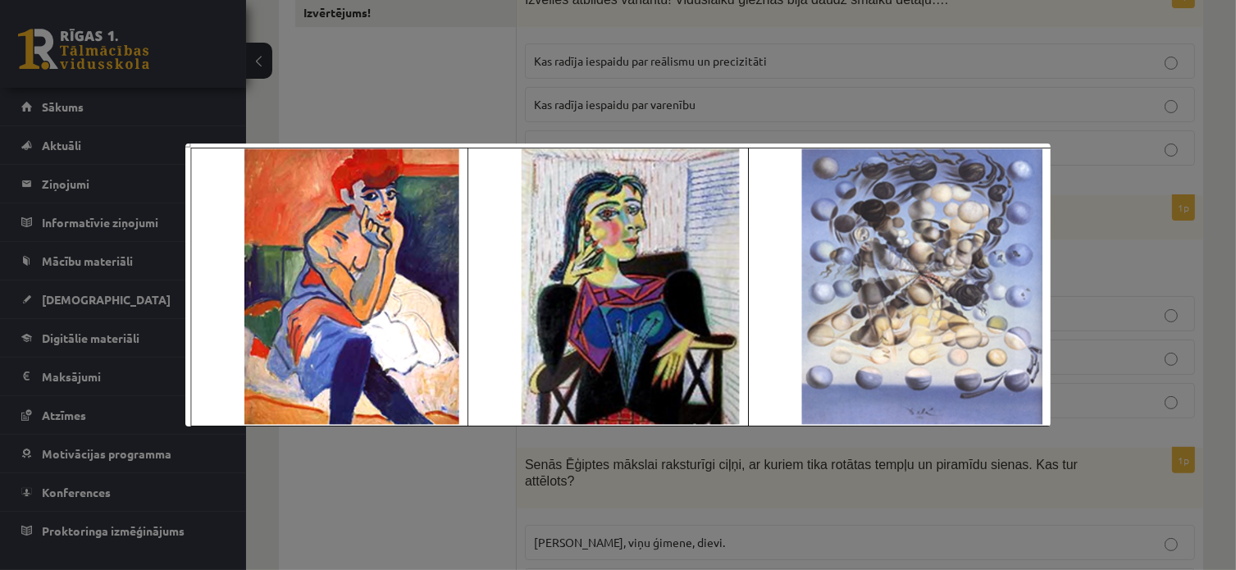
click at [437, 481] on div at bounding box center [618, 285] width 1236 height 570
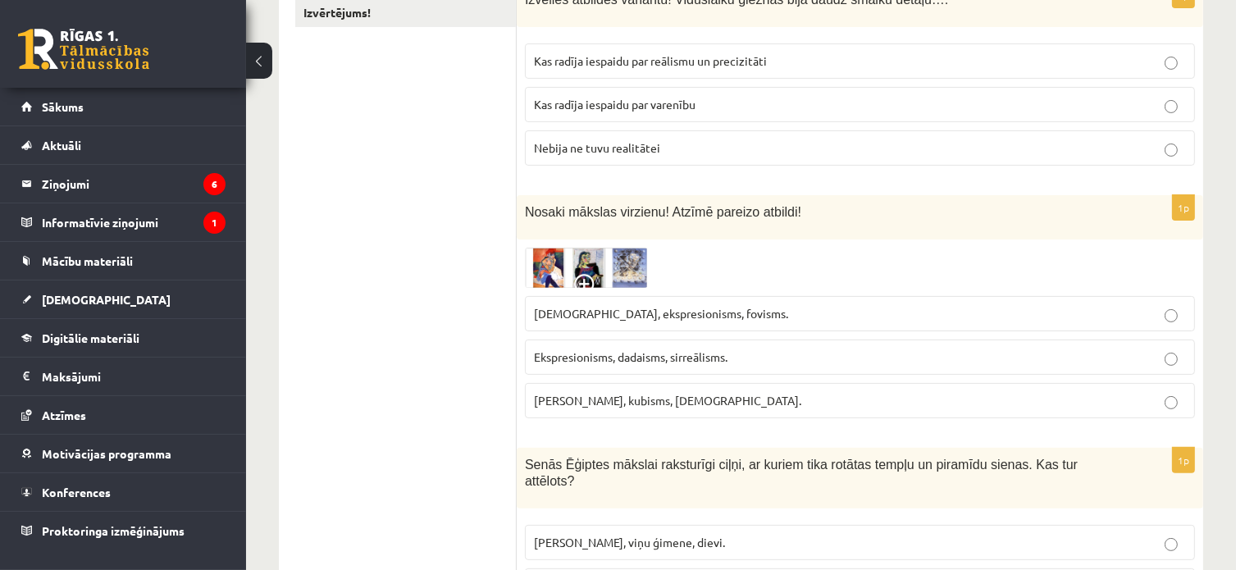
click at [580, 315] on span "Sirreālisms, ekspresionisms, fovisms." at bounding box center [661, 313] width 254 height 15
click at [590, 348] on p "Ekspresionisms, dadaisms, sirreālisms." at bounding box center [860, 356] width 652 height 17
click at [622, 392] on p "Fovisms, kubisms, sirreālisms." at bounding box center [860, 400] width 652 height 17
click at [640, 311] on span "Sirreālisms, ekspresionisms, fovisms." at bounding box center [661, 313] width 254 height 15
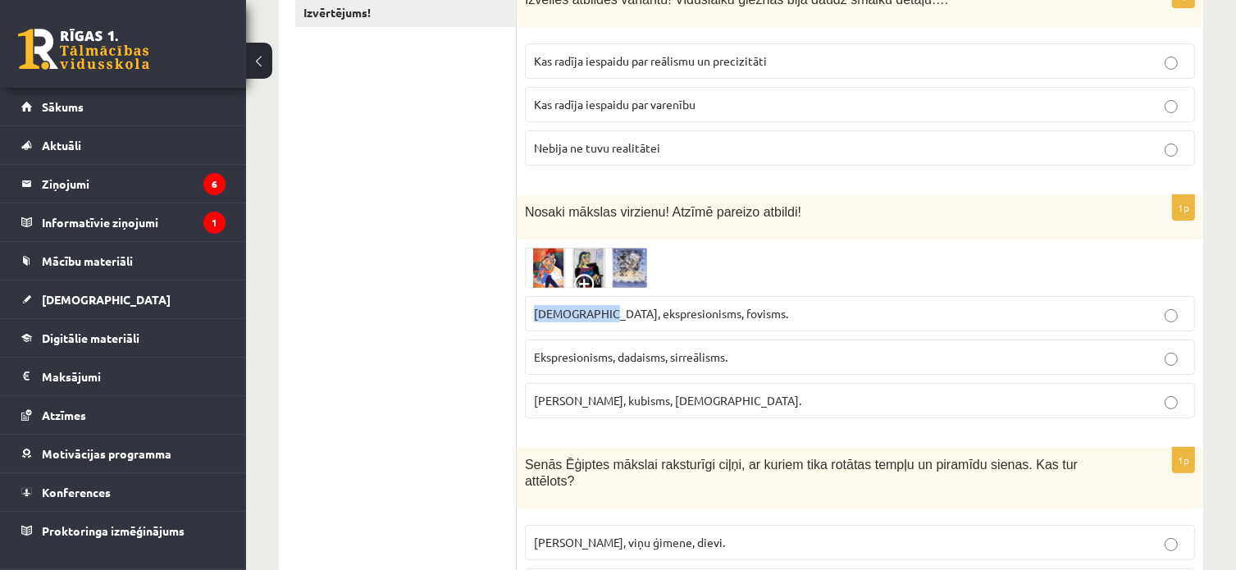
drag, startPoint x: 591, startPoint y: 310, endPoint x: 531, endPoint y: 309, distance: 60.7
click at [531, 309] on label "Sirreālisms, ekspresionisms, fovisms." at bounding box center [860, 313] width 670 height 35
copy span "Sirreālisms,"
click at [549, 263] on img at bounding box center [586, 268] width 123 height 40
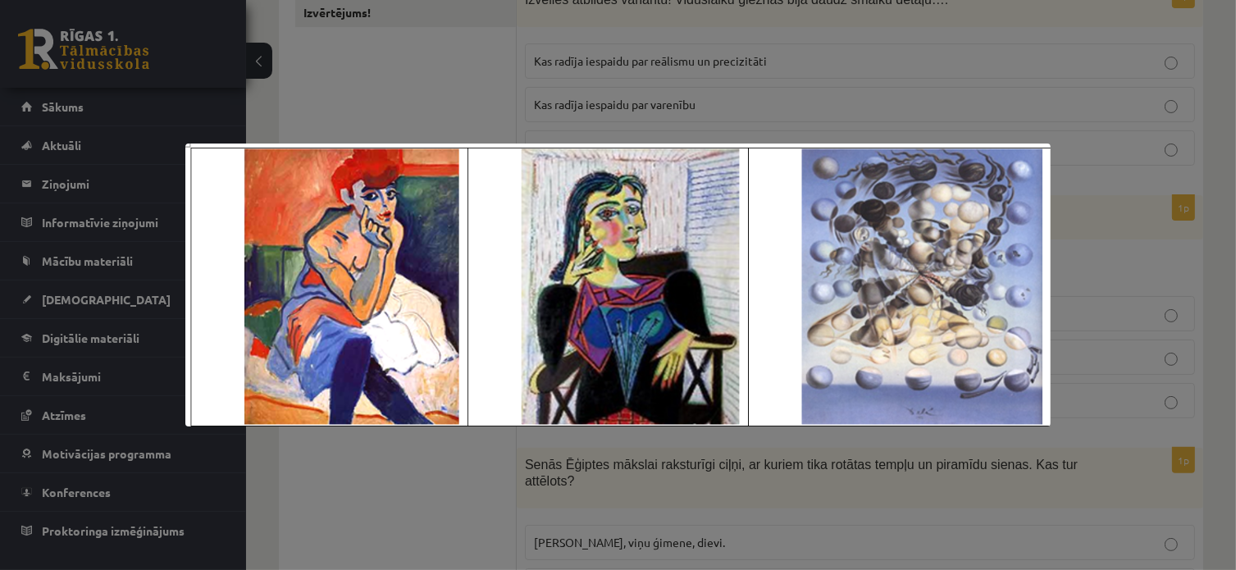
click at [472, 518] on div at bounding box center [618, 285] width 1236 height 570
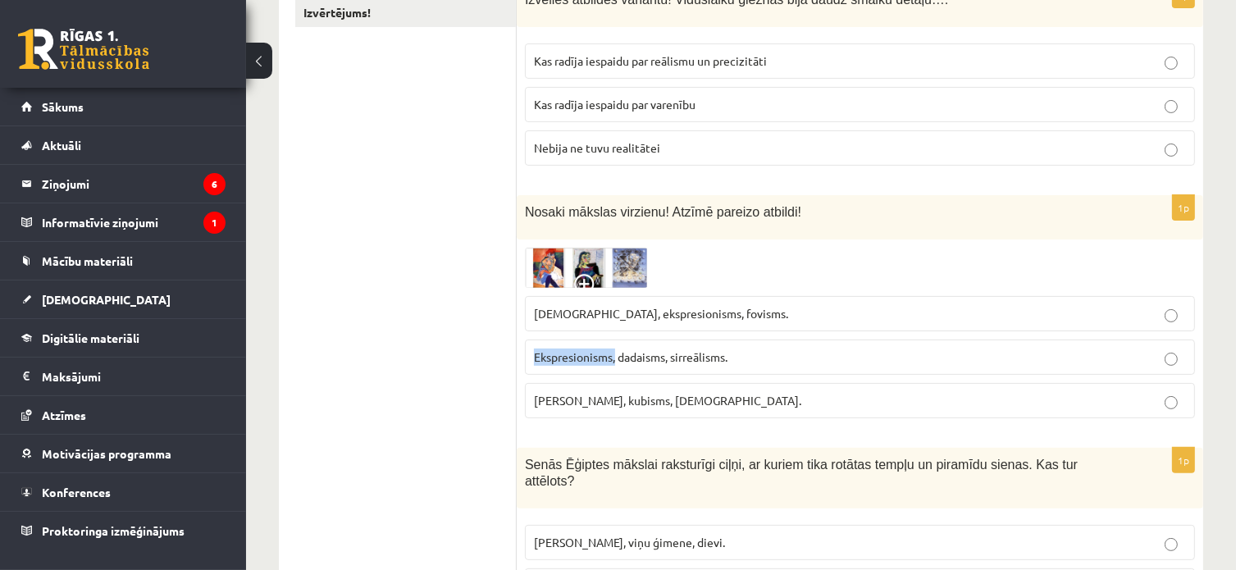
drag, startPoint x: 531, startPoint y: 353, endPoint x: 617, endPoint y: 357, distance: 86.2
click at [617, 357] on label "Ekspresionisms, dadaisms, sirreālisms." at bounding box center [860, 356] width 670 height 35
copy span "Ekspresionisms,"
click at [535, 257] on img at bounding box center [586, 268] width 123 height 40
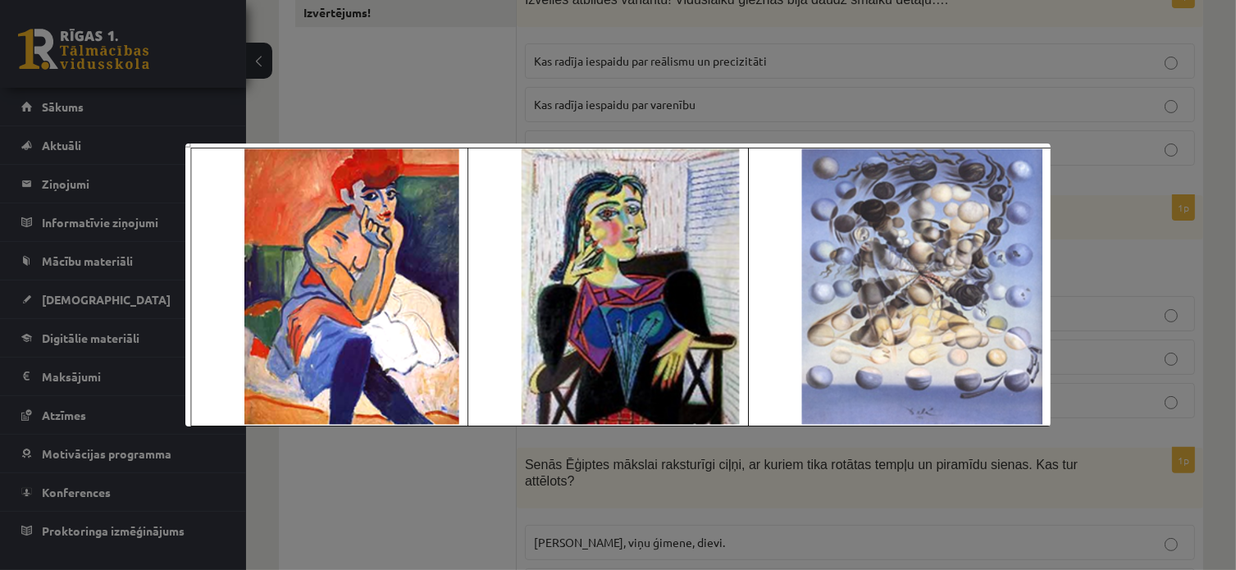
click at [360, 480] on div at bounding box center [618, 285] width 1236 height 570
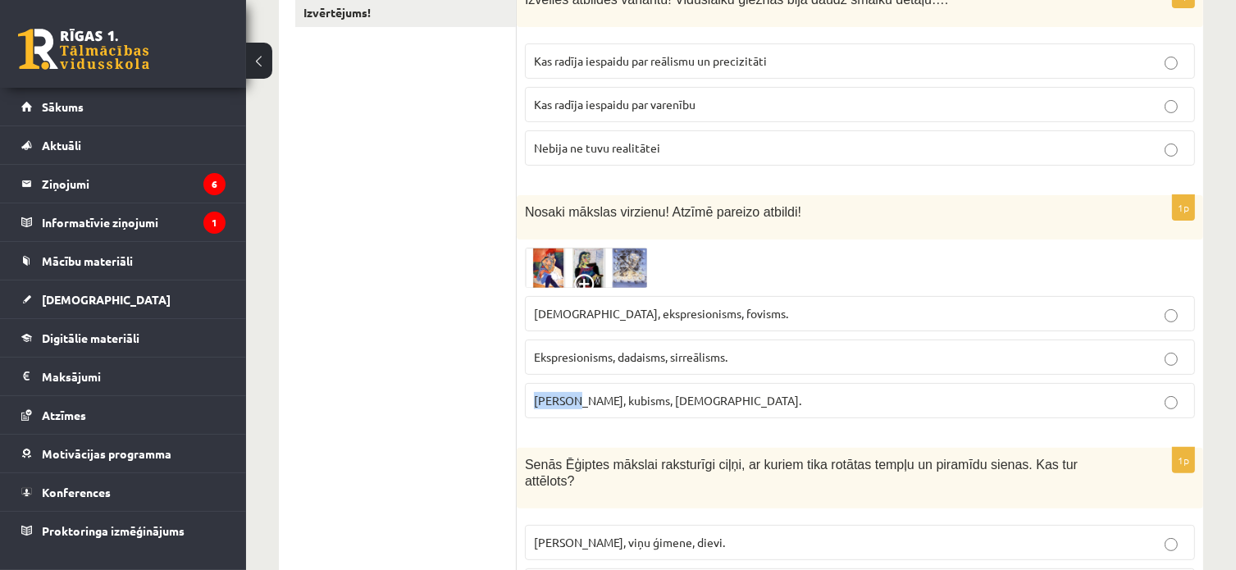
drag, startPoint x: 574, startPoint y: 392, endPoint x: 535, endPoint y: 389, distance: 39.4
click at [535, 392] on p "Fovisms, kubisms, sirreālisms." at bounding box center [860, 400] width 652 height 17
copy span "Fovisms"
click at [566, 260] on img at bounding box center [586, 268] width 123 height 40
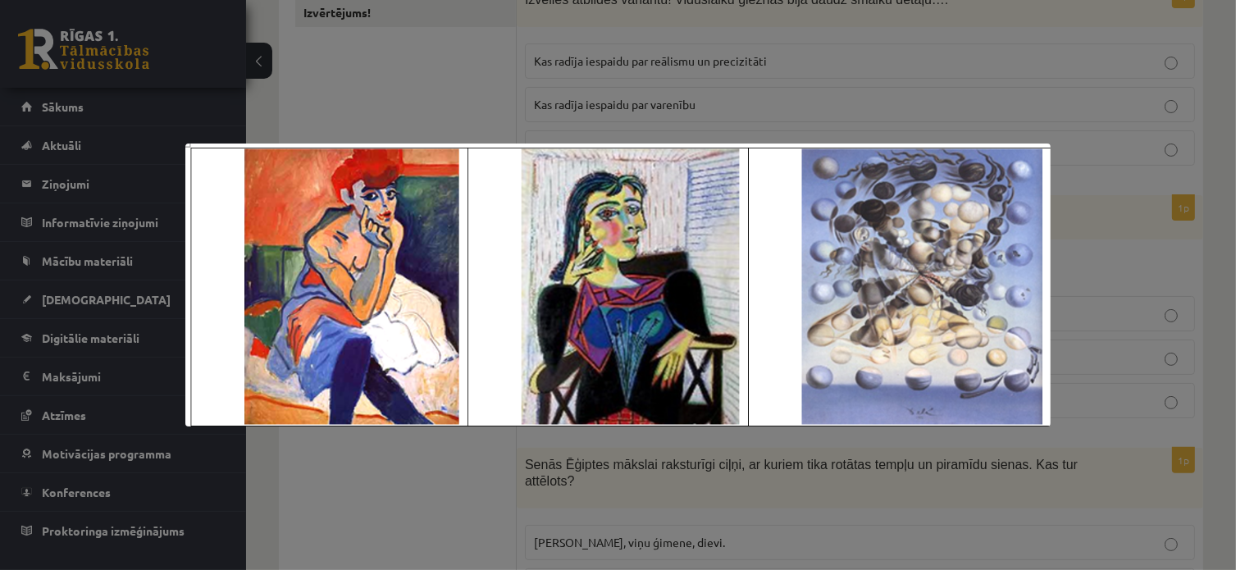
drag, startPoint x: 397, startPoint y: 475, endPoint x: 399, endPoint y: 458, distance: 16.5
click at [397, 475] on div at bounding box center [618, 285] width 1236 height 570
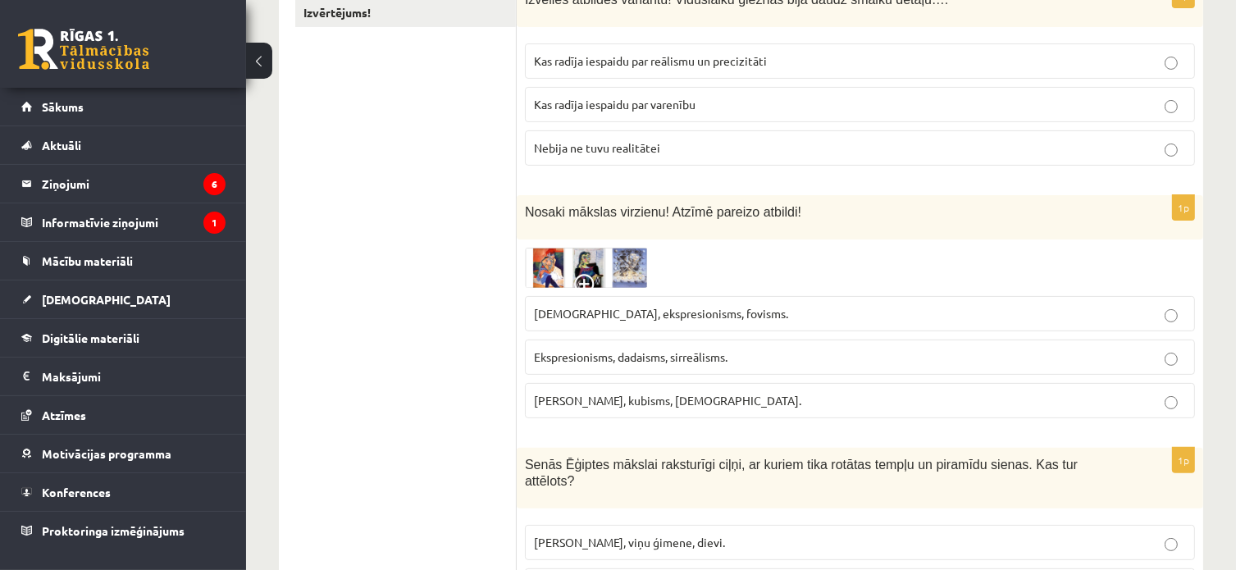
click at [547, 265] on img at bounding box center [586, 268] width 123 height 40
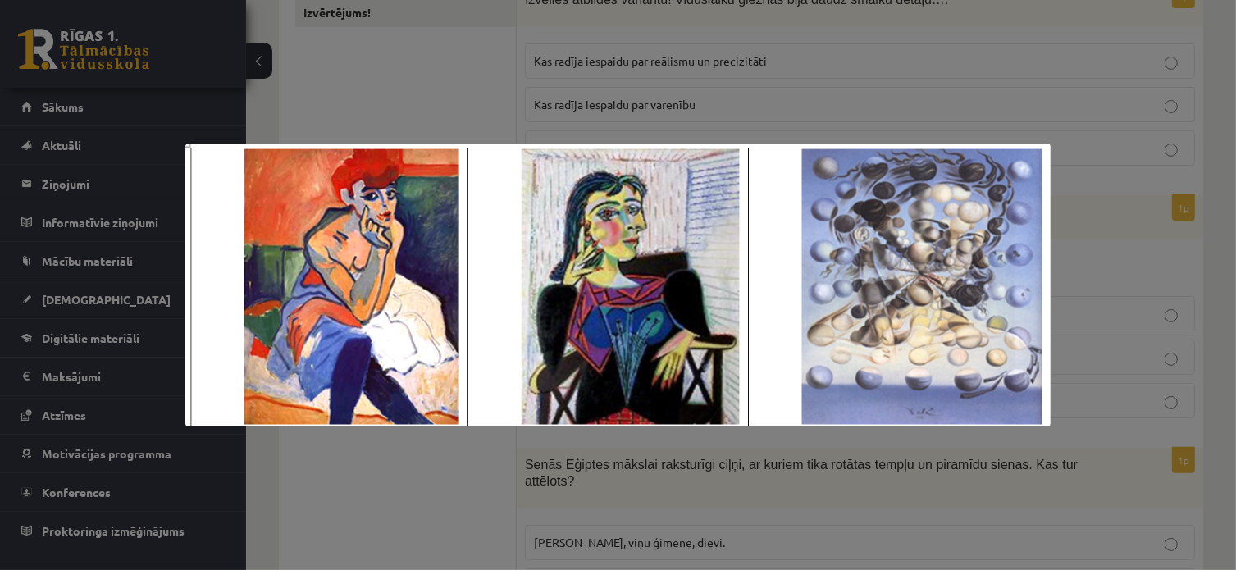
click at [361, 485] on div at bounding box center [618, 285] width 1236 height 570
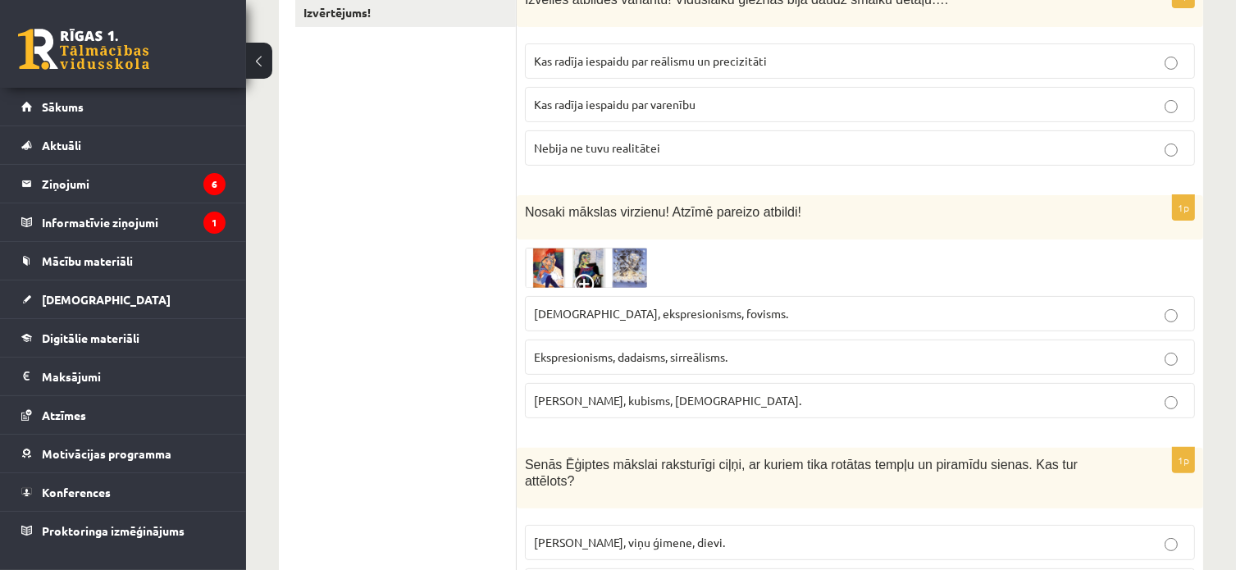
click at [648, 361] on span "Ekspresionisms, dadaisms, sirreālisms." at bounding box center [631, 356] width 194 height 15
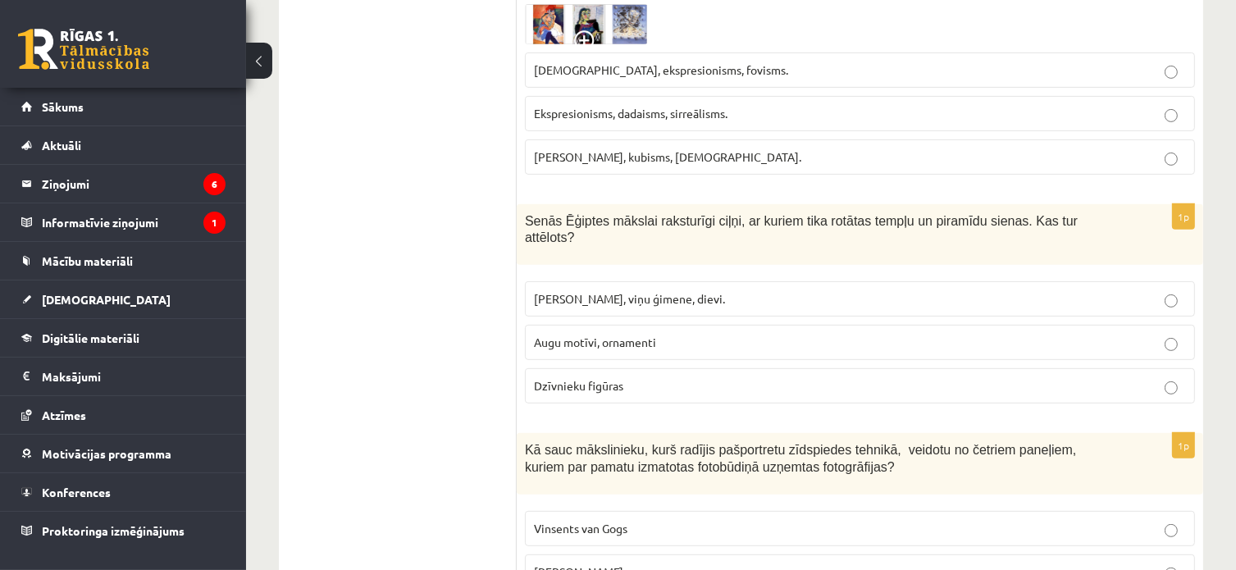
scroll to position [574, 0]
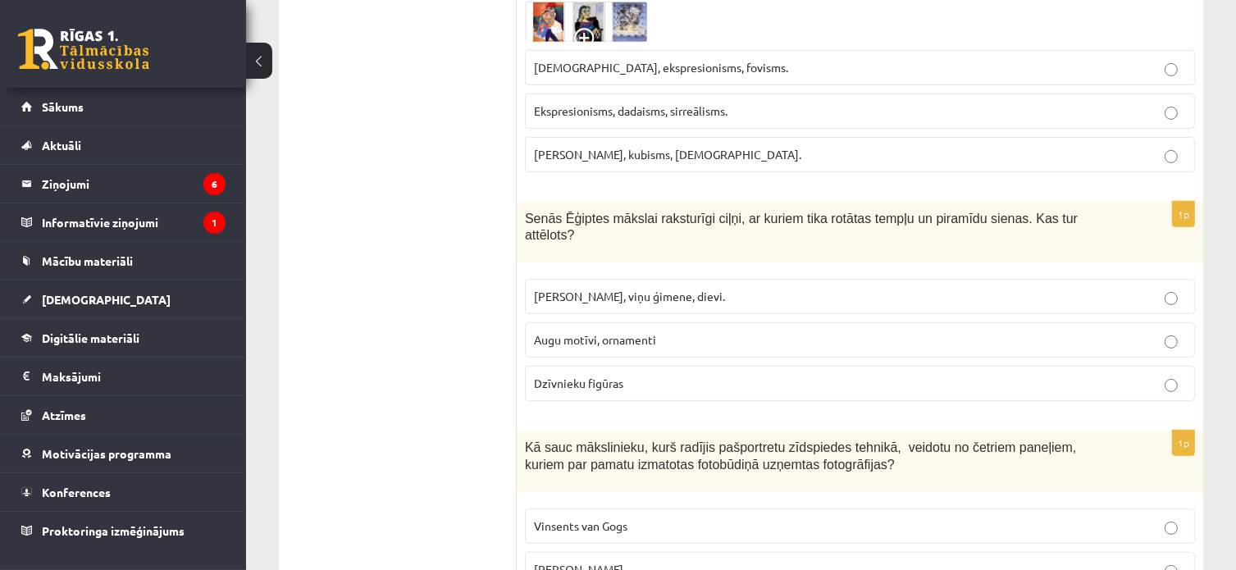
click at [604, 289] on span "Faraoni, viņu ģimene, dievi." at bounding box center [629, 296] width 191 height 15
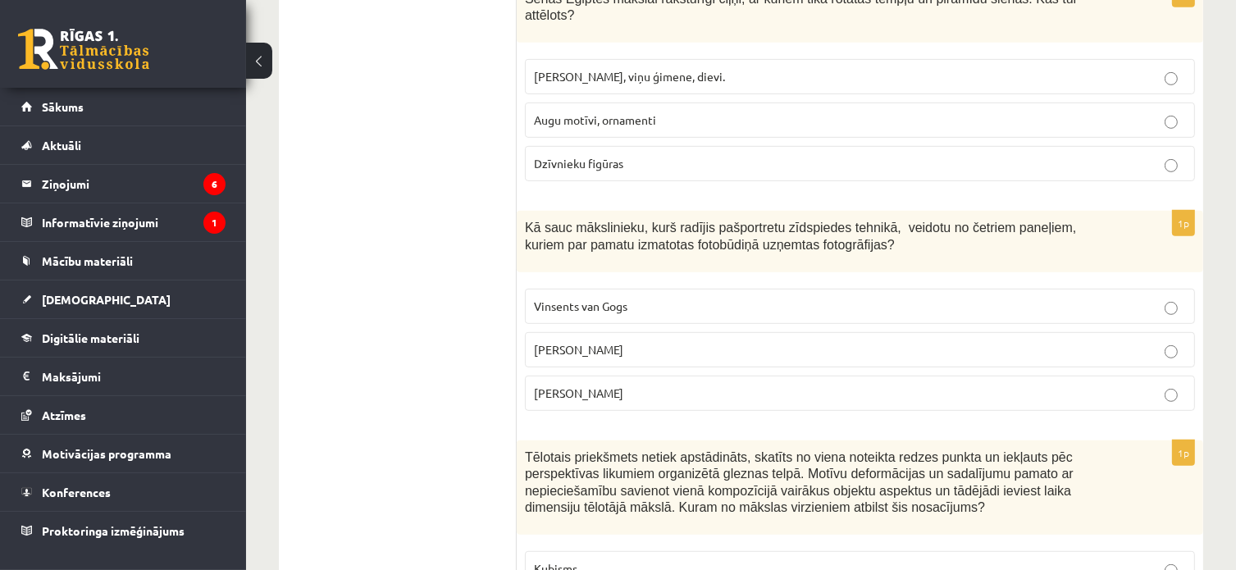
scroll to position [820, 0]
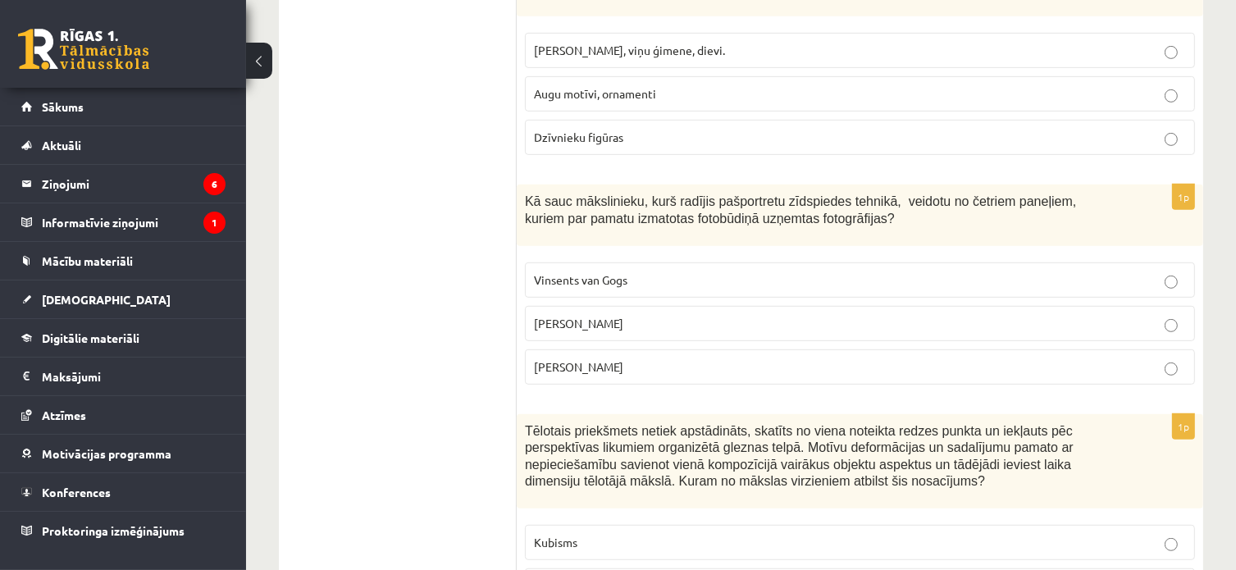
click at [604, 317] on label "Endijs Vorhols" at bounding box center [860, 323] width 670 height 35
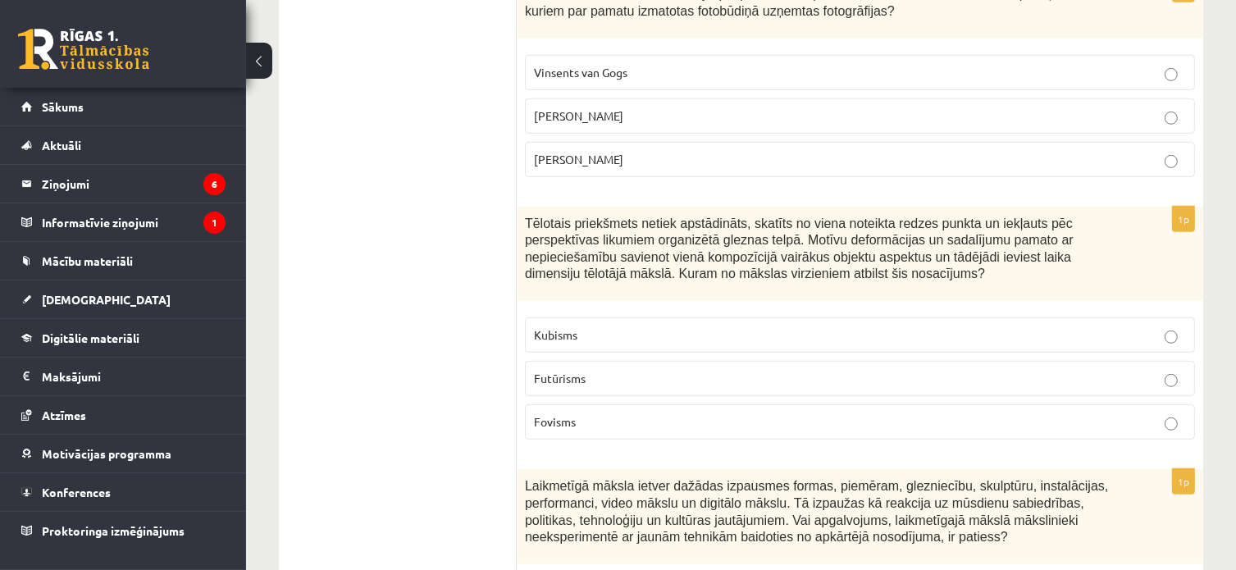
scroll to position [1066, 0]
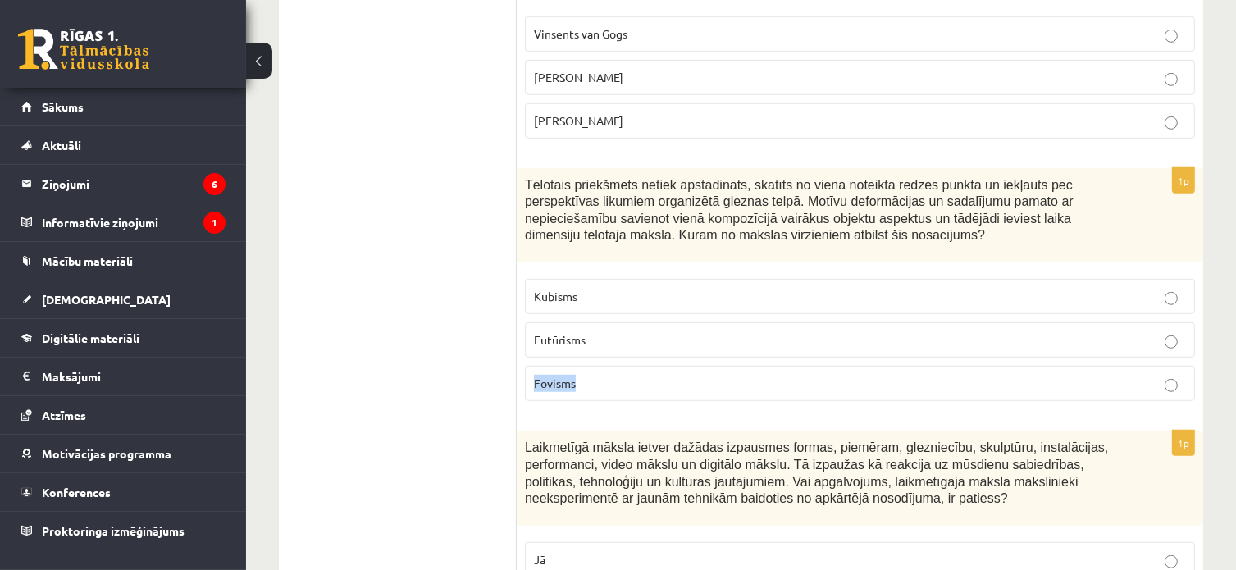
drag, startPoint x: 595, startPoint y: 358, endPoint x: 529, endPoint y: 357, distance: 66.4
click at [529, 366] on label "Fovisms" at bounding box center [860, 383] width 670 height 35
drag, startPoint x: 598, startPoint y: 311, endPoint x: 530, endPoint y: 307, distance: 68.1
click at [530, 322] on label "Futūrisms" at bounding box center [860, 339] width 670 height 35
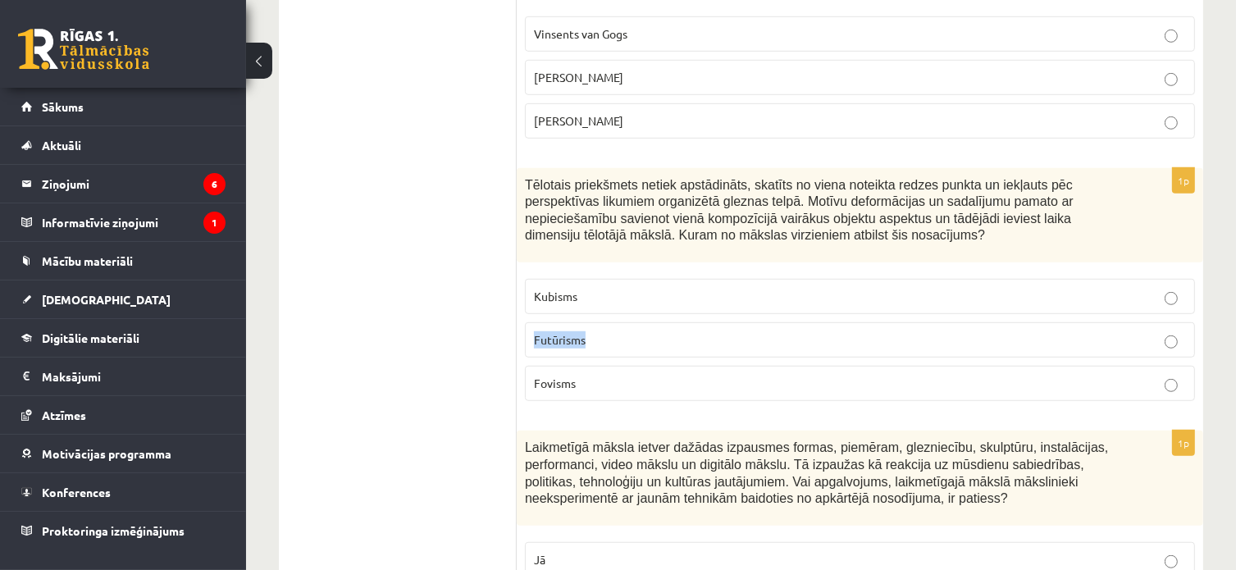
copy span "Futūrisms"
click at [653, 375] on p "Fovisms" at bounding box center [860, 383] width 652 height 17
click at [604, 331] on p "Futūrisms" at bounding box center [860, 339] width 652 height 17
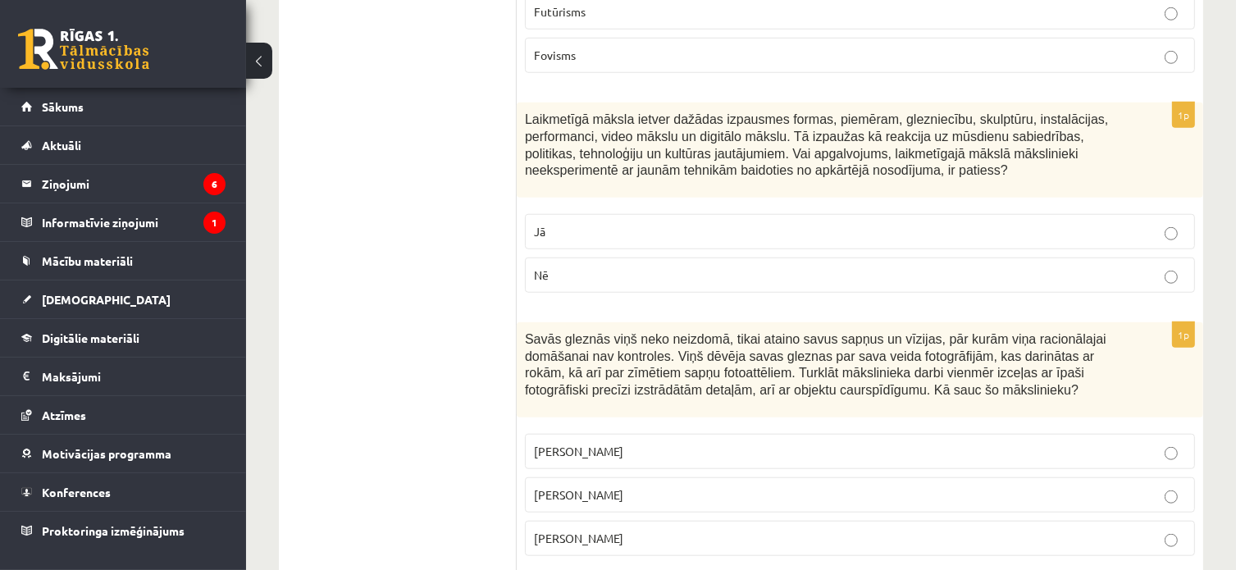
scroll to position [1312, 0]
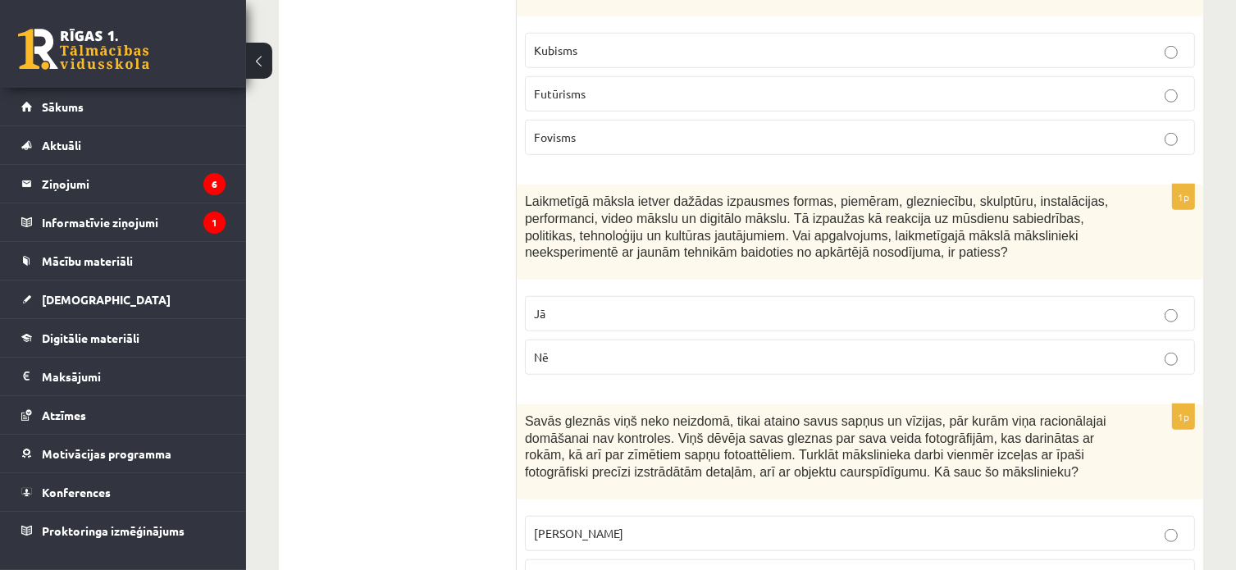
click at [948, 194] on span "Laikmetīgā māksla ietver dažādas izpausmes formas, piemēram, glezniecību, skulp…" at bounding box center [816, 226] width 583 height 65
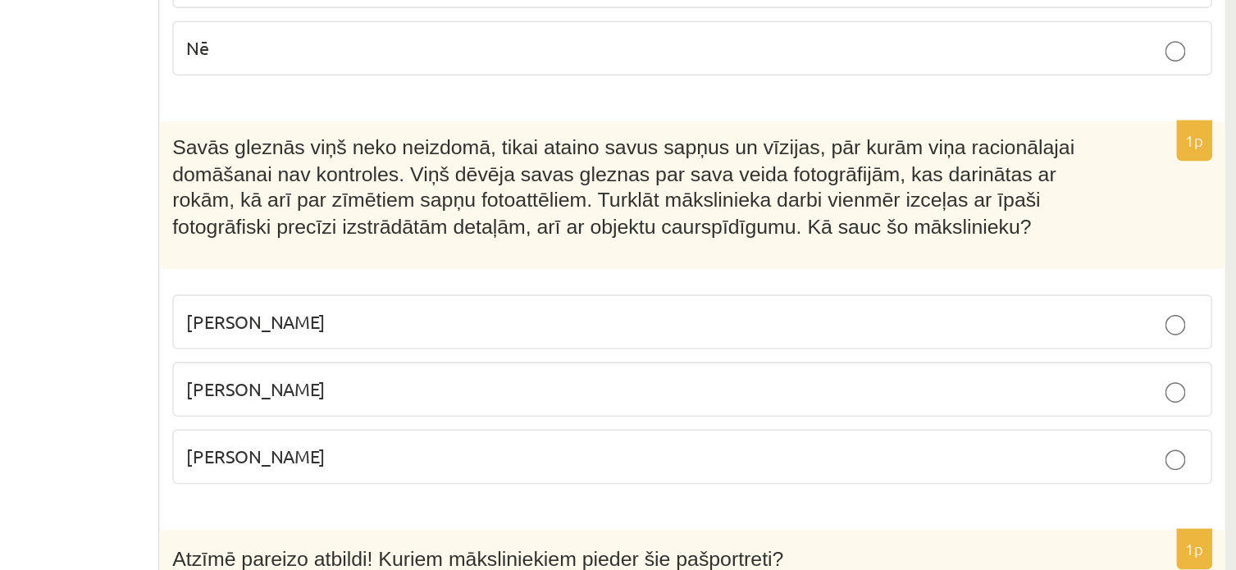
scroll to position [1437, 0]
drag, startPoint x: 609, startPoint y: 383, endPoint x: 532, endPoint y: 379, distance: 77.2
click at [532, 391] on label "Pablo Pikaso" at bounding box center [860, 408] width 670 height 35
click at [605, 444] on span "Salvadors Dalī" at bounding box center [578, 451] width 89 height 15
drag, startPoint x: 600, startPoint y: 473, endPoint x: 545, endPoint y: 468, distance: 55.2
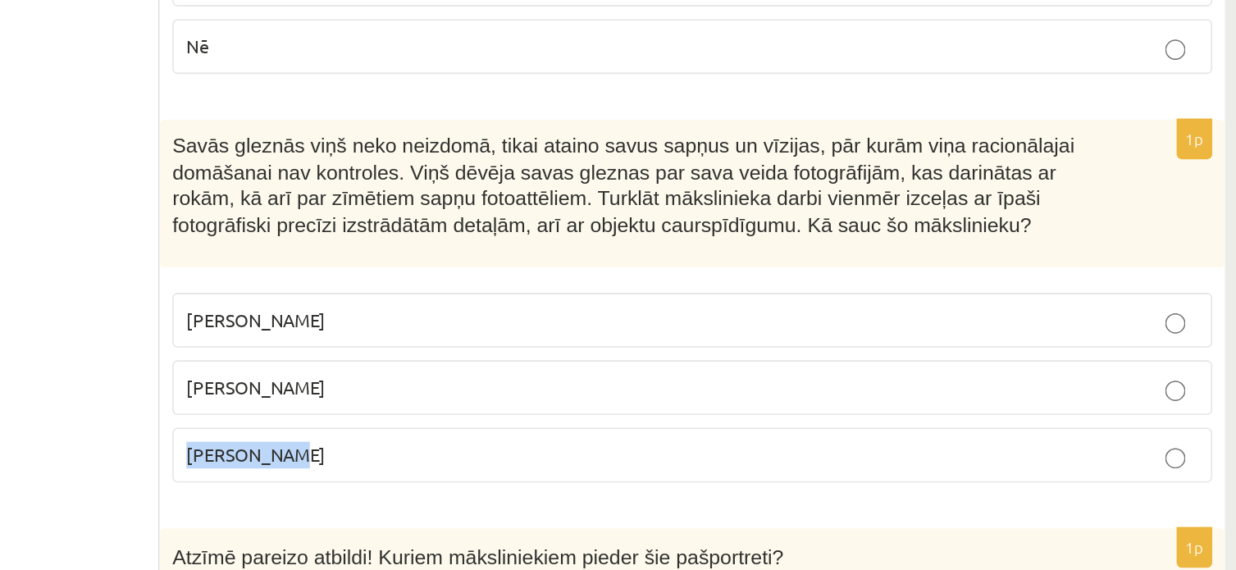
click at [532, 478] on label "Anrī Matiss" at bounding box center [860, 495] width 670 height 35
copy span "Anrī Matiss"
drag, startPoint x: 617, startPoint y: 435, endPoint x: 535, endPoint y: 421, distance: 83.0
click at [535, 444] on p "Salvadors Dalī" at bounding box center [860, 452] width 652 height 17
copy span "Salvadors Dalī"
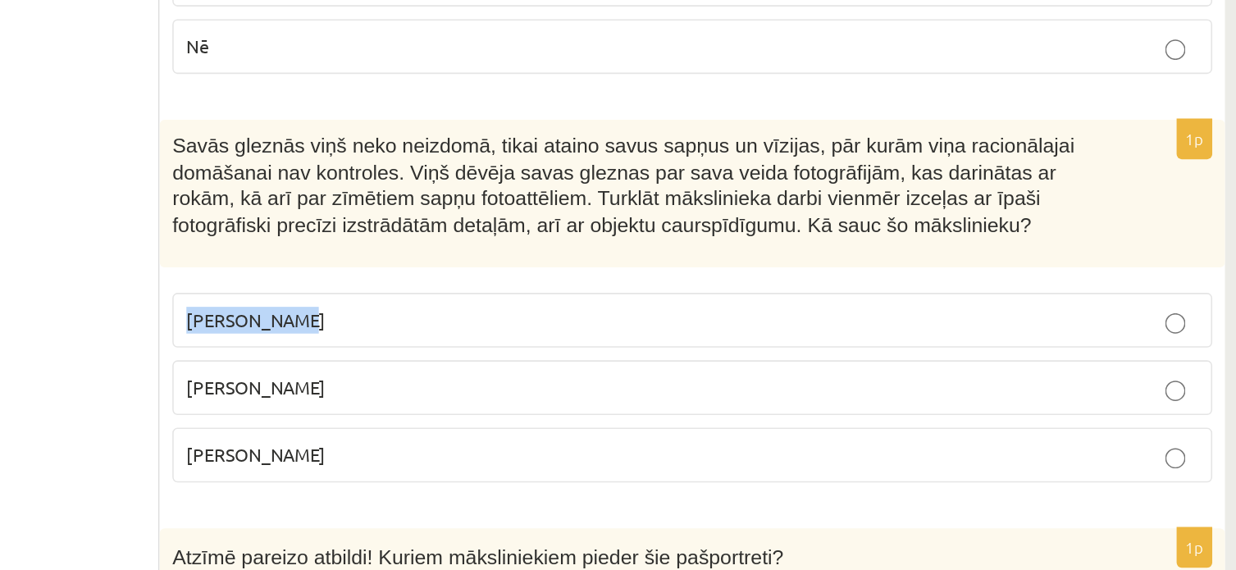
drag, startPoint x: 606, startPoint y: 379, endPoint x: 529, endPoint y: 380, distance: 77.1
click at [529, 391] on label "Pablo Pikaso" at bounding box center [860, 408] width 670 height 35
copy span "Pablo Pikaso"
click at [576, 444] on span "Salvadors Dalī" at bounding box center [578, 451] width 89 height 15
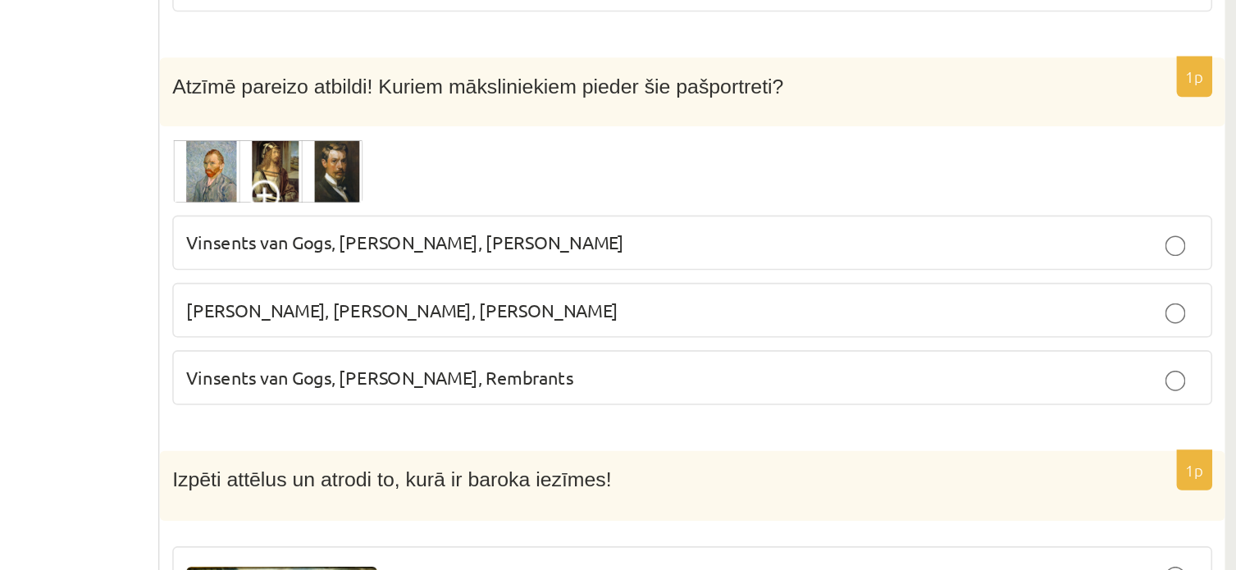
scroll to position [1742, 0]
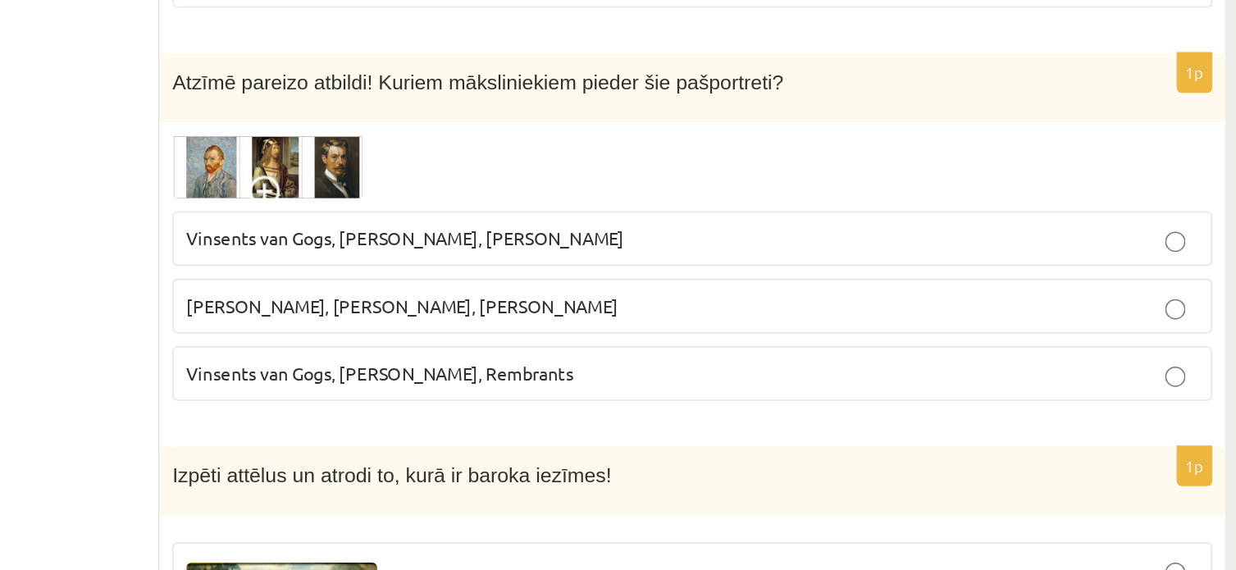
click at [627, 348] on span "Vinsents van Gogs, Albrehts Dīrers, Janis Rozentāls" at bounding box center [675, 355] width 282 height 15
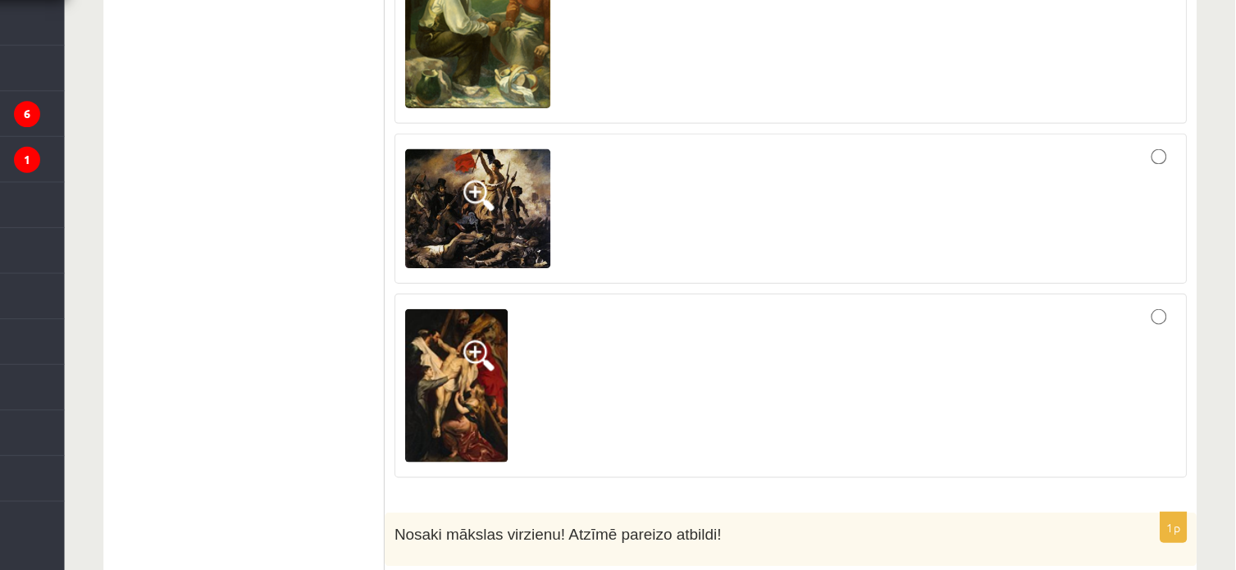
scroll to position [2311, 0]
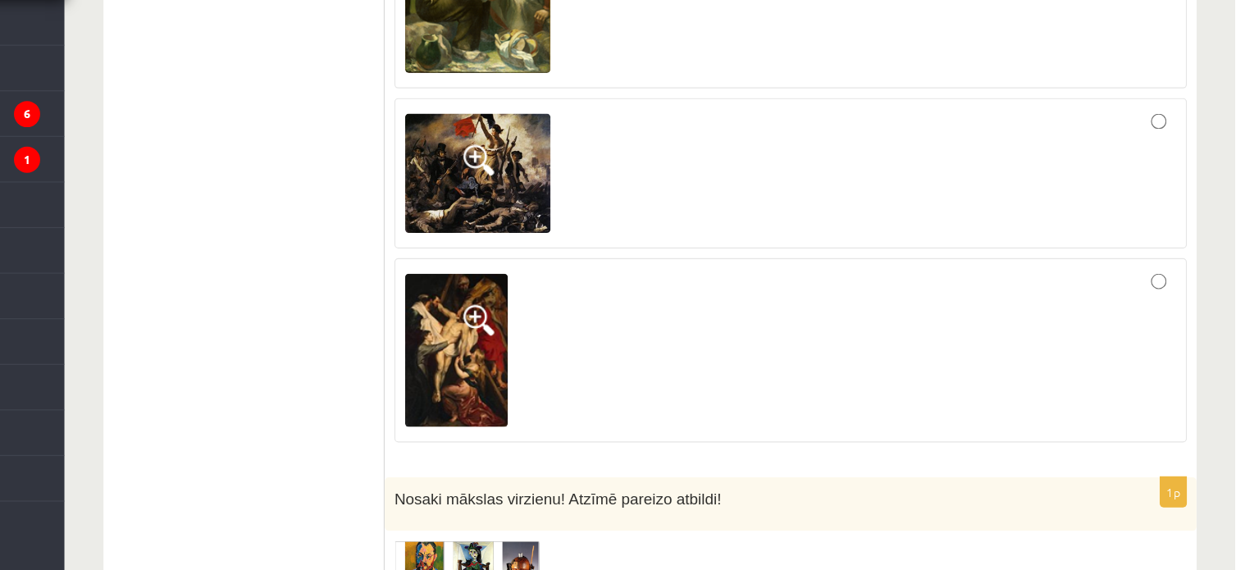
click at [1192, 306] on label at bounding box center [860, 384] width 670 height 156
click at [1157, 195] on div at bounding box center [860, 235] width 652 height 110
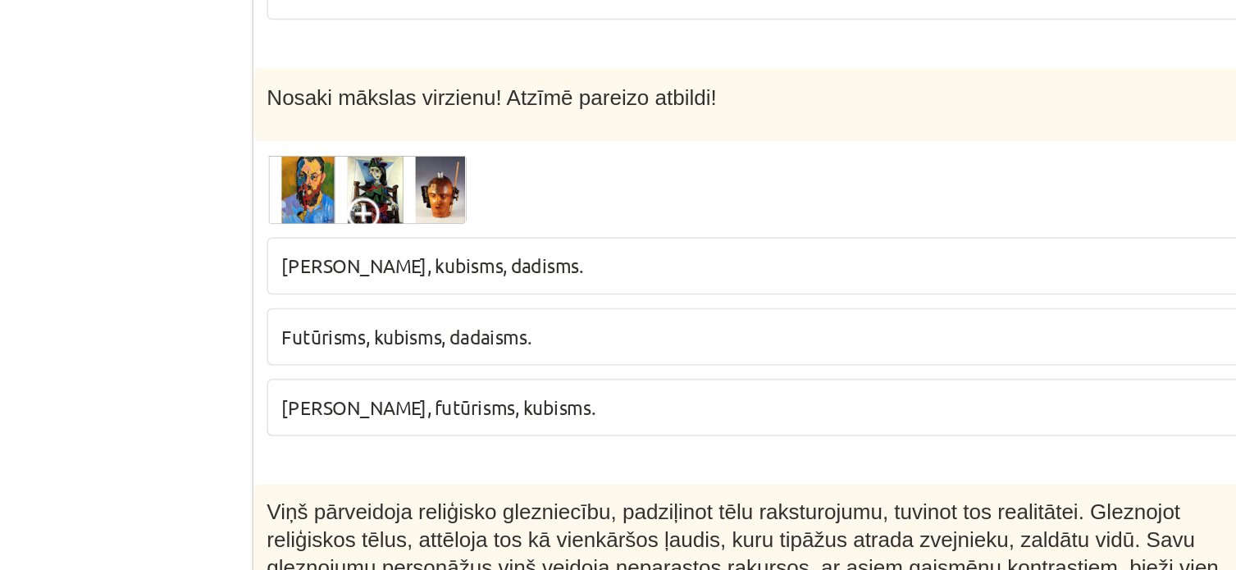
scroll to position [2585, 0]
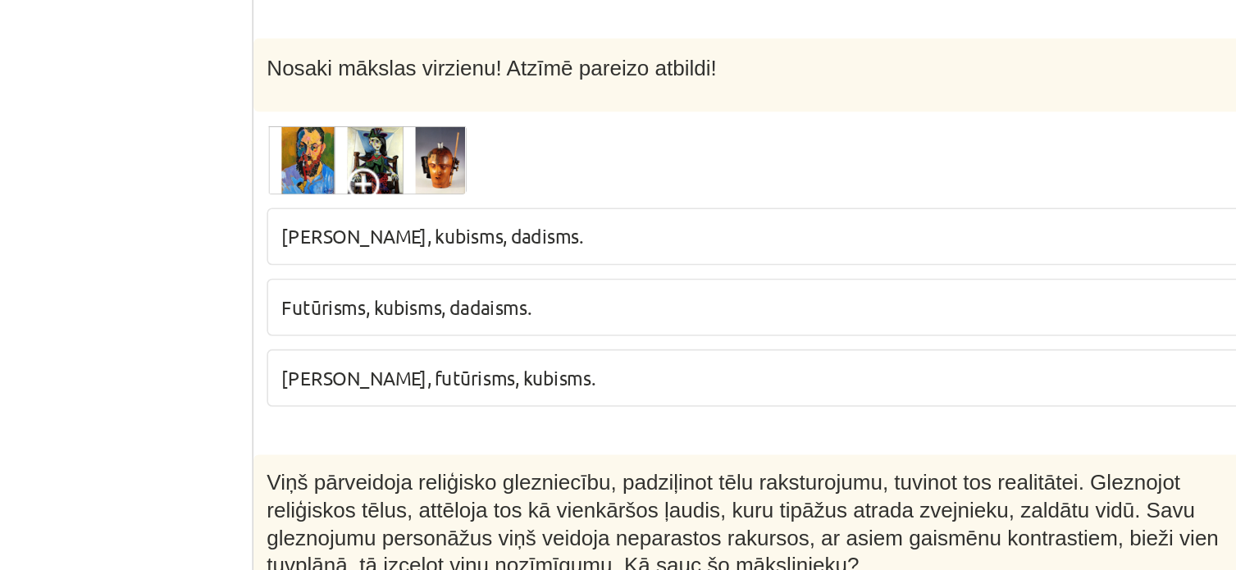
click at [647, 331] on span "Fovisms, kubisms, dadisms." at bounding box center [626, 338] width 185 height 15
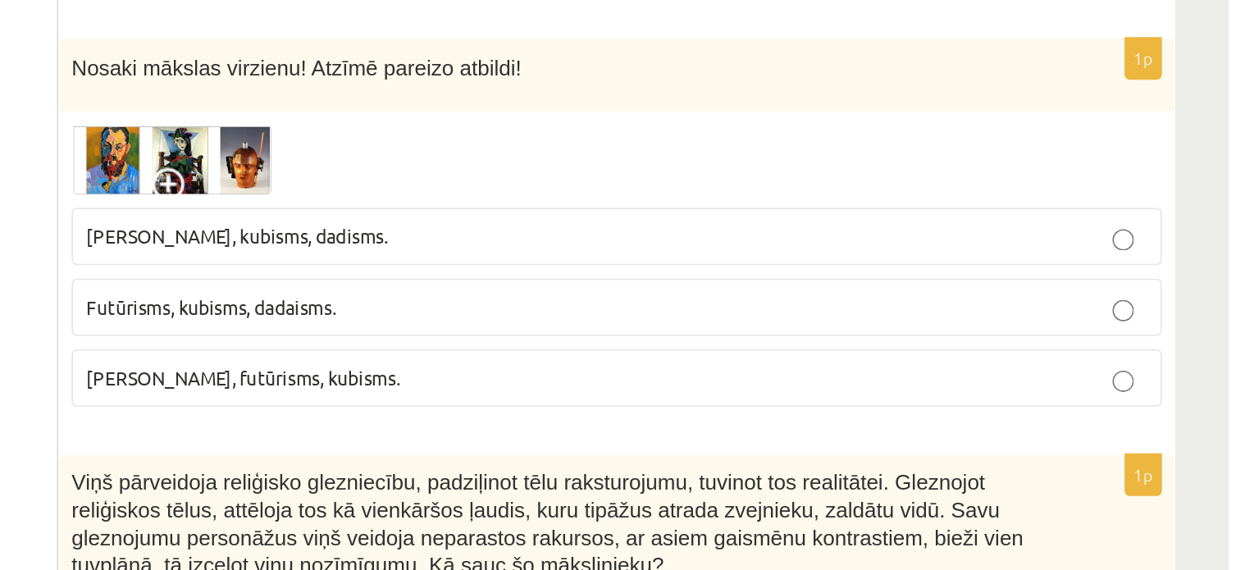
click at [636, 331] on span "Fovisms, kubisms, dadisms." at bounding box center [626, 338] width 185 height 15
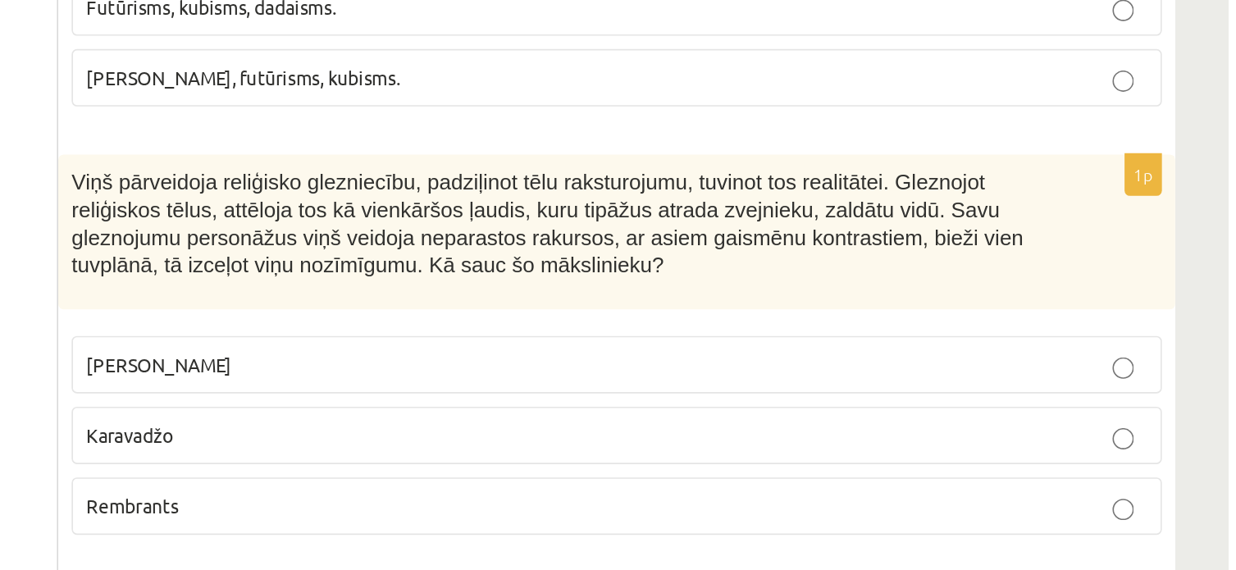
scroll to position [2760, 0]
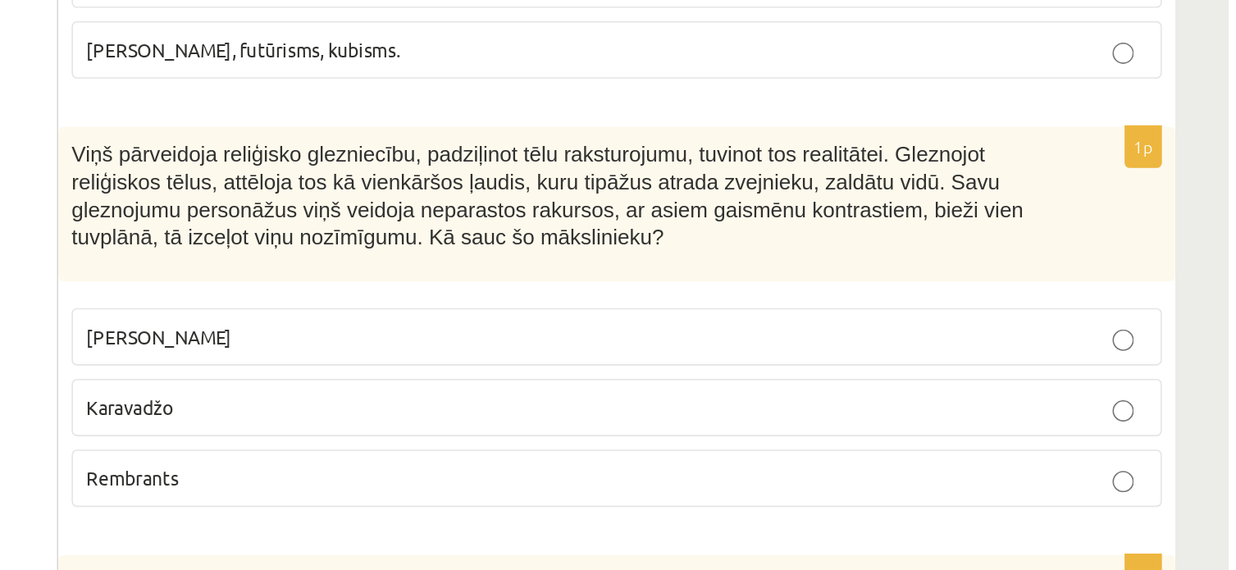
drag, startPoint x: 652, startPoint y: 437, endPoint x: 513, endPoint y: 437, distance: 138.6
drag, startPoint x: 607, startPoint y: 445, endPoint x: 531, endPoint y: 442, distance: 76.3
click at [531, 453] on label "Karavadžo" at bounding box center [860, 470] width 670 height 35
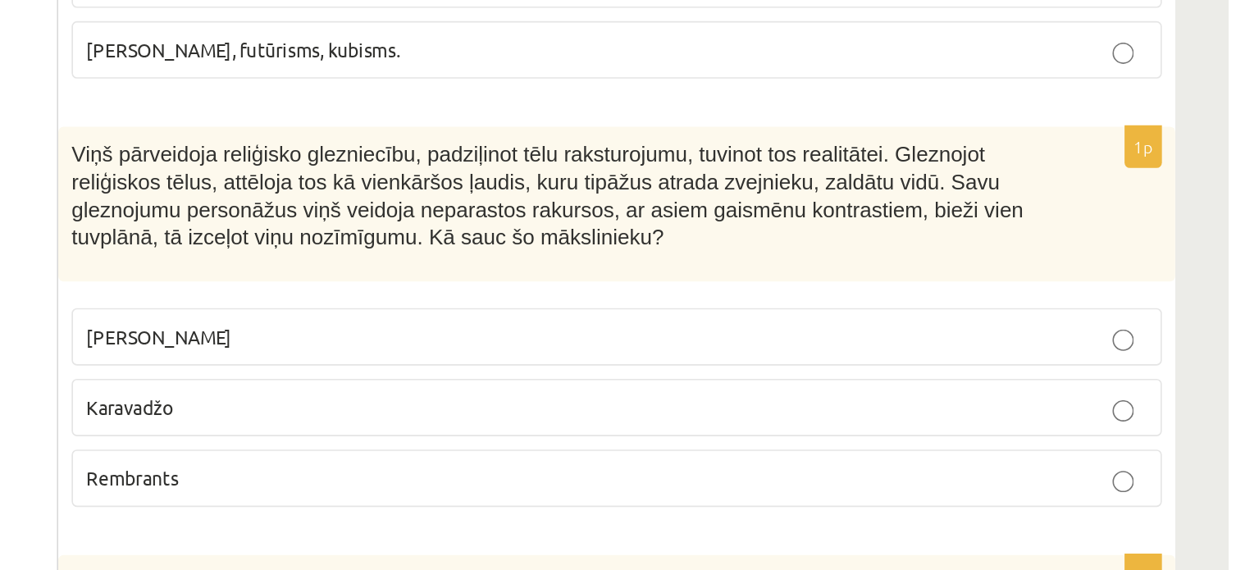
drag, startPoint x: 627, startPoint y: 398, endPoint x: 534, endPoint y: 395, distance: 93.5
click at [534, 418] on p "Leonardo da Vinči" at bounding box center [860, 426] width 652 height 17
click at [607, 419] on span "Leonardo da Vinči" at bounding box center [578, 426] width 89 height 15
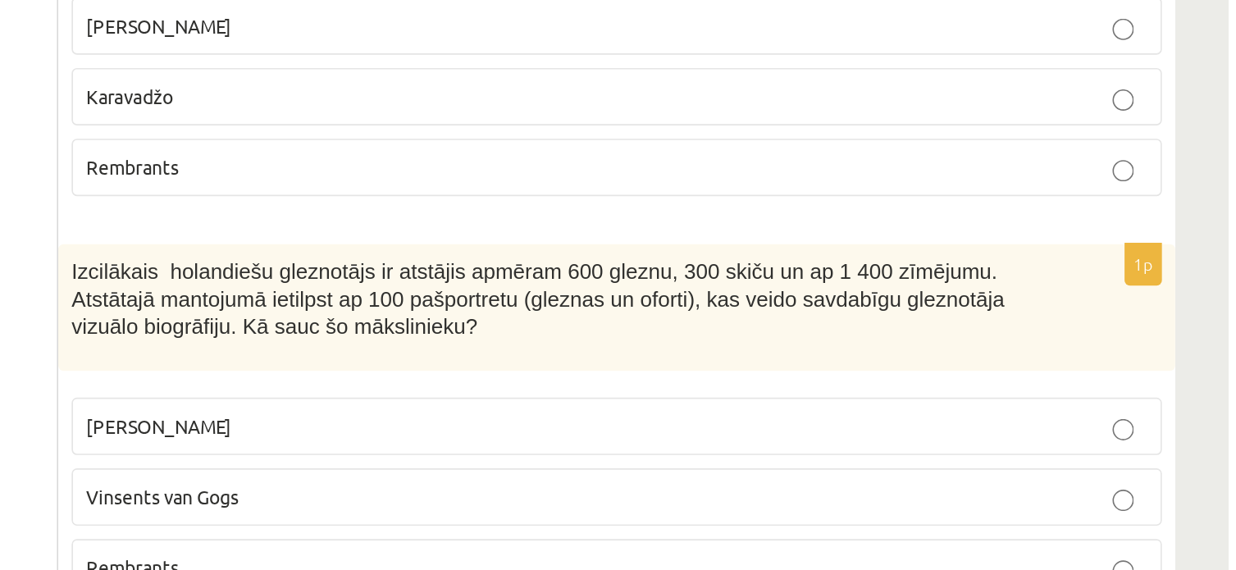
scroll to position [3012, 0]
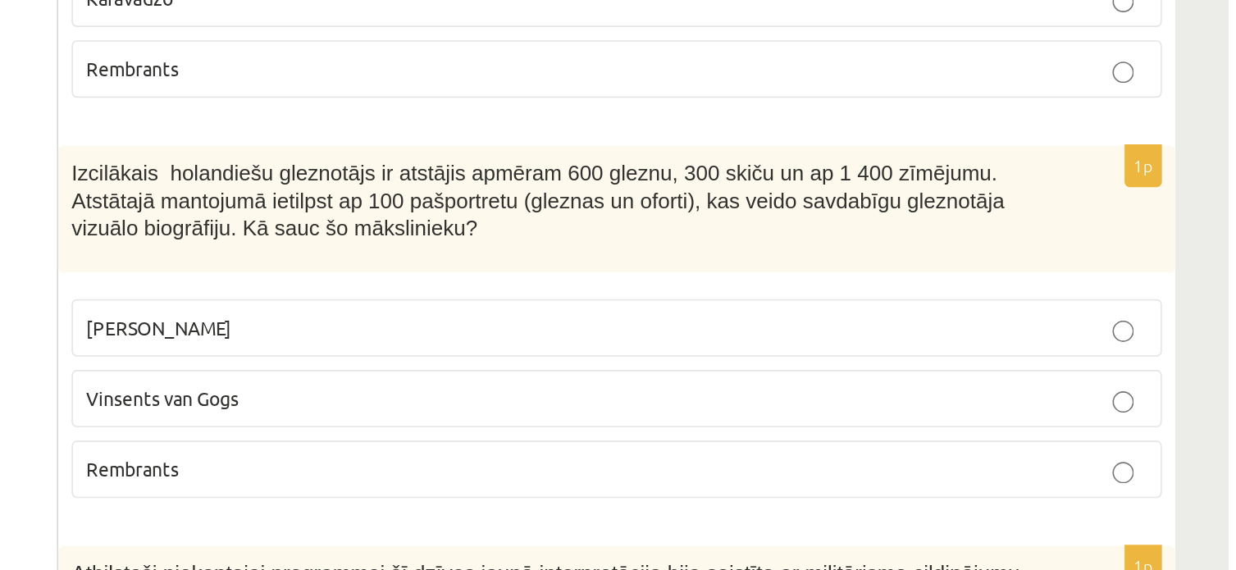
click at [581, 456] on p "Vinsents van Gogs" at bounding box center [860, 464] width 652 height 17
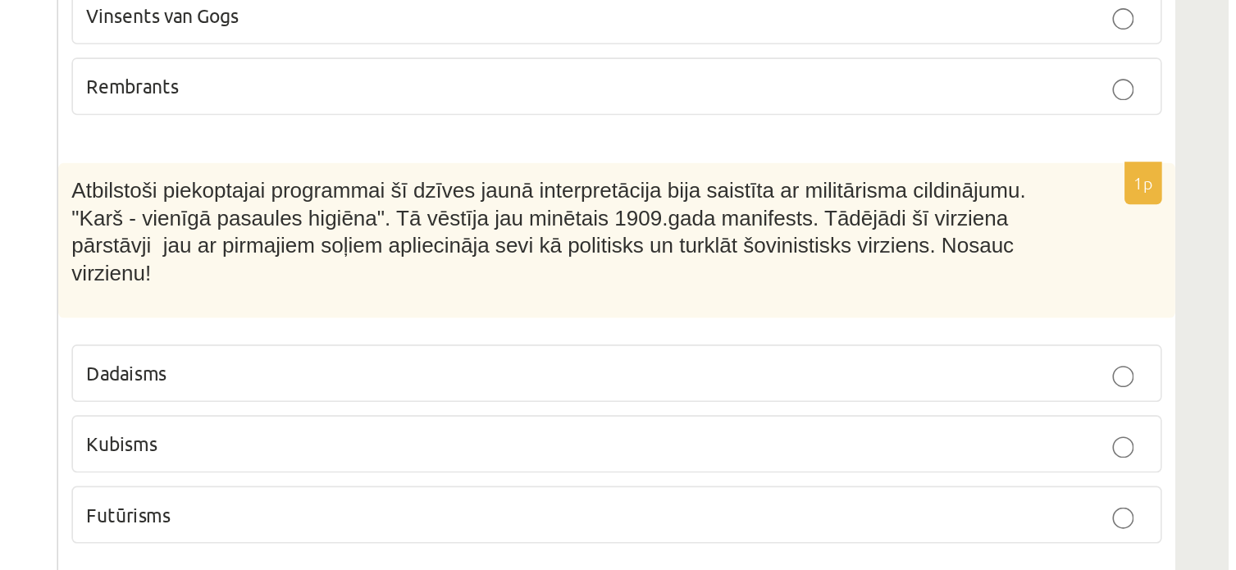
scroll to position [3263, 0]
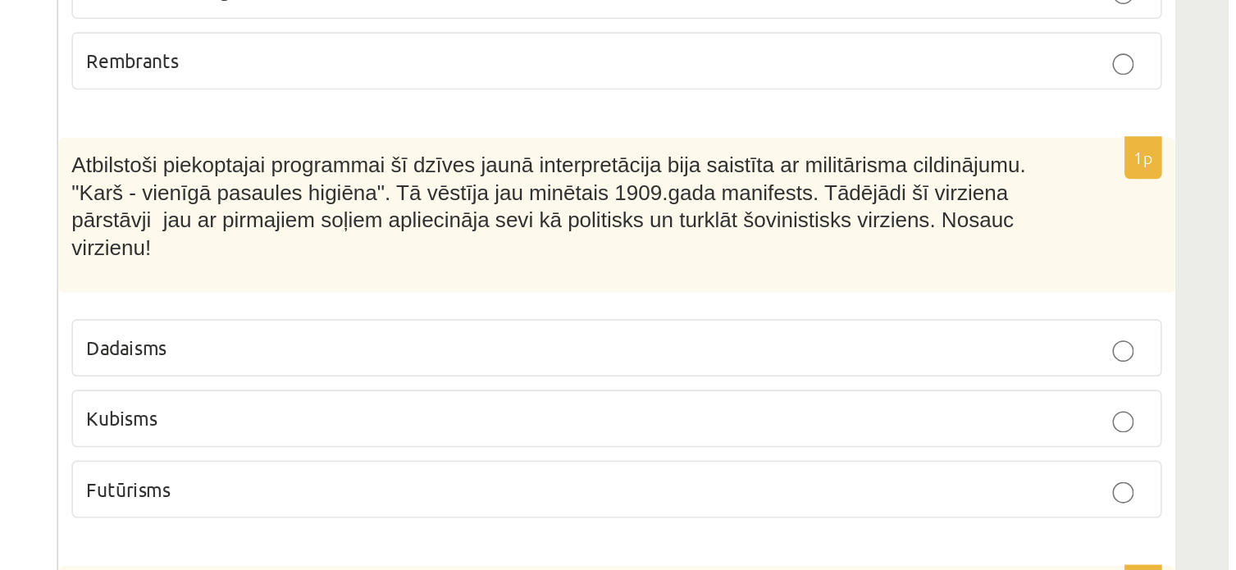
click at [664, 425] on p "Dadaisms" at bounding box center [860, 433] width 652 height 17
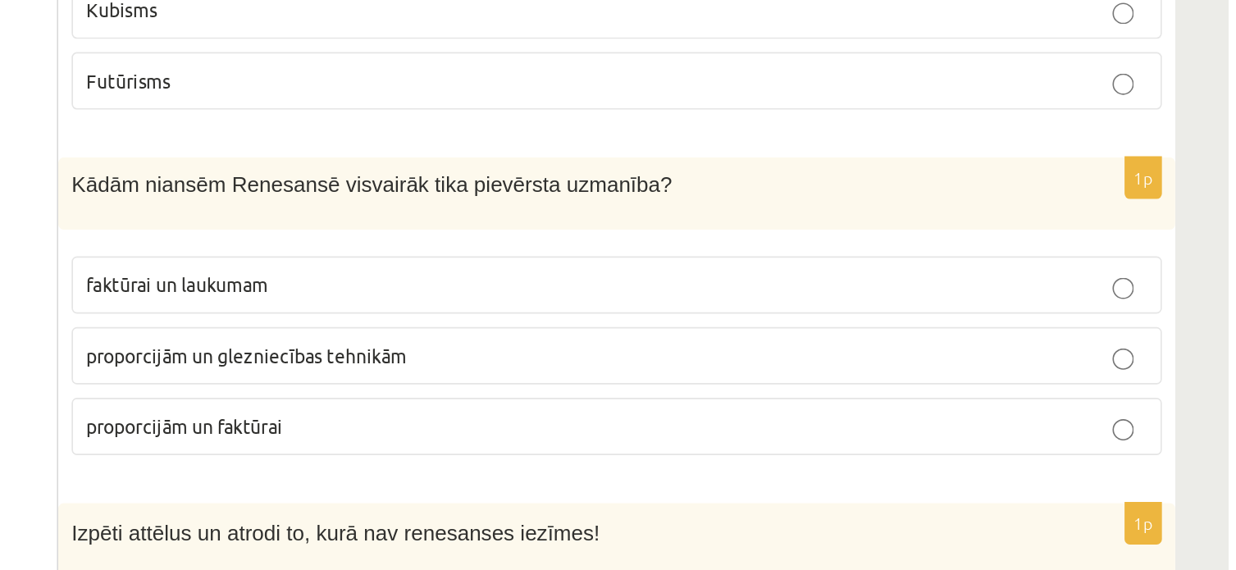
scroll to position [3515, 0]
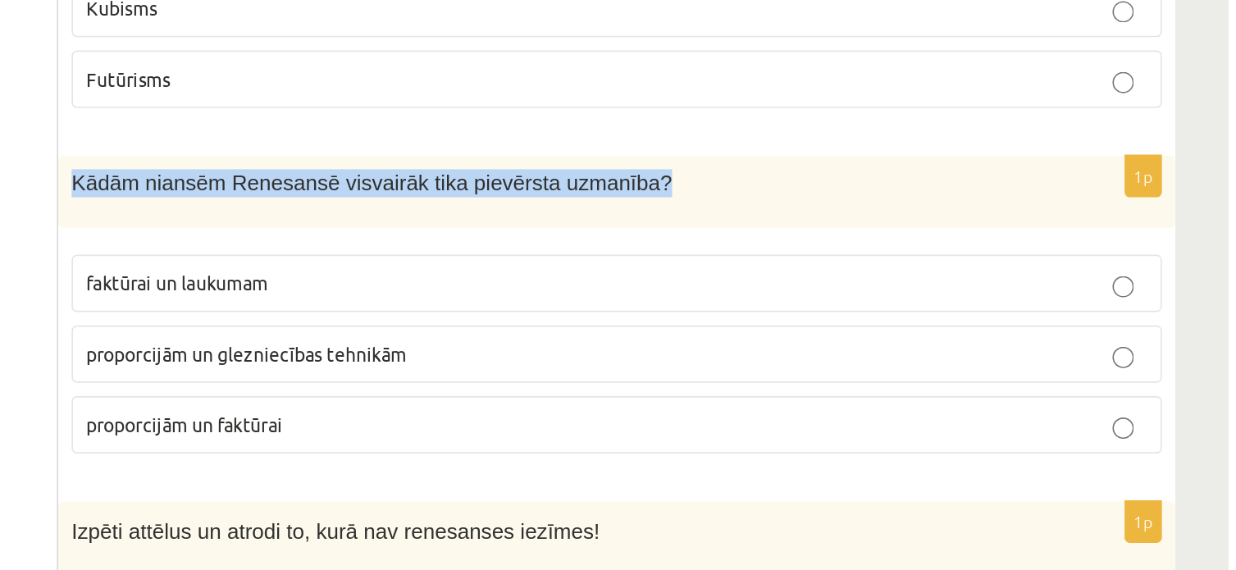
drag, startPoint x: 859, startPoint y: 282, endPoint x: 517, endPoint y: 294, distance: 341.3
click at [517, 316] on div "Kādām niansēm Renesansē visvairāk tika pievērsta uzmanība?" at bounding box center [860, 338] width 686 height 44
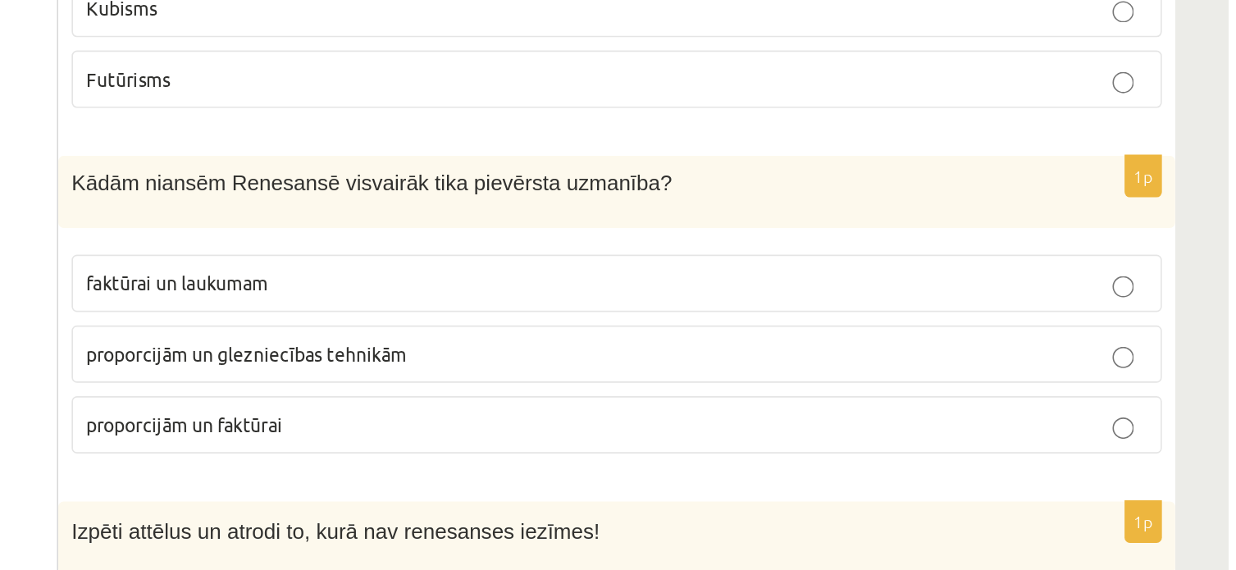
click at [631, 430] on span "proporcijām un glezniecības tehnikām" at bounding box center [632, 437] width 197 height 15
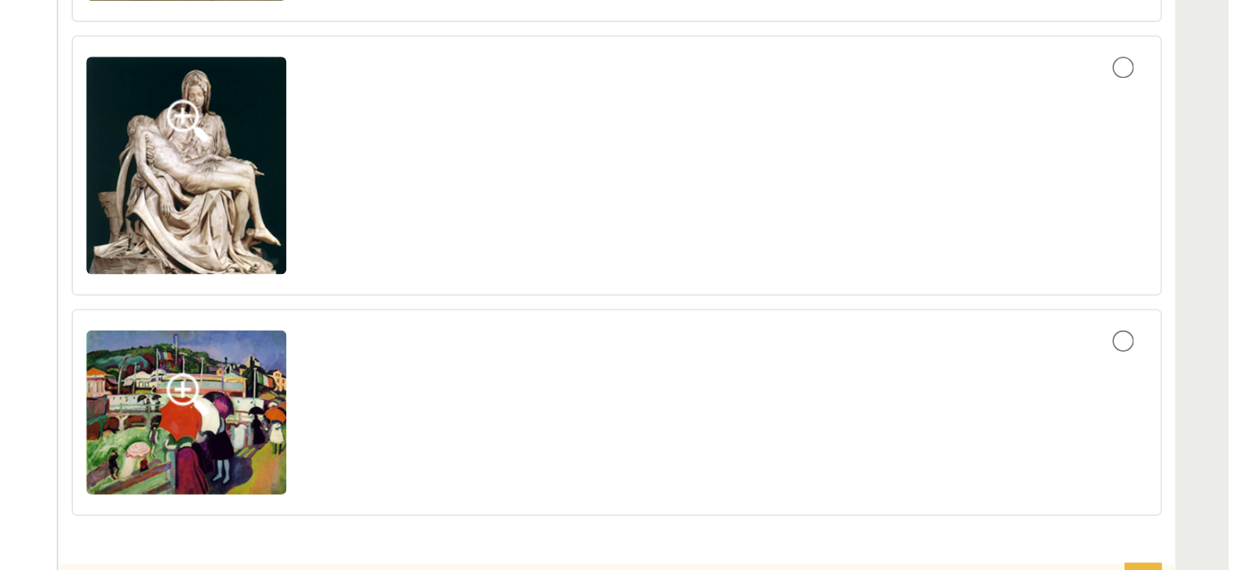
scroll to position [4265, 0]
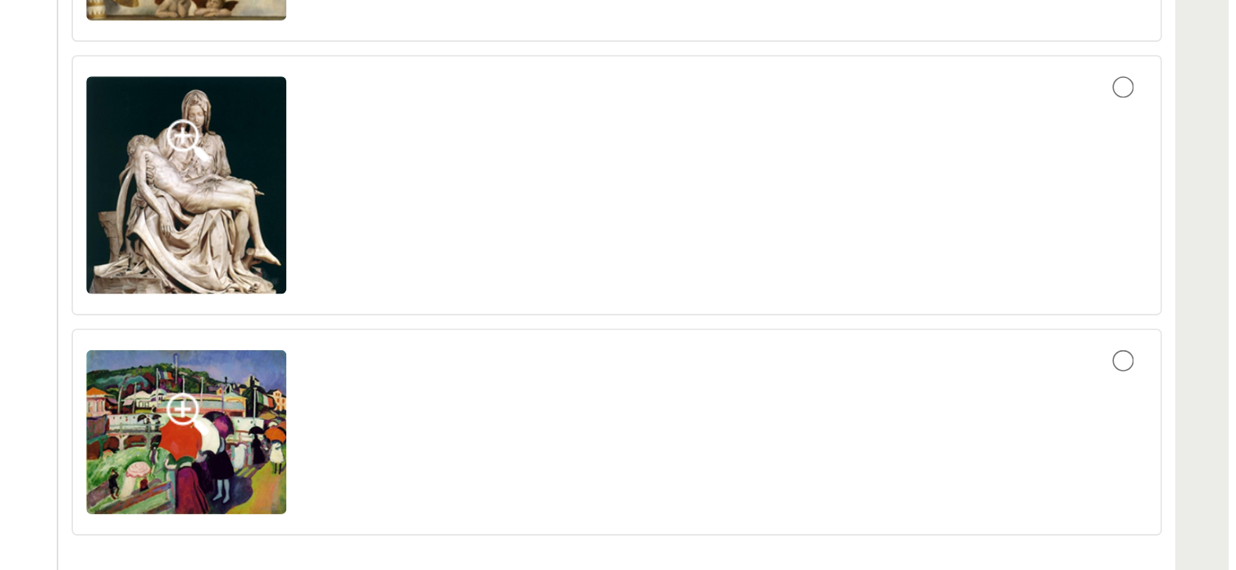
click at [1171, 202] on label at bounding box center [860, 265] width 670 height 127
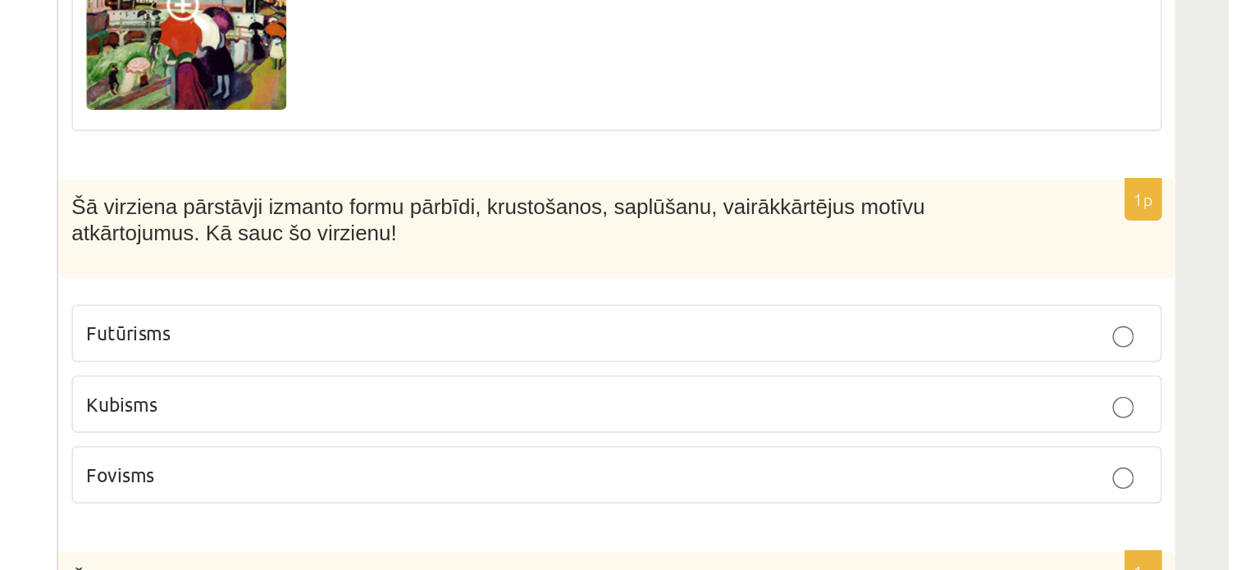
scroll to position [4296, 0]
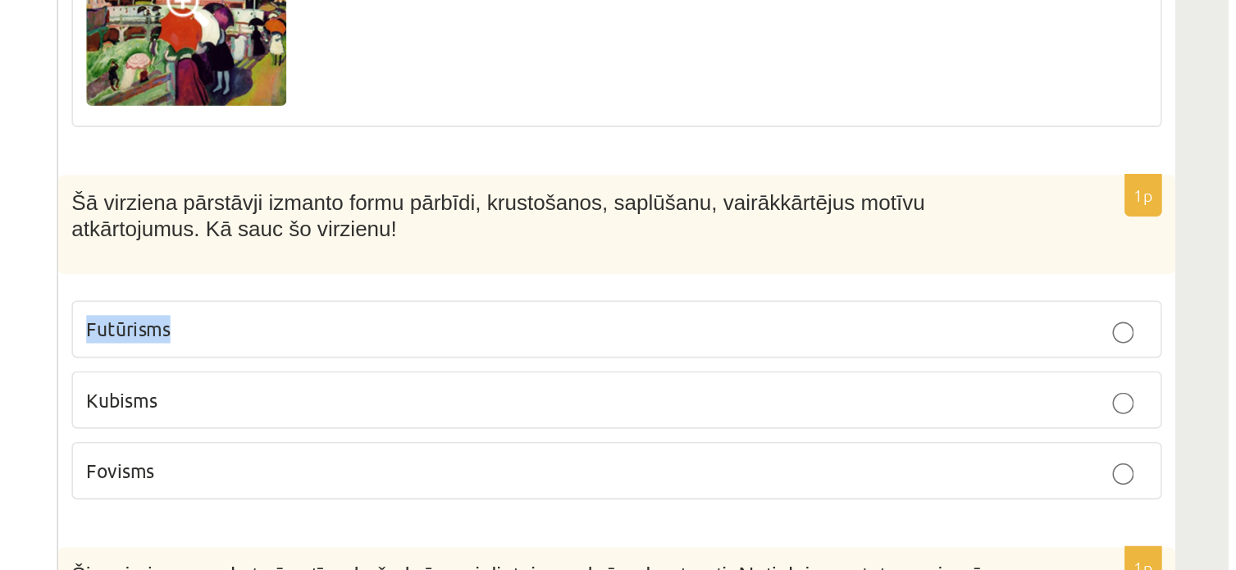
drag, startPoint x: 598, startPoint y: 369, endPoint x: 529, endPoint y: 375, distance: 69.1
click at [529, 404] on label "Futūrisms" at bounding box center [860, 421] width 670 height 35
drag, startPoint x: 572, startPoint y: 454, endPoint x: 527, endPoint y: 452, distance: 44.3
click at [527, 491] on label "Fovisms" at bounding box center [860, 508] width 670 height 35
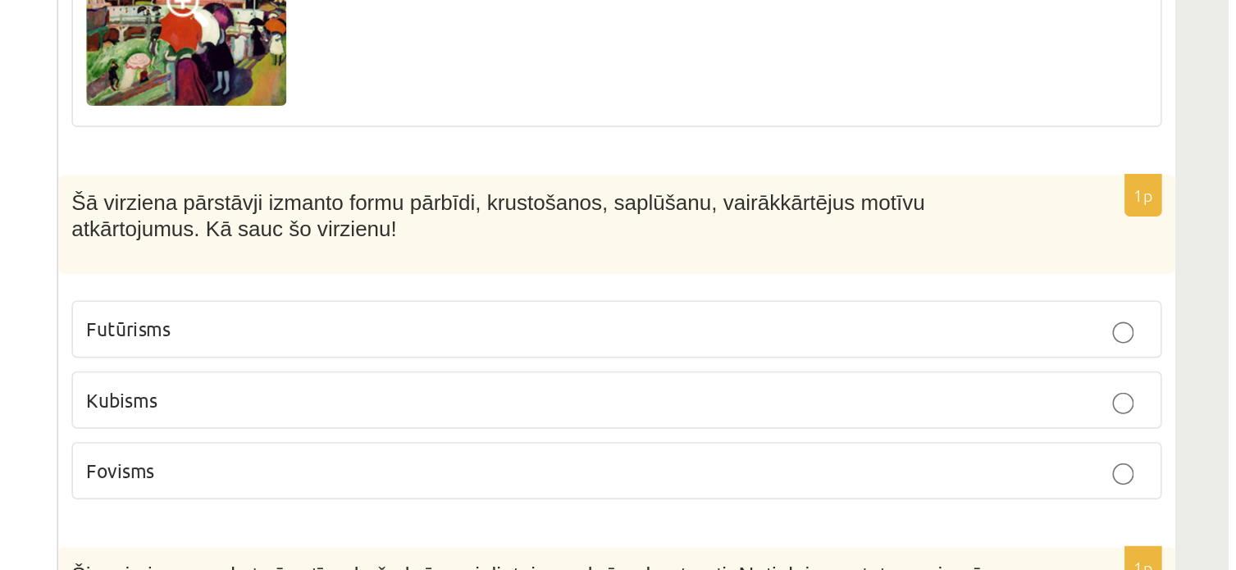
click at [580, 457] on p "Kubisms" at bounding box center [860, 465] width 652 height 17
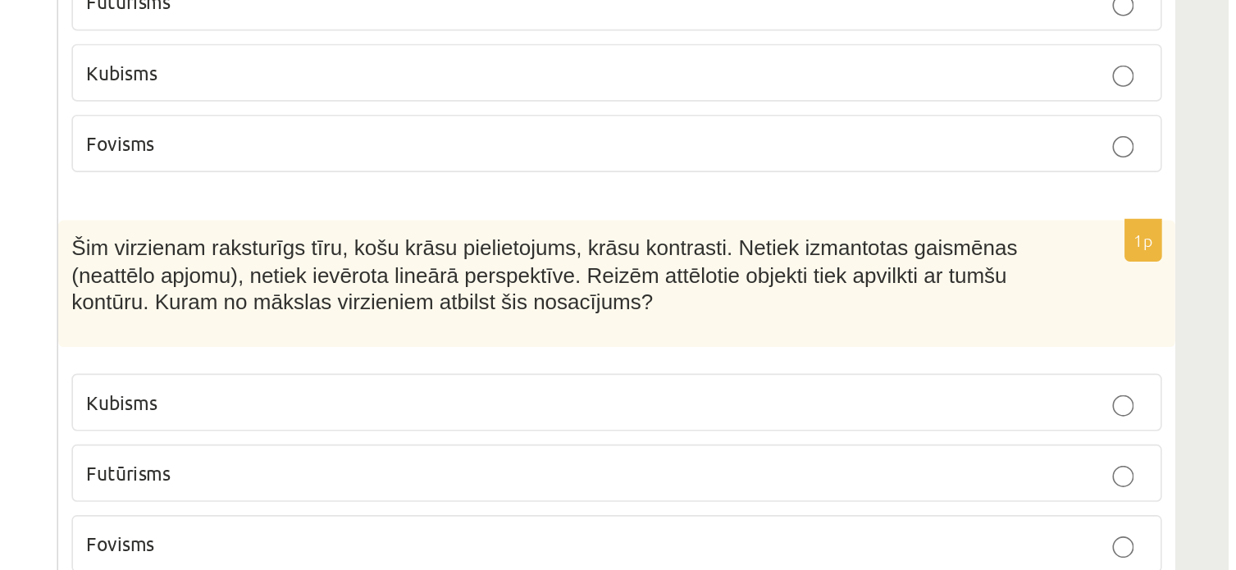
scroll to position [4548, 0]
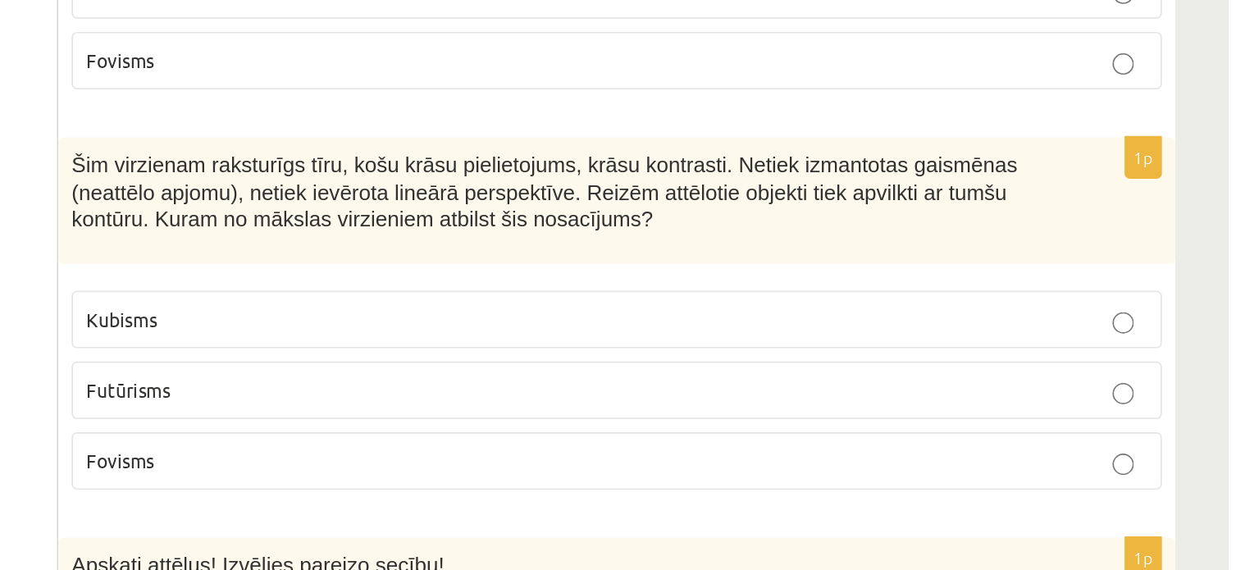
click at [592, 451] on p "Futūrisms" at bounding box center [860, 459] width 652 height 17
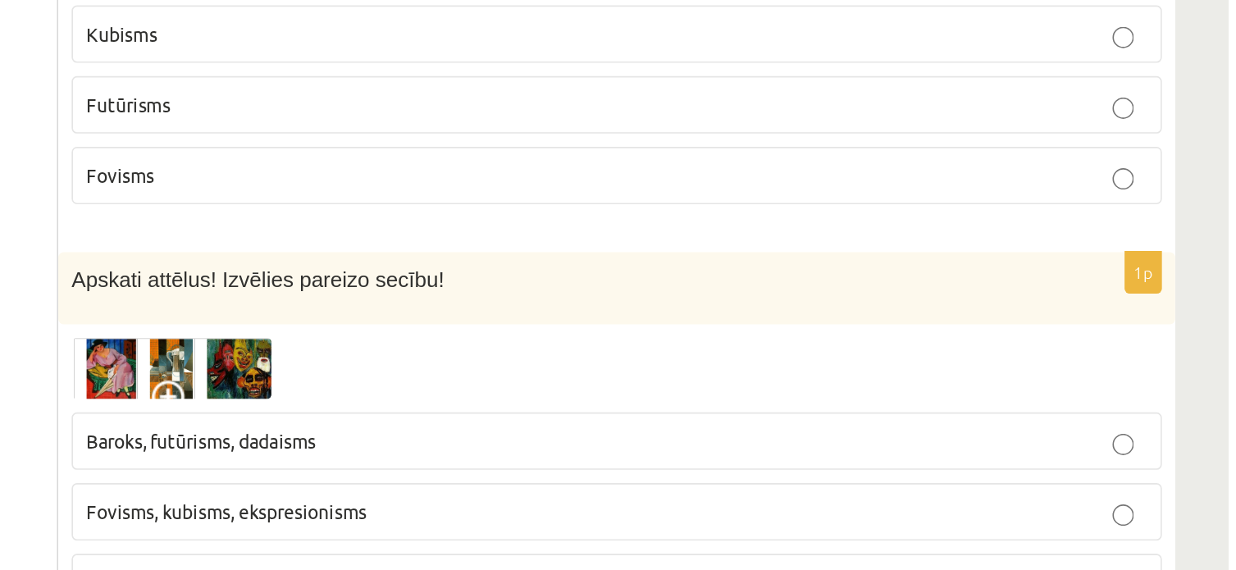
scroll to position [4749, 0]
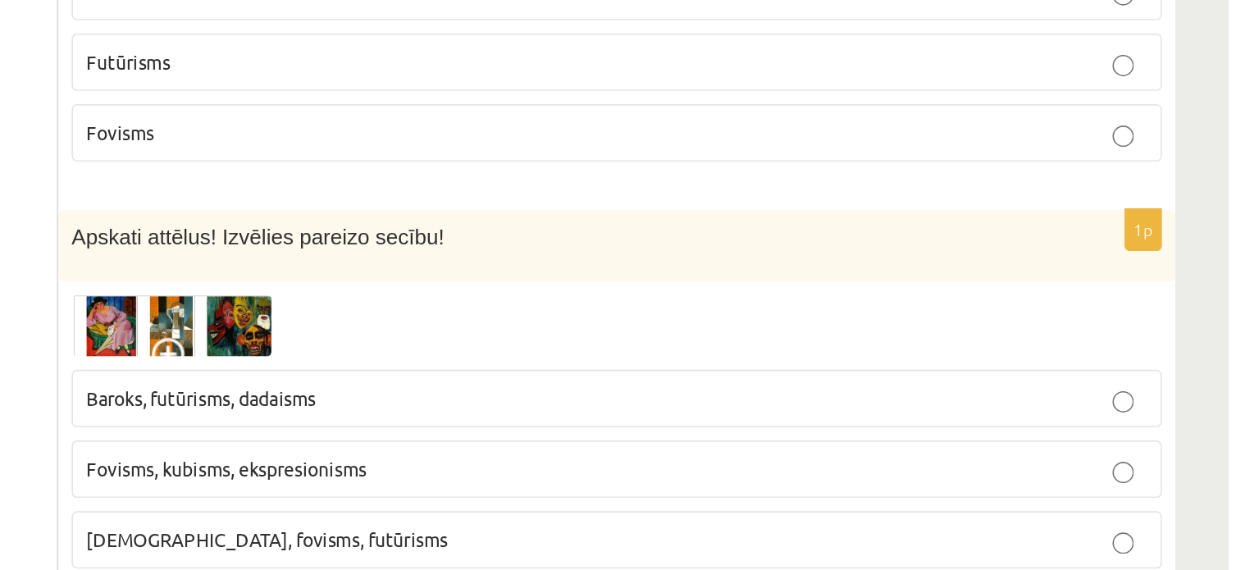
click at [563, 401] on img at bounding box center [586, 420] width 123 height 38
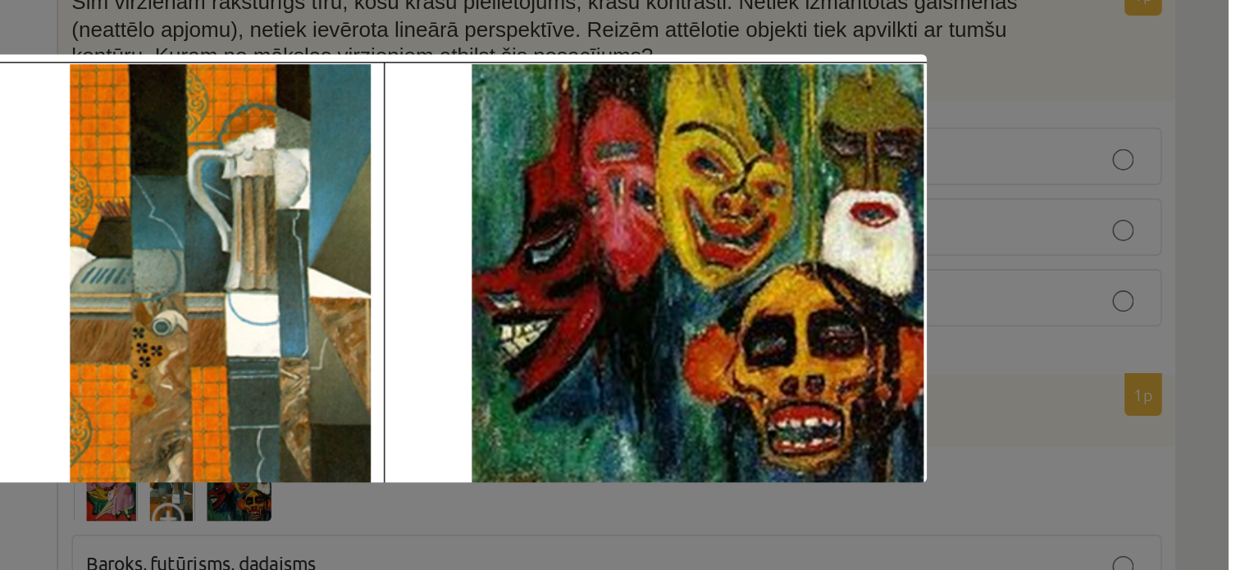
scroll to position [4748, 0]
click at [1140, 317] on div at bounding box center [618, 285] width 1236 height 570
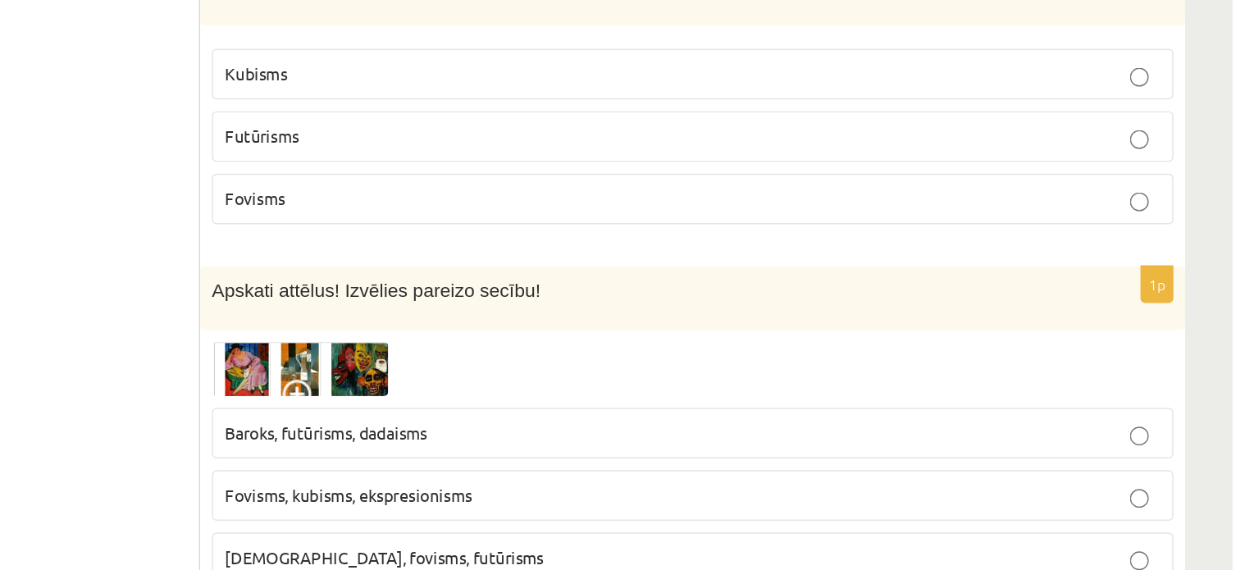
scroll to position [4797, 0]
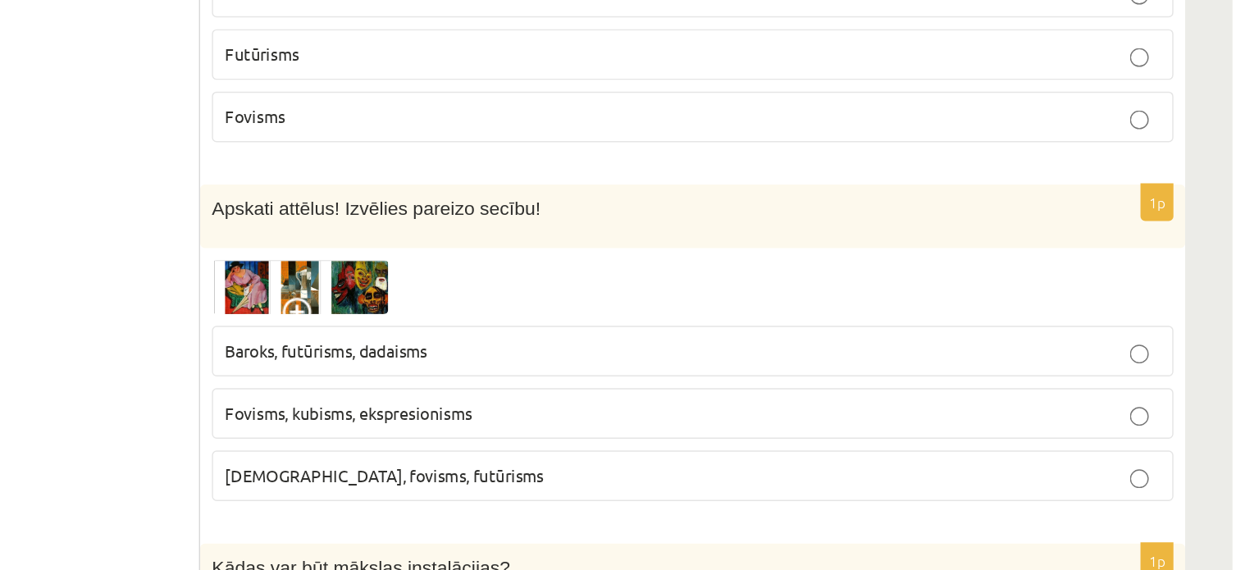
click at [545, 353] on img at bounding box center [586, 372] width 123 height 38
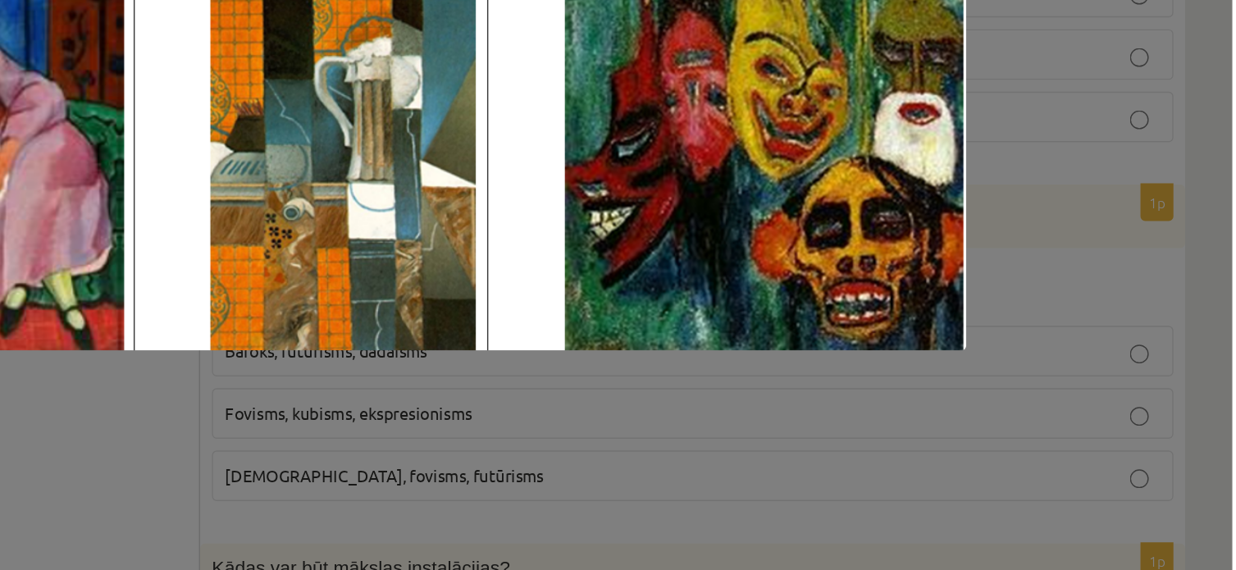
click at [899, 481] on div at bounding box center [618, 285] width 1236 height 570
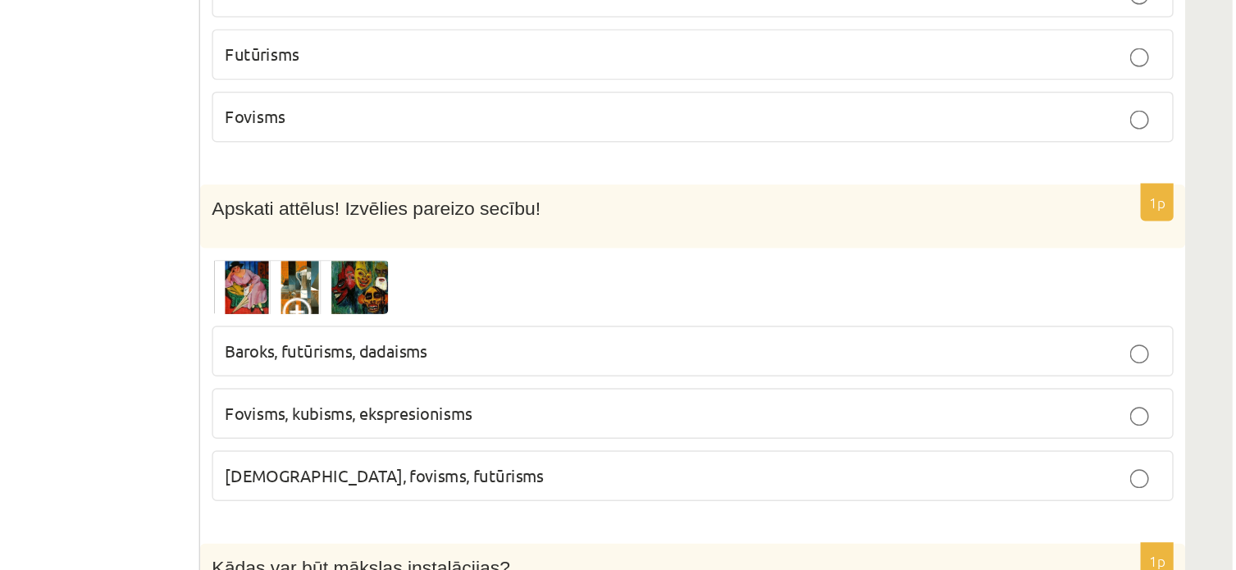
click at [653, 453] on span "Fovisms, kubisms, ekspresionisms" at bounding box center [620, 460] width 172 height 15
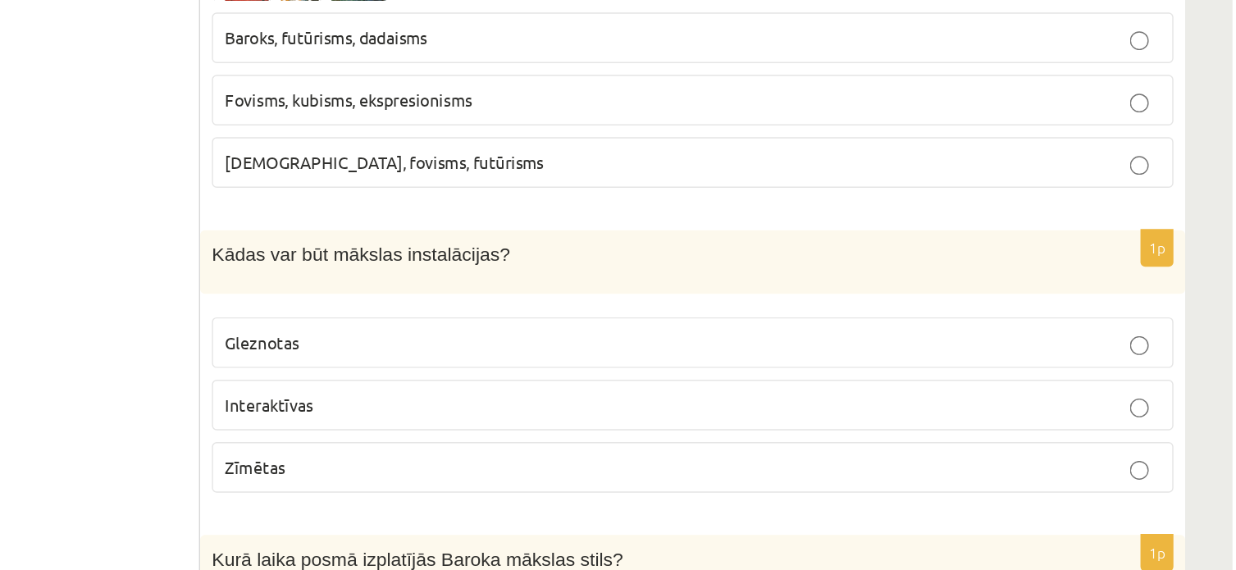
scroll to position [5026, 0]
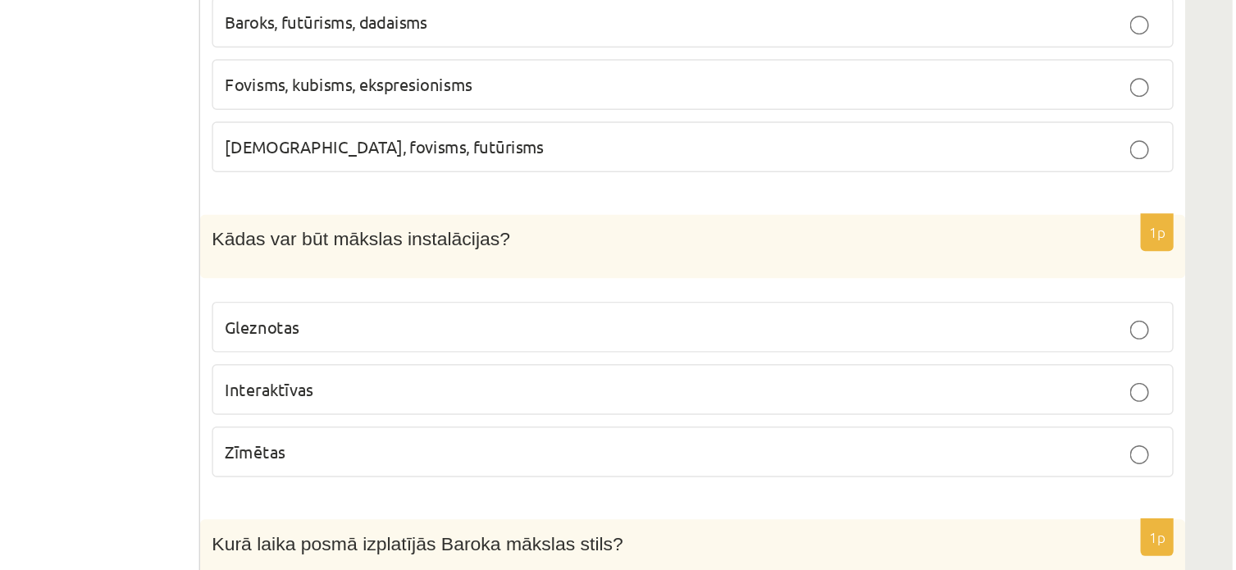
click at [573, 436] on span "Interaktīvas" at bounding box center [564, 443] width 61 height 15
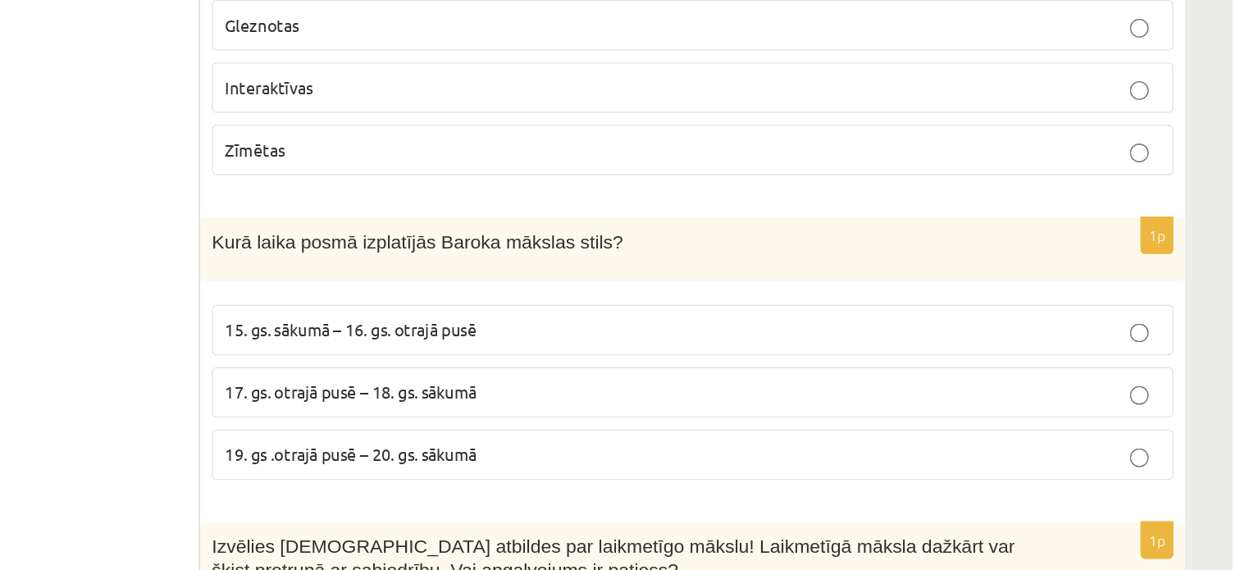
scroll to position [5254, 0]
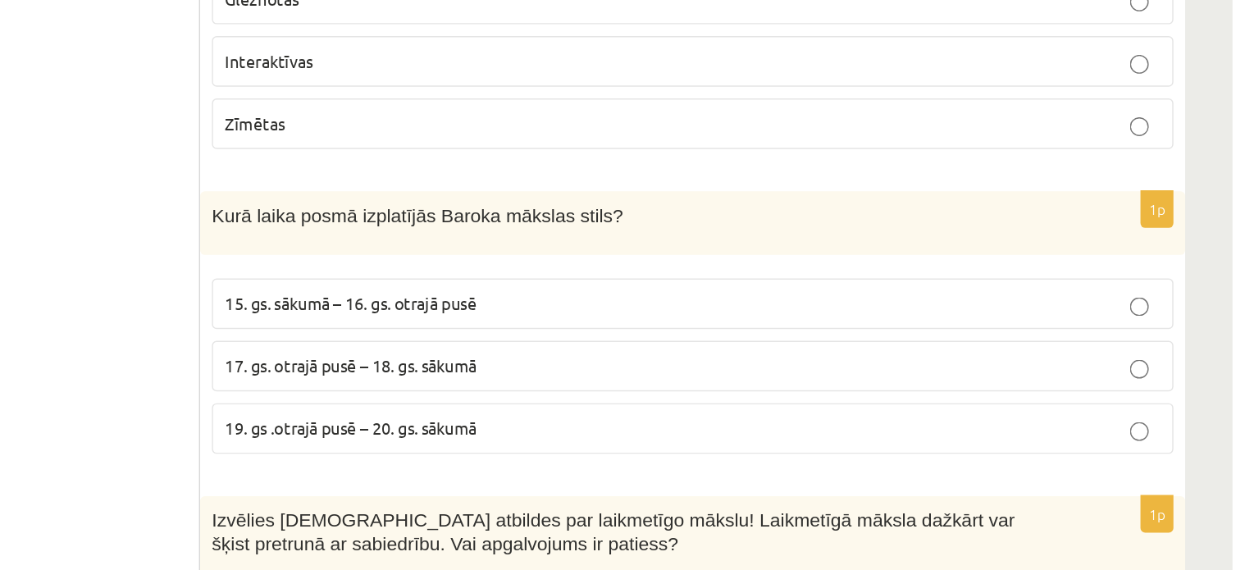
click at [701, 419] on p "17. gs. otrajā pusē – 18. gs. sākumā" at bounding box center [860, 427] width 652 height 17
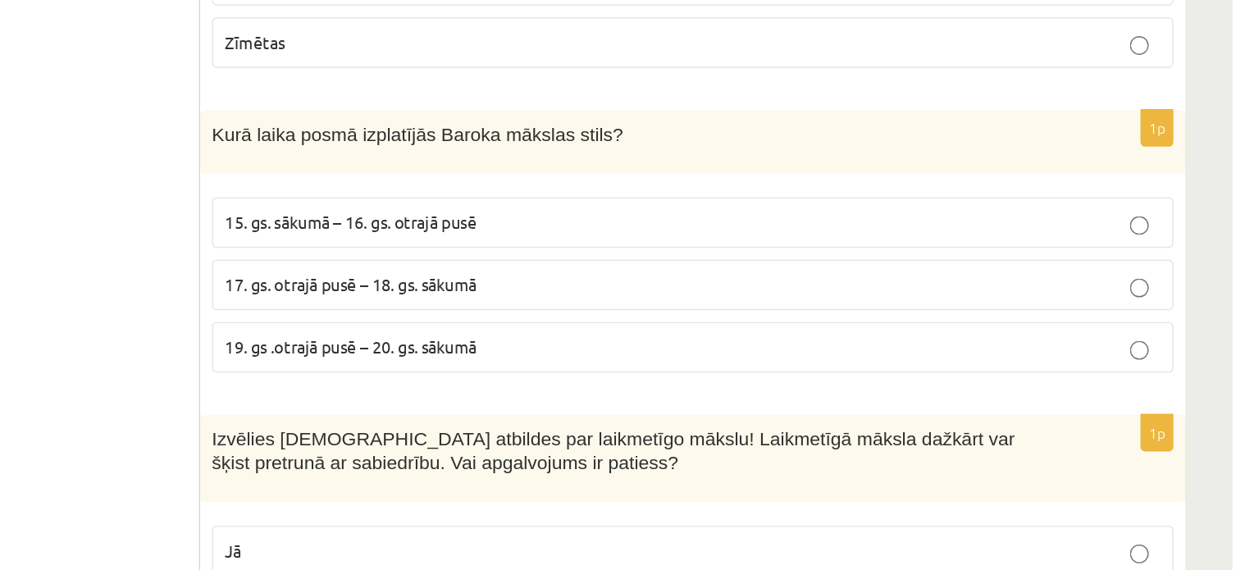
scroll to position [5482, 0]
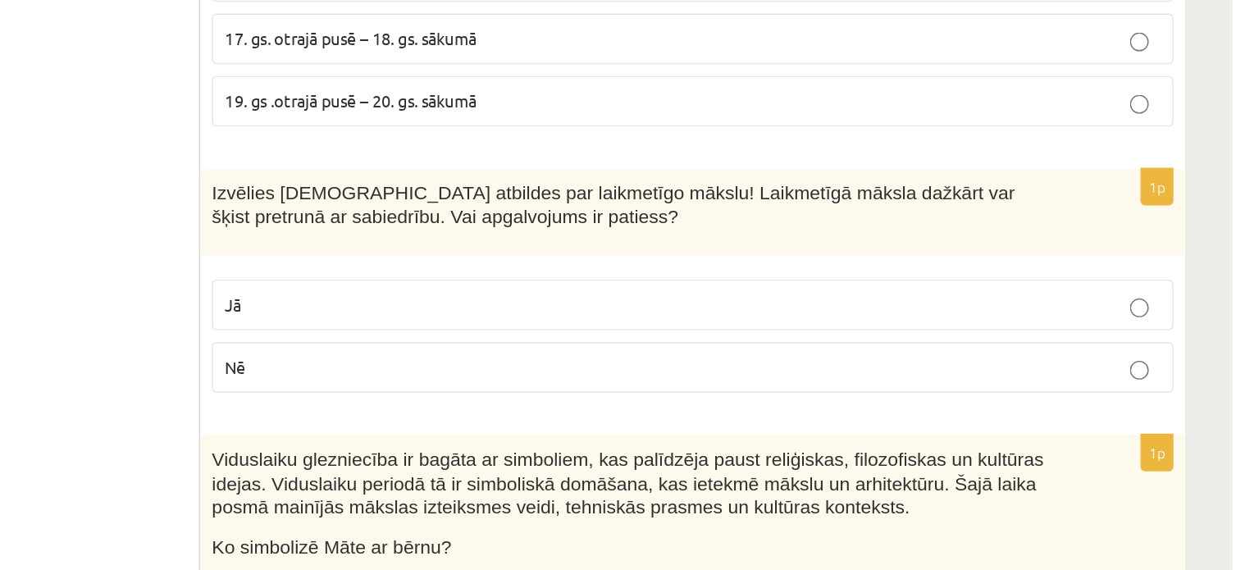
click at [554, 376] on p "Jā" at bounding box center [860, 384] width 652 height 17
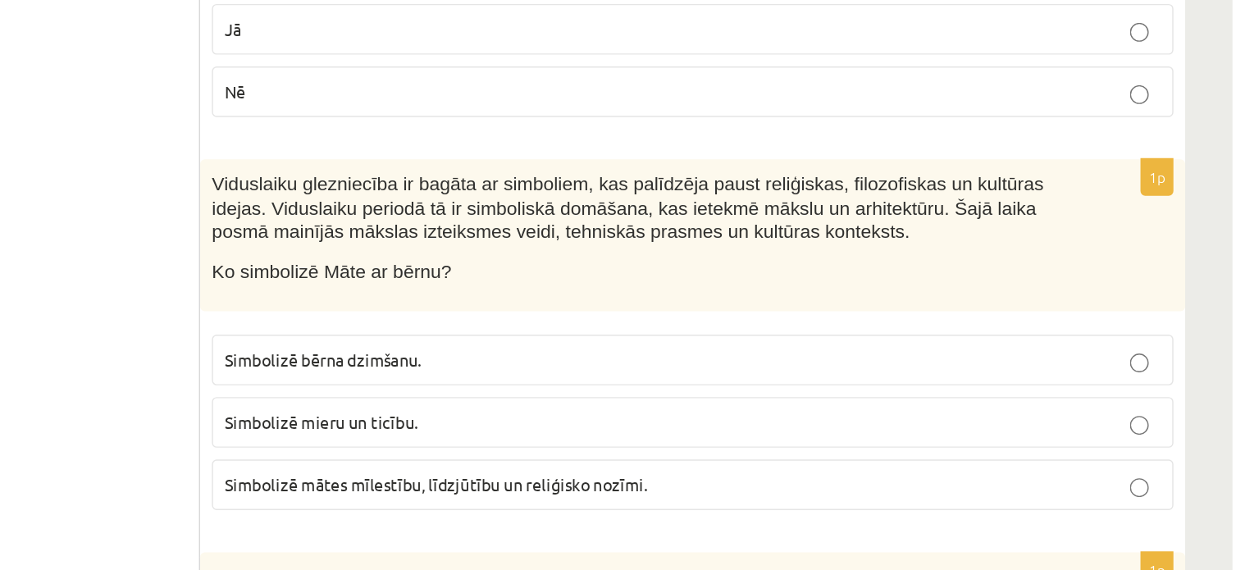
scroll to position [5711, 0]
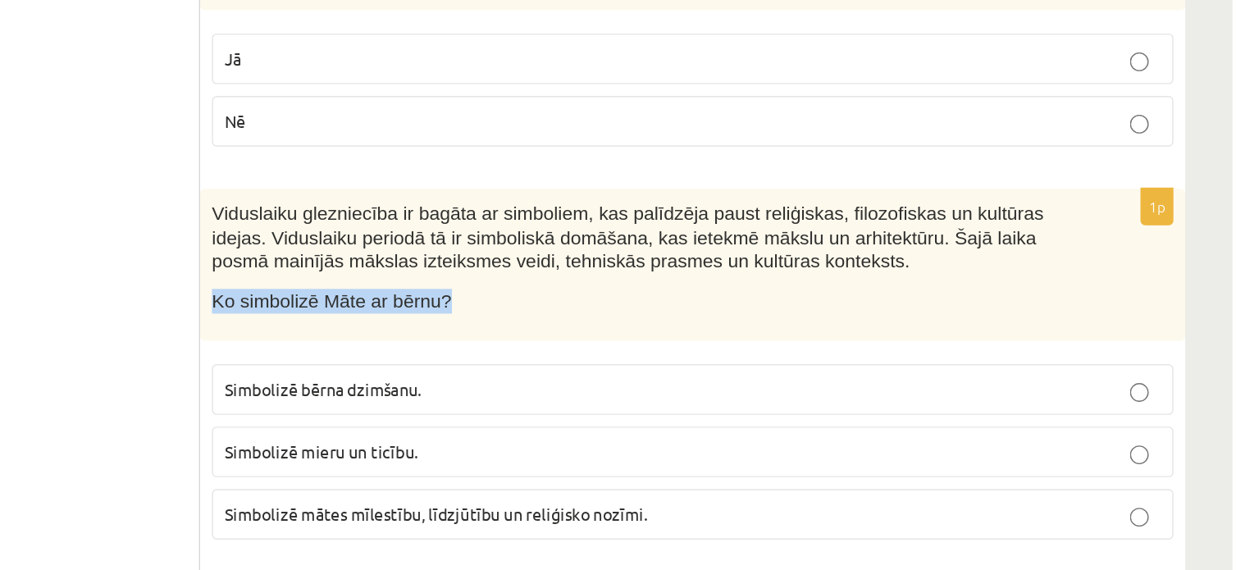
drag, startPoint x: 692, startPoint y: 268, endPoint x: 524, endPoint y: 272, distance: 168.1
click at [525, 317] on p "Ko simbolizē Māte ar bērnu?" at bounding box center [819, 325] width 588 height 17
click at [656, 466] on span "Simbolizē mātes mīlestību, līdzjūtību un reliģisko nozīmi." at bounding box center [681, 473] width 294 height 15
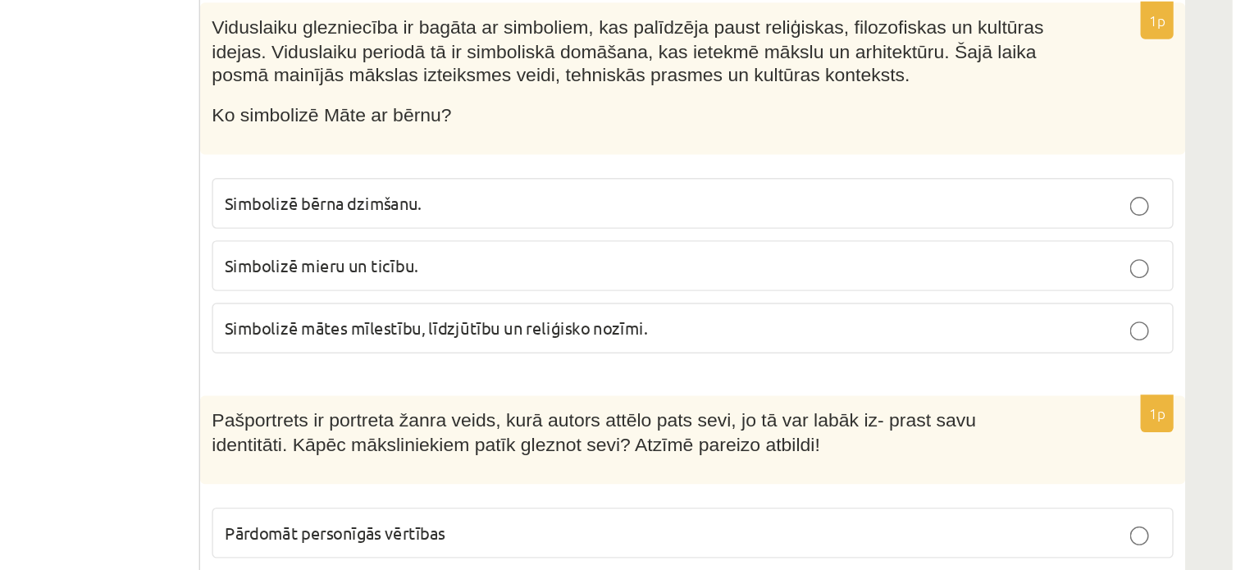
scroll to position [5883, 0]
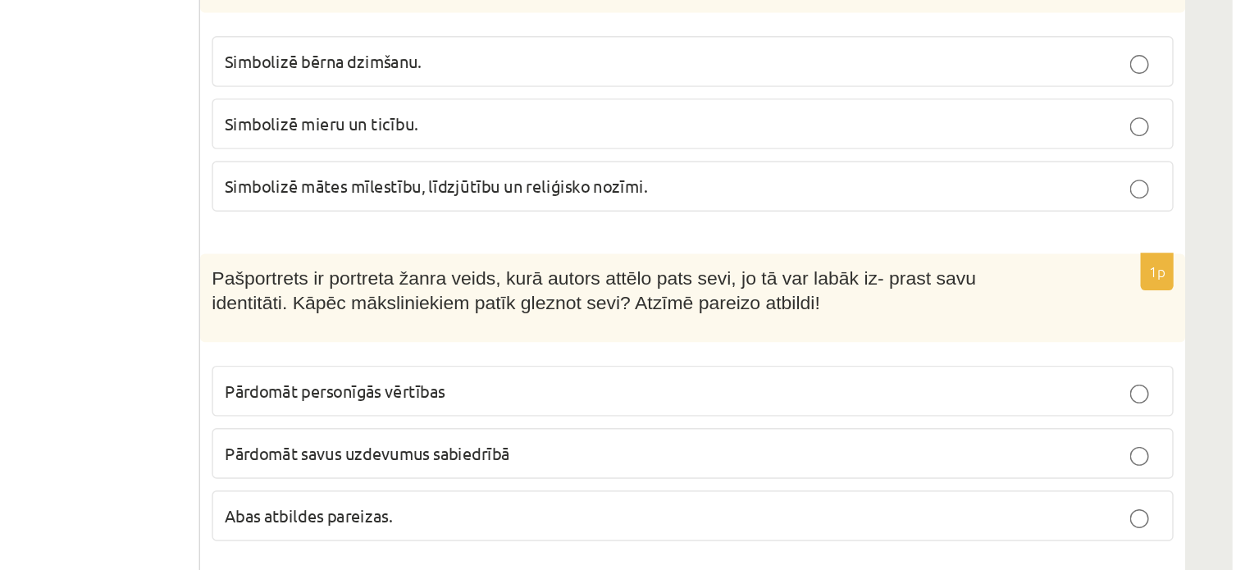
click at [585, 524] on span "Abas atbildes pareizas." at bounding box center [592, 531] width 116 height 15
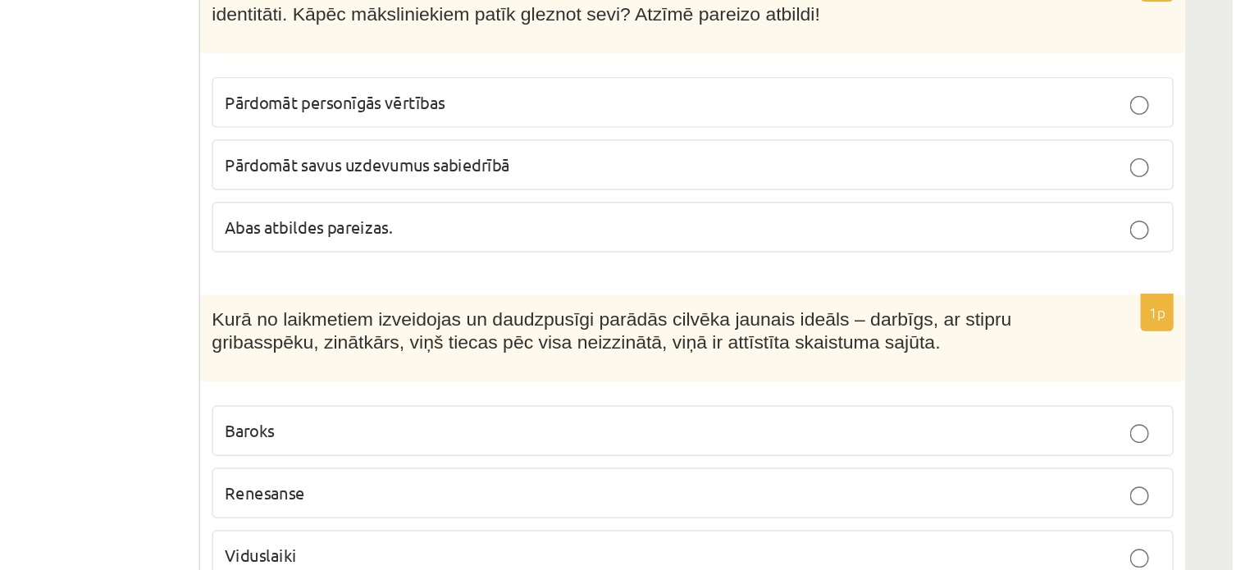
scroll to position [6111, 0]
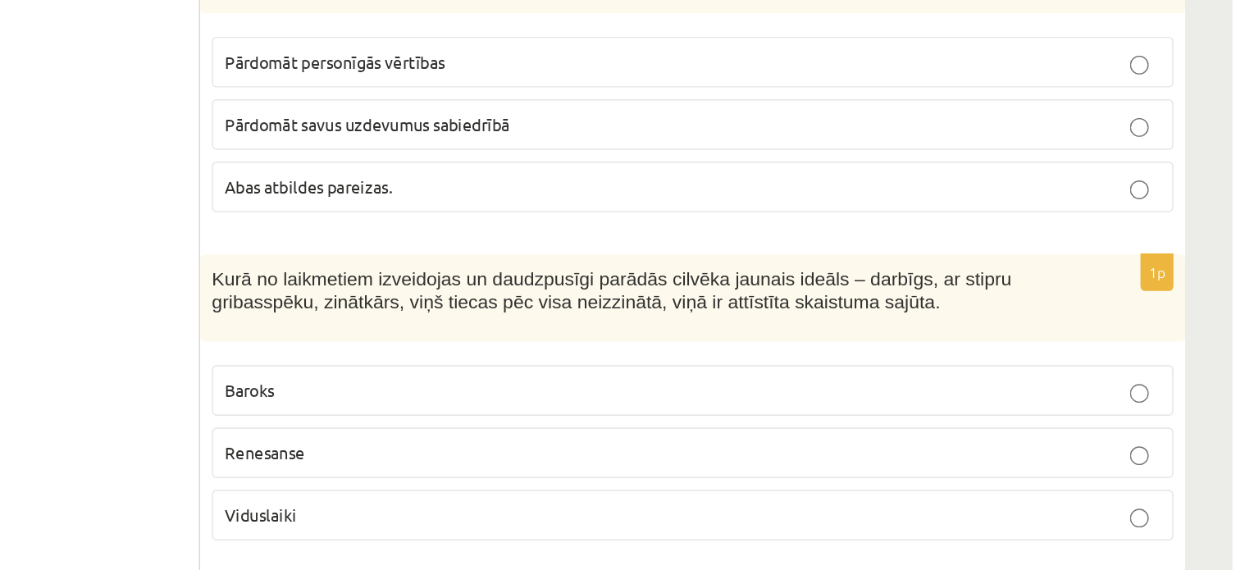
click at [545, 481] on span "Renesanse" at bounding box center [562, 488] width 56 height 15
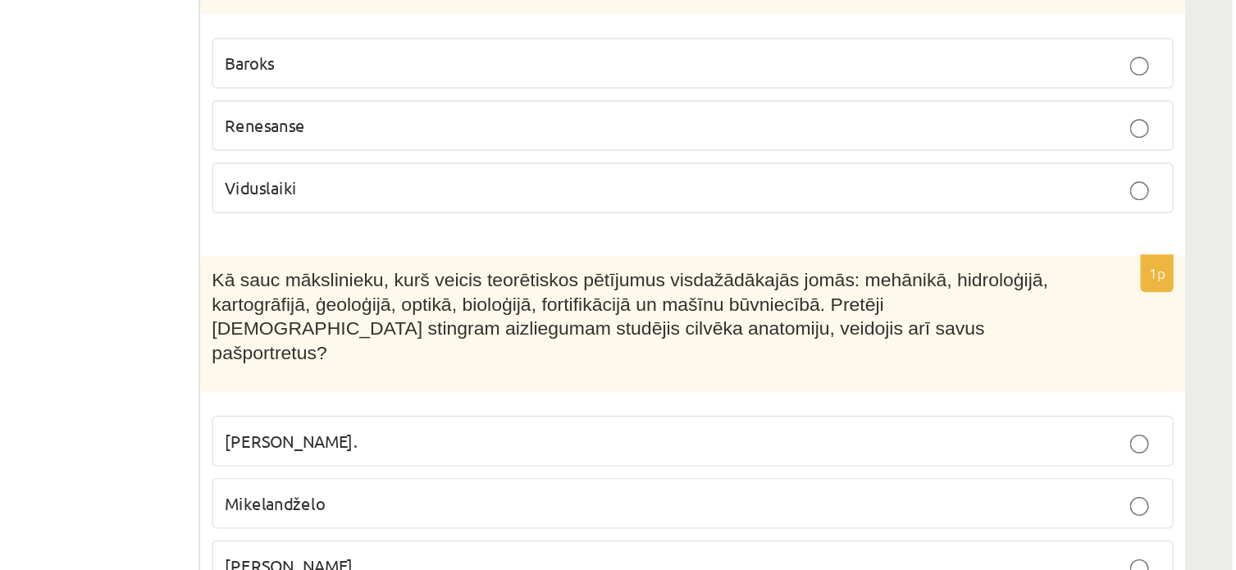
scroll to position [6397, 0]
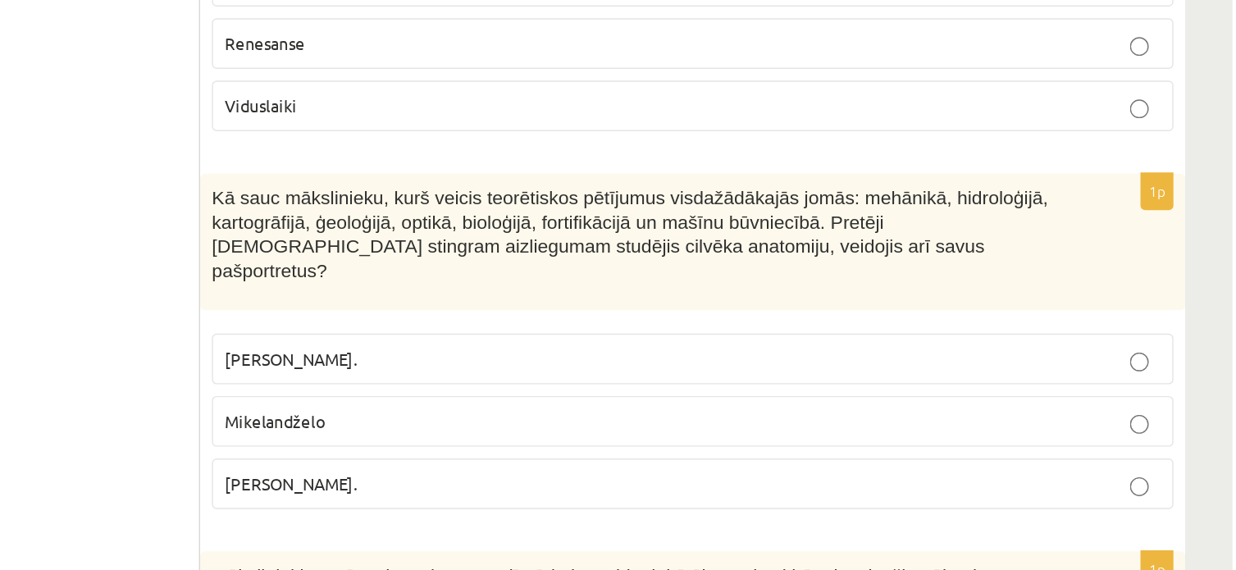
drag, startPoint x: 654, startPoint y: 342, endPoint x: 533, endPoint y: 345, distance: 120.6
click at [534, 414] on p "Pīters Pauls Rubenss." at bounding box center [860, 422] width 652 height 17
drag, startPoint x: 613, startPoint y: 394, endPoint x: 539, endPoint y: 392, distance: 74.6
click at [539, 458] on p "Mikelandželo" at bounding box center [860, 466] width 652 height 17
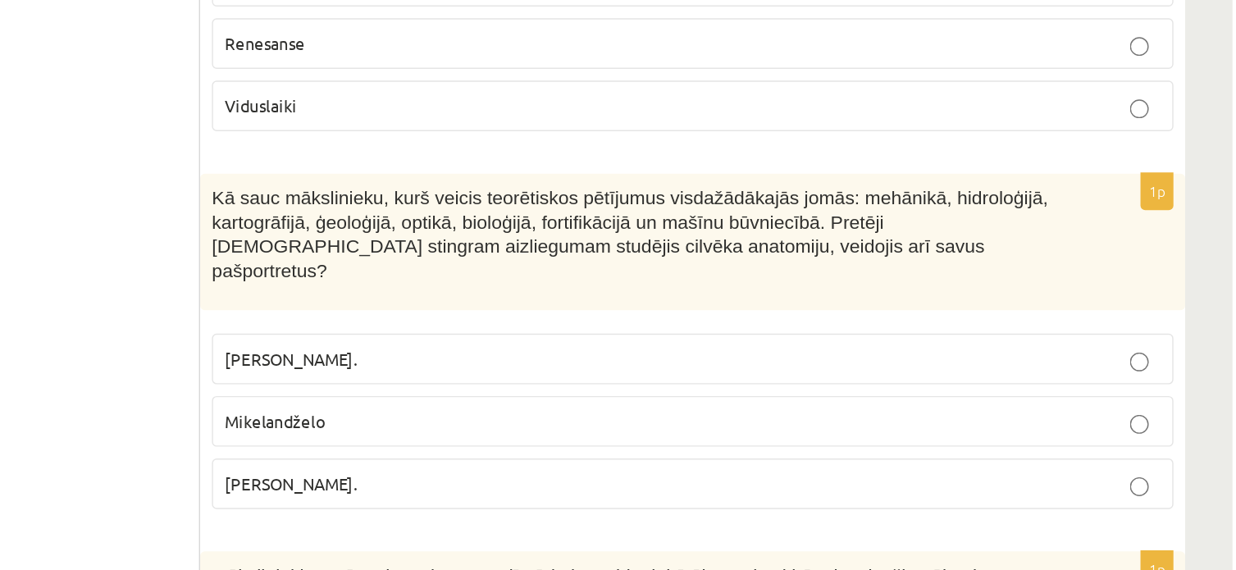
click at [574, 458] on span "Mikelandželo" at bounding box center [569, 465] width 70 height 15
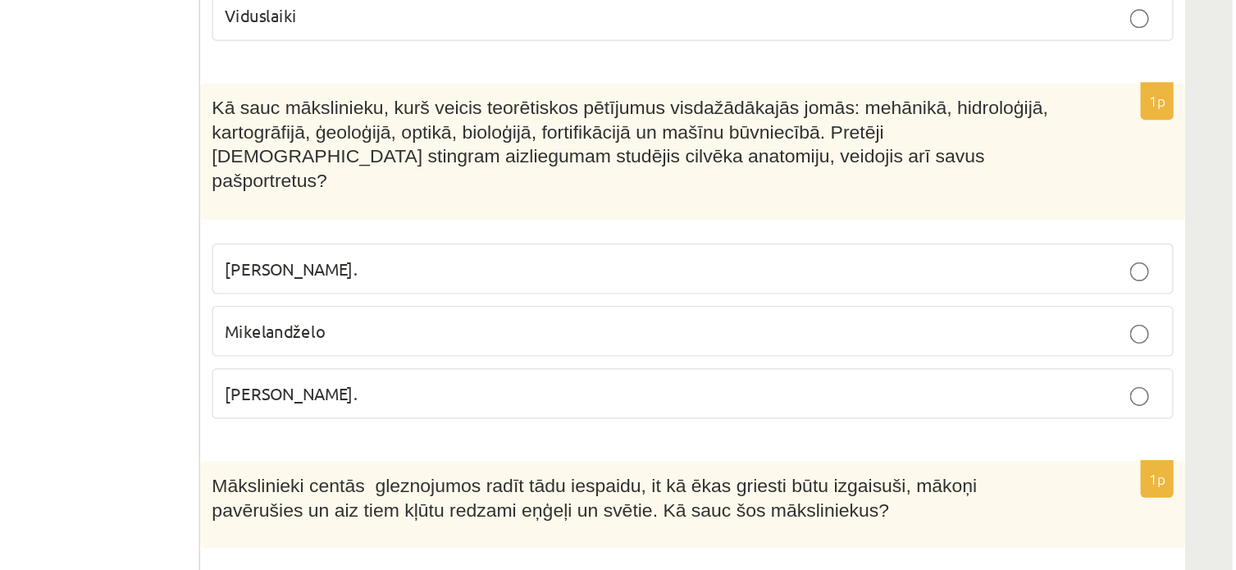
scroll to position [6626, 0]
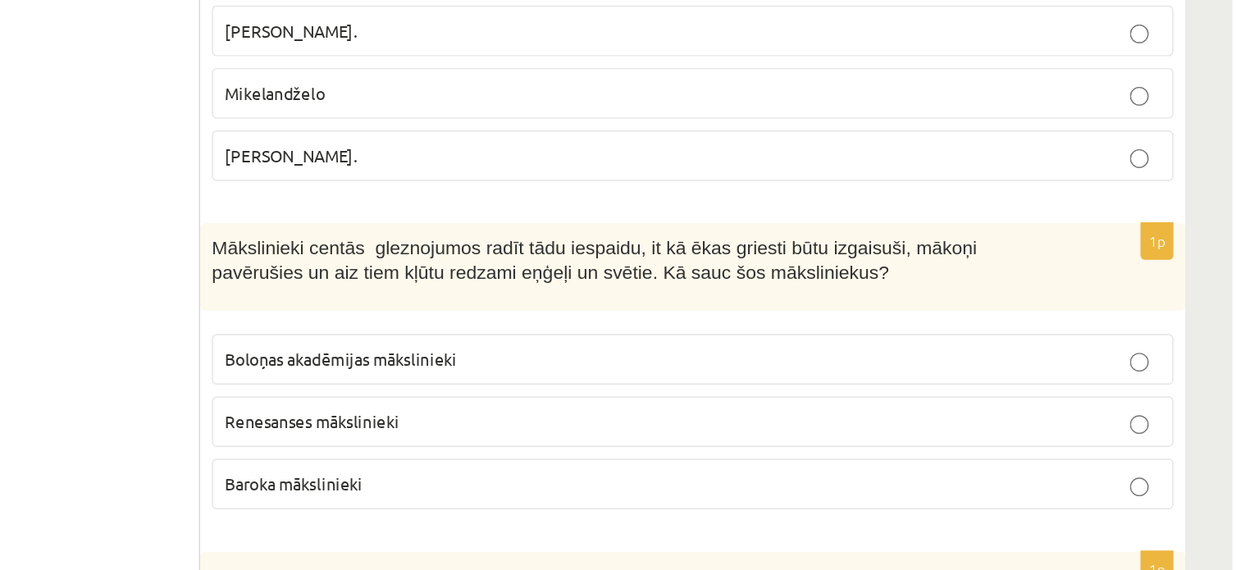
click at [603, 458] on span "Renesanses mākslinieki" at bounding box center [594, 465] width 121 height 15
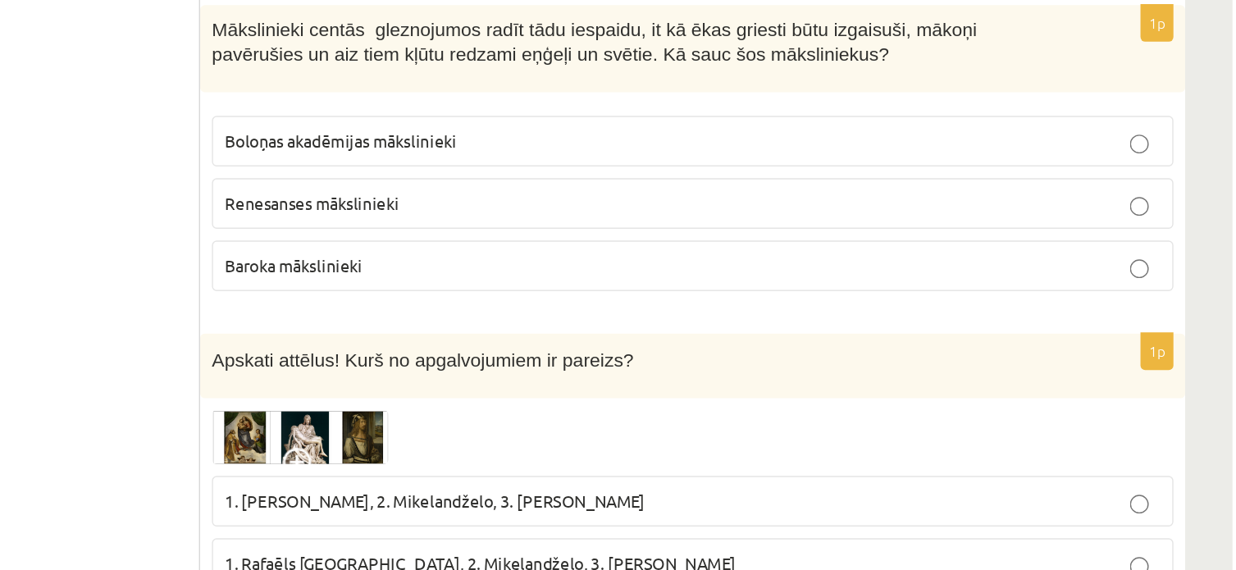
scroll to position [6797, 0]
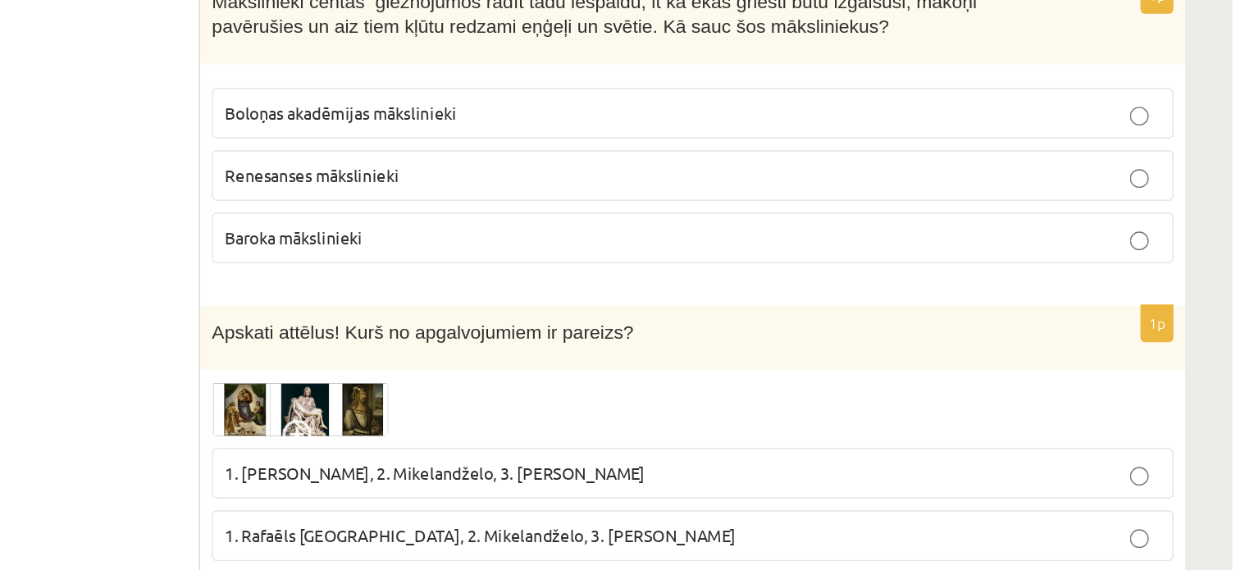
click at [560, 439] on img at bounding box center [586, 458] width 123 height 38
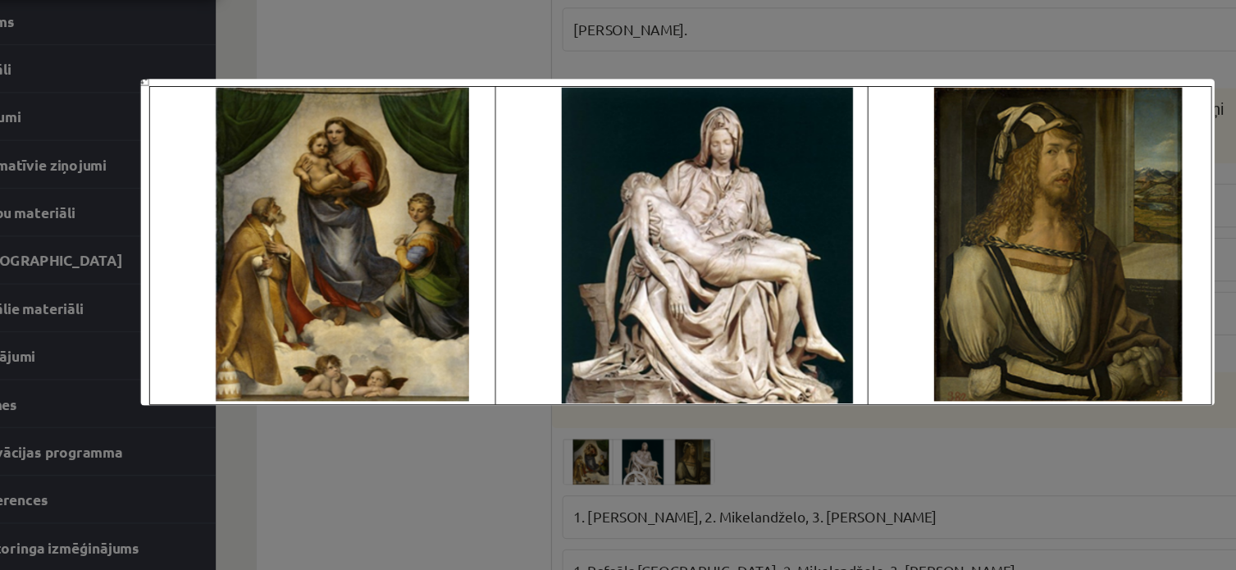
scroll to position [6793, 0]
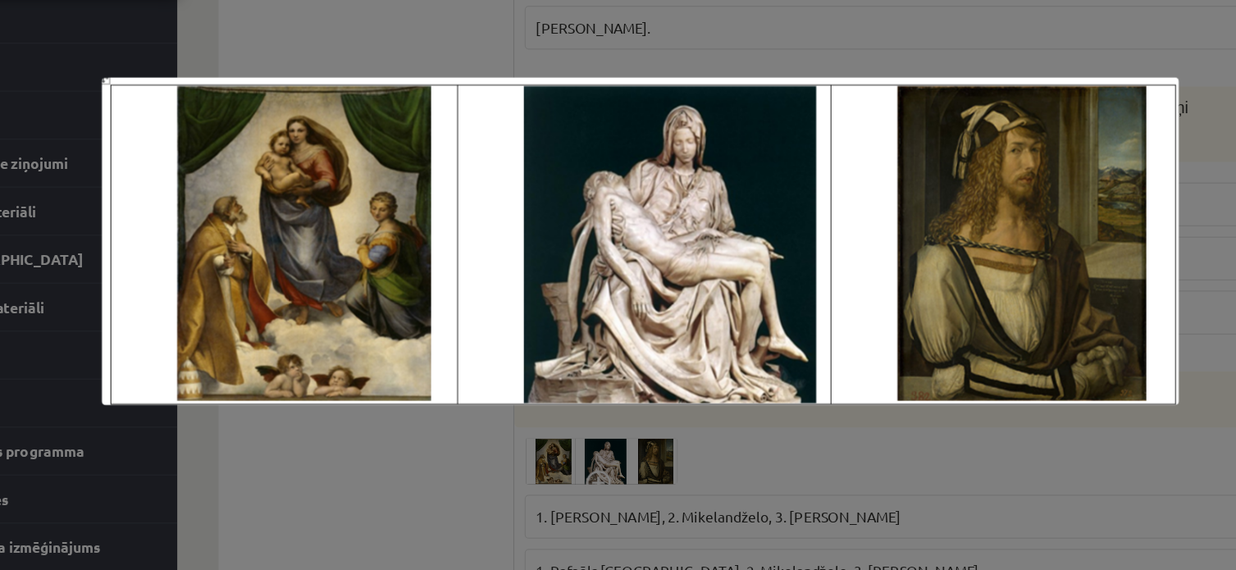
click at [394, 451] on div at bounding box center [618, 285] width 1236 height 570
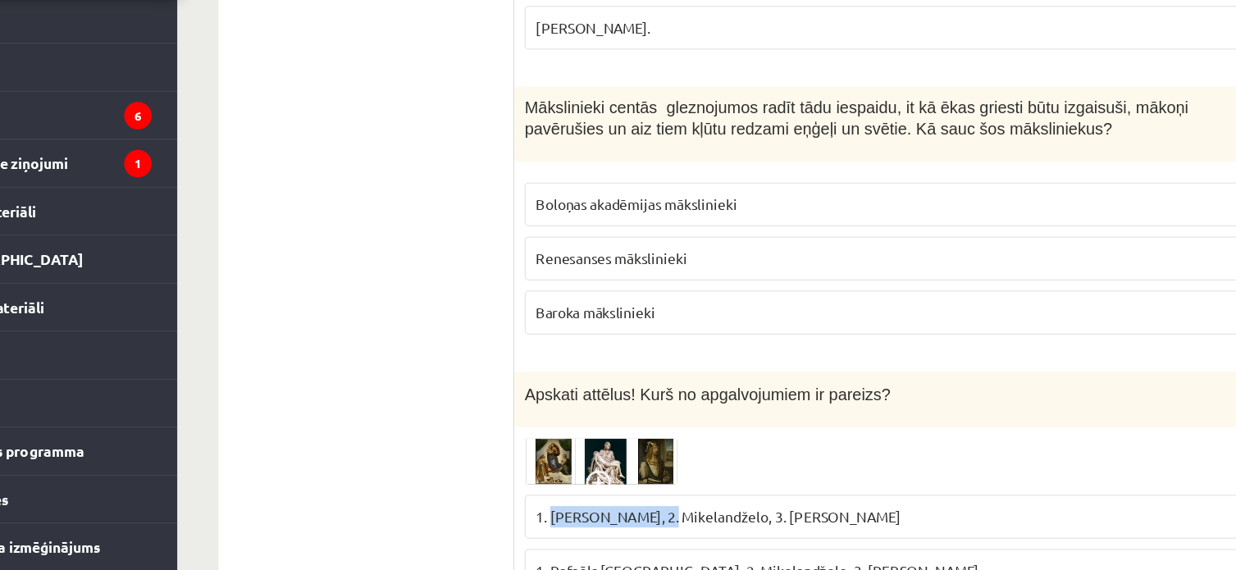
drag, startPoint x: 546, startPoint y: 424, endPoint x: 637, endPoint y: 430, distance: 91.3
click at [637, 499] on span "1. Leonardo da Vinči, 2. Mikelandželo, 3. Albrehts Dīrers" at bounding box center [680, 506] width 293 height 15
drag, startPoint x: 496, startPoint y: 467, endPoint x: 553, endPoint y: 467, distance: 57.4
drag, startPoint x: 546, startPoint y: 465, endPoint x: 676, endPoint y: 474, distance: 129.9
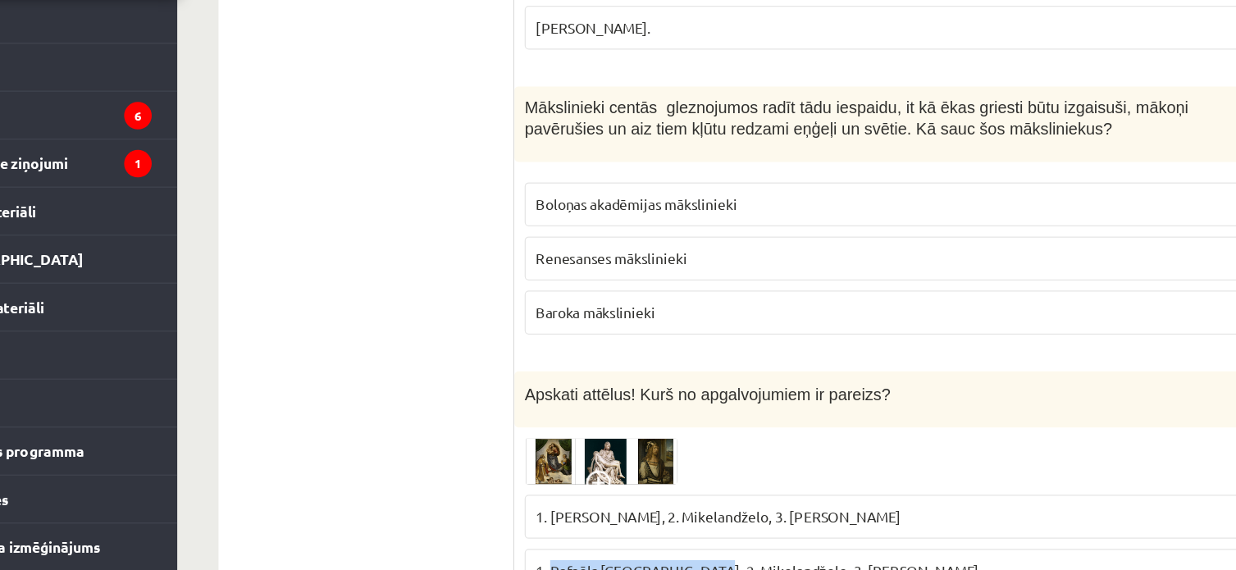
click at [676, 542] on span "1. Rafaēls Sancio da Urbīno, 2. Mikelandželo, 3. Albrehts Dīrers" at bounding box center [712, 549] width 356 height 15
click at [704, 541] on p "1. Rafaēls Sancio da Urbīno, 2. Mikelandželo, 3. Albrehts Dīrers" at bounding box center [860, 549] width 652 height 17
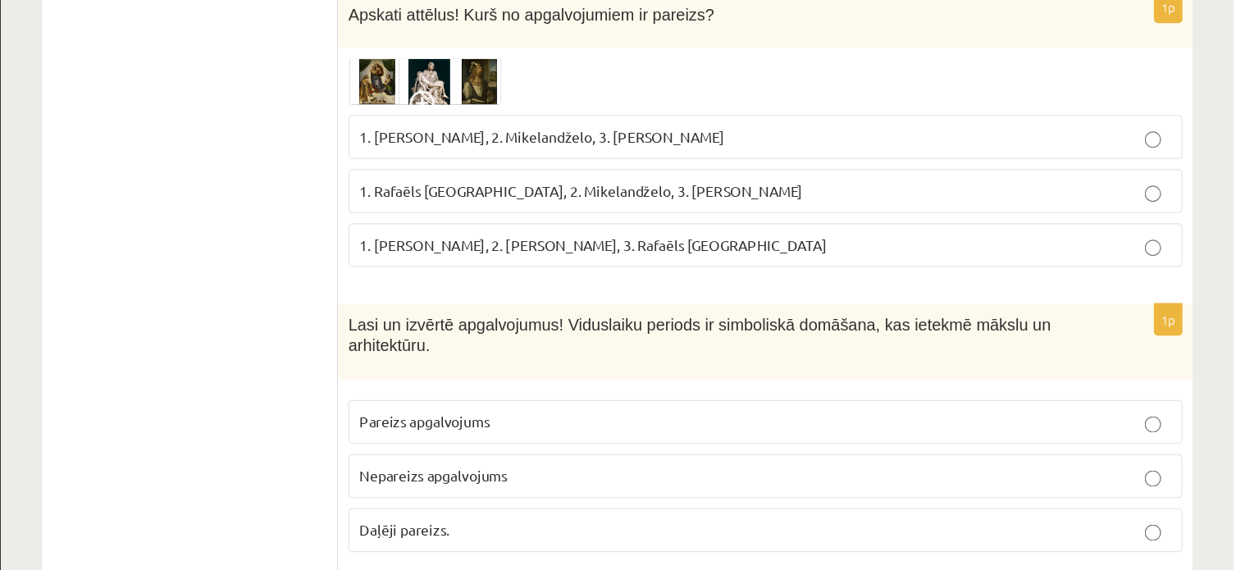
scroll to position [7101, 0]
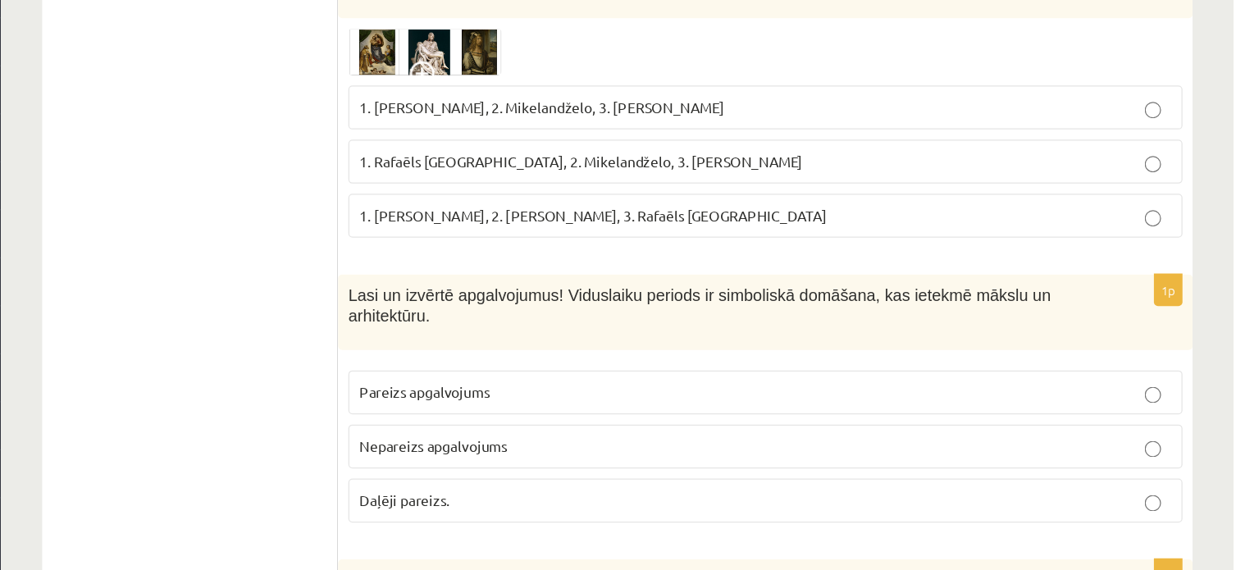
click at [645, 418] on p "Pareizs apgalvojums" at bounding box center [860, 426] width 652 height 17
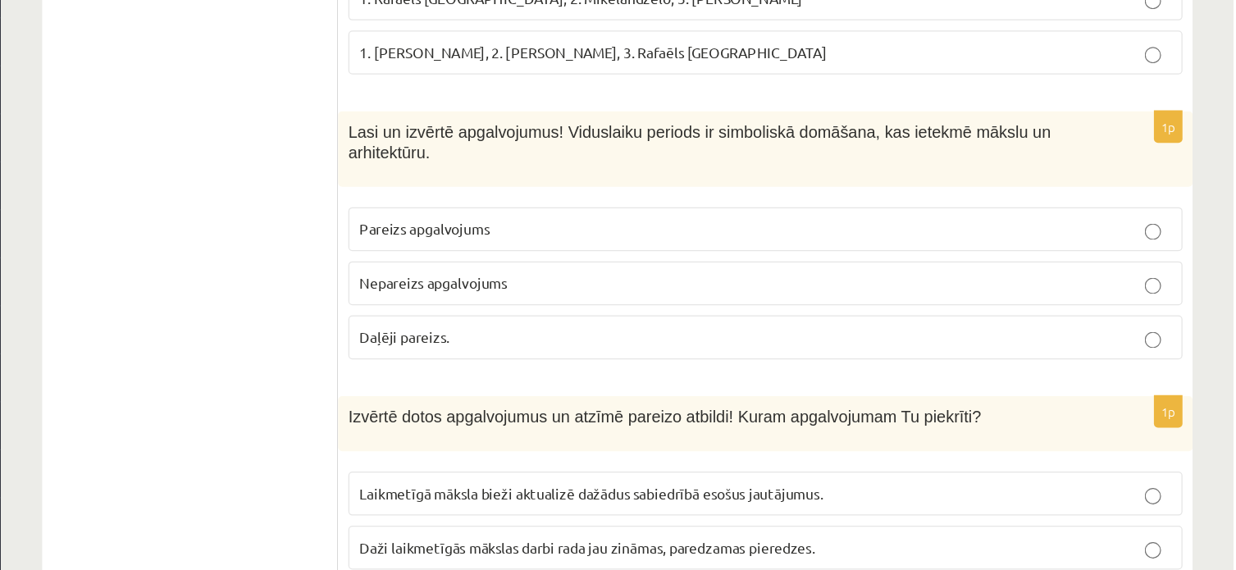
scroll to position [7232, 0]
click at [716, 330] on p "Nepareizs apgalvojums" at bounding box center [860, 338] width 652 height 17
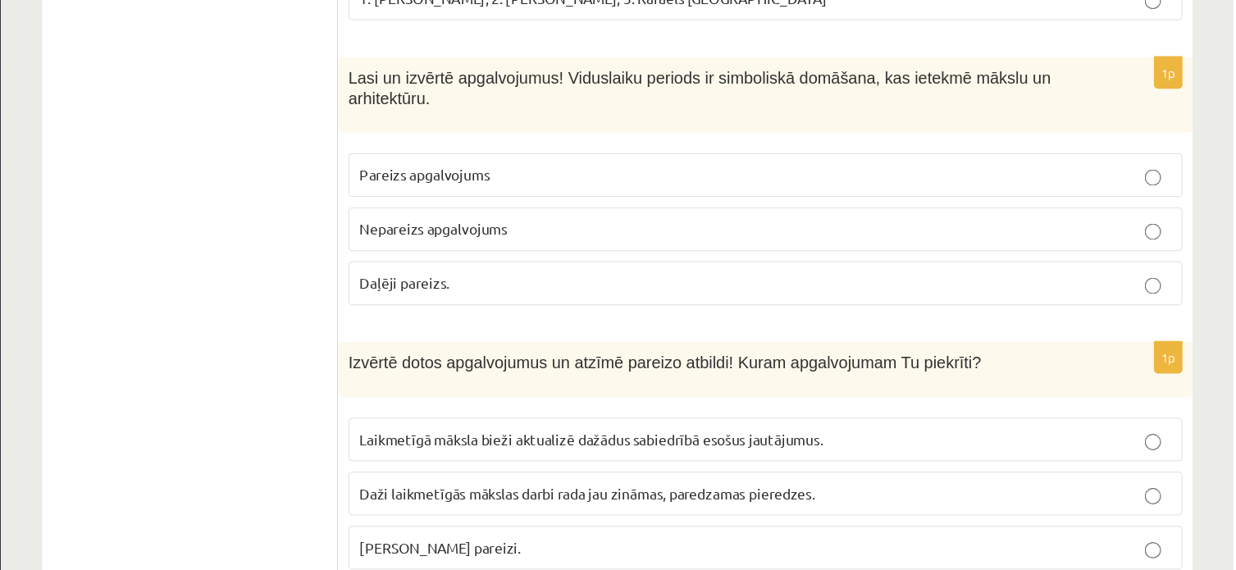
scroll to position [7298, 0]
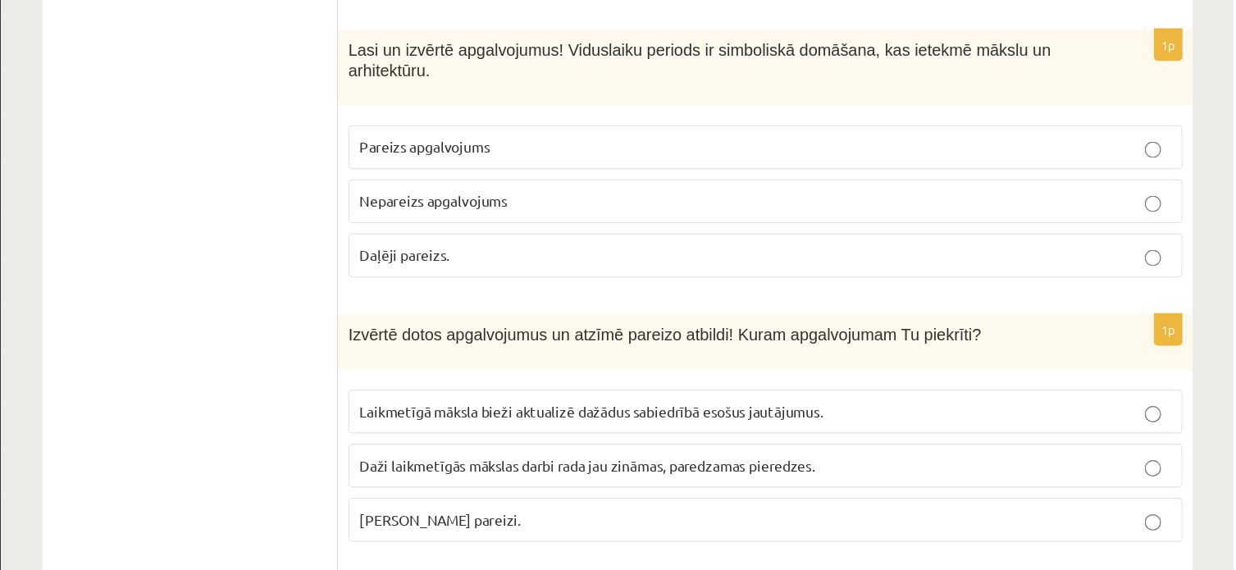
click at [786, 435] on span "Laikmetīgā māksla bieži aktualizē dažādus sabiedrībā esošus jautājumus." at bounding box center [720, 442] width 372 height 15
click at [722, 521] on p "Abi apgalvojumi pareizi." at bounding box center [860, 529] width 652 height 17
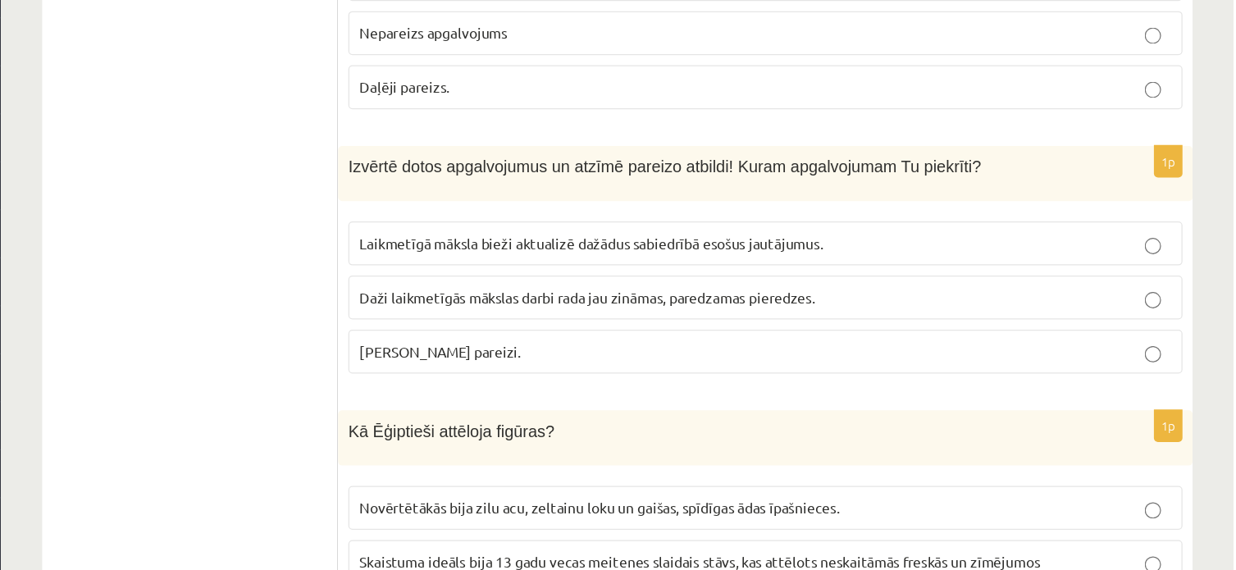
scroll to position [7449, 0]
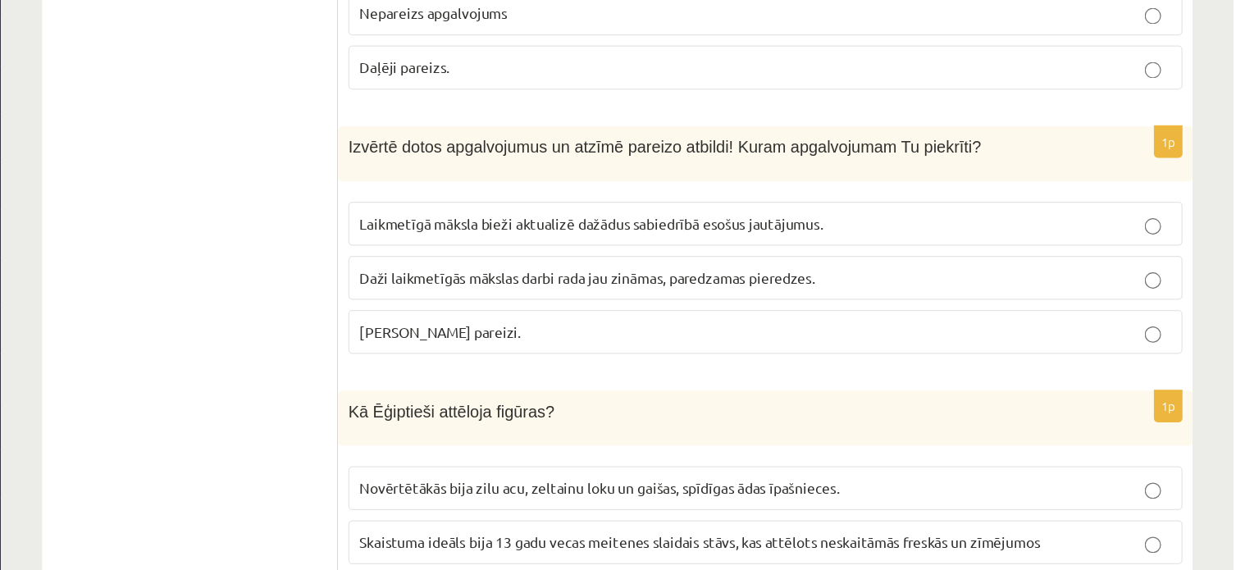
click at [707, 540] on span "Skaistuma ideāls bija 13 gadu vecas meitenes slaidais stāvs, kas attēlots neska…" at bounding box center [807, 547] width 547 height 15
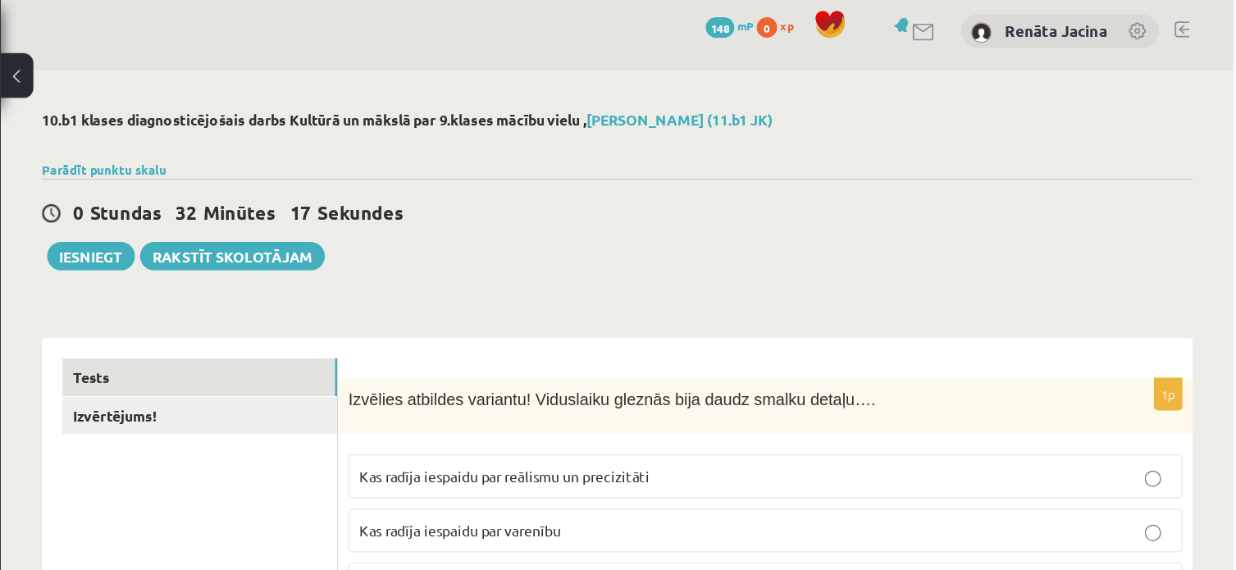
scroll to position [0, 0]
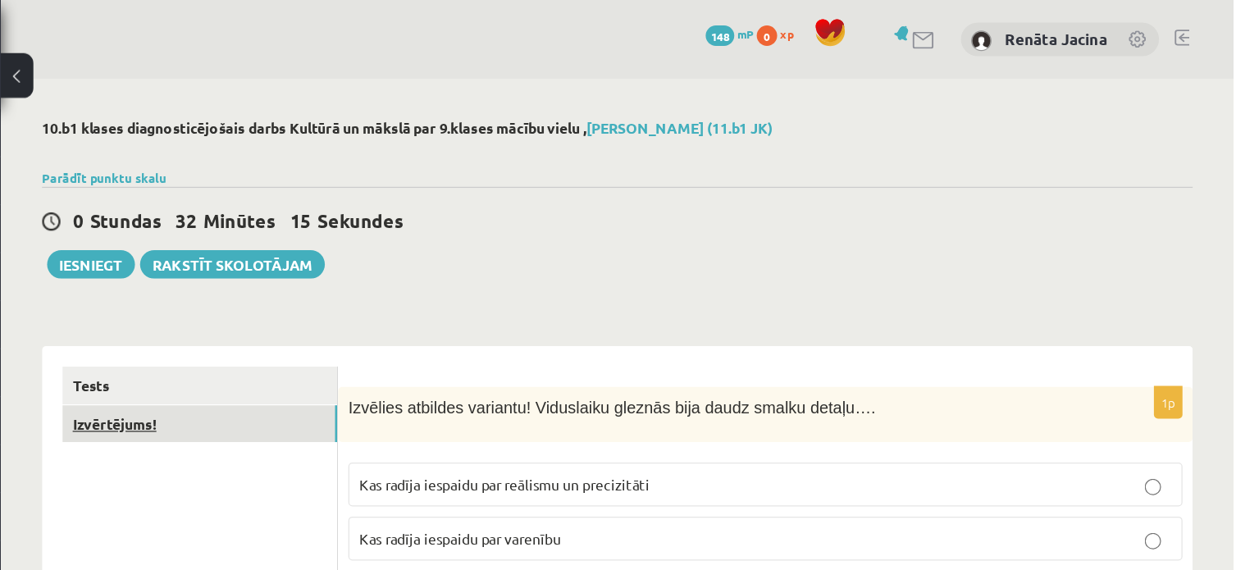
click at [408, 347] on link "Izvērtējums!" at bounding box center [405, 341] width 221 height 30
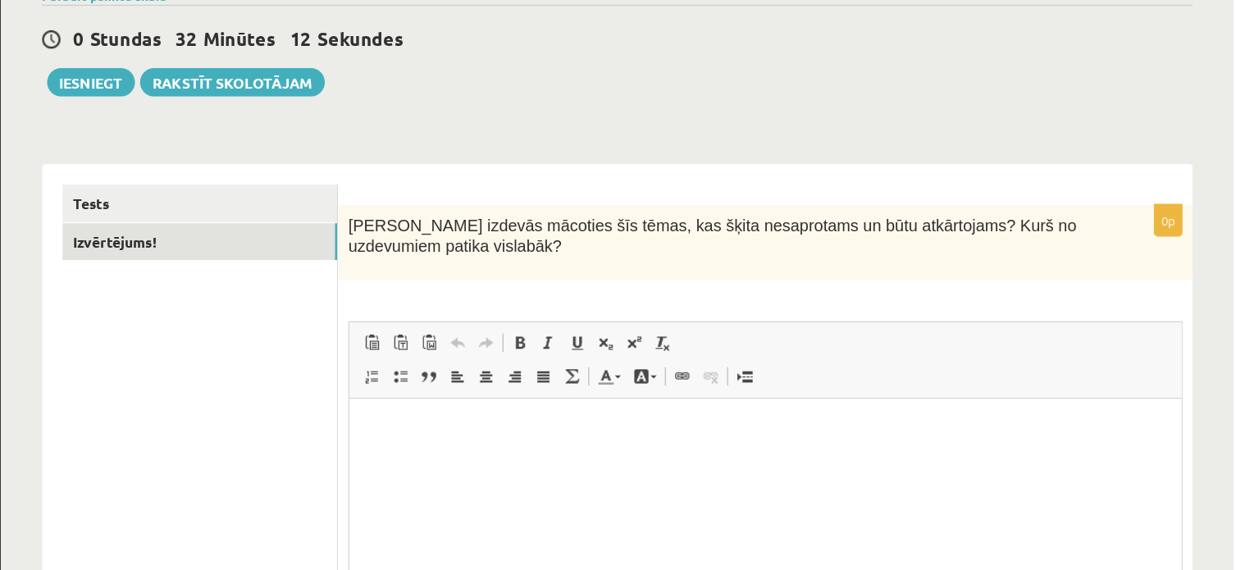
scroll to position [66, 0]
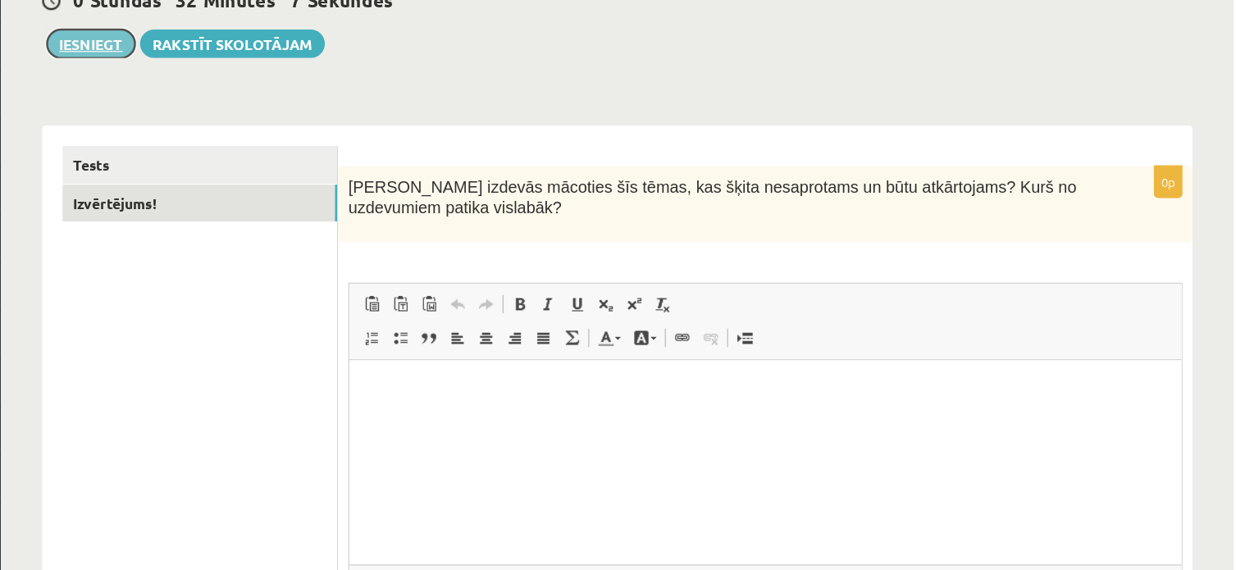
click at [335, 151] on button "Iesniegt" at bounding box center [318, 146] width 71 height 23
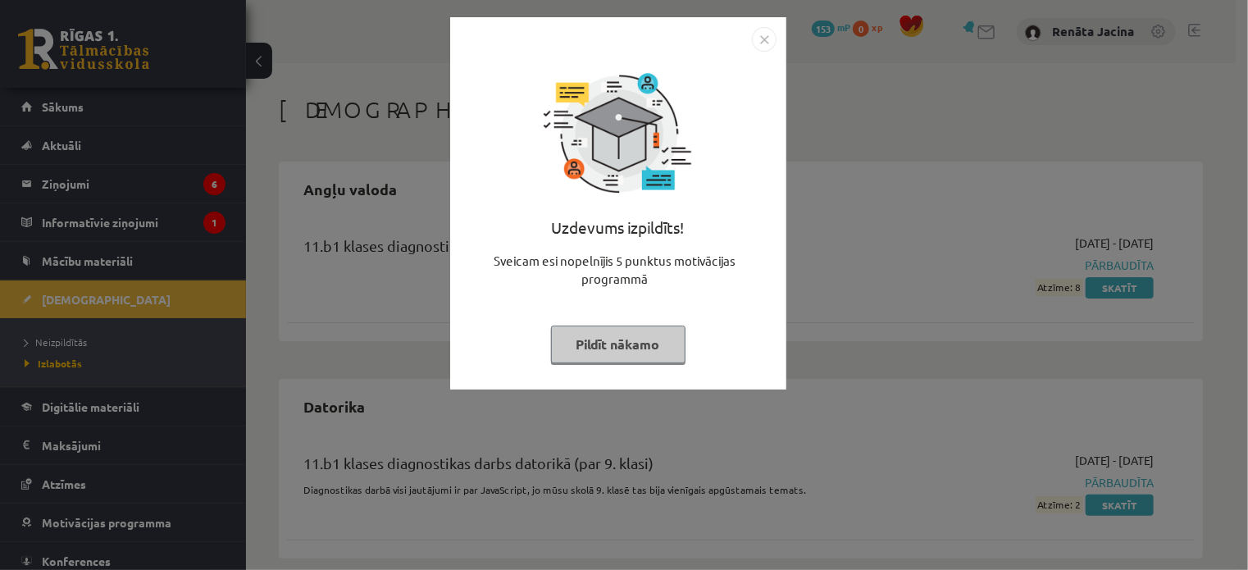
click at [758, 39] on img "Close" at bounding box center [764, 39] width 25 height 25
